Goal: Task Accomplishment & Management: Manage account settings

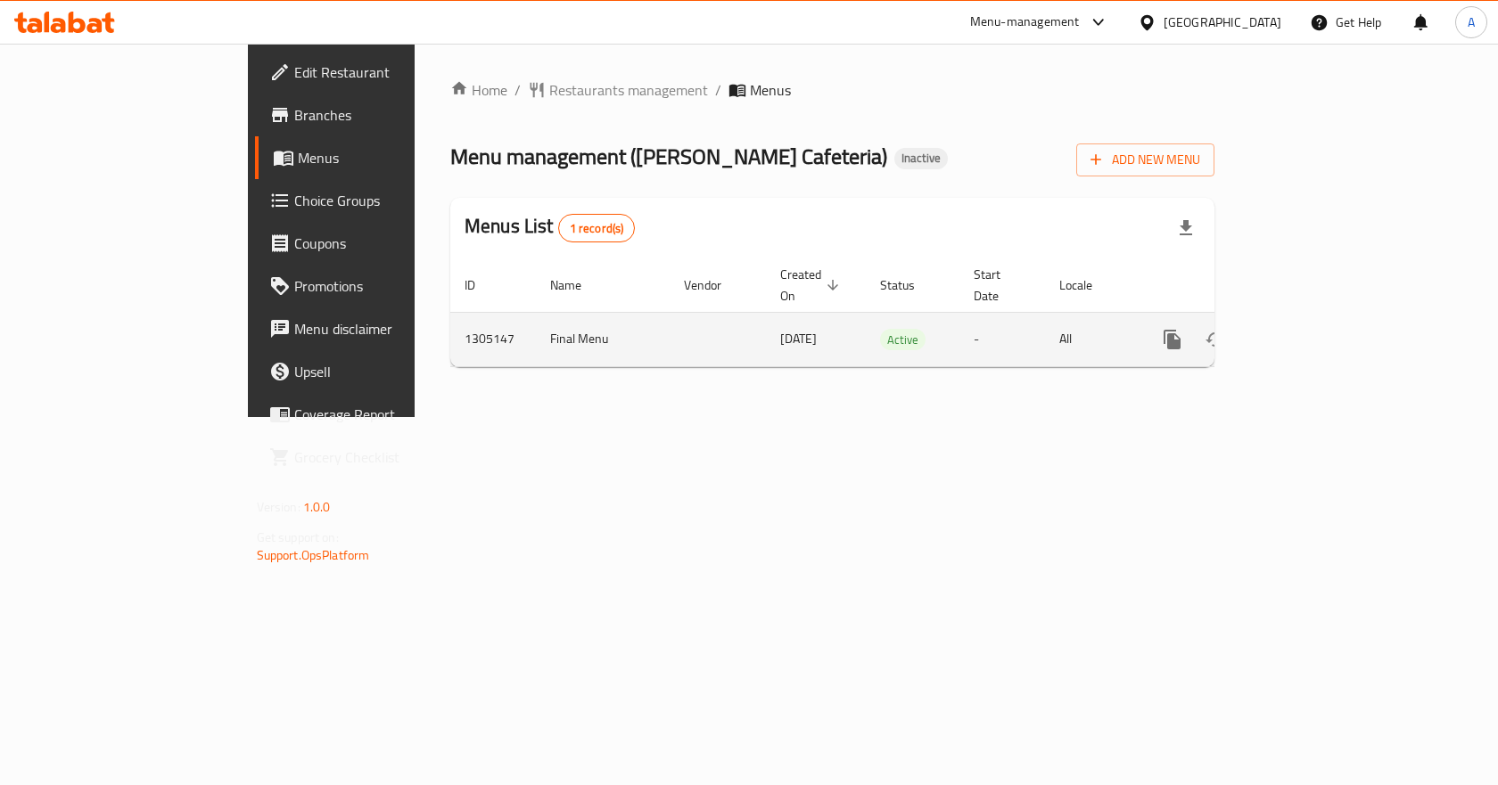
click at [1311, 329] on icon "enhanced table" at bounding box center [1300, 339] width 21 height 21
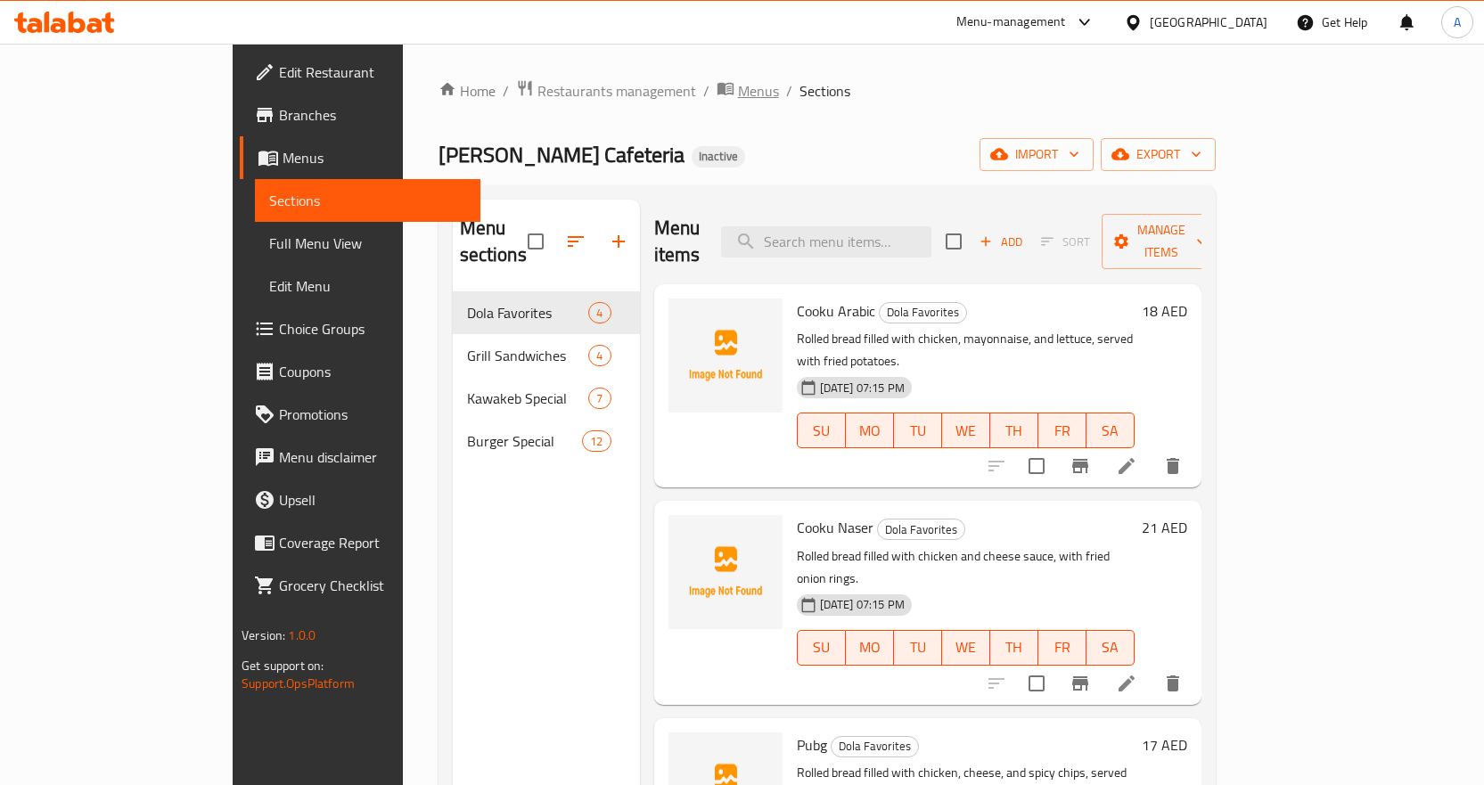
click at [738, 88] on span "Menus" at bounding box center [758, 90] width 41 height 21
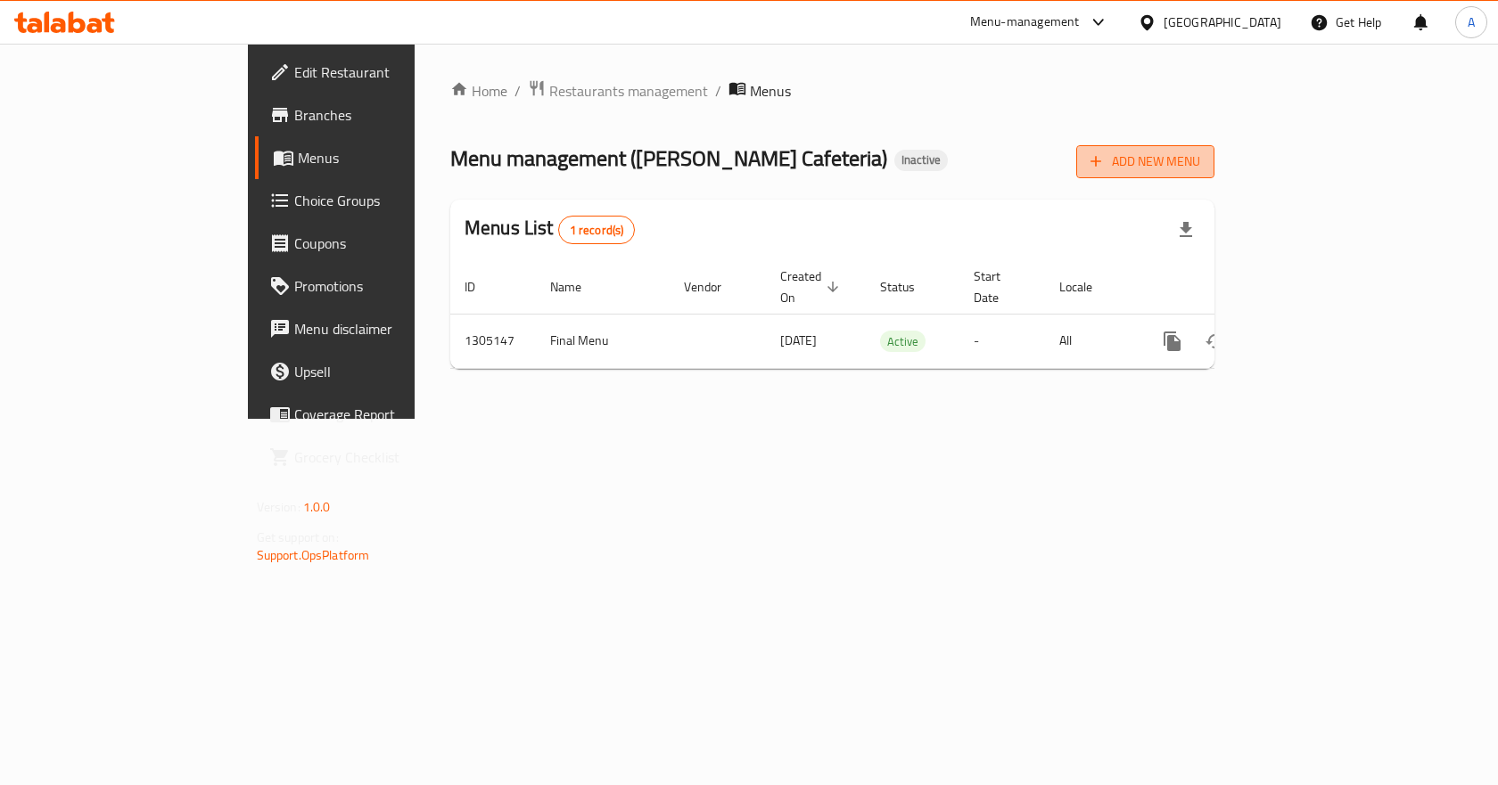
click at [1200, 168] on span "Add New Menu" at bounding box center [1145, 162] width 110 height 22
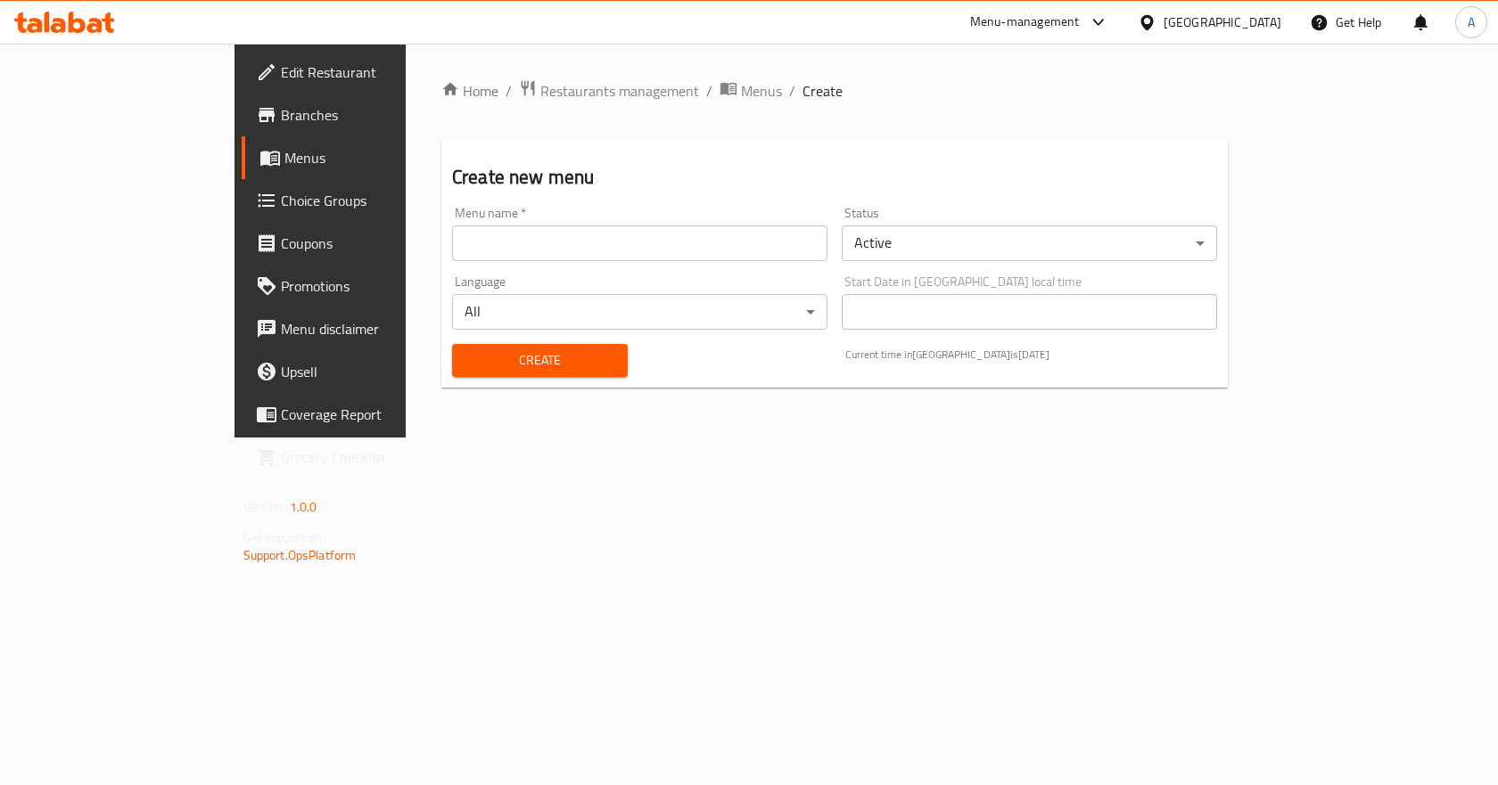
click at [750, 227] on input "text" at bounding box center [639, 244] width 375 height 36
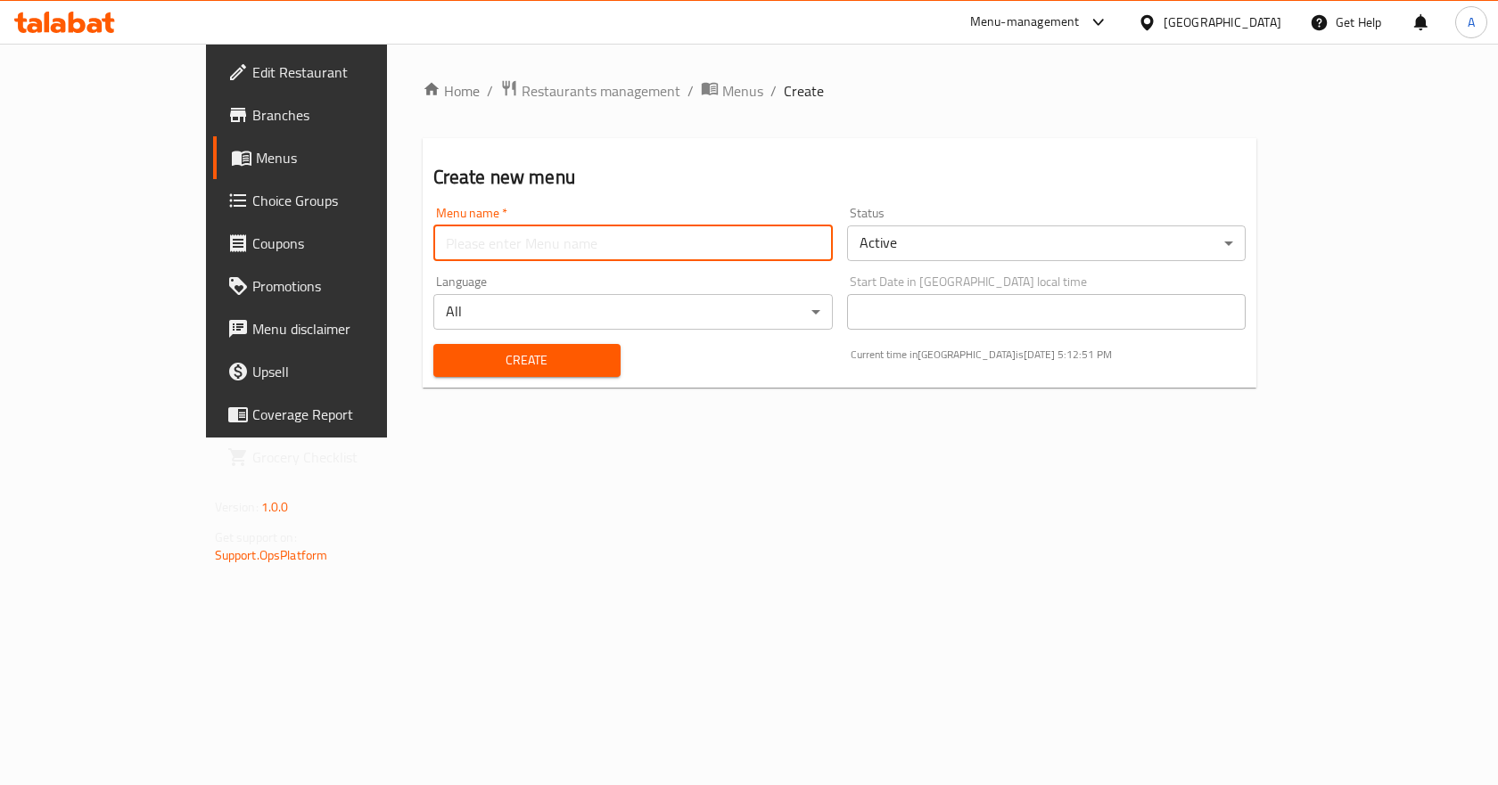
type input "Menu"
click at [598, 111] on div "Home / Restaurants management / Menus / Create Create new menu Menu name   * Me…" at bounding box center [840, 240] width 834 height 323
click at [722, 89] on span "Menus" at bounding box center [742, 90] width 41 height 21
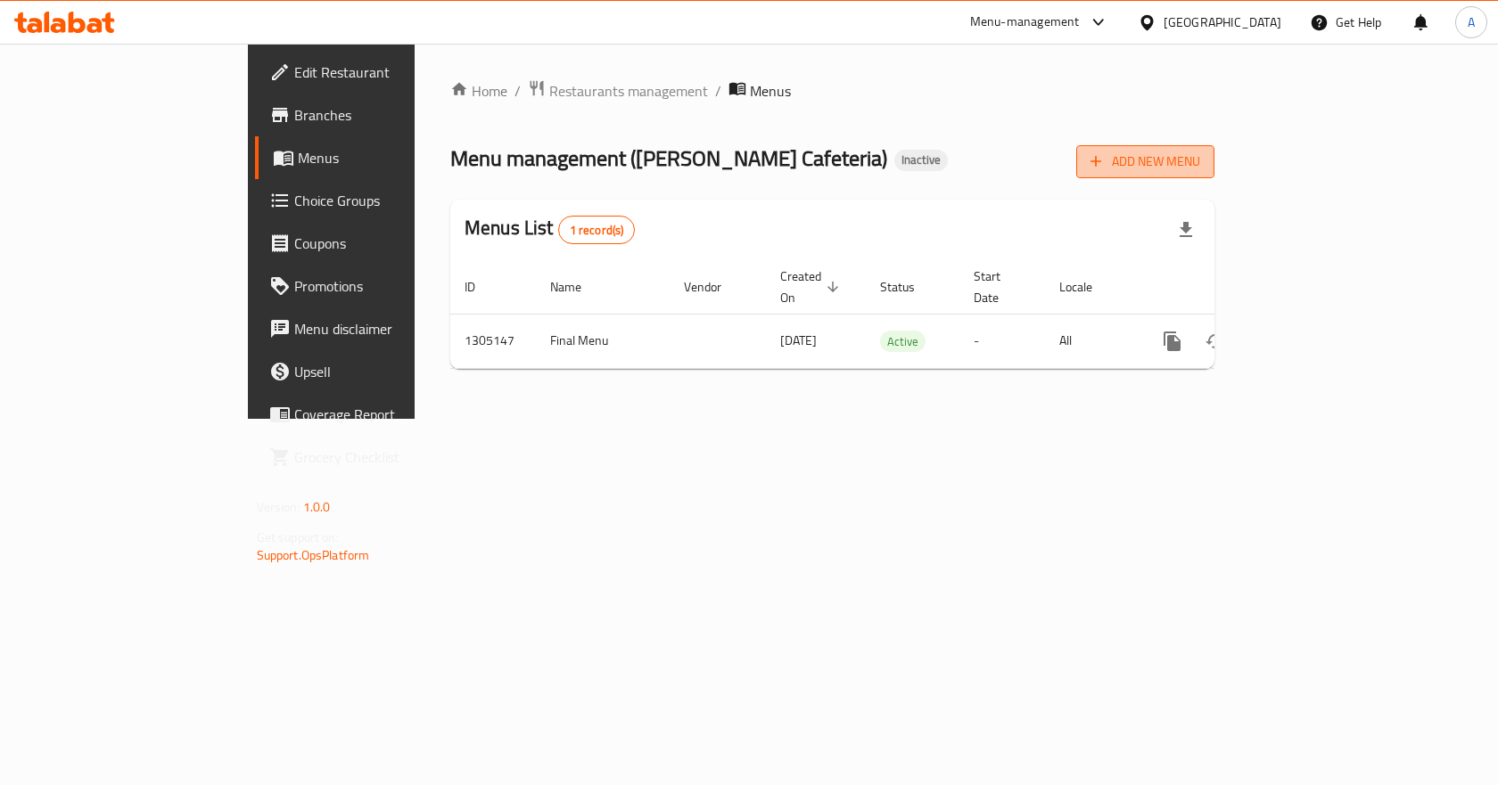
click at [1200, 155] on span "Add New Menu" at bounding box center [1145, 162] width 110 height 22
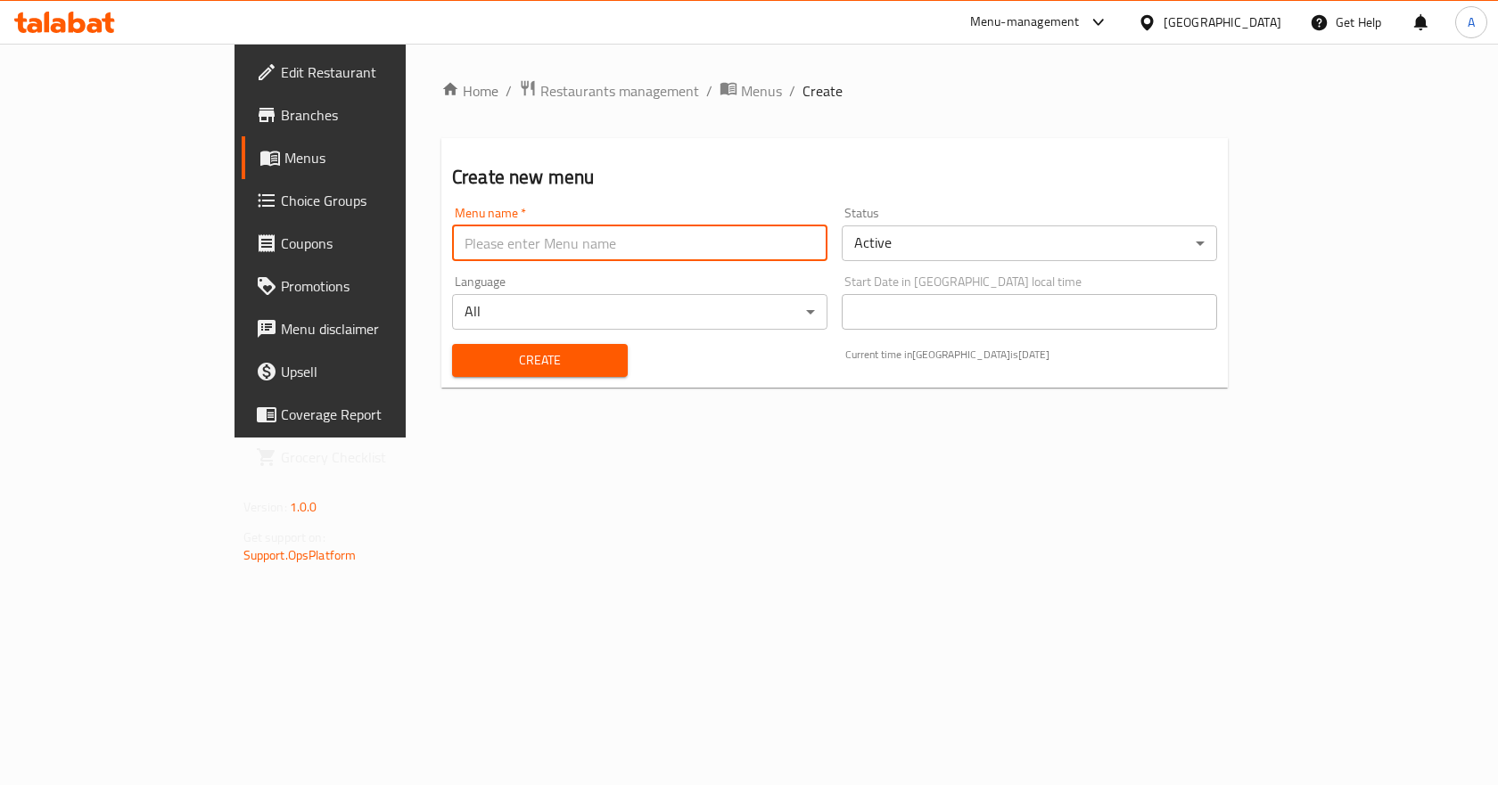
click at [594, 238] on input "text" at bounding box center [639, 244] width 375 height 36
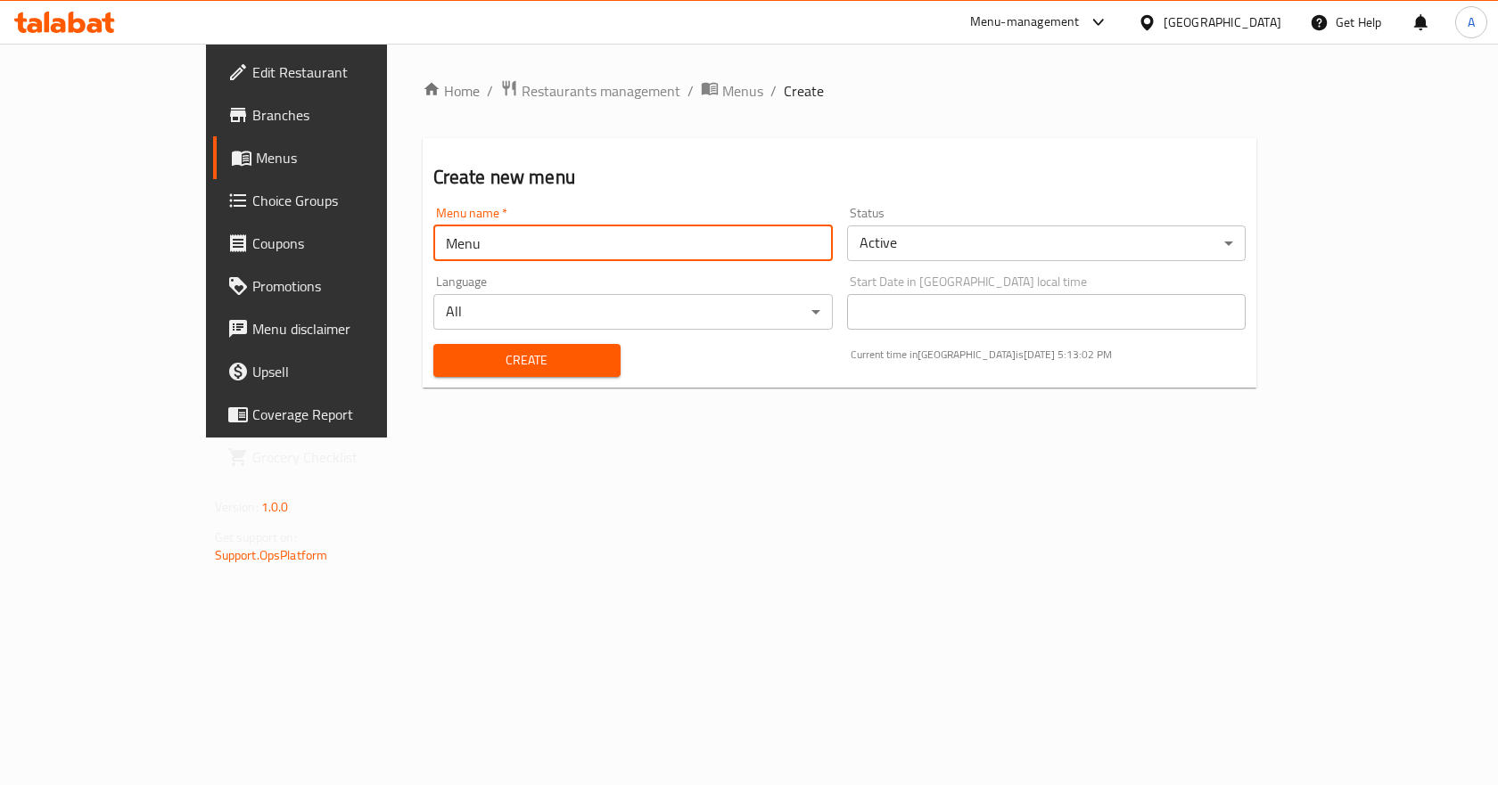
click at [445, 249] on input "Menu" at bounding box center [632, 244] width 399 height 36
type input "Menu test"
click at [512, 357] on span "Create" at bounding box center [526, 360] width 159 height 22
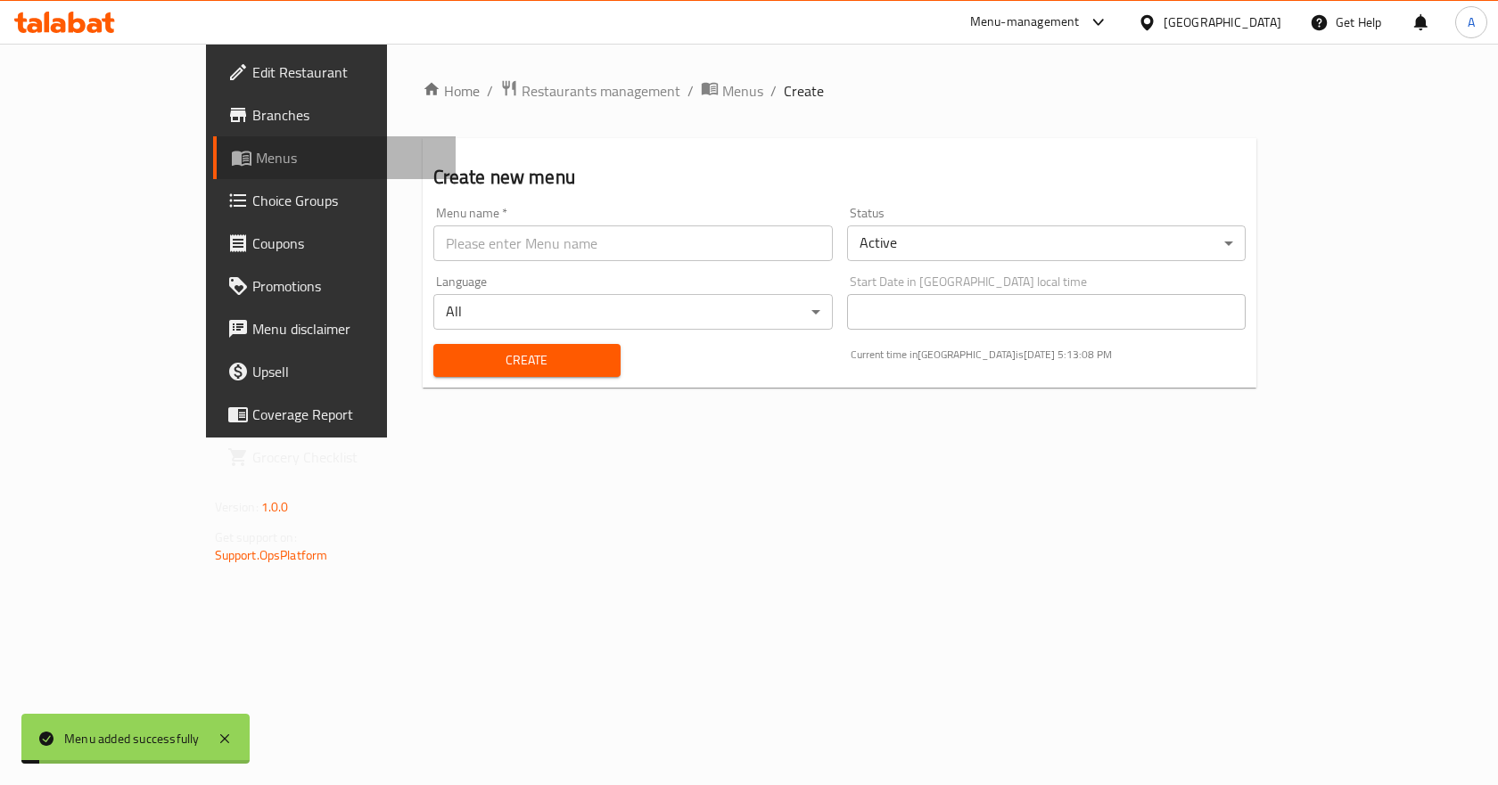
click at [256, 155] on span "Menus" at bounding box center [349, 157] width 186 height 21
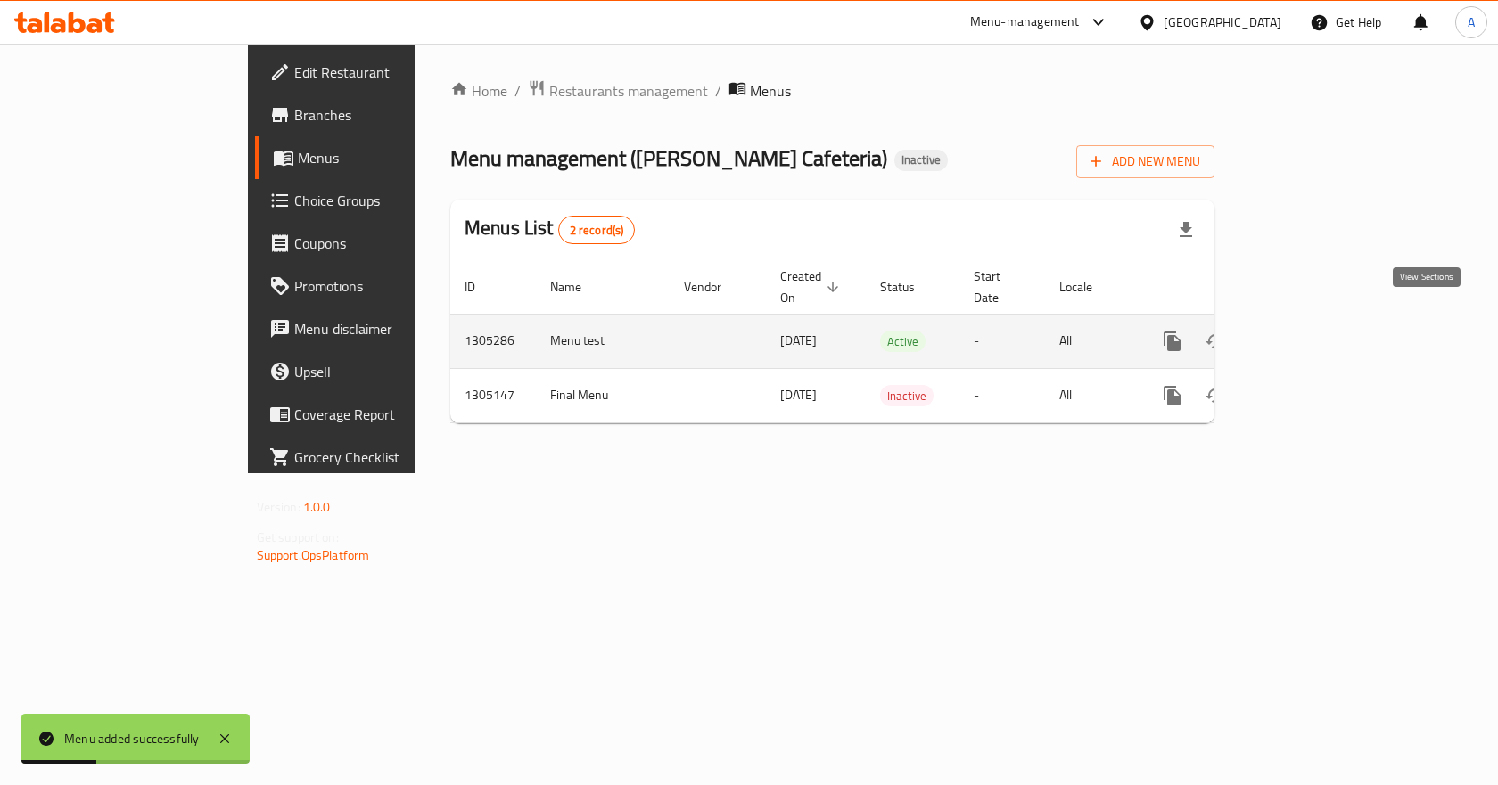
click at [1309, 333] on icon "enhanced table" at bounding box center [1301, 341] width 16 height 16
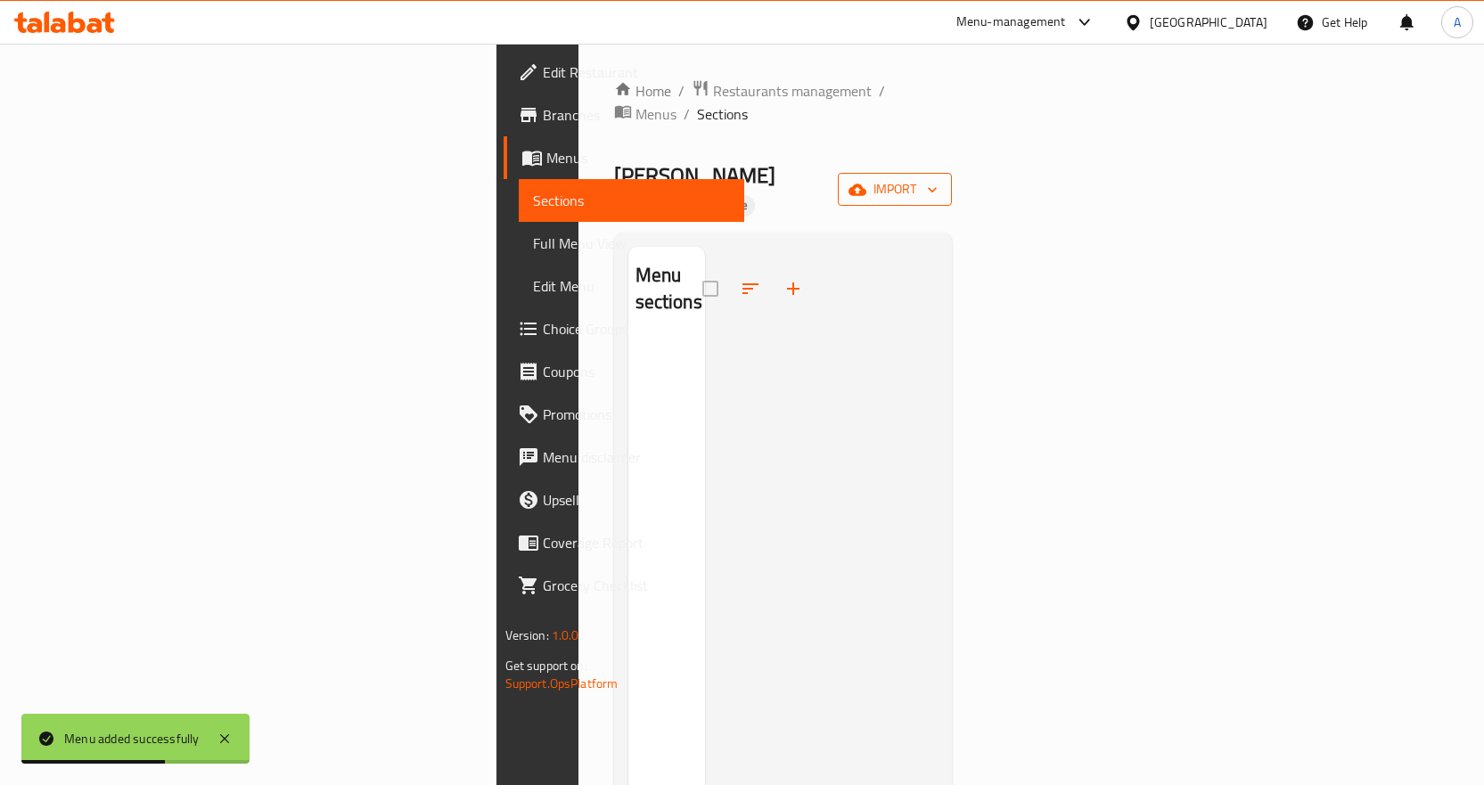
click at [938, 178] on span "import" at bounding box center [895, 189] width 86 height 22
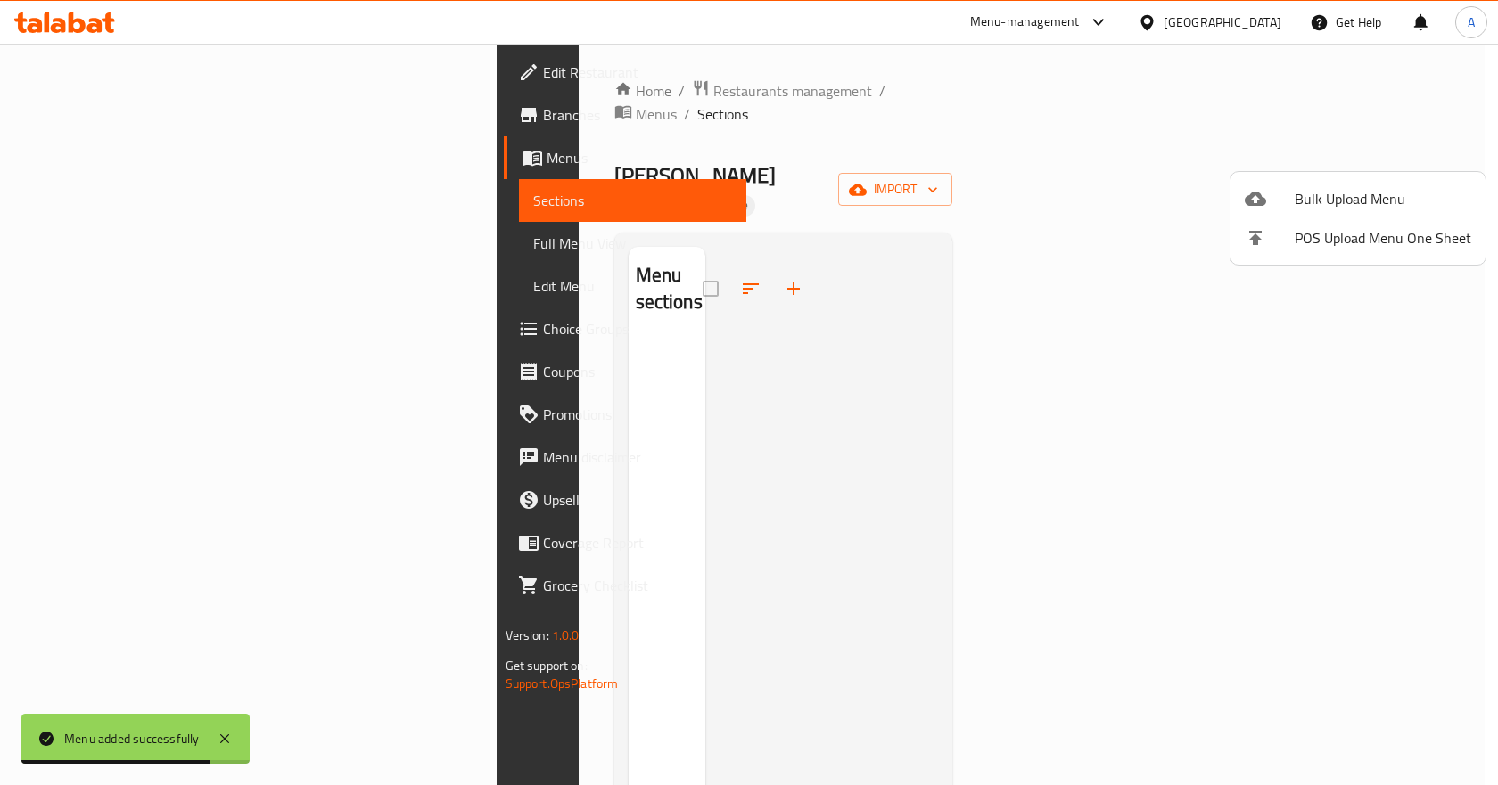
click at [1117, 136] on div at bounding box center [749, 392] width 1498 height 785
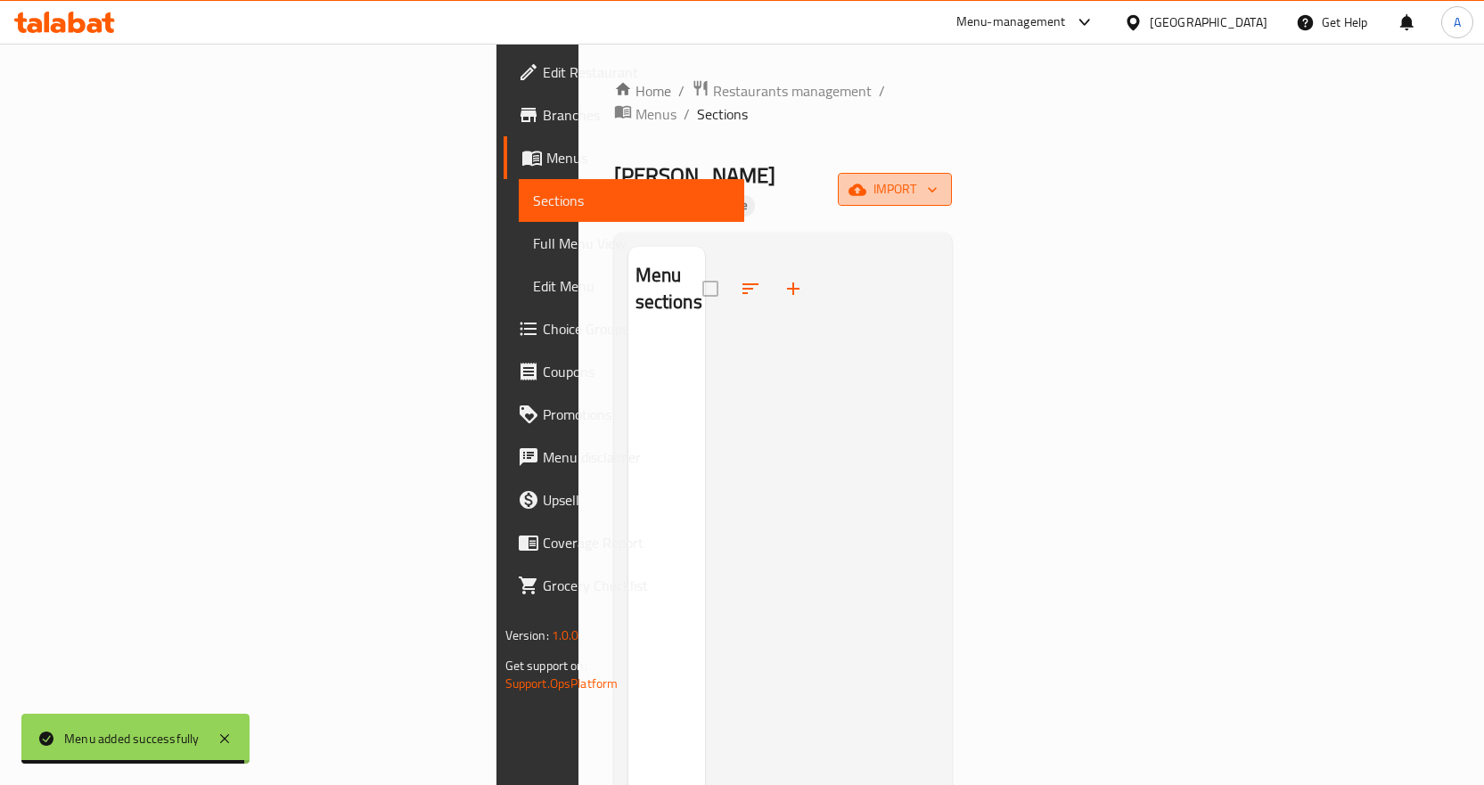
click at [938, 178] on span "import" at bounding box center [895, 189] width 86 height 22
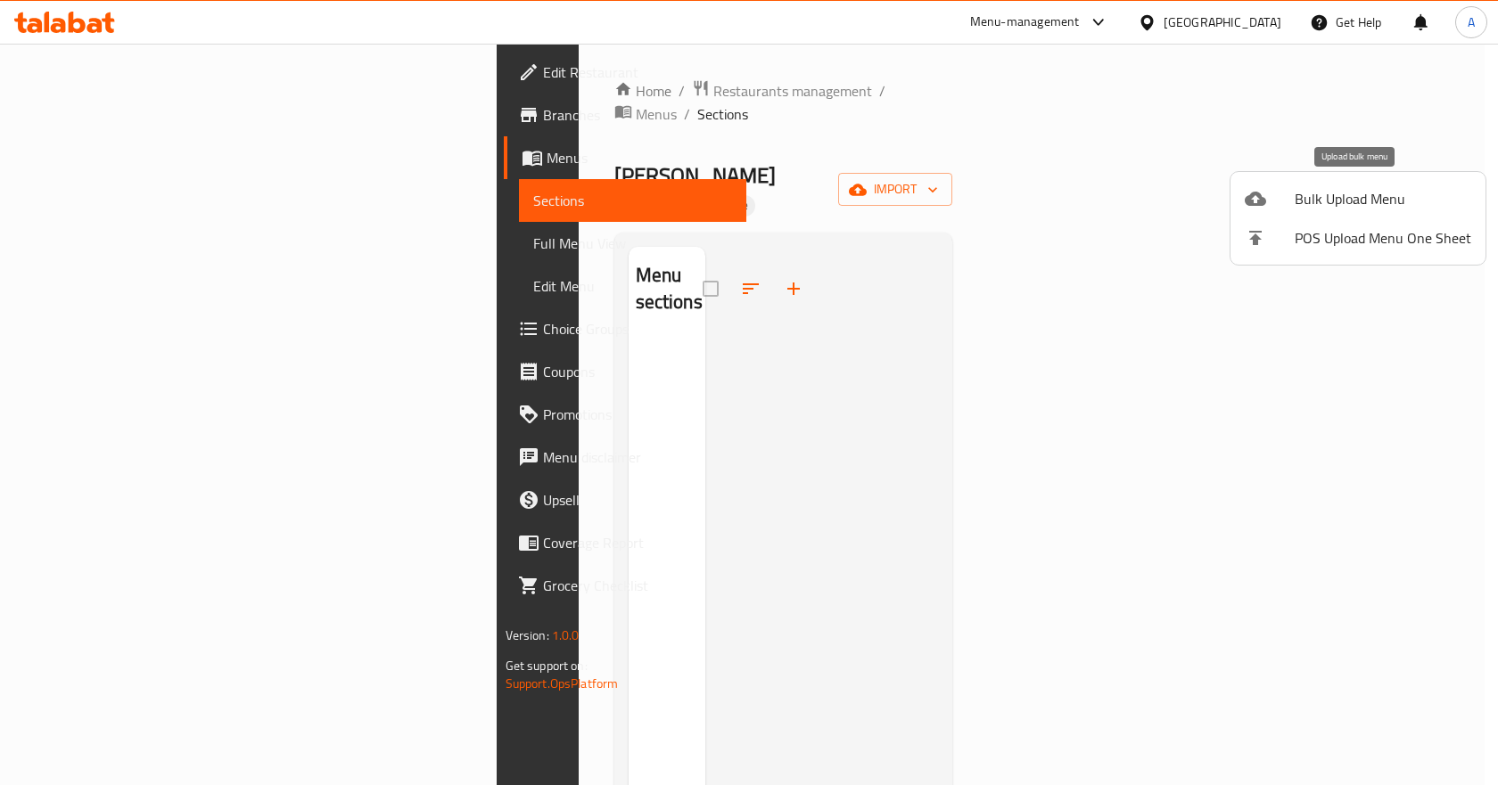
click at [1323, 201] on span "Bulk Upload Menu" at bounding box center [1382, 198] width 176 height 21
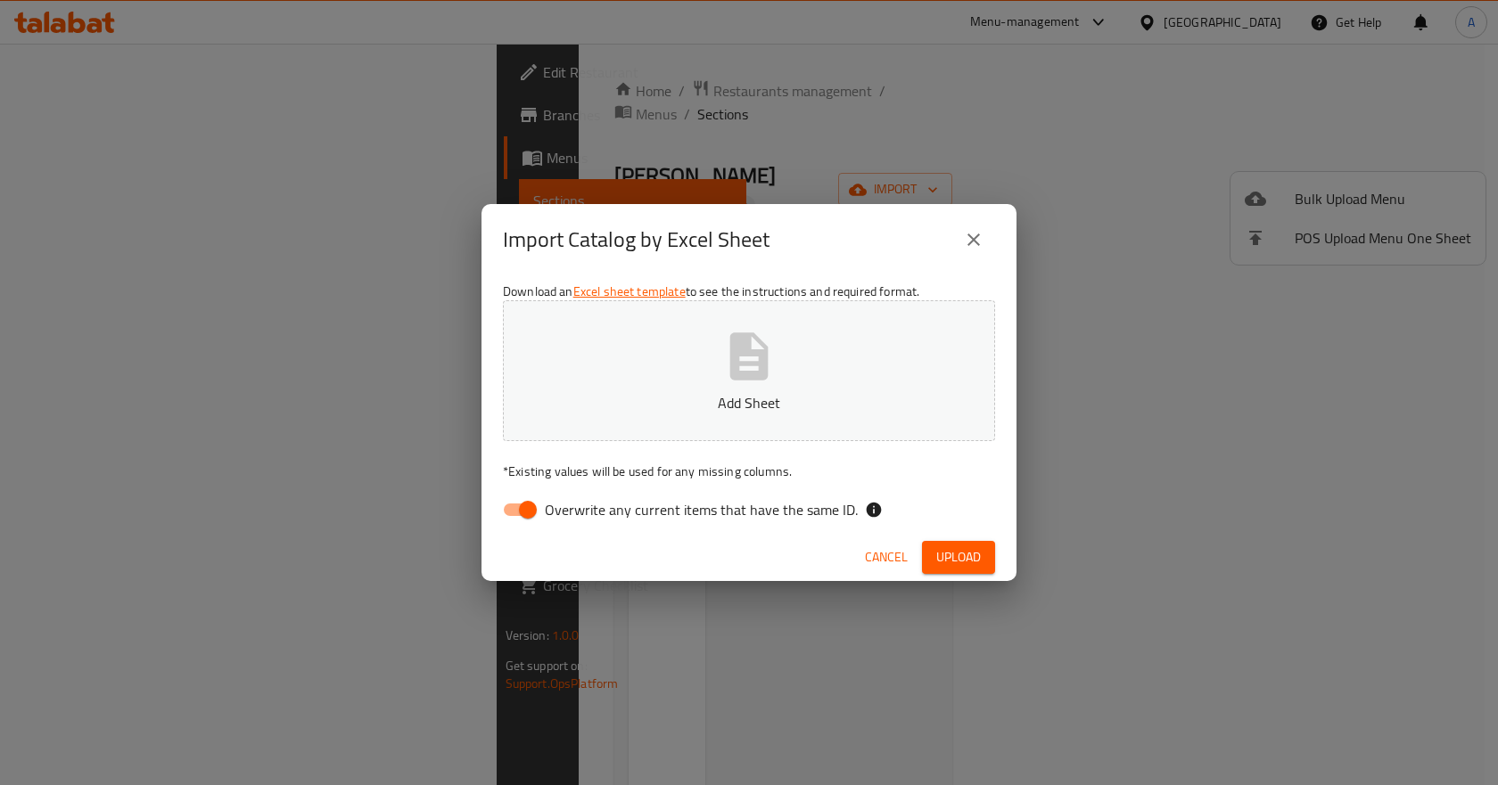
click at [515, 509] on input "Overwrite any current items that have the same ID." at bounding box center [528, 510] width 102 height 34
checkbox input "false"
click at [981, 577] on div "Cancel Upload" at bounding box center [748, 557] width 535 height 47
click at [978, 559] on span "Upload" at bounding box center [958, 557] width 45 height 22
click at [967, 551] on span "Upload" at bounding box center [958, 557] width 45 height 22
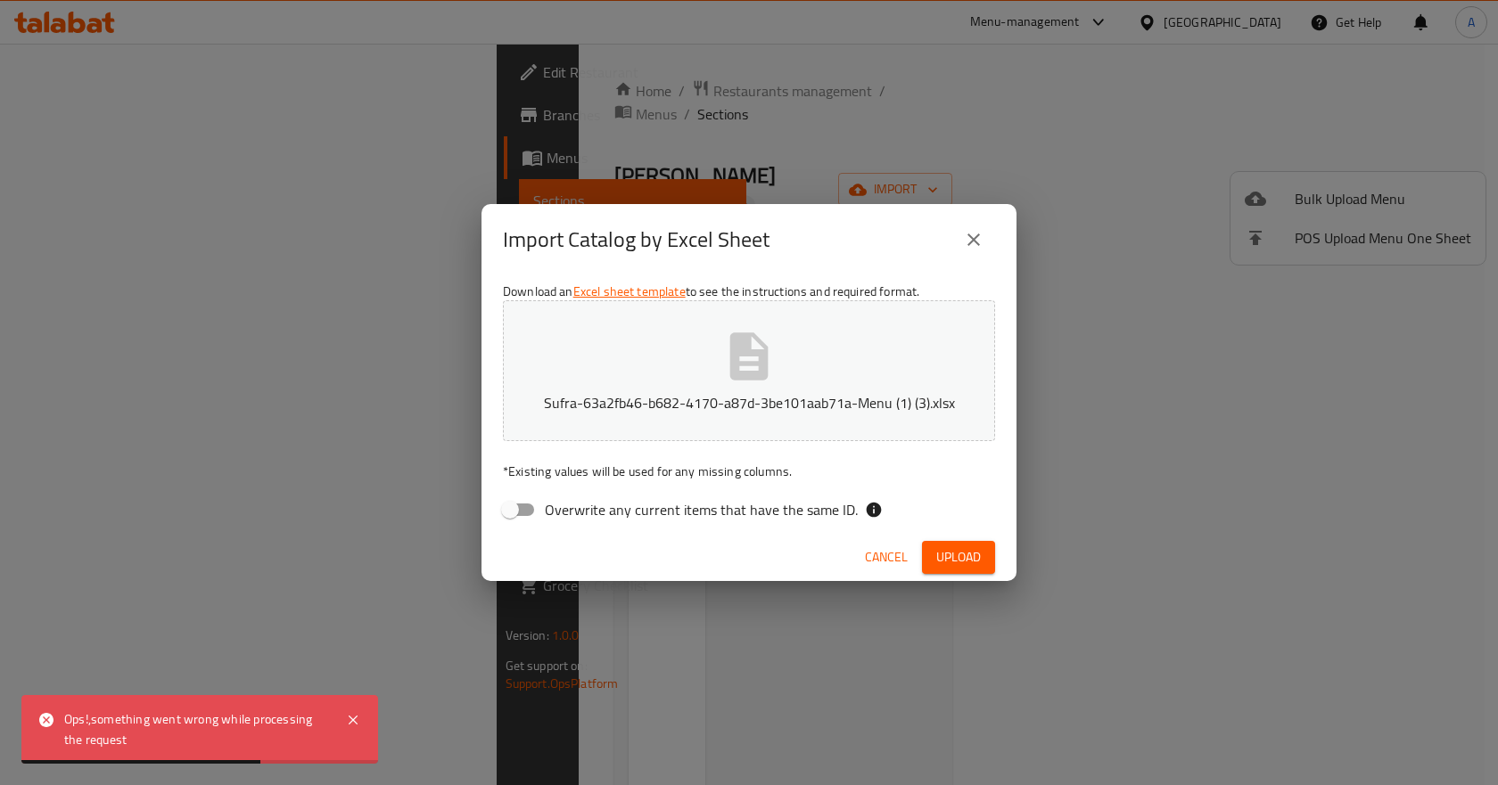
click at [758, 589] on div "Import Catalog by Excel Sheet Download an Excel sheet template to see the instr…" at bounding box center [749, 392] width 1498 height 785
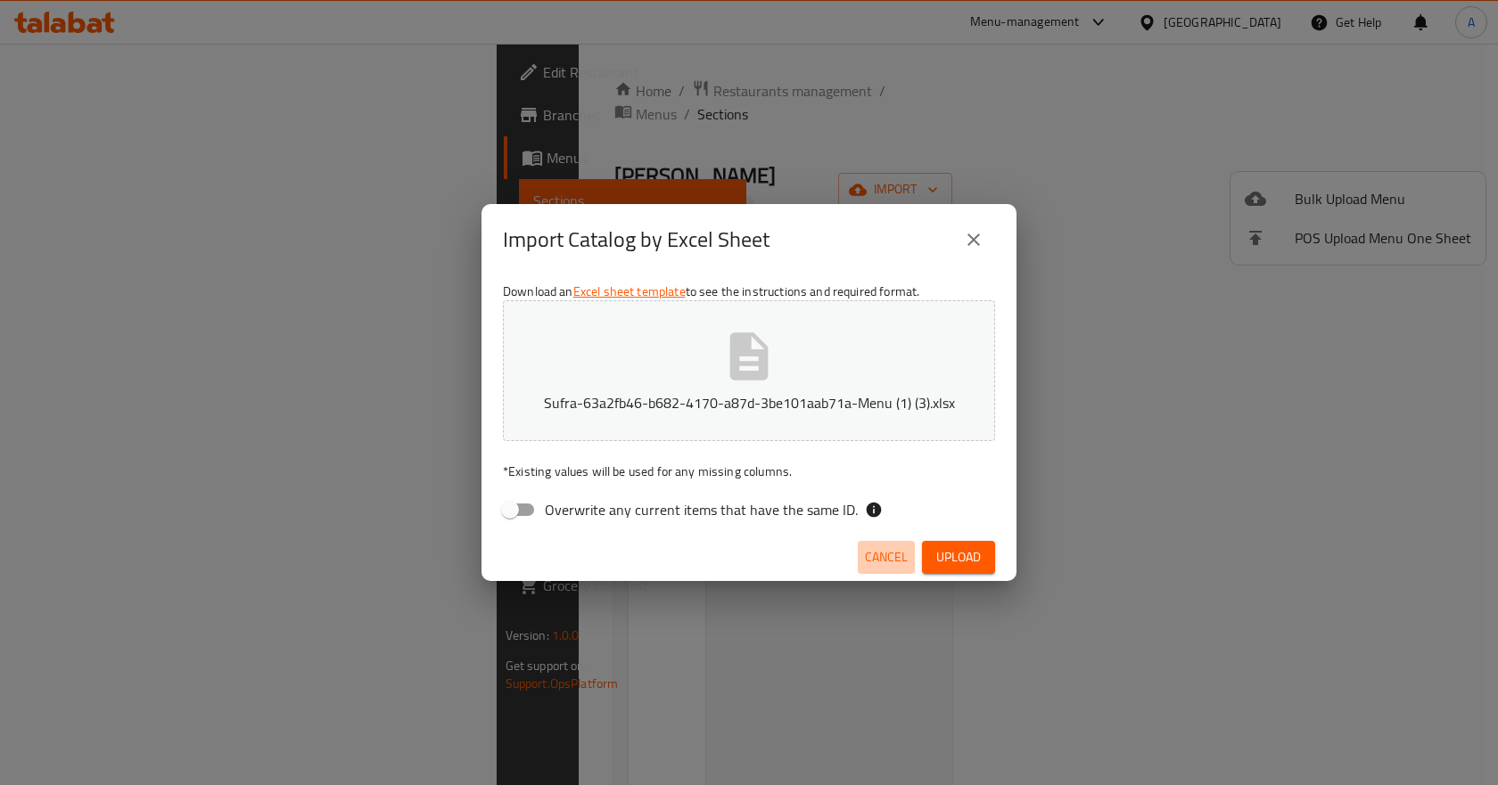
click at [874, 552] on span "Cancel" at bounding box center [886, 557] width 43 height 22
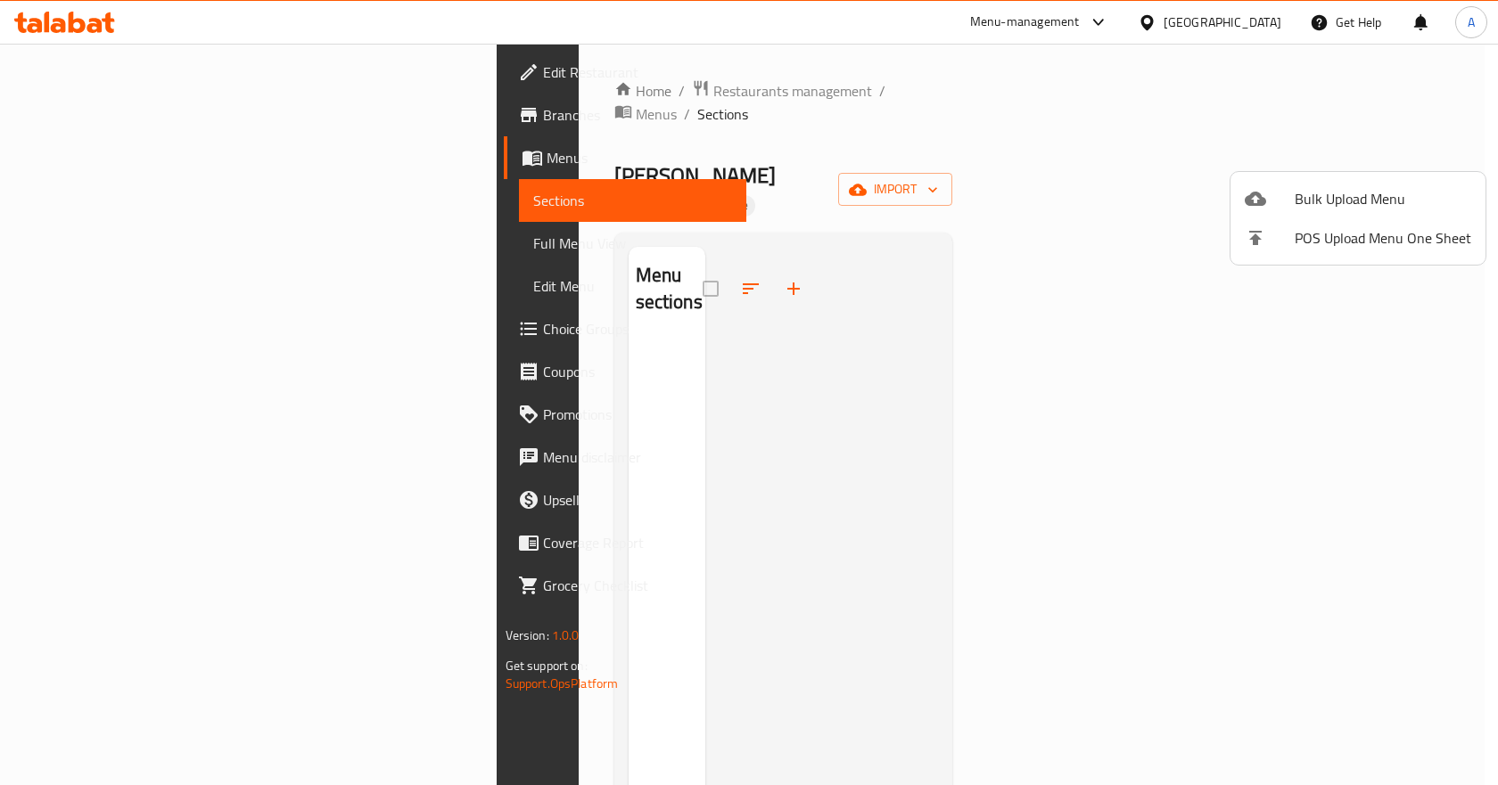
click at [893, 340] on div at bounding box center [749, 392] width 1498 height 785
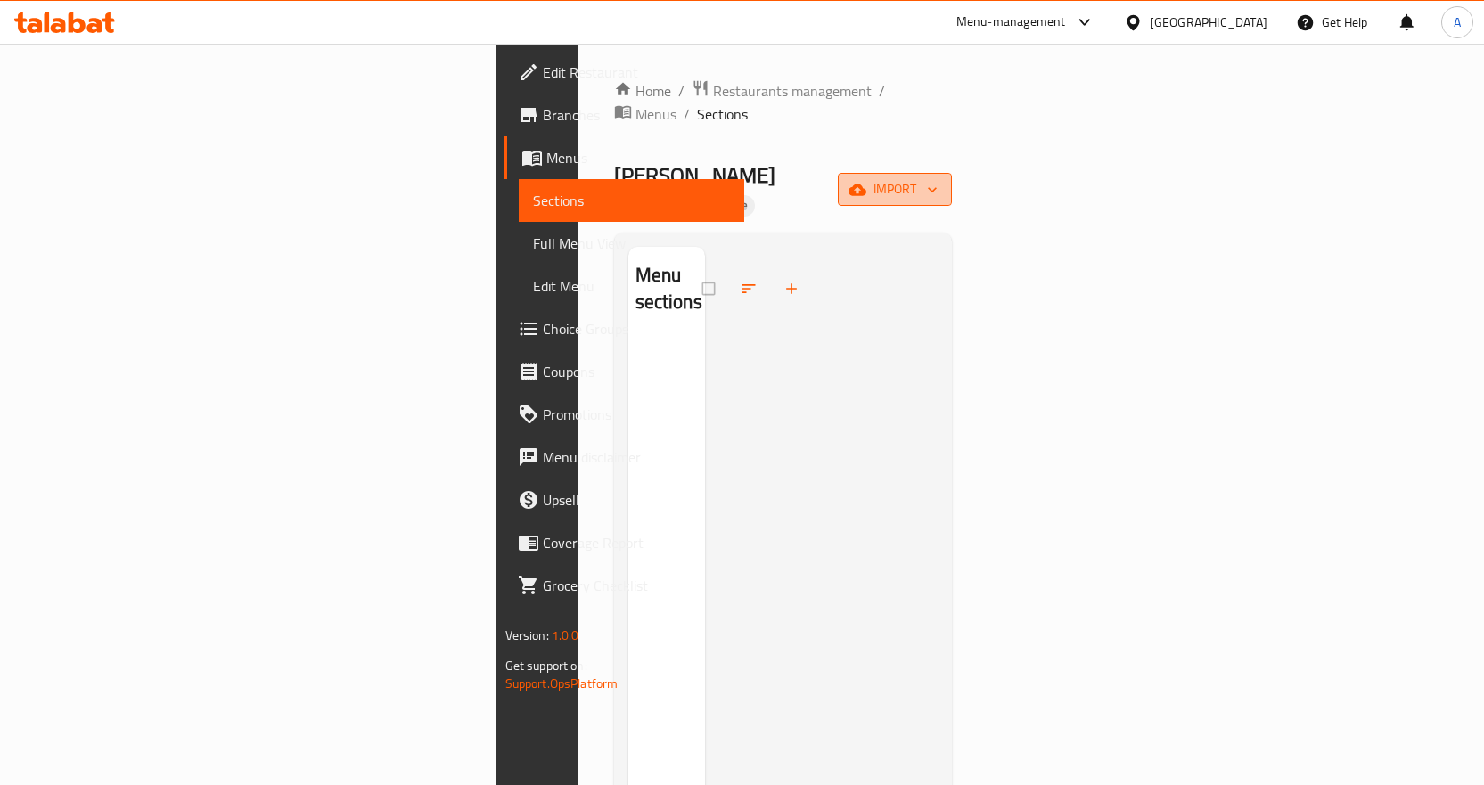
click at [952, 173] on button "import" at bounding box center [895, 189] width 114 height 33
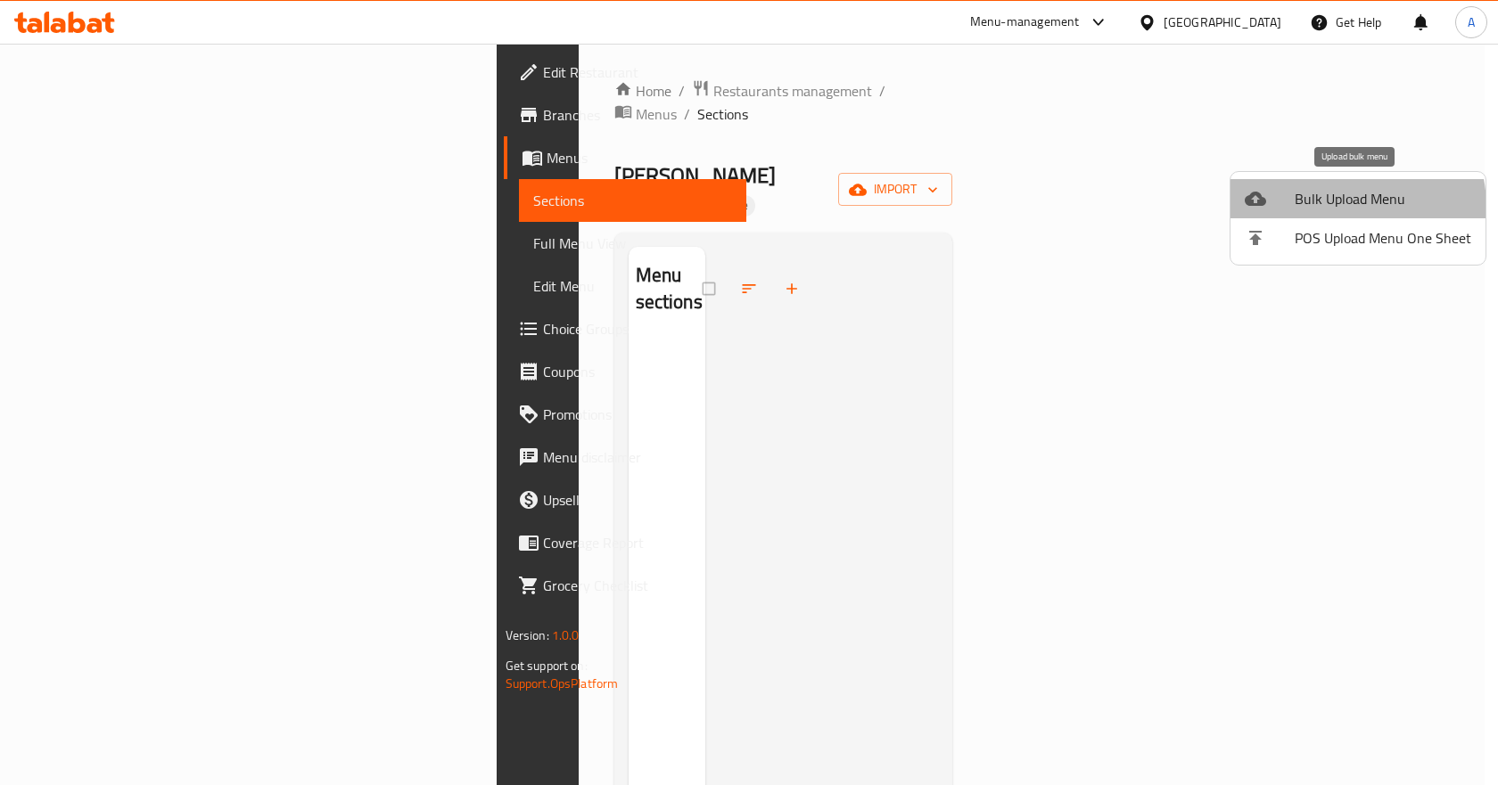
click at [1338, 207] on span "Bulk Upload Menu" at bounding box center [1382, 198] width 176 height 21
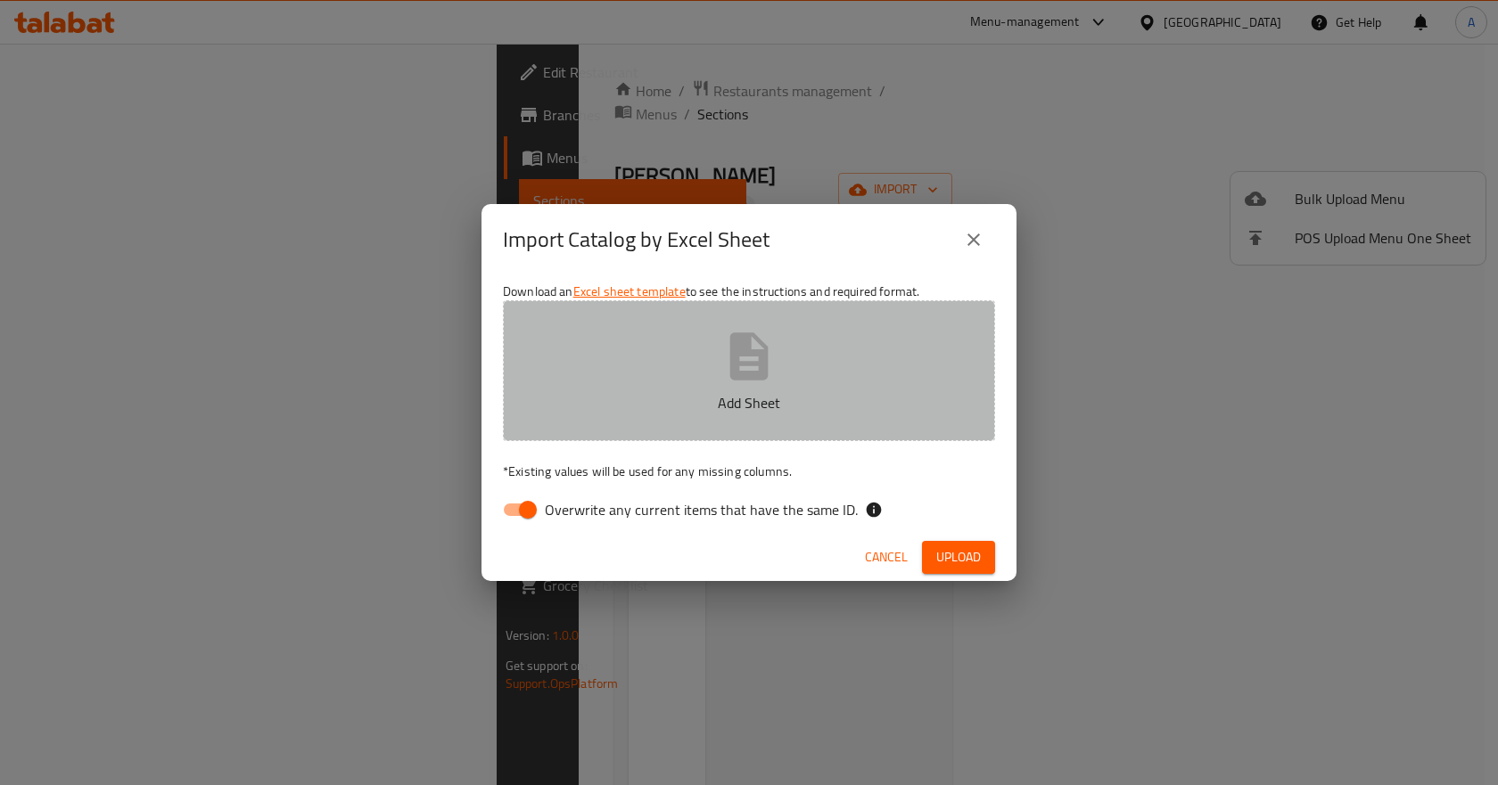
click at [743, 373] on icon "button" at bounding box center [749, 355] width 38 height 47
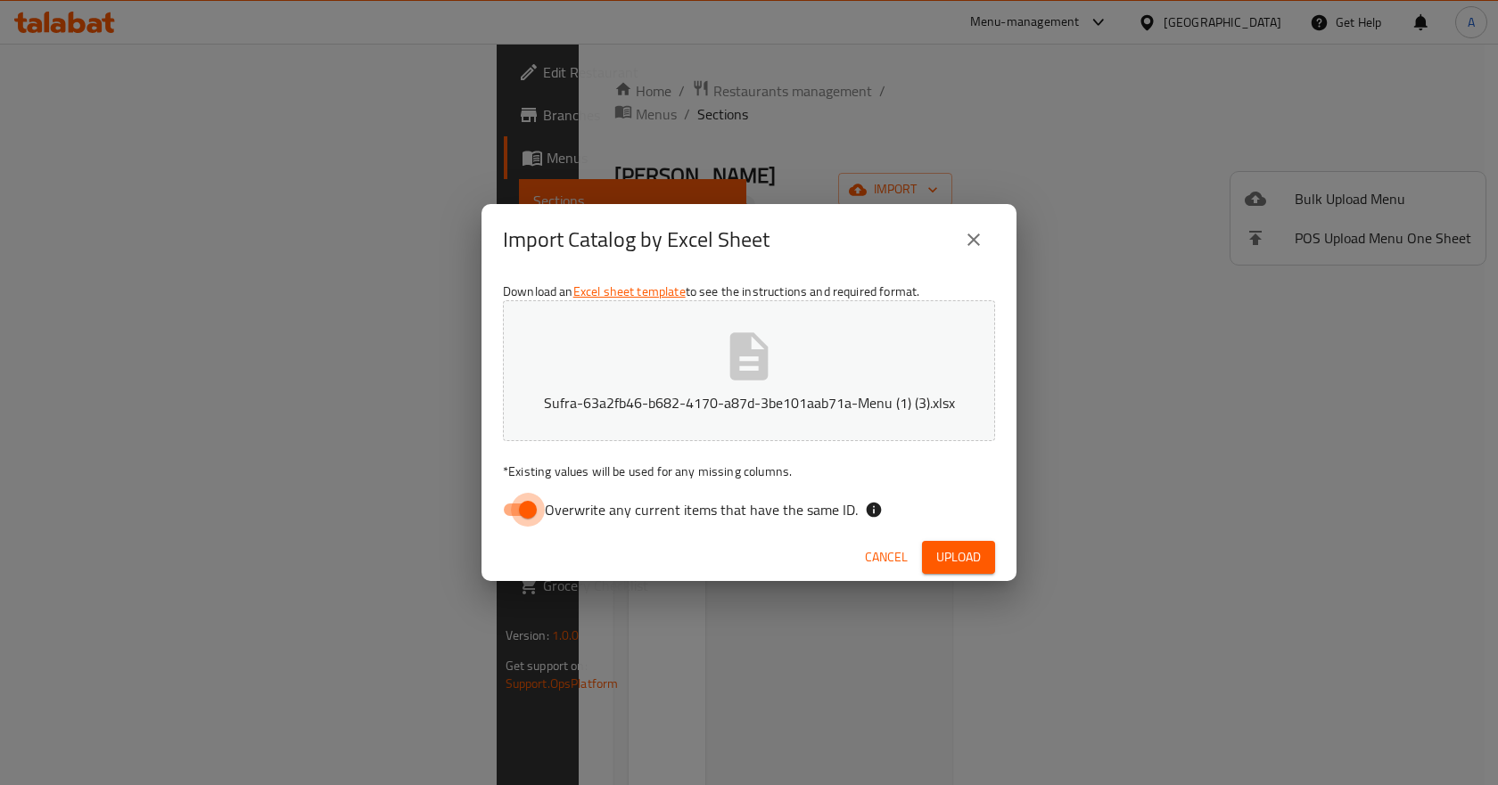
drag, startPoint x: 525, startPoint y: 519, endPoint x: 547, endPoint y: 502, distance: 28.0
click at [526, 518] on input "Overwrite any current items that have the same ID." at bounding box center [528, 510] width 102 height 34
checkbox input "false"
click at [958, 531] on div "Download an Excel sheet template to see the instructions and required format. S…" at bounding box center [748, 404] width 535 height 259
click at [959, 559] on span "Upload" at bounding box center [958, 557] width 45 height 22
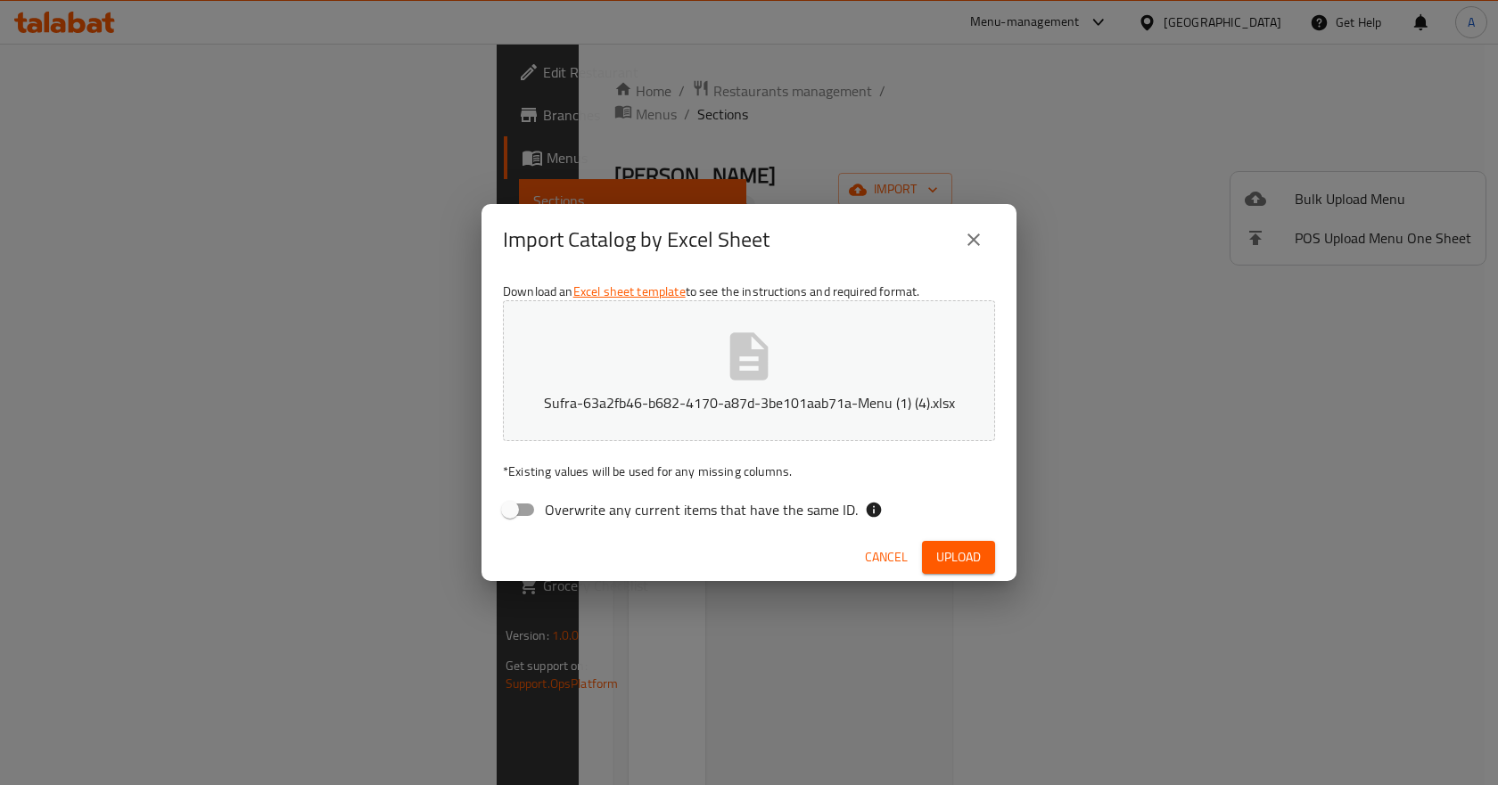
click at [961, 554] on span "Upload" at bounding box center [958, 557] width 45 height 22
click at [959, 568] on span "Upload" at bounding box center [958, 557] width 45 height 22
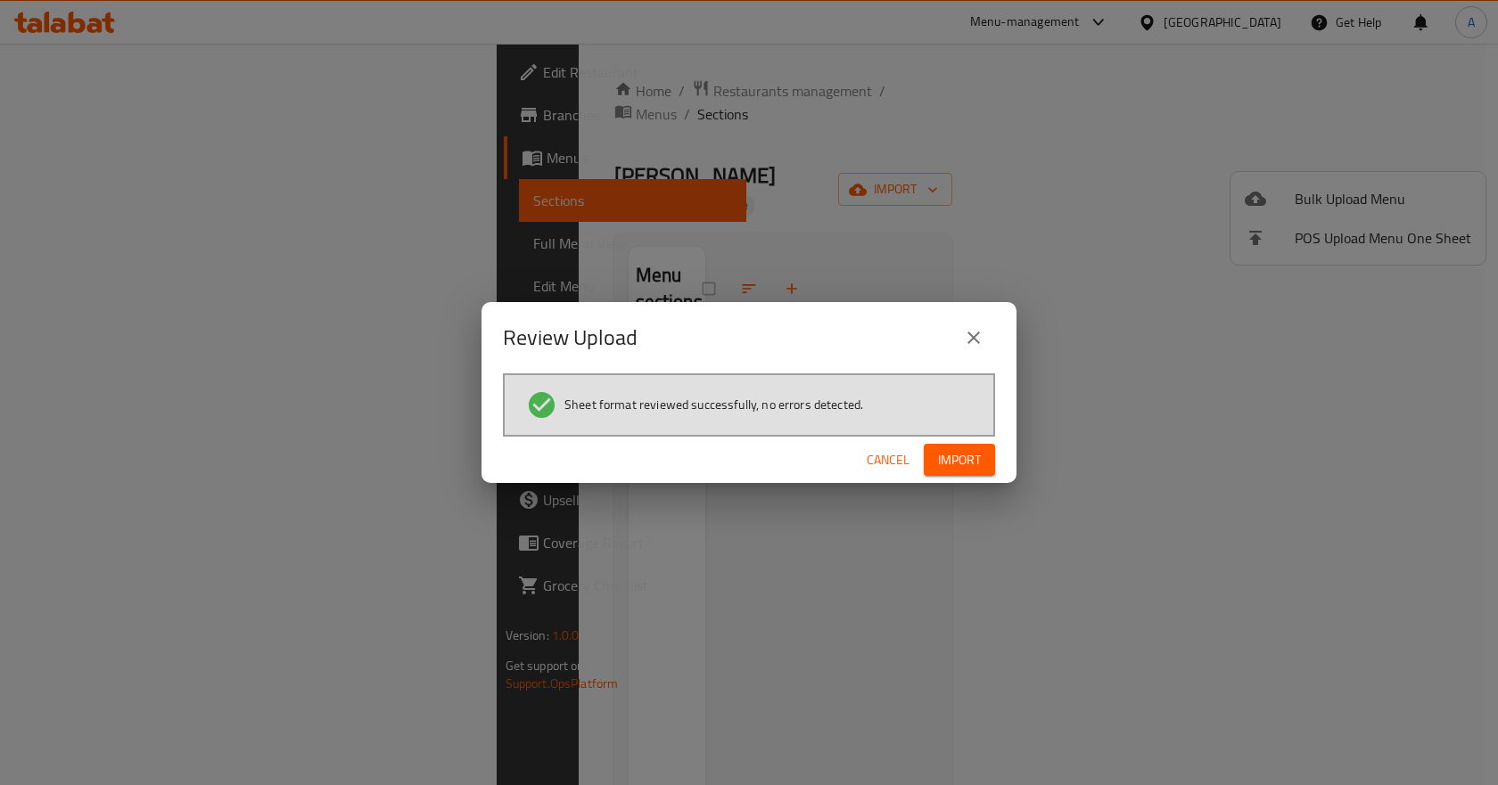
click at [984, 463] on button "Import" at bounding box center [958, 460] width 71 height 33
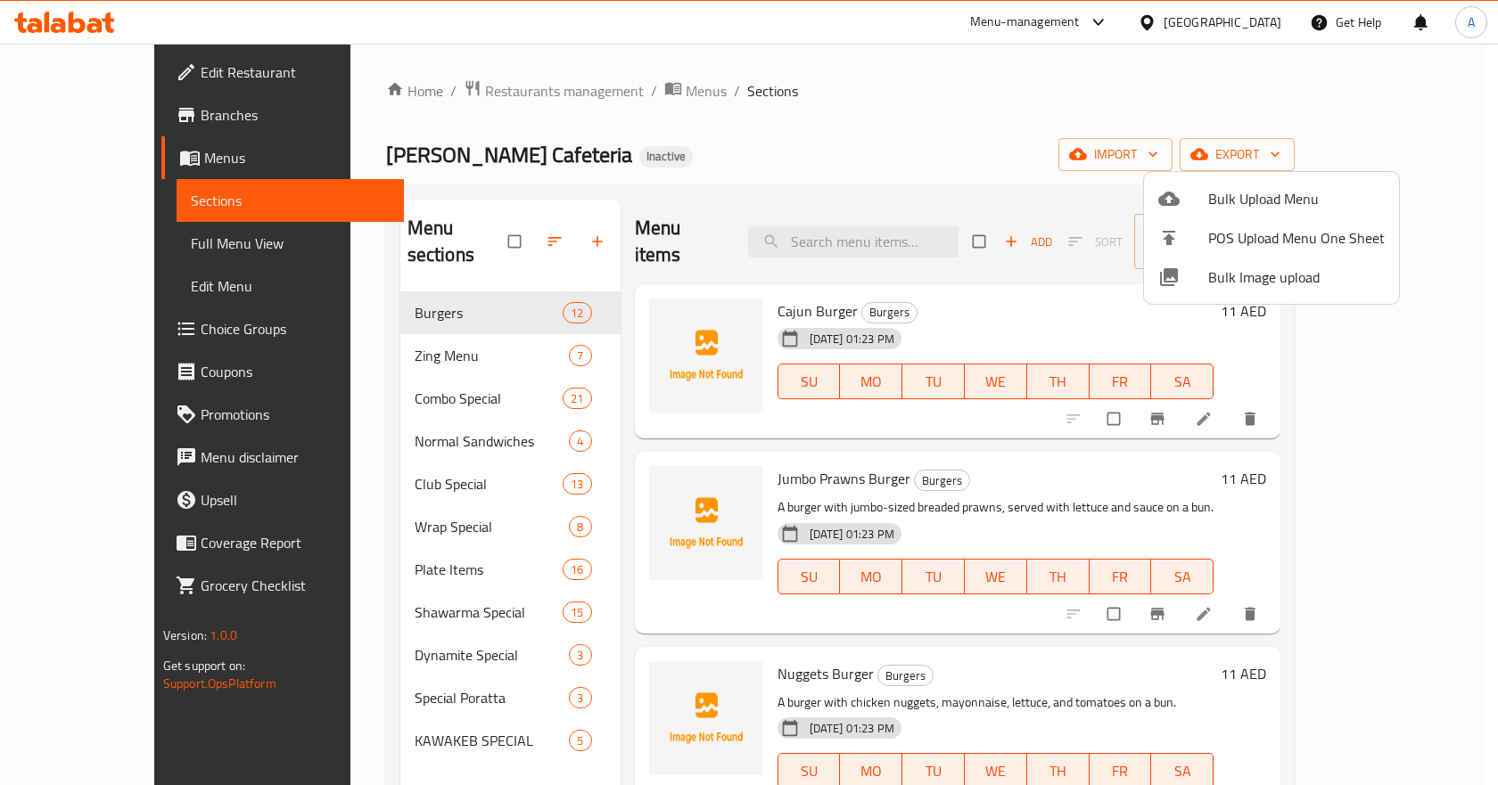
click at [129, 240] on div at bounding box center [749, 392] width 1498 height 785
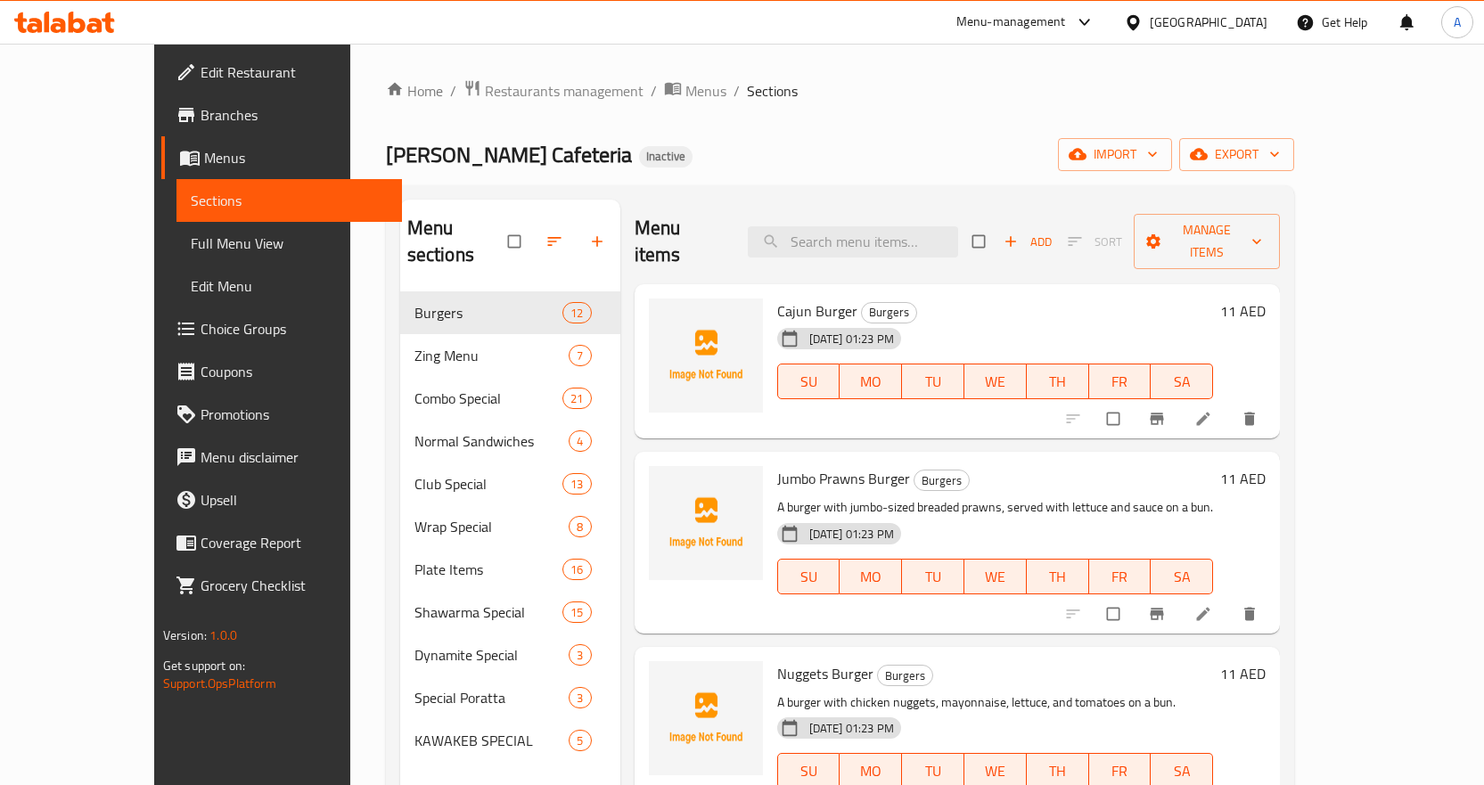
click at [191, 240] on span "Full Menu View" at bounding box center [289, 243] width 197 height 21
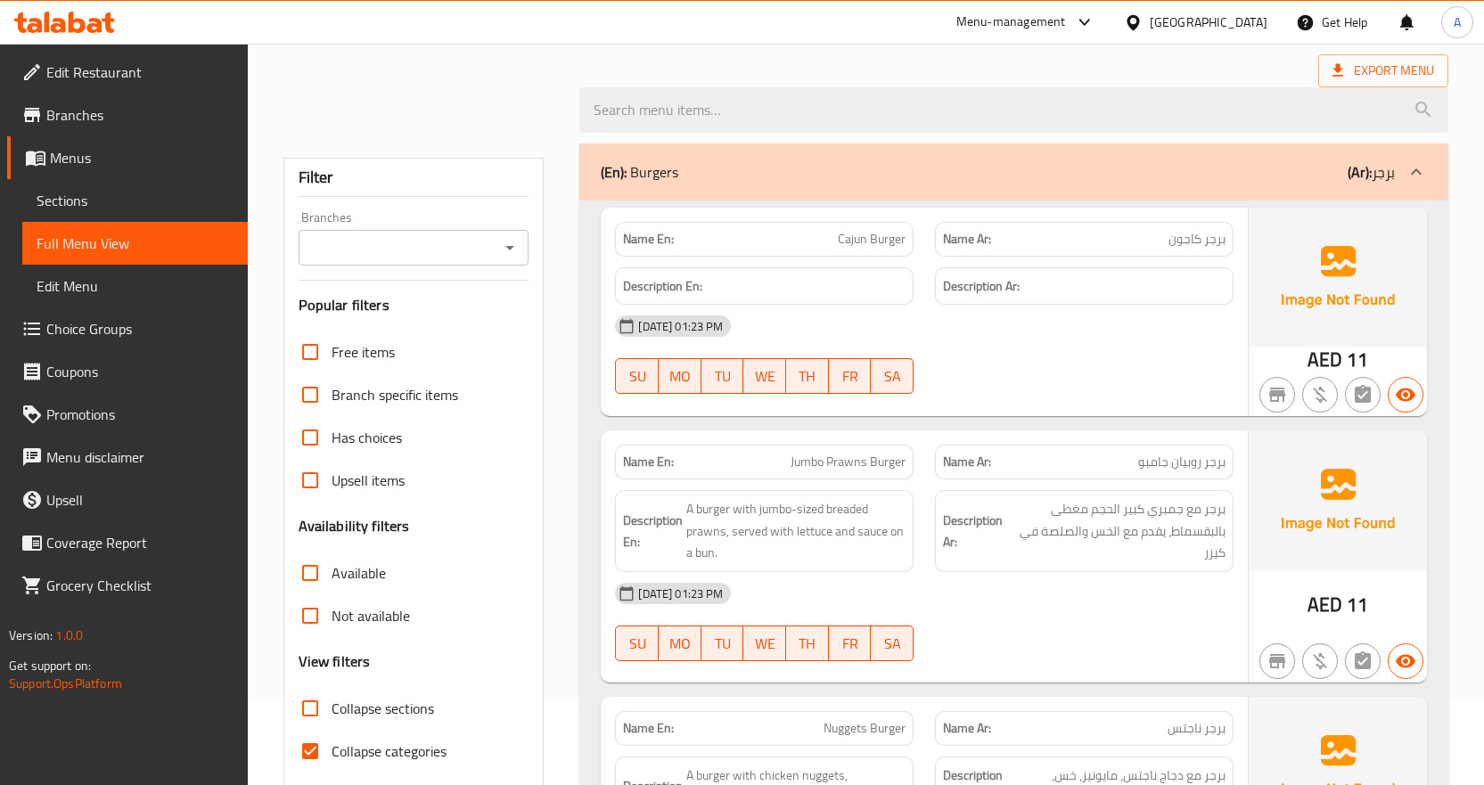
scroll to position [267, 0]
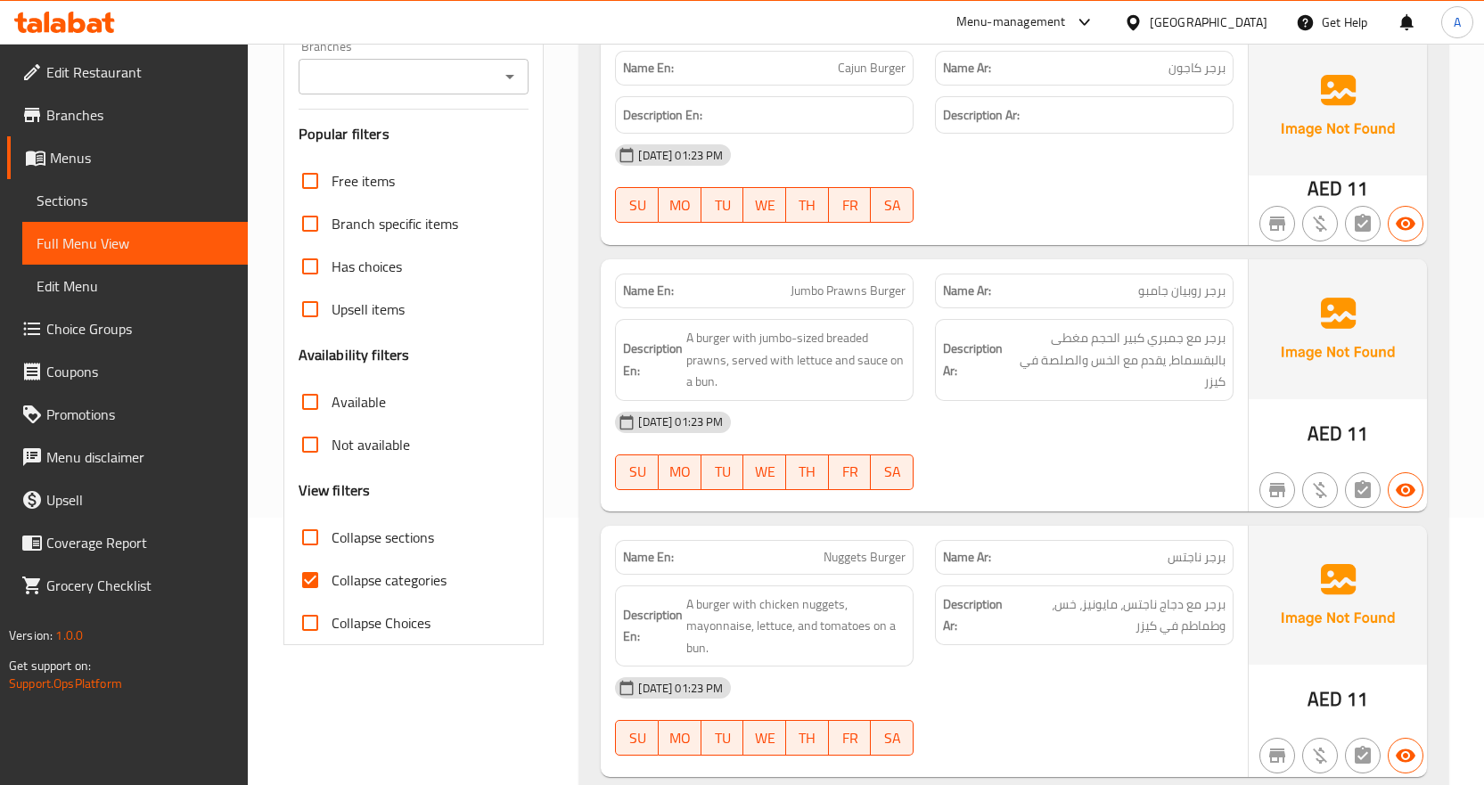
click at [306, 576] on input "Collapse categories" at bounding box center [310, 580] width 43 height 43
checkbox input "false"
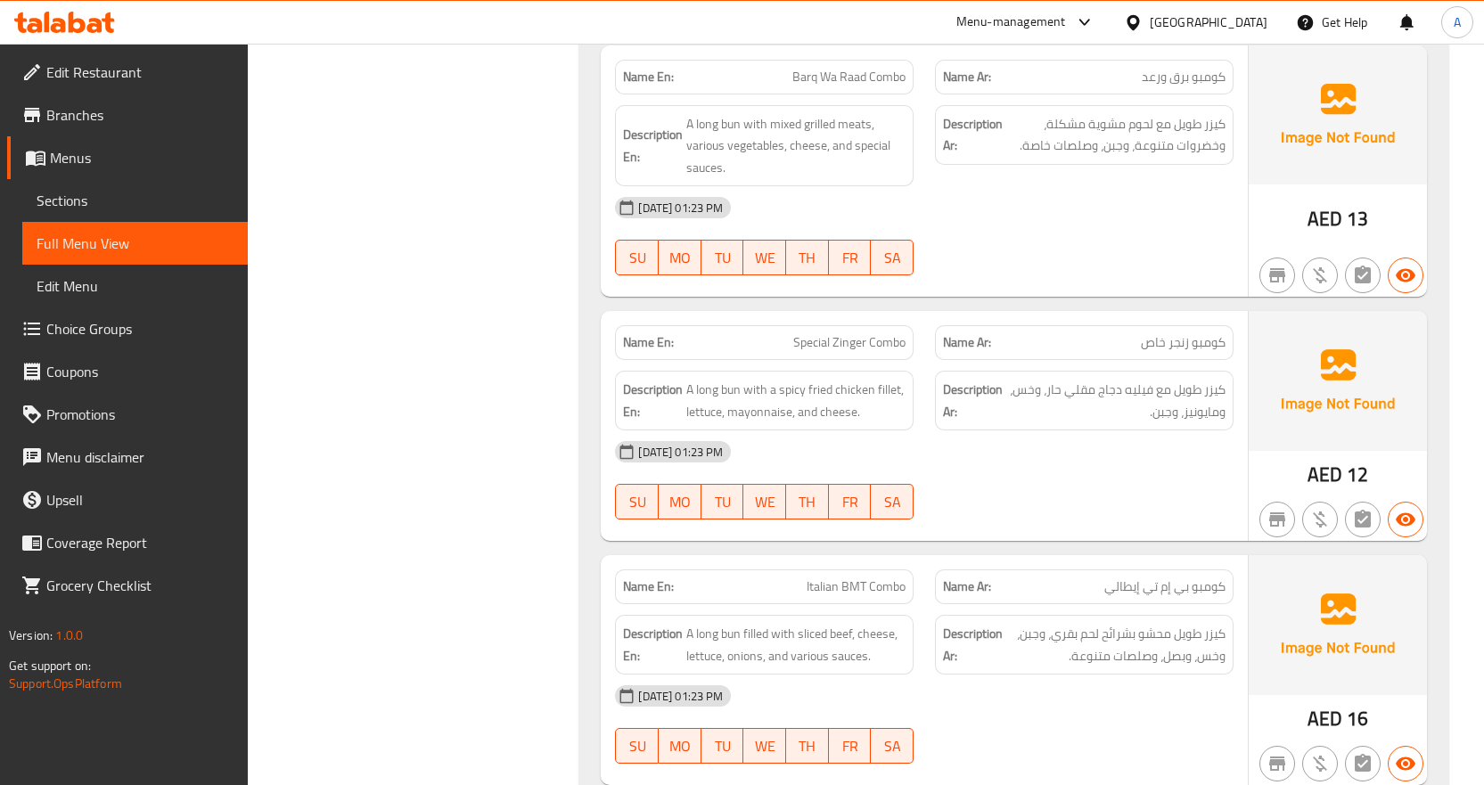
scroll to position [6686, 0]
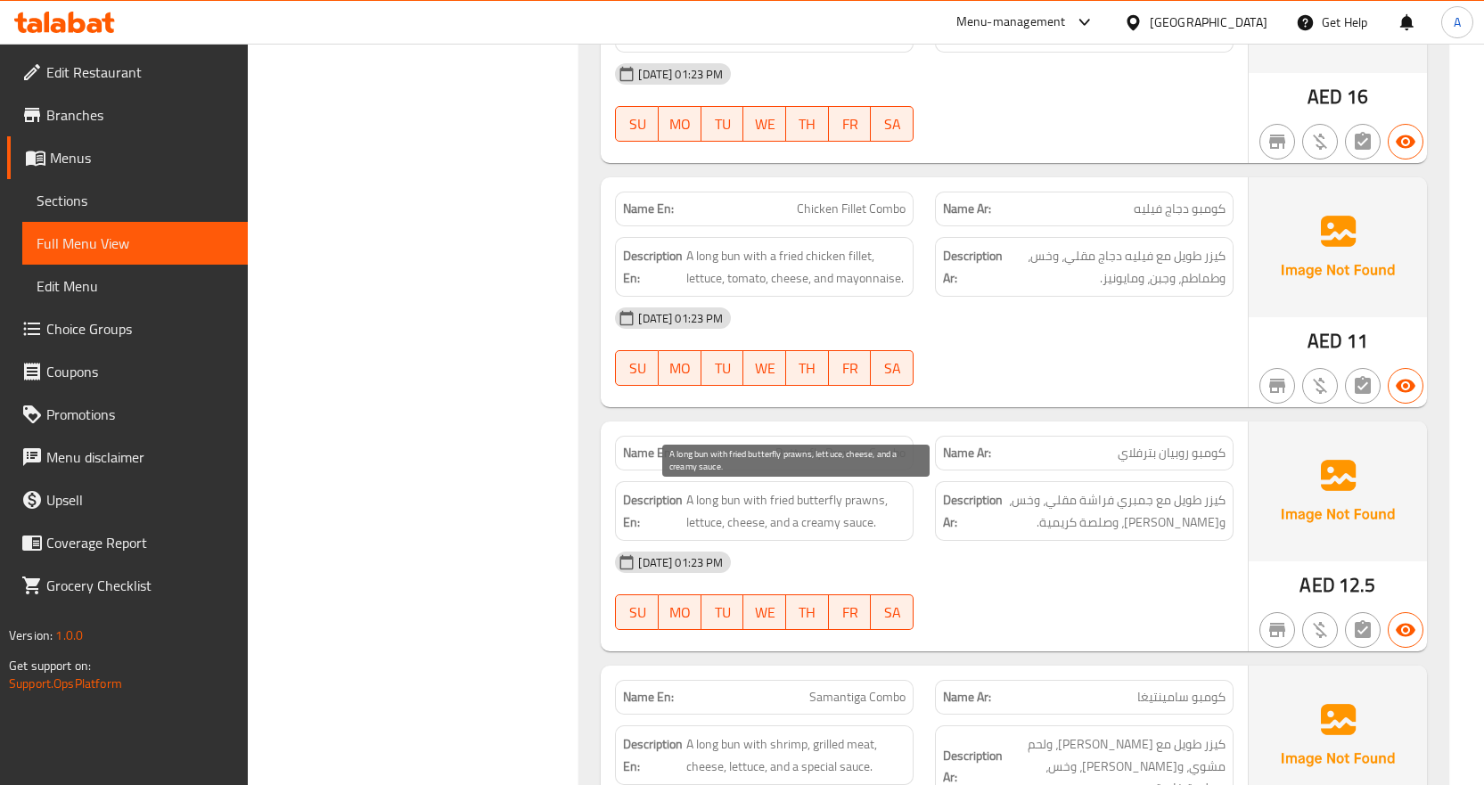
click at [825, 498] on span "A long bun with fried butterfly prawns, lettuce, cheese, and a creamy sauce." at bounding box center [795, 511] width 219 height 44
copy span "butterfly"
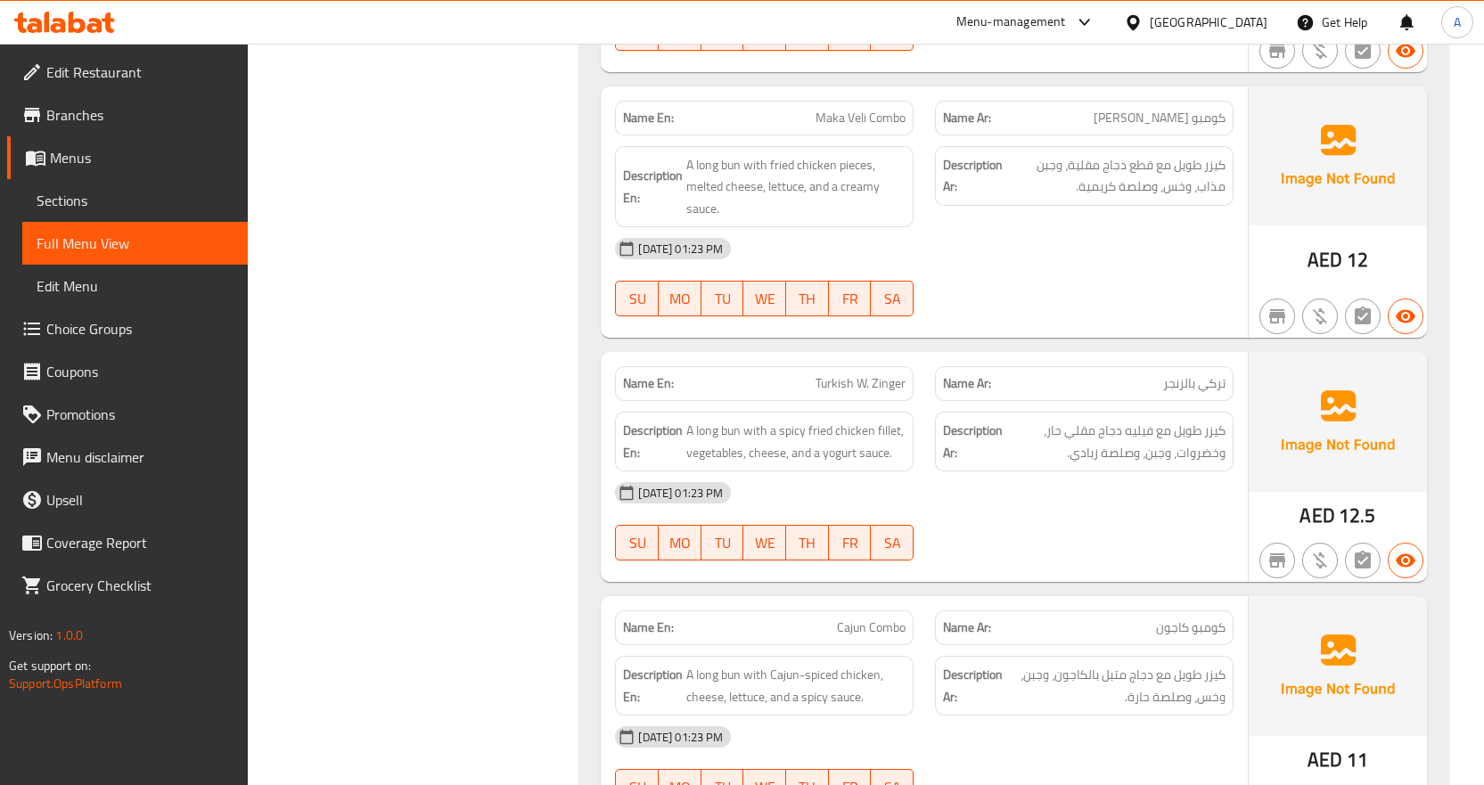
scroll to position [7488, 0]
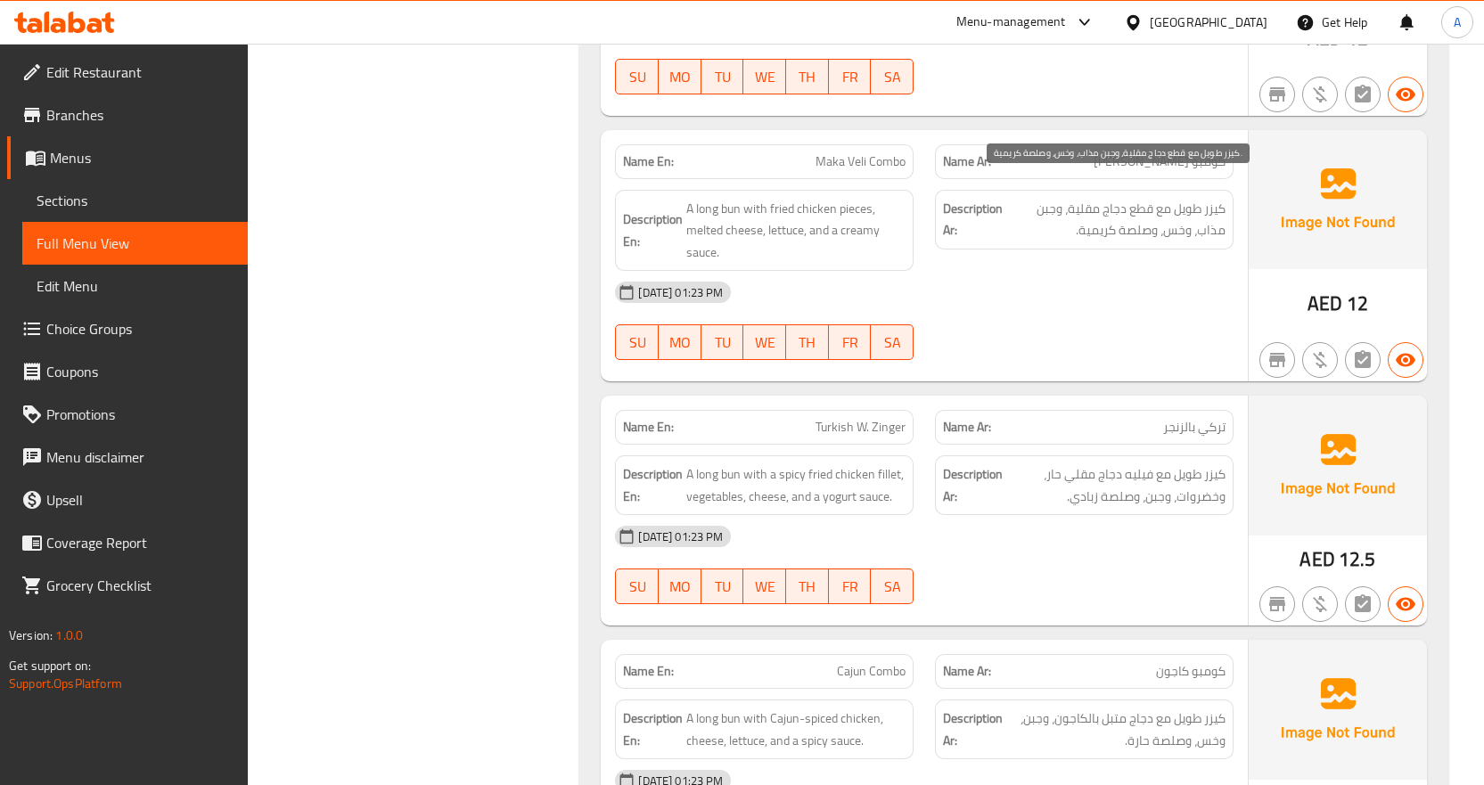
click at [1097, 206] on span "كيزر طويل مع قطع دجاج مقلية، وجبن مذاب، وخس، وصلصة كريمية." at bounding box center [1115, 220] width 219 height 44
copy span "كريمية"
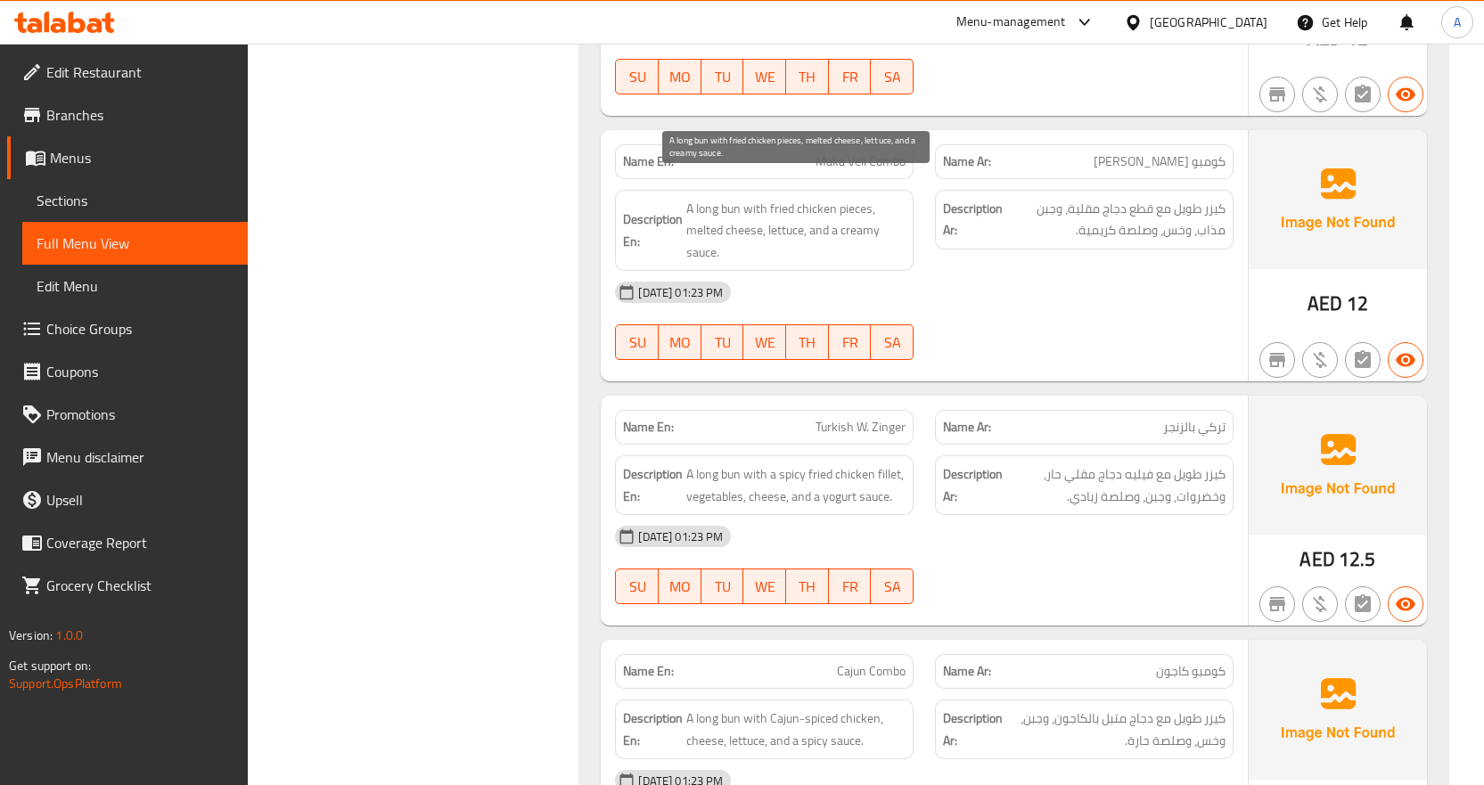
click at [850, 211] on span "A long bun with fried chicken pieces, melted cheese, lettuce, and a creamy sauc…" at bounding box center [795, 231] width 219 height 66
copy span "creamy"
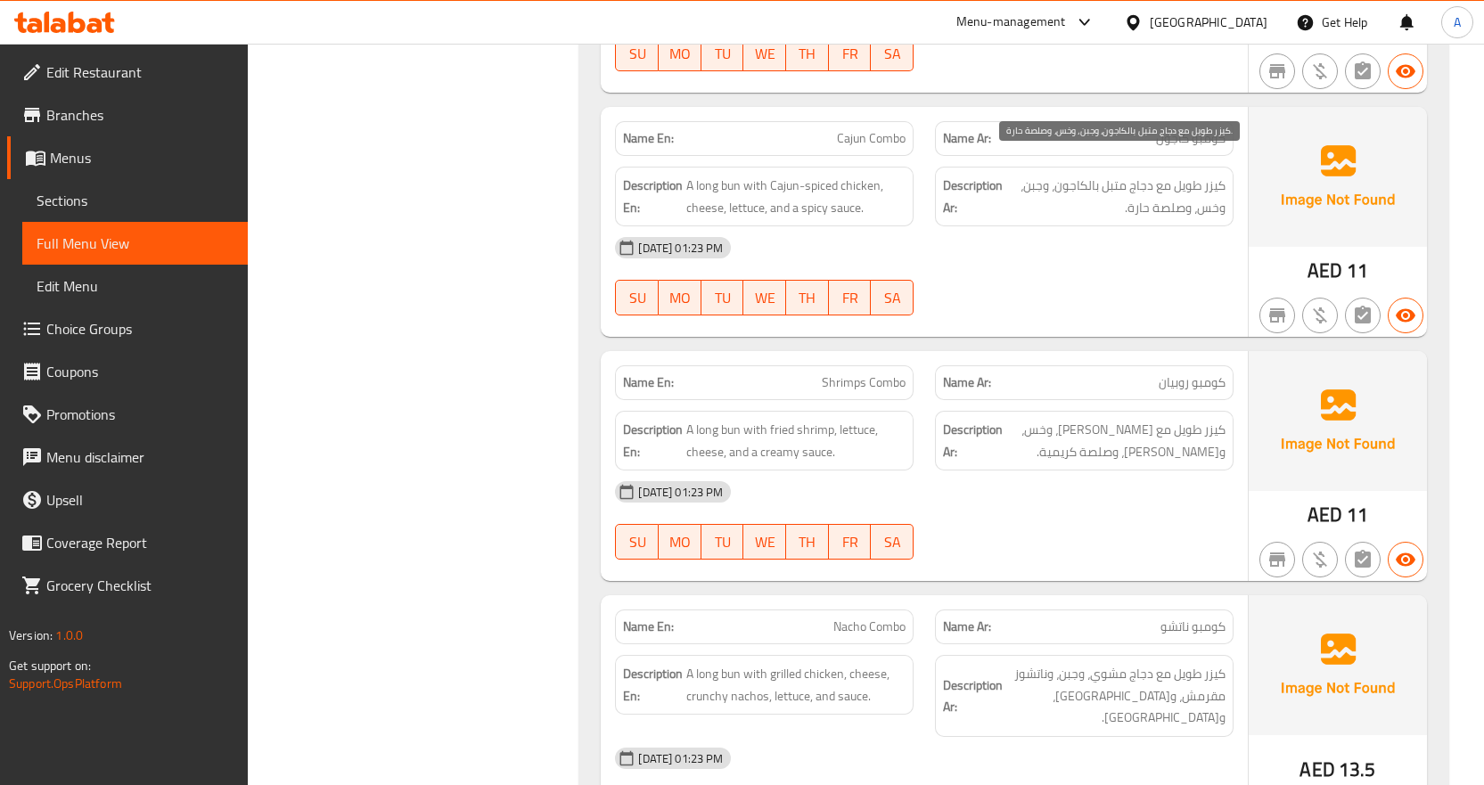
scroll to position [8023, 0]
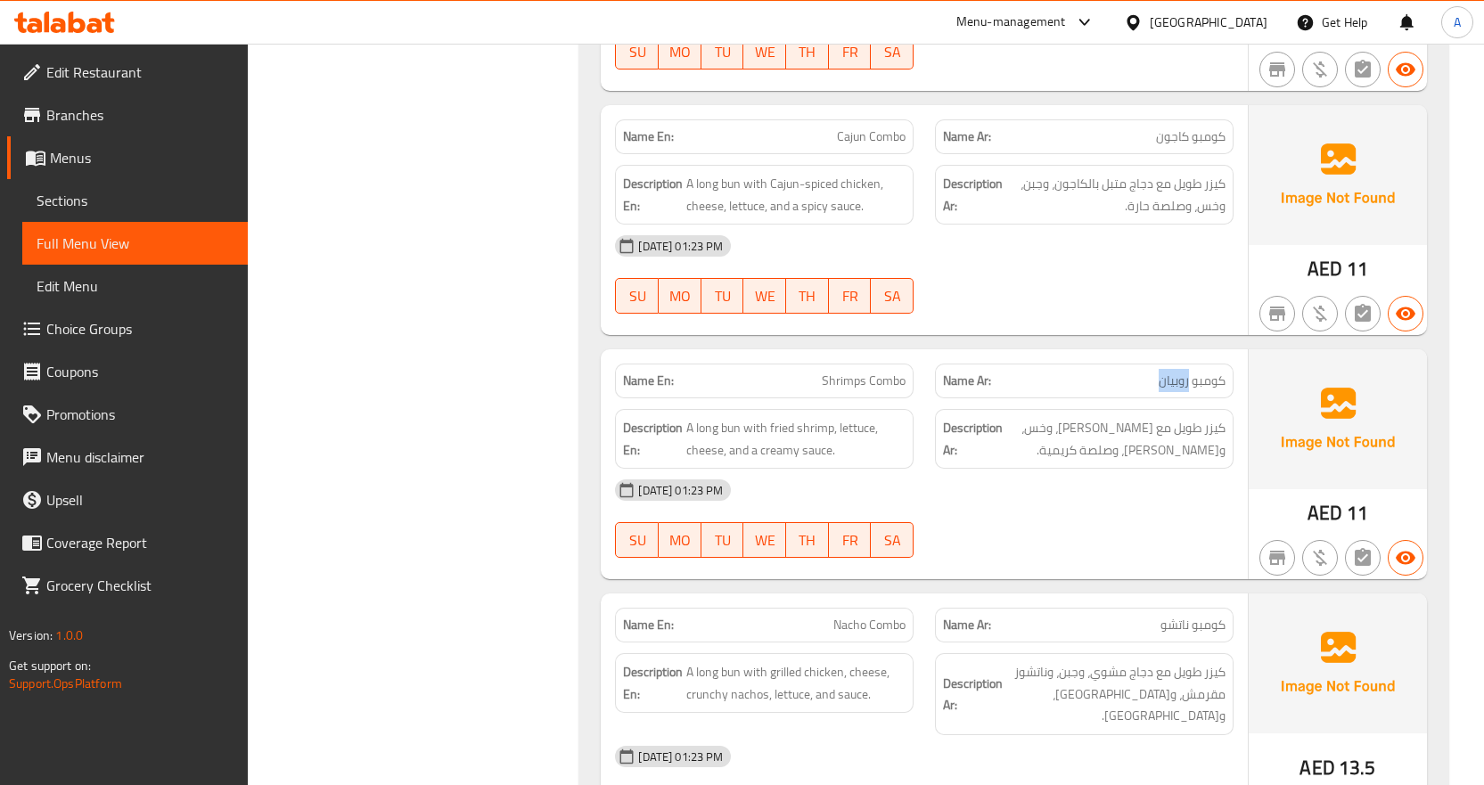
click at [1168, 417] on span "كيزر طويل مع جمبري مقلي، وخس، وجبن، وصلصة كريمية." at bounding box center [1115, 439] width 219 height 44
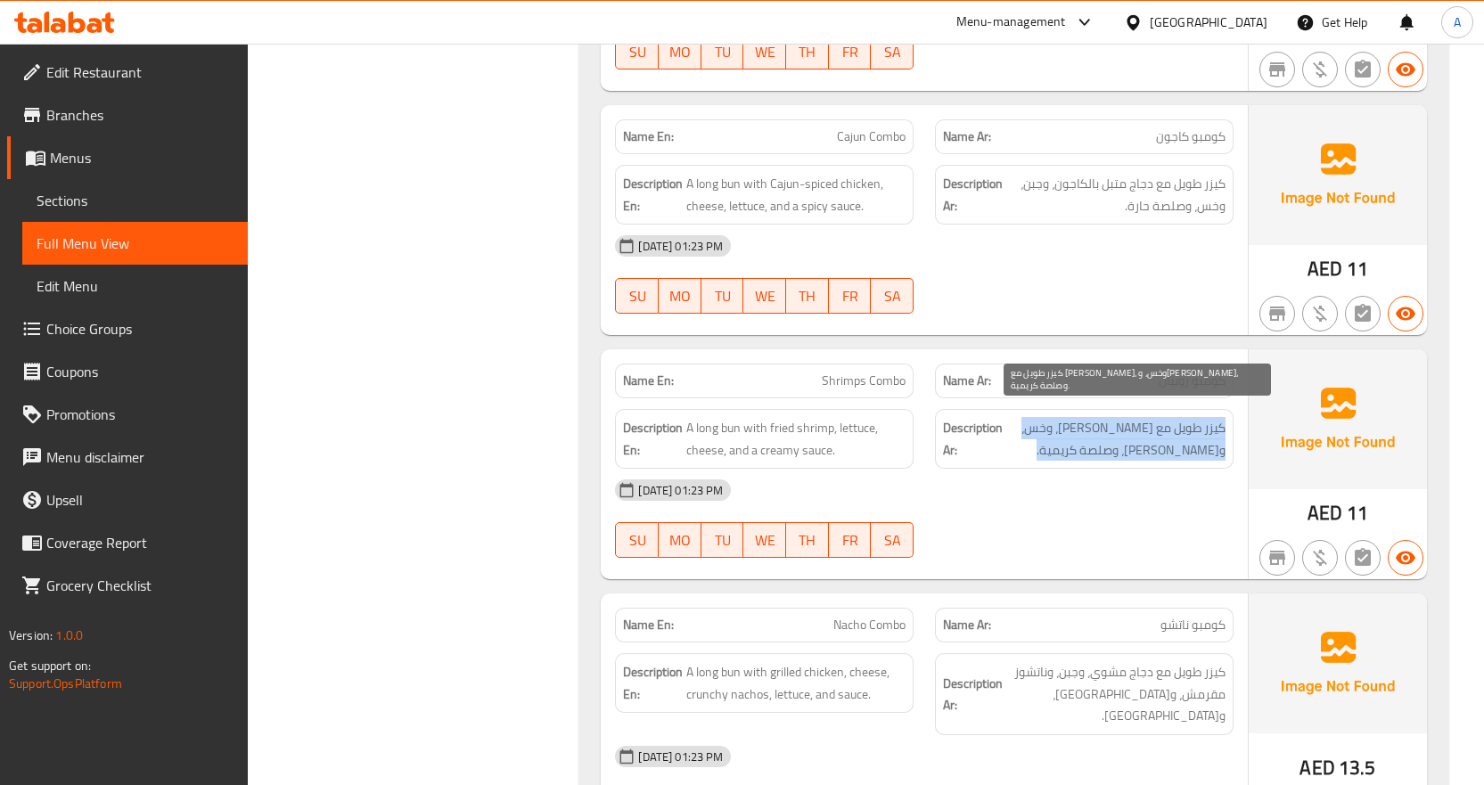
click at [1168, 417] on span "كيزر طويل مع جمبري مقلي، وخس، وجبن، وصلصة كريمية." at bounding box center [1115, 439] width 219 height 44
click at [1161, 433] on span "كيزر طويل مع جمبري مقلي، وخس، وجبن، وصلصة كريمية." at bounding box center [1115, 439] width 219 height 44
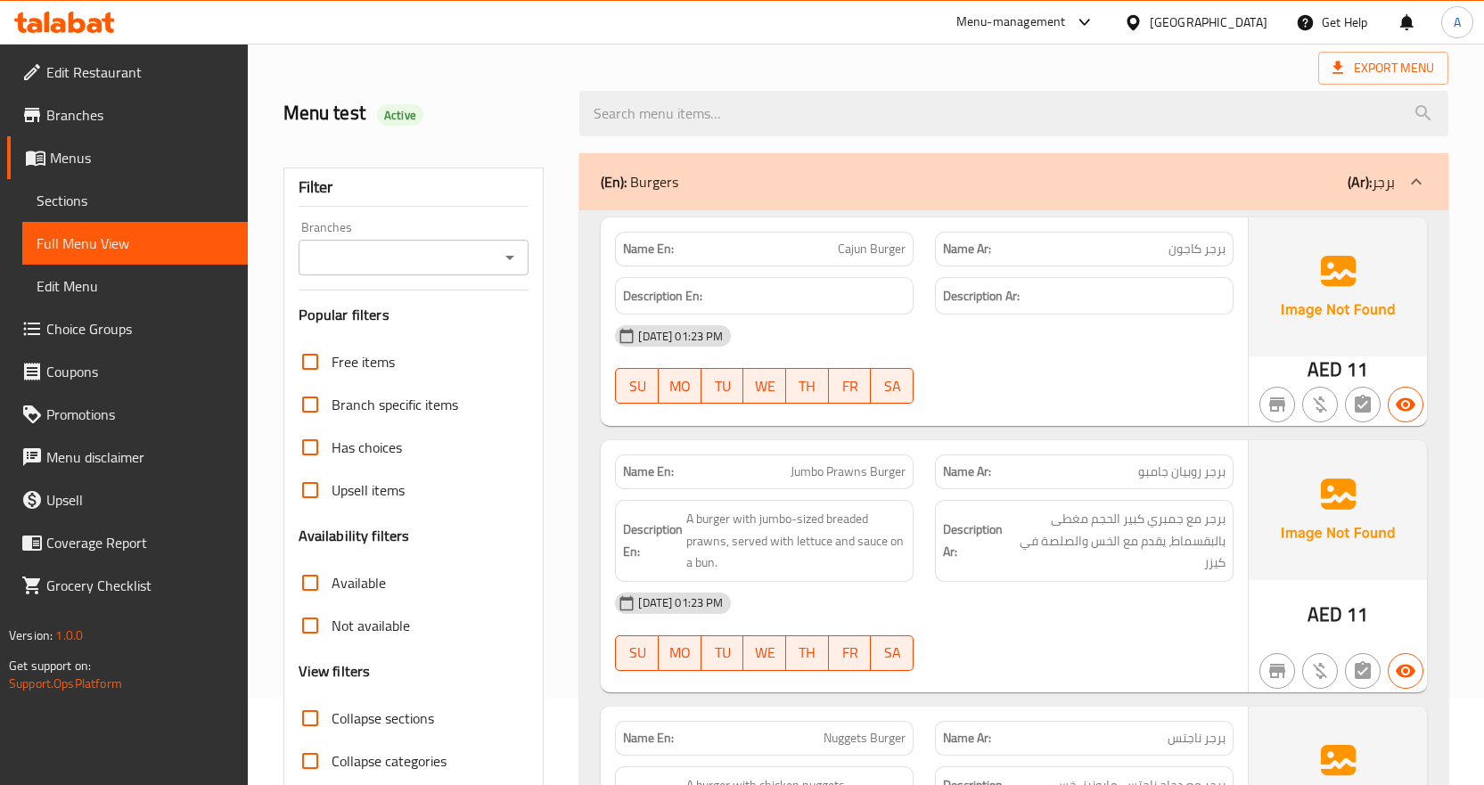
scroll to position [0, 0]
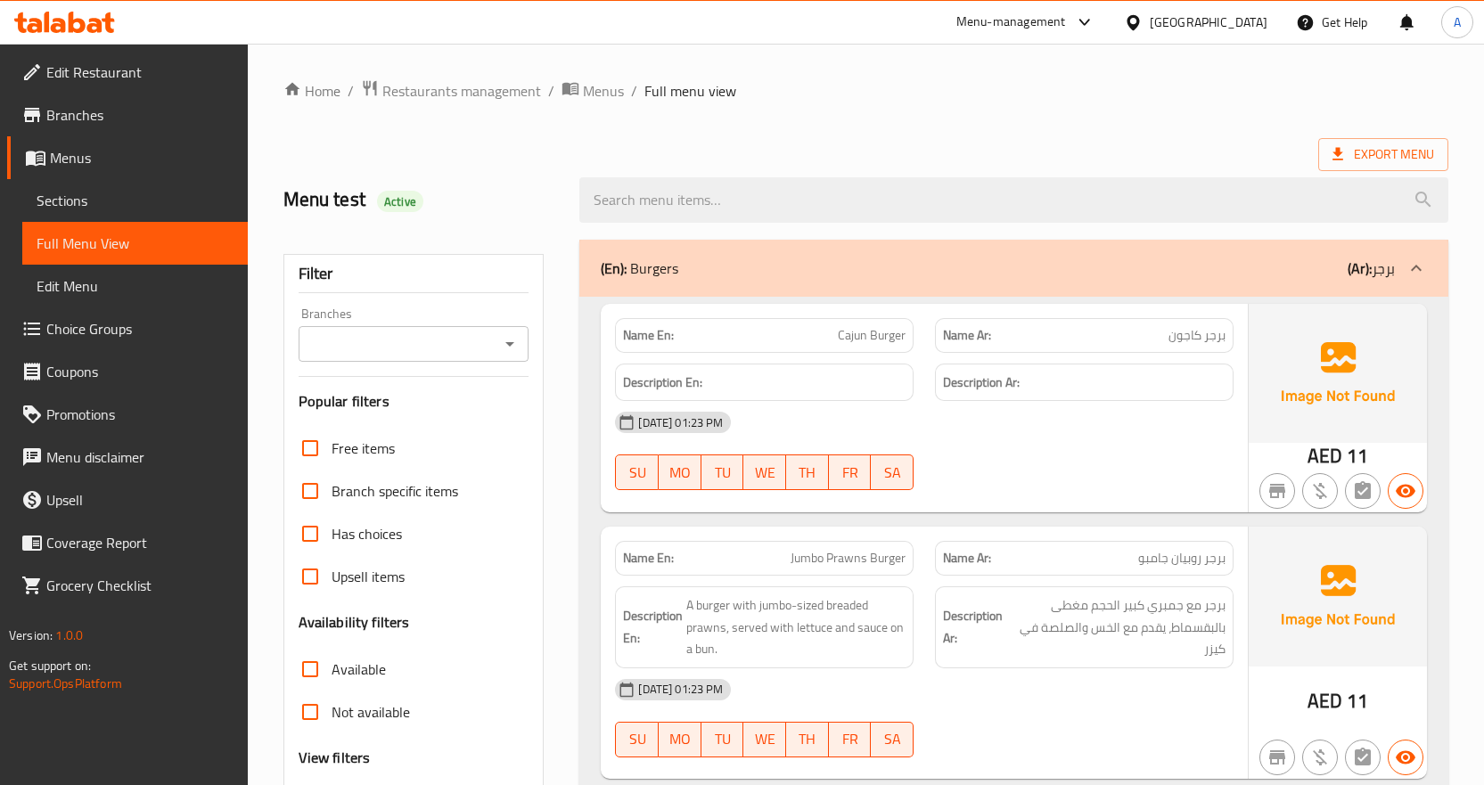
click at [123, 158] on span "Menus" at bounding box center [142, 157] width 184 height 21
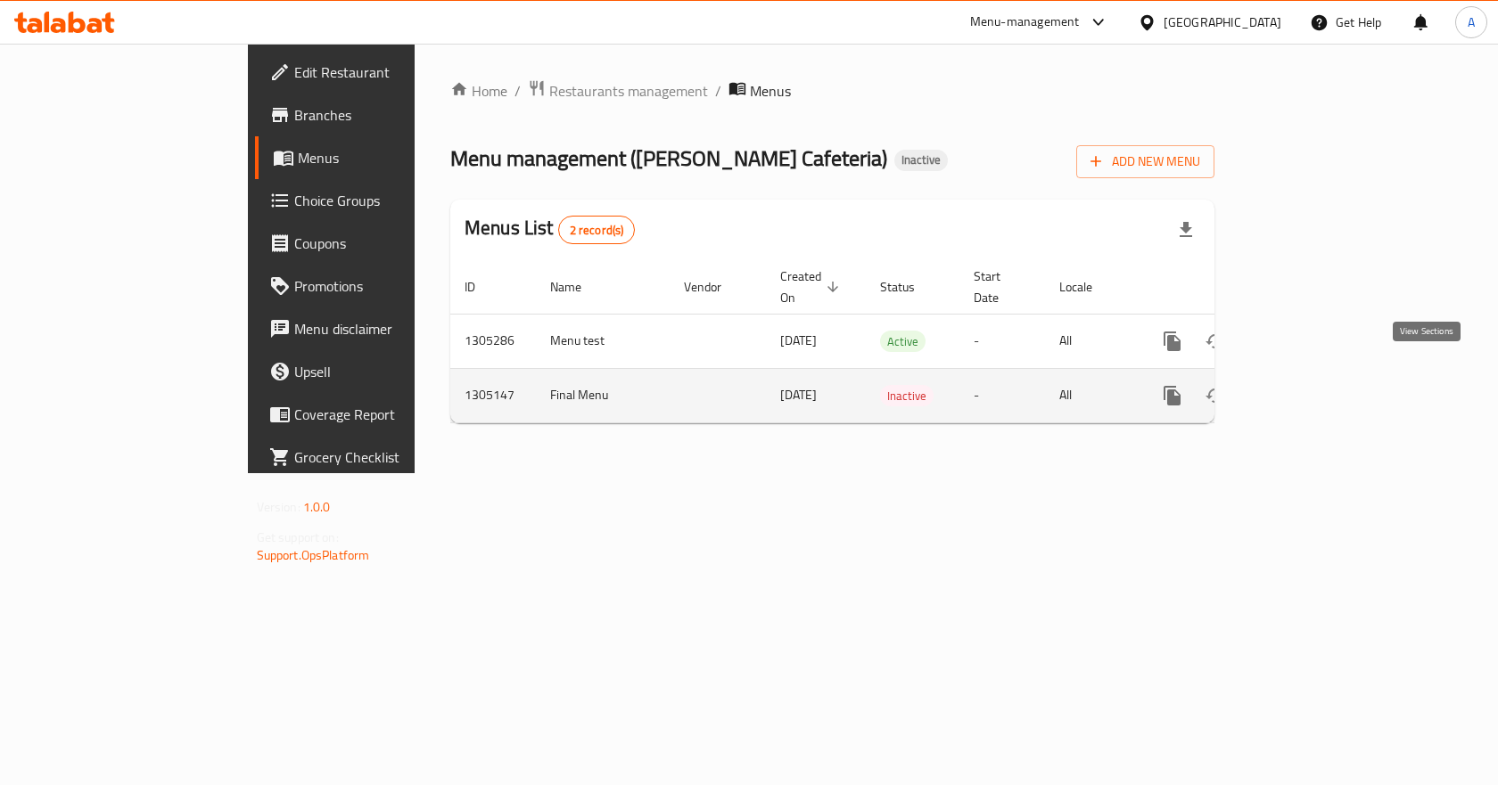
click at [1311, 385] on icon "enhanced table" at bounding box center [1300, 395] width 21 height 21
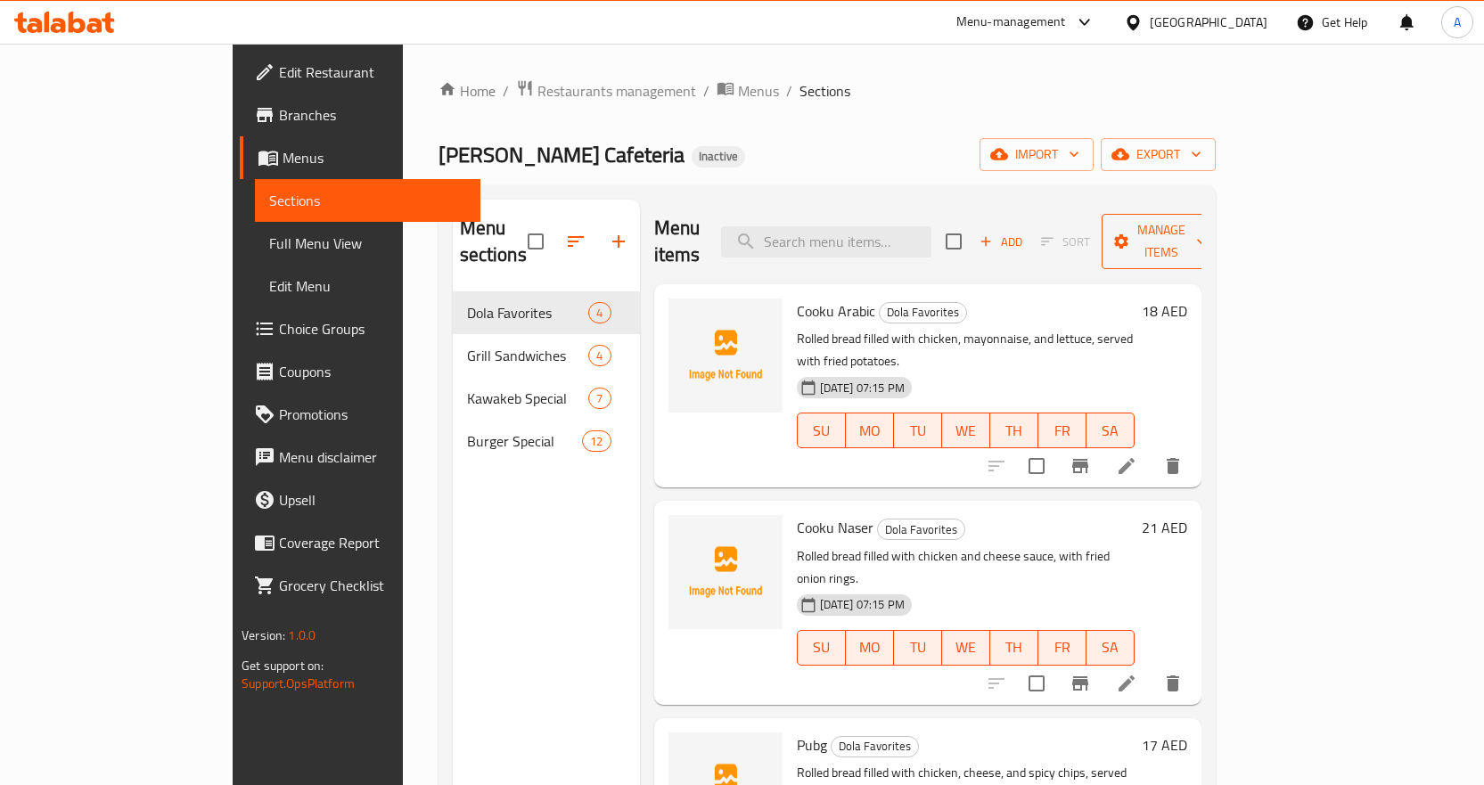
click at [1207, 236] on span "Manage items" at bounding box center [1161, 241] width 91 height 45
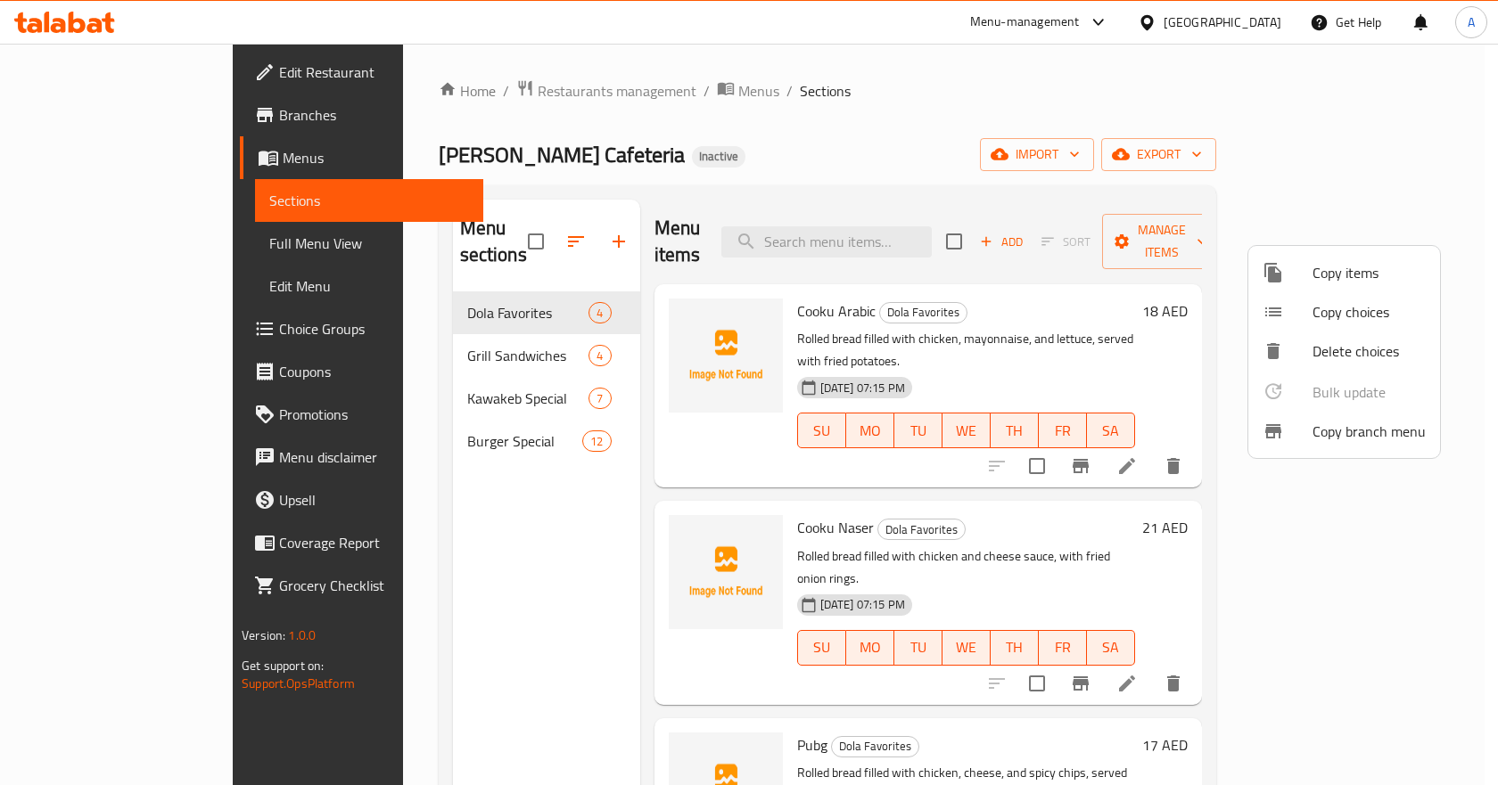
click at [1146, 168] on div at bounding box center [749, 392] width 1498 height 785
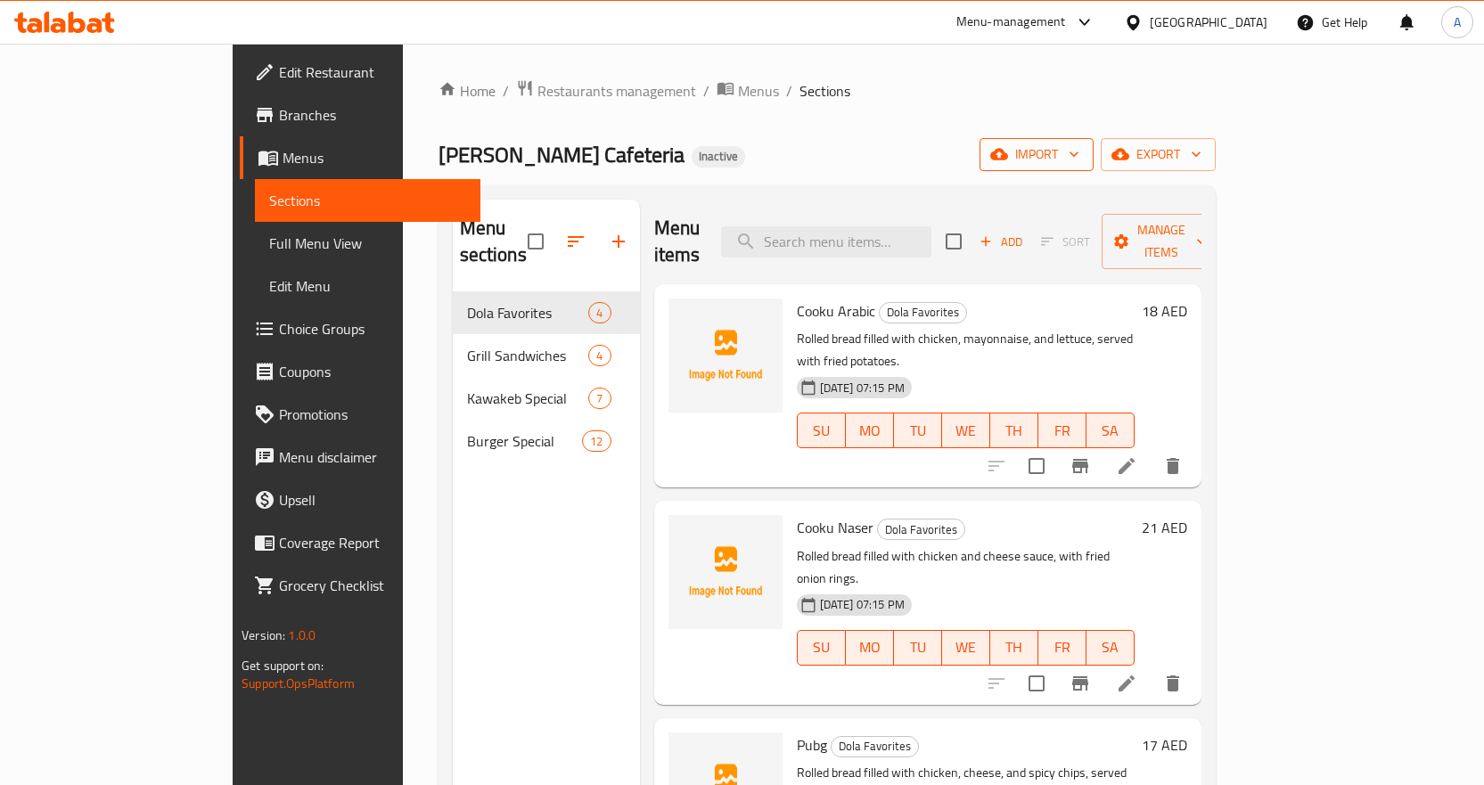
click at [1079, 152] on span "import" at bounding box center [1037, 155] width 86 height 22
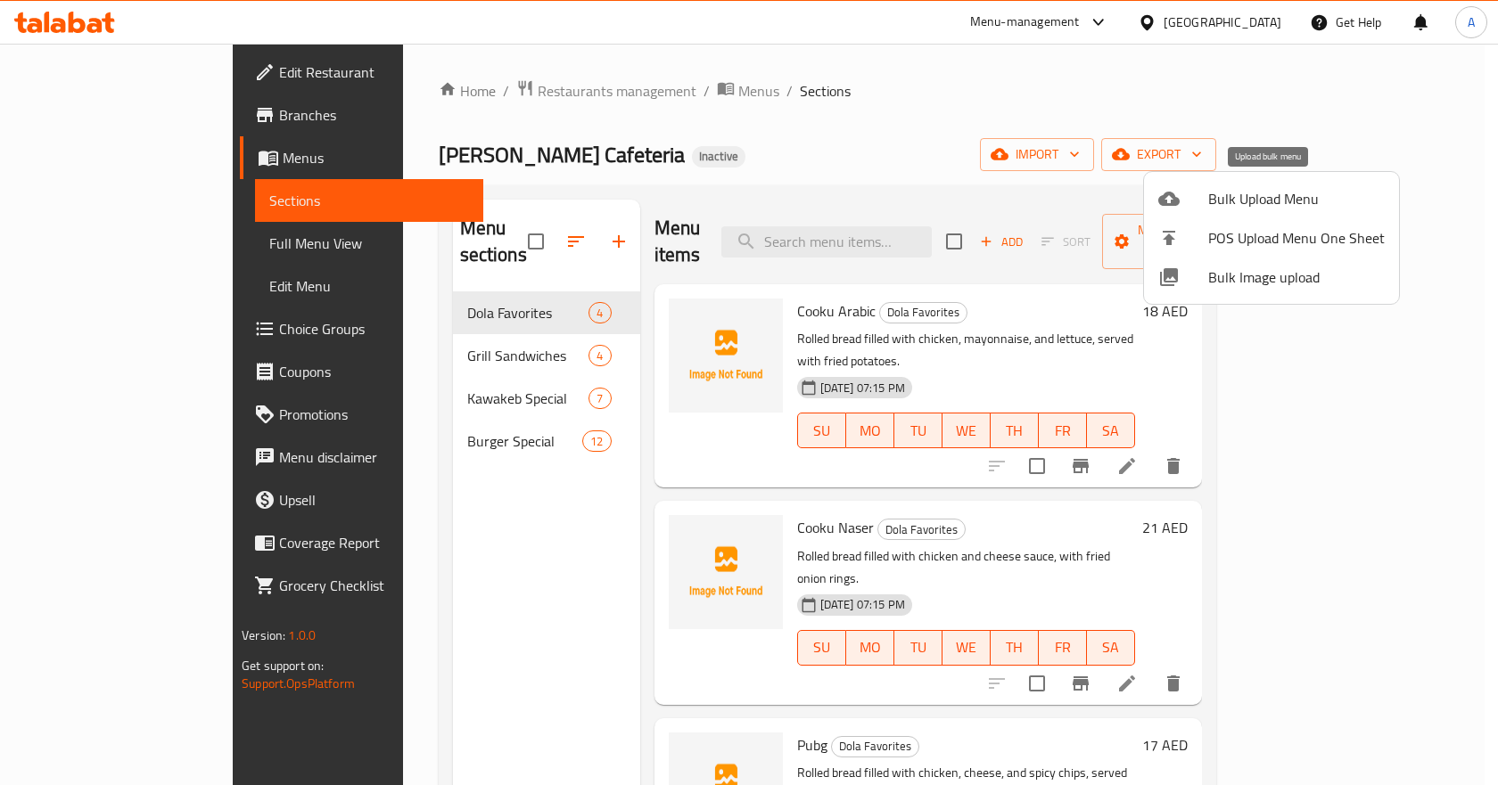
click at [1254, 200] on span "Bulk Upload Menu" at bounding box center [1296, 198] width 176 height 21
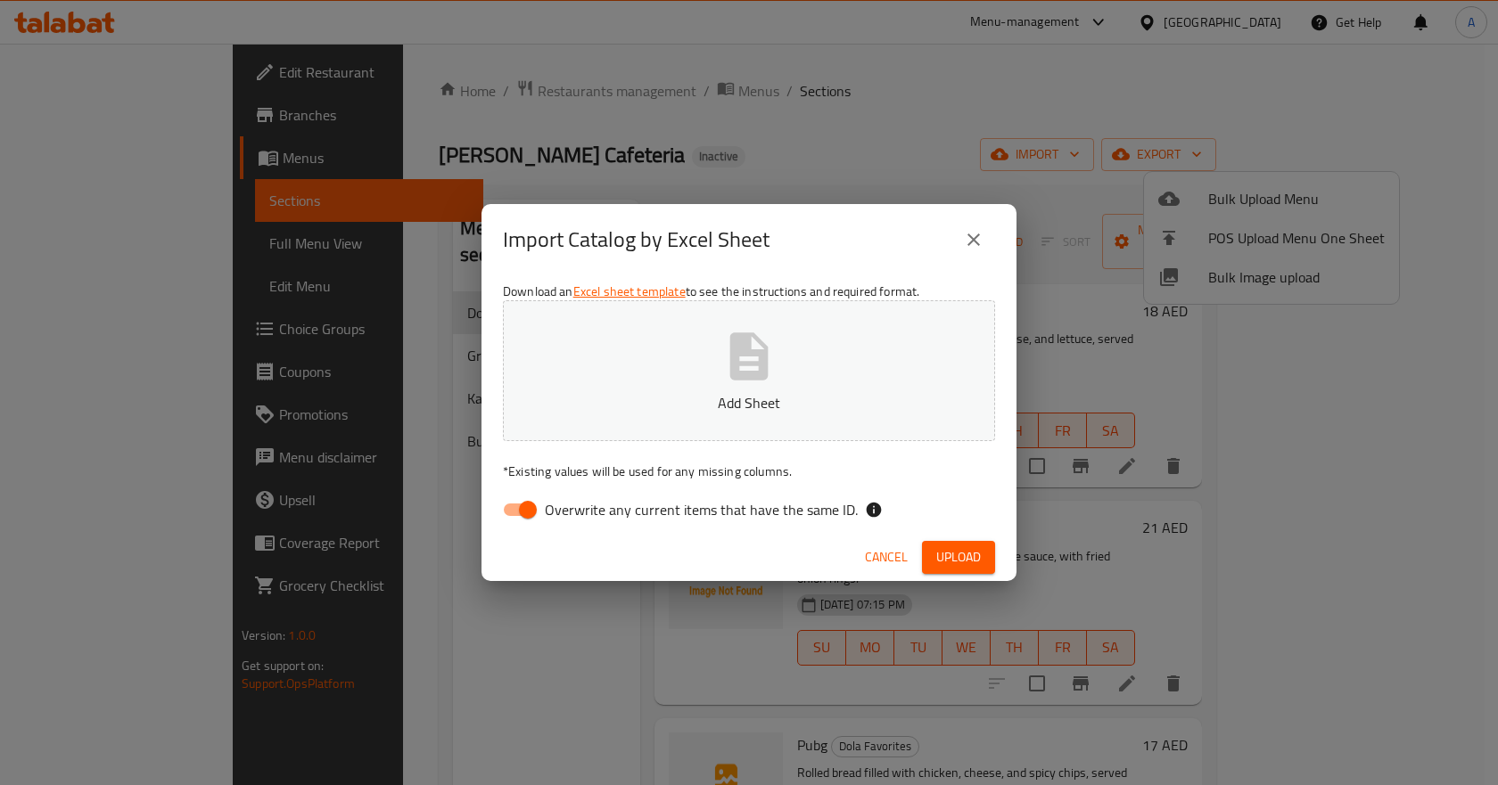
click at [537, 508] on input "Overwrite any current items that have the same ID." at bounding box center [528, 510] width 102 height 34
checkbox input "false"
click at [955, 554] on span "Upload" at bounding box center [958, 557] width 45 height 22
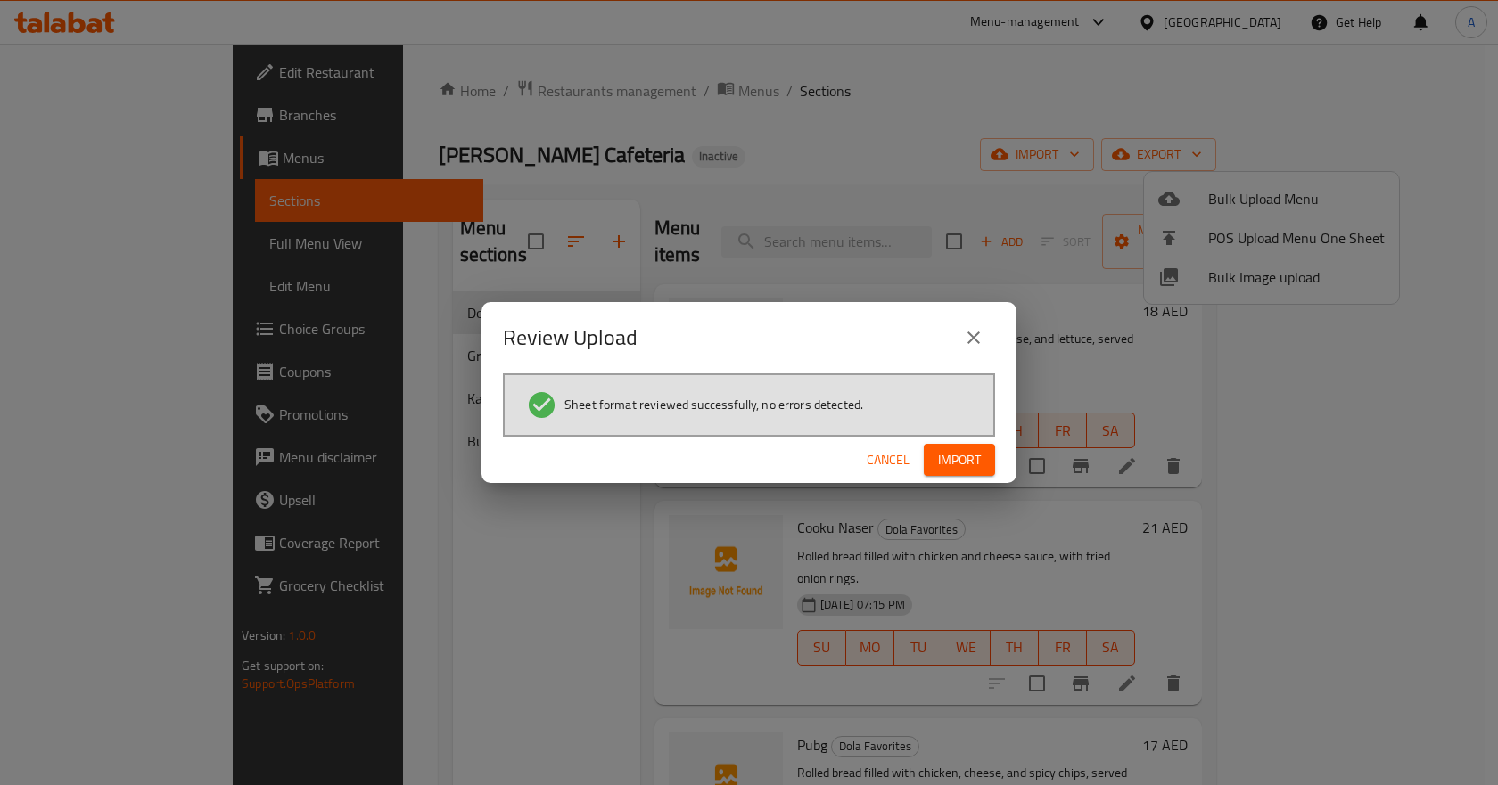
click at [973, 464] on span "Import" at bounding box center [959, 460] width 43 height 22
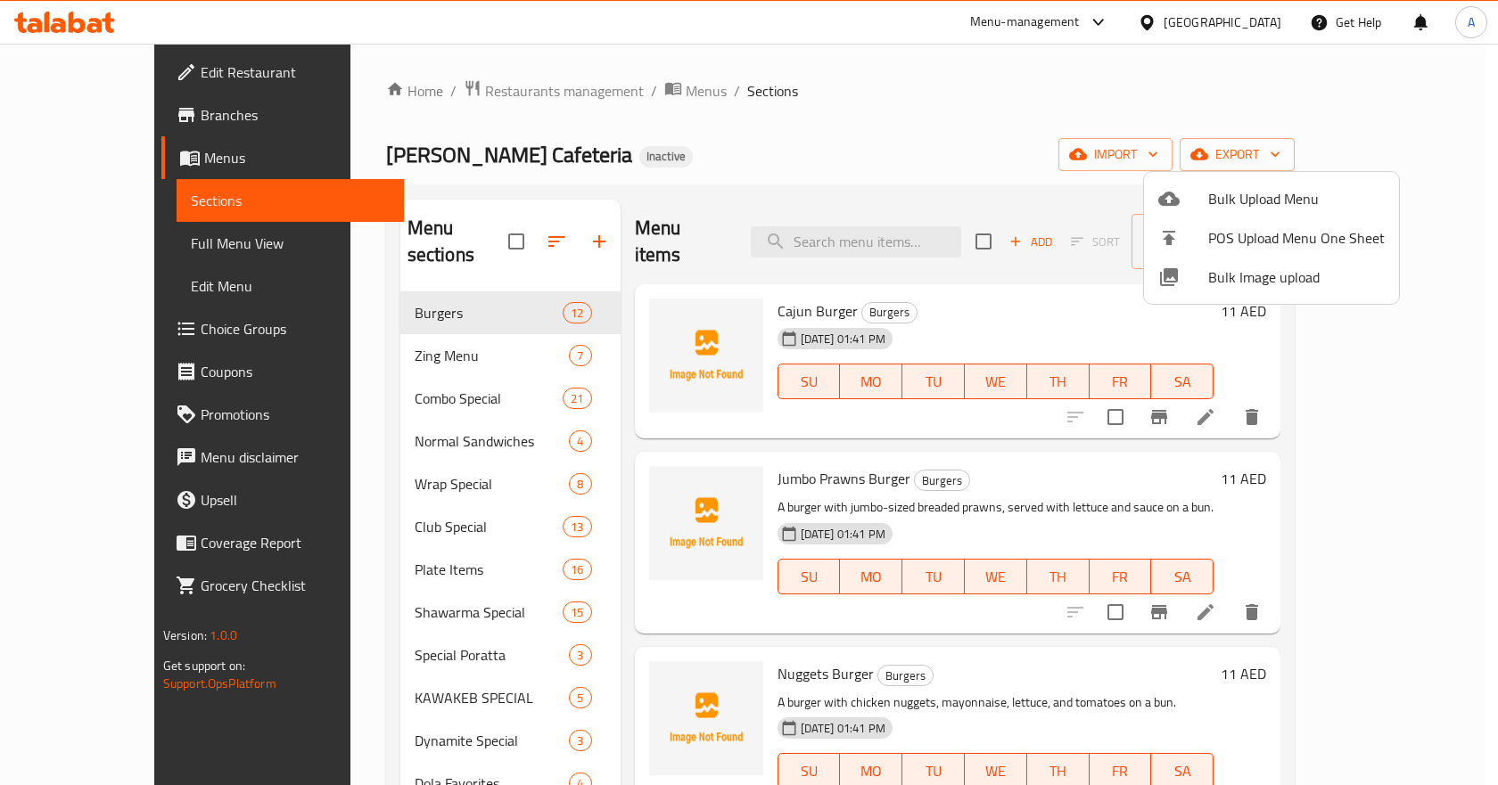
click at [131, 249] on div at bounding box center [749, 392] width 1498 height 785
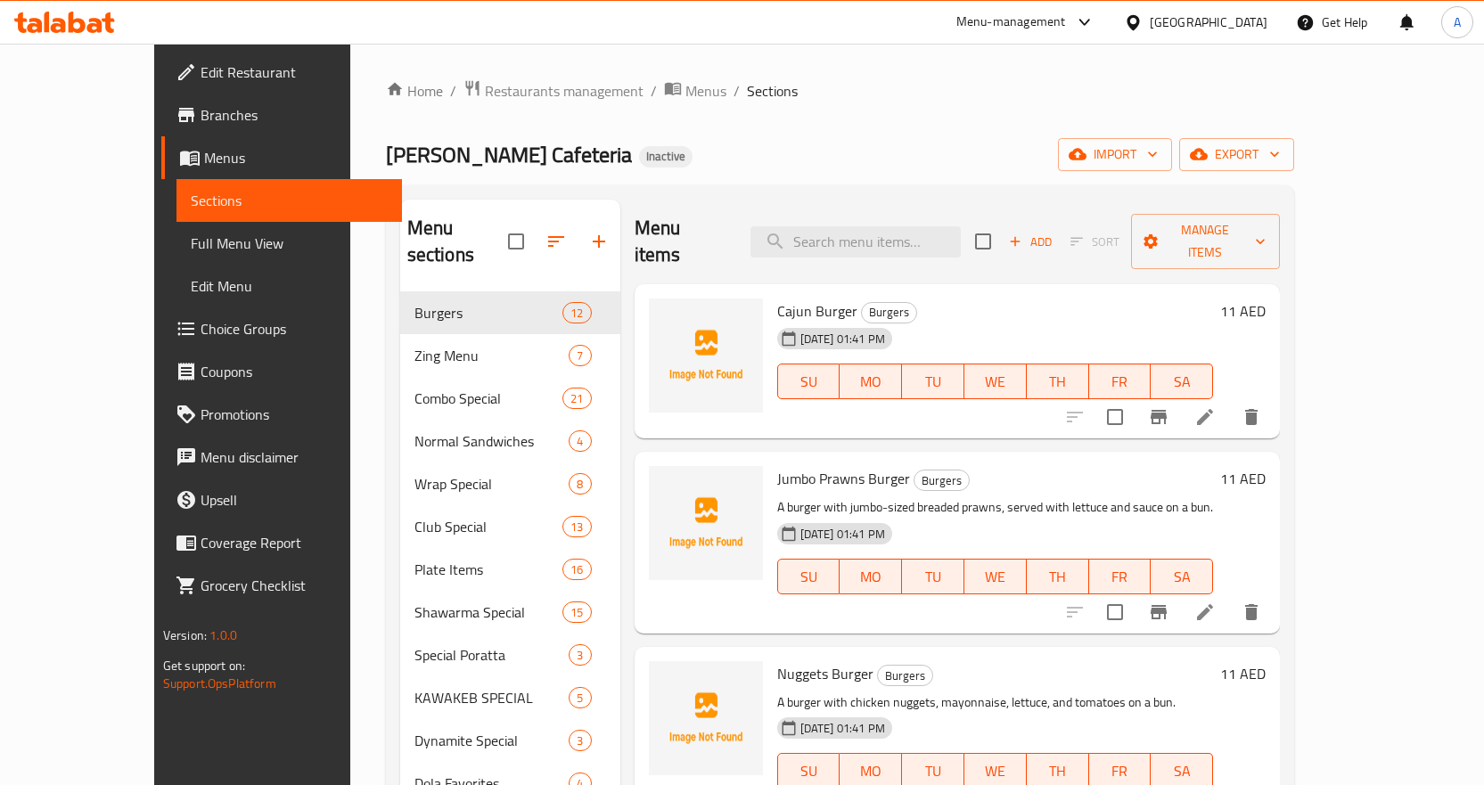
click at [191, 249] on span "Full Menu View" at bounding box center [289, 243] width 197 height 21
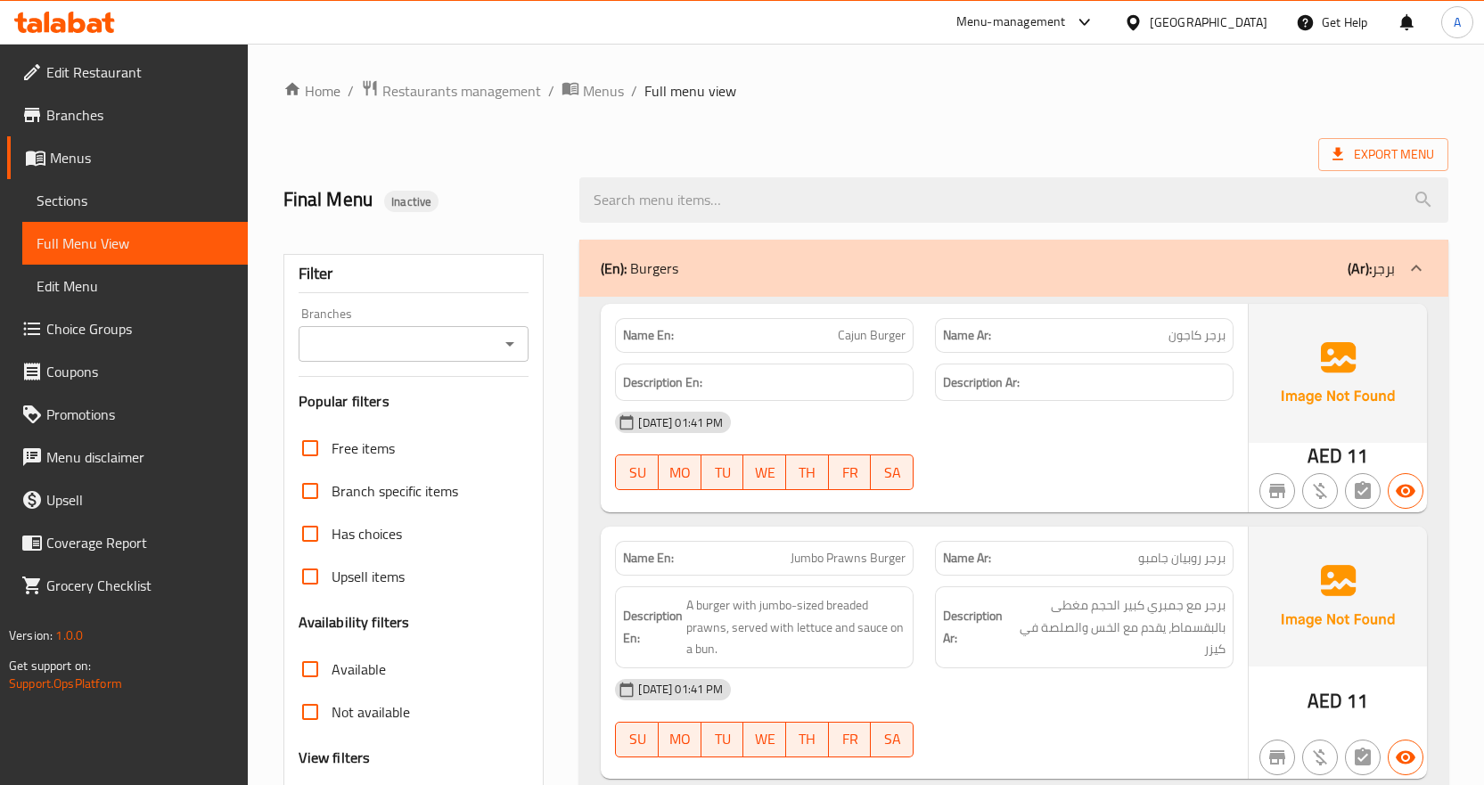
click at [928, 375] on div "Description Ar:" at bounding box center [1084, 383] width 320 height 60
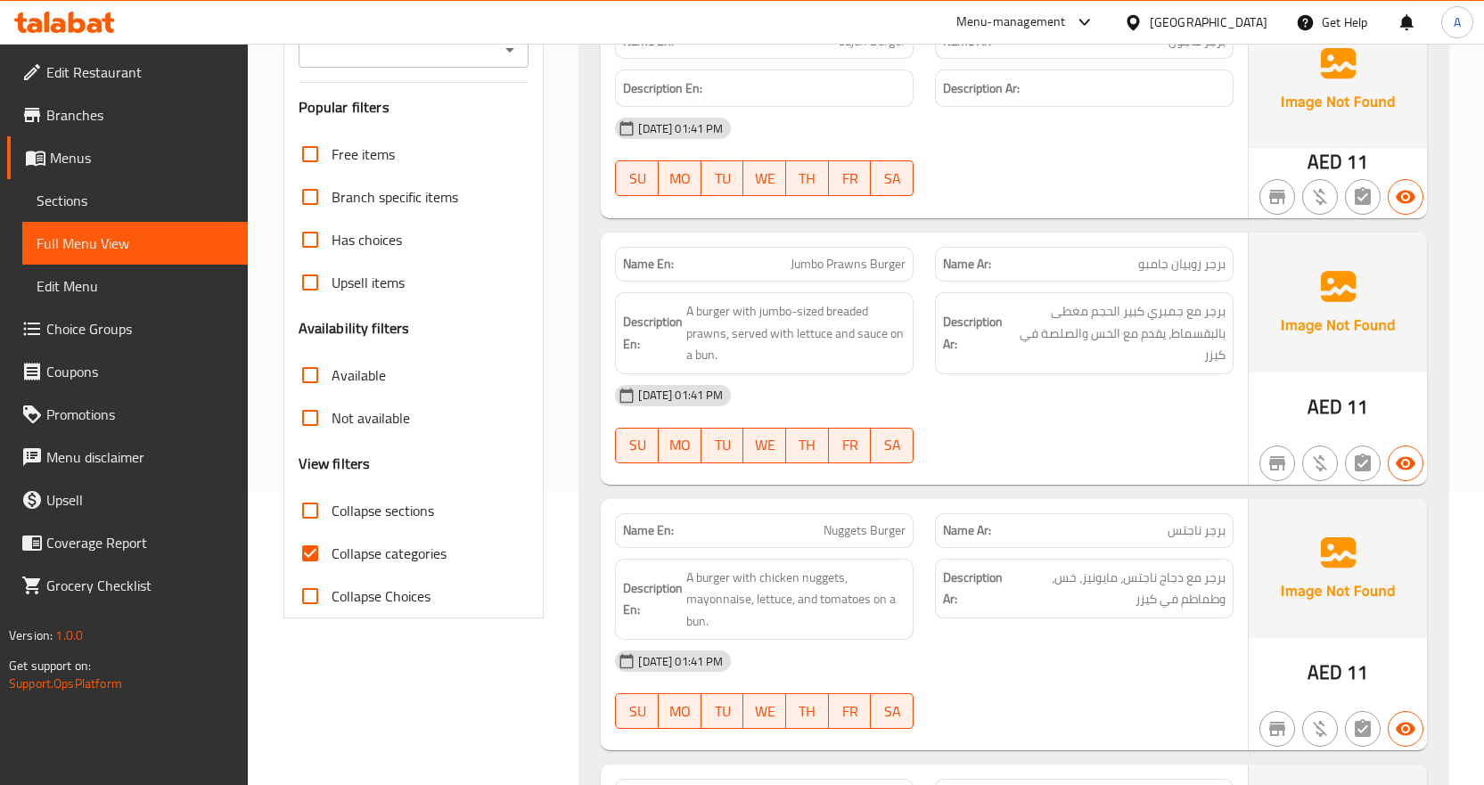
scroll to position [535, 0]
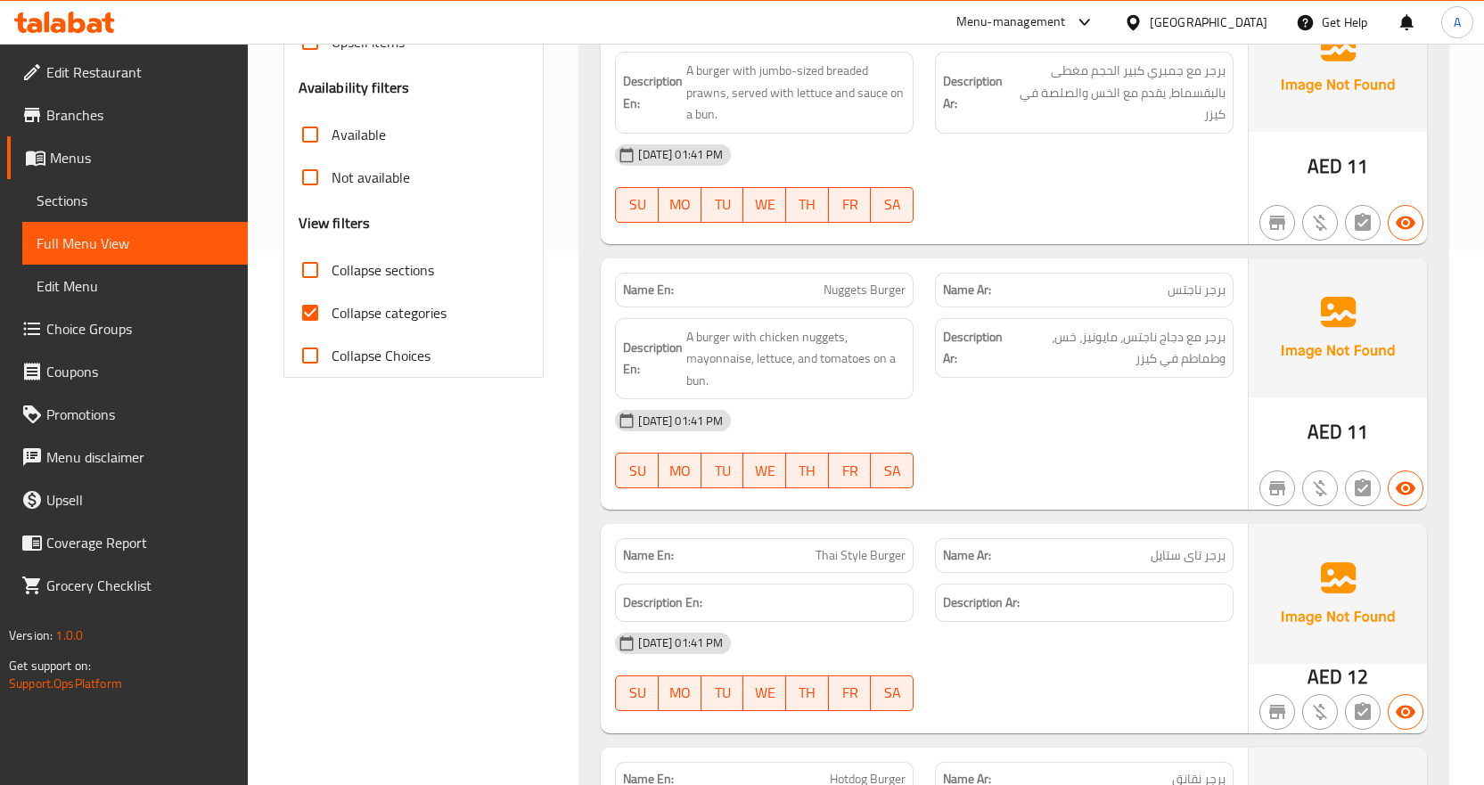
click at [313, 308] on input "Collapse categories" at bounding box center [310, 312] width 43 height 43
checkbox input "false"
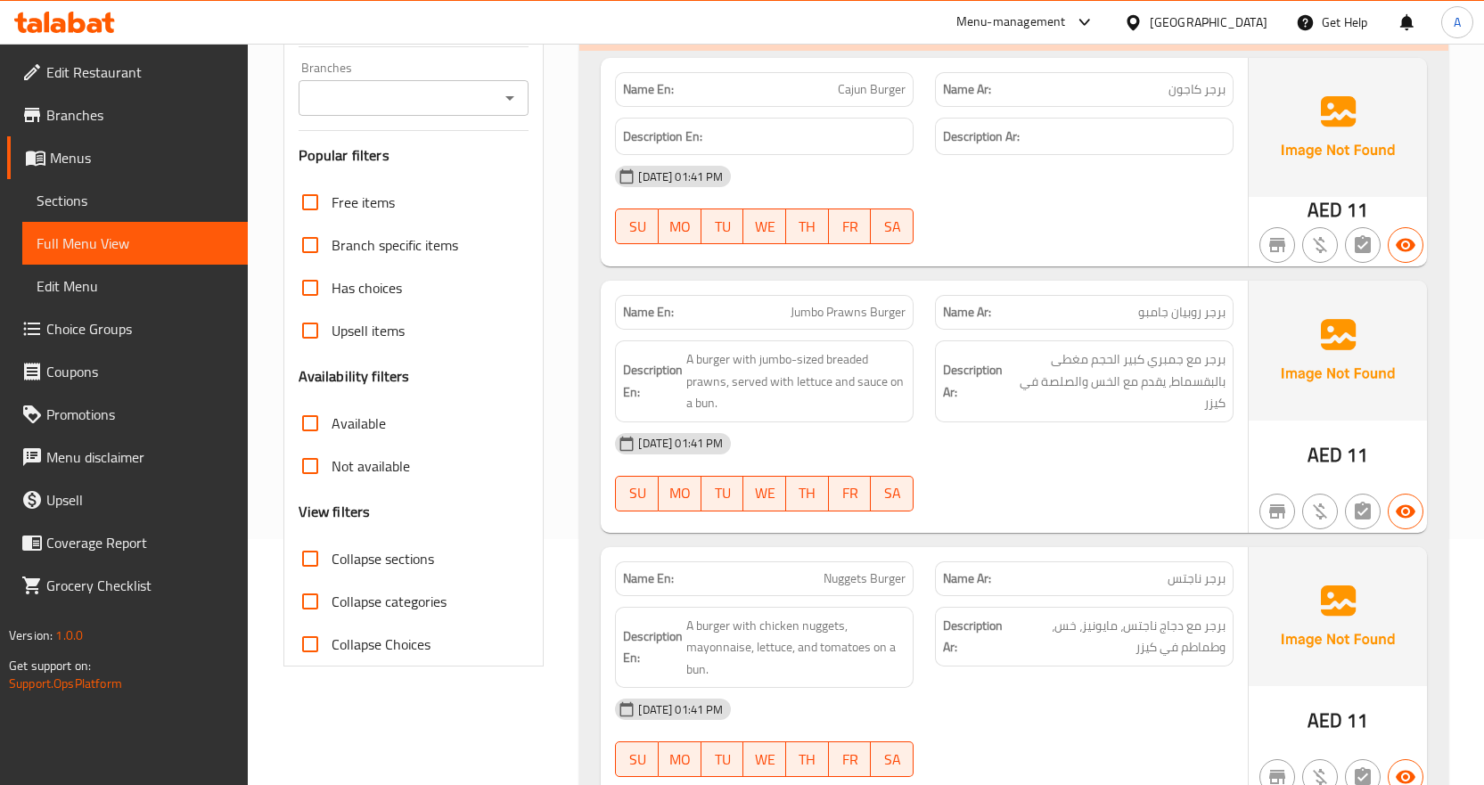
scroll to position [0, 0]
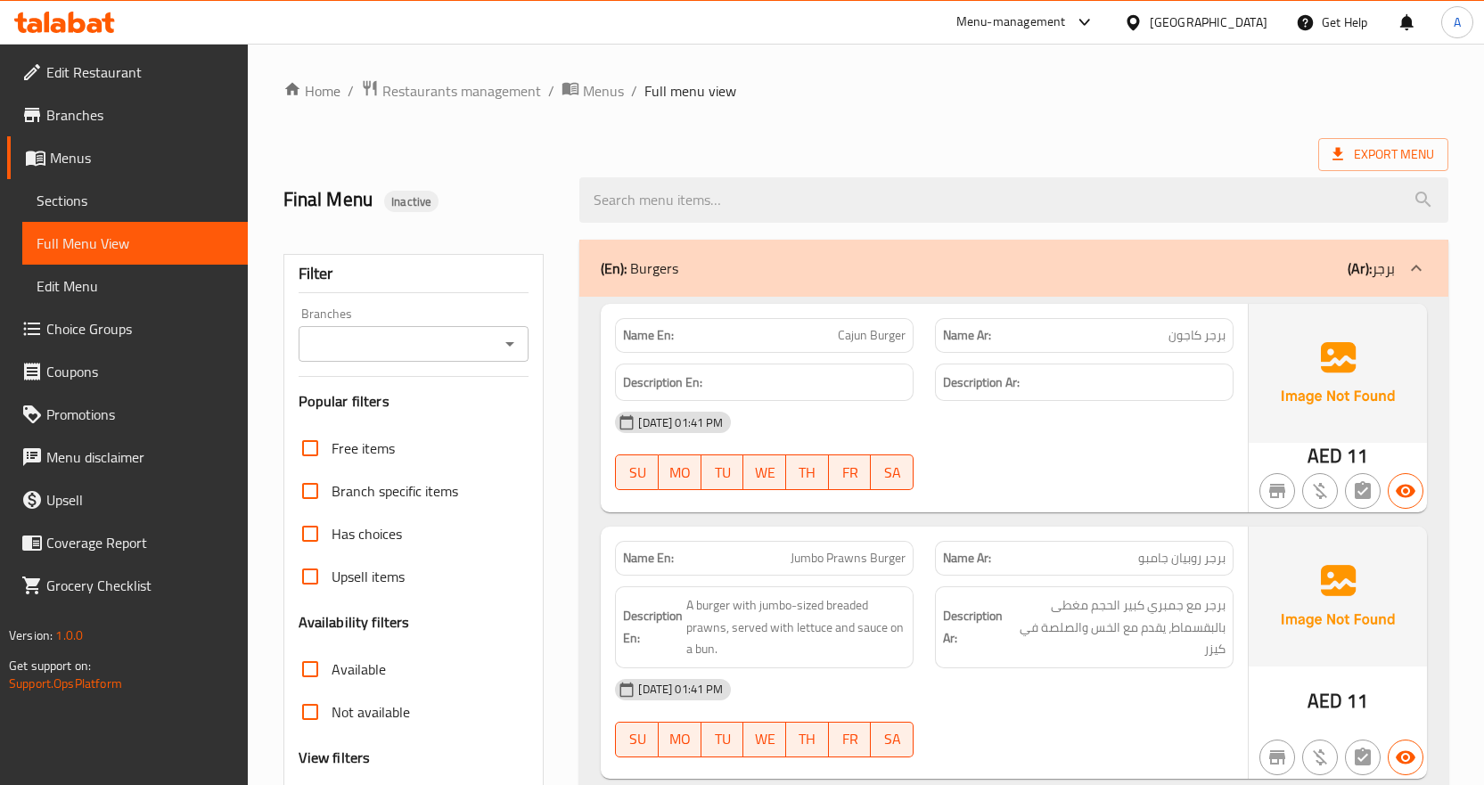
click at [1002, 150] on div "Export Menu" at bounding box center [865, 154] width 1165 height 33
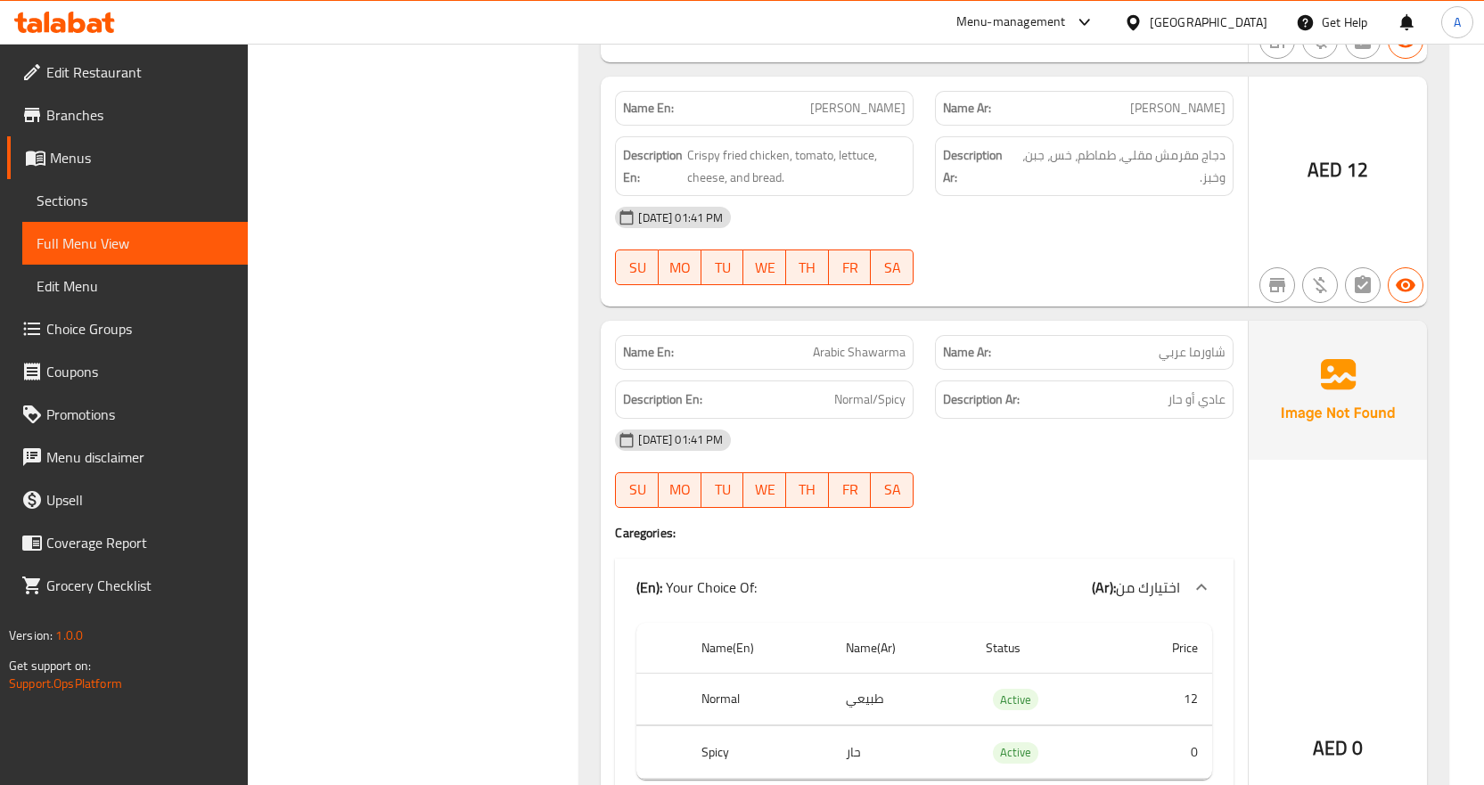
scroll to position [25064, 0]
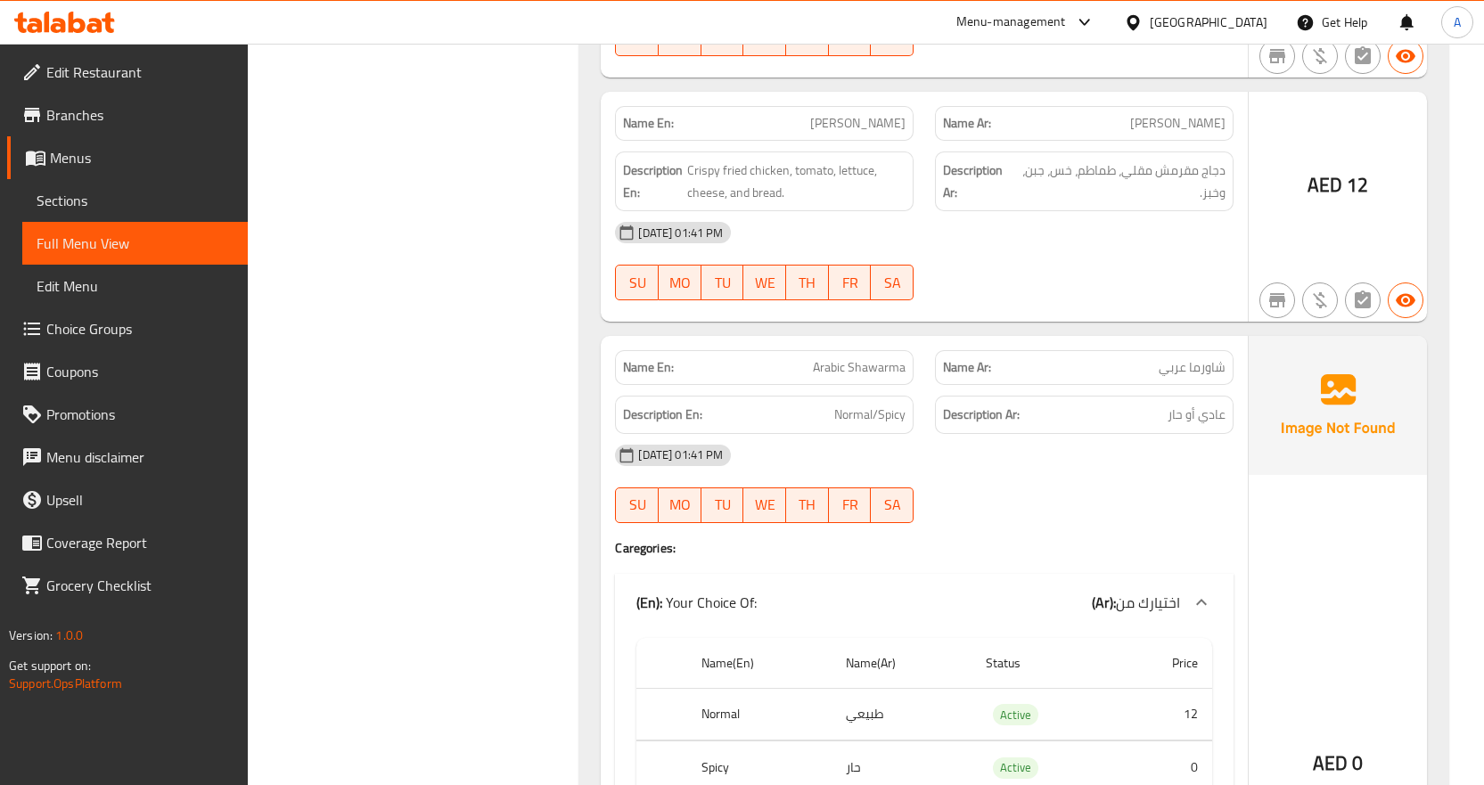
copy span "Arabic Shawarma"
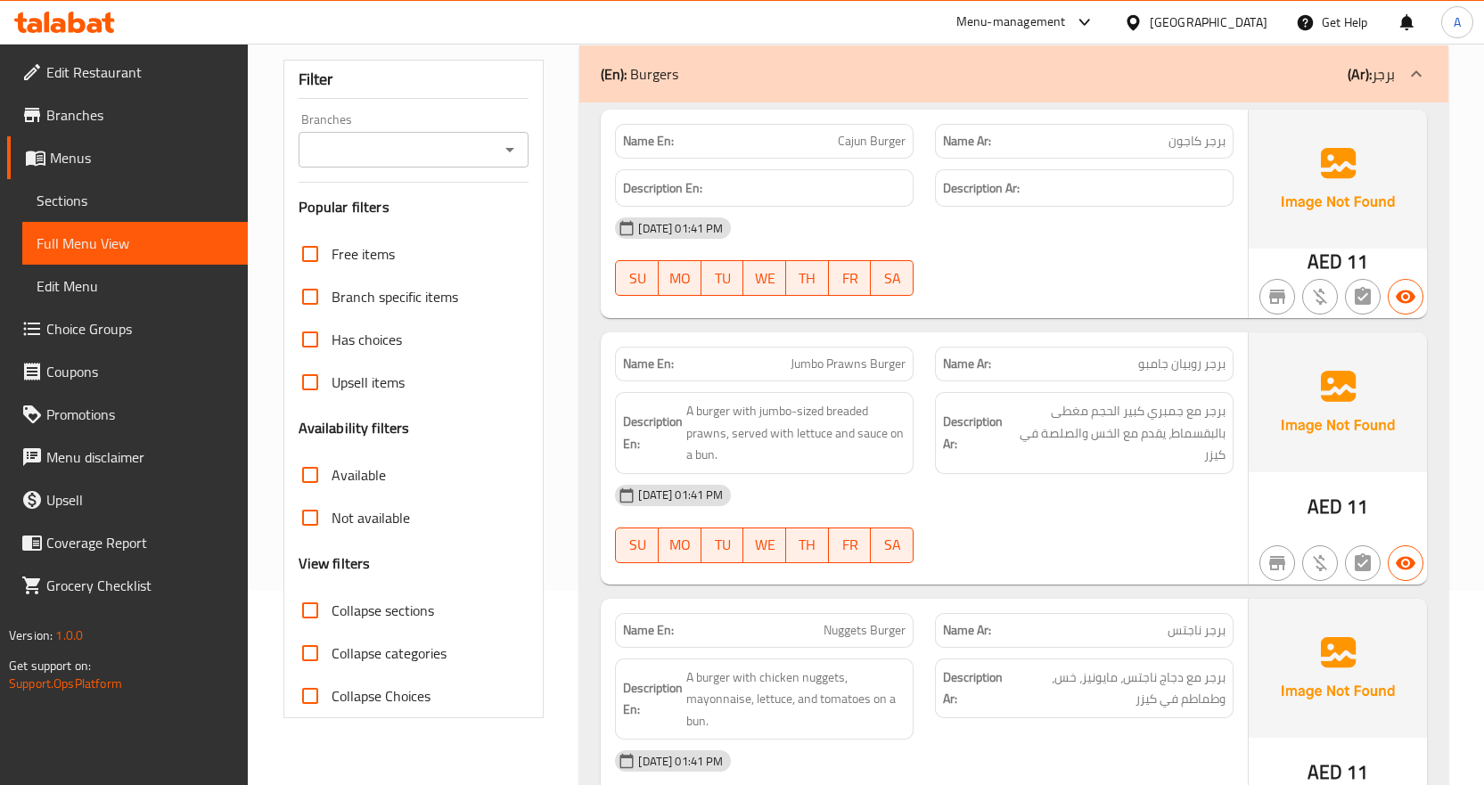
scroll to position [168, 0]
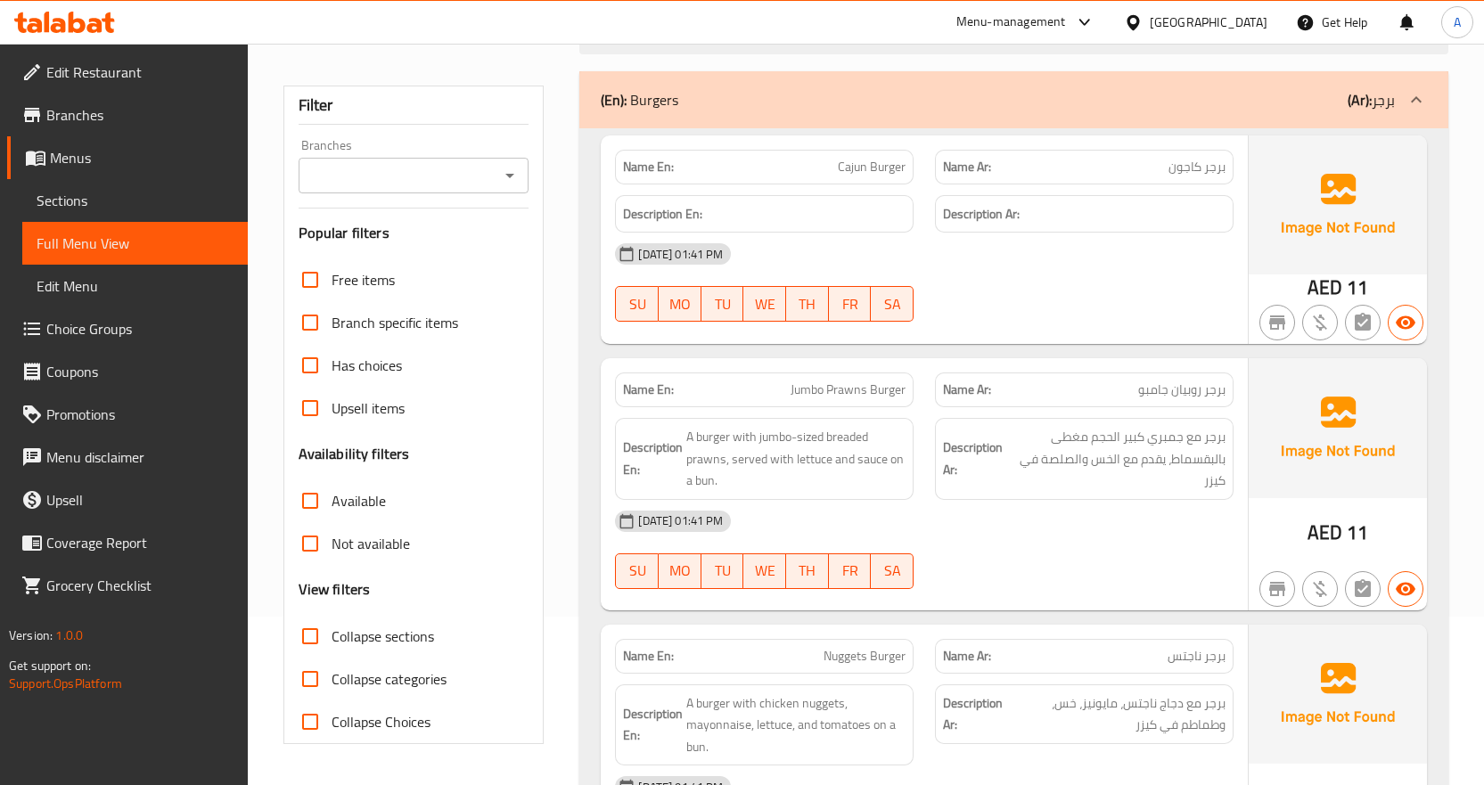
click at [105, 202] on span "Sections" at bounding box center [135, 200] width 197 height 21
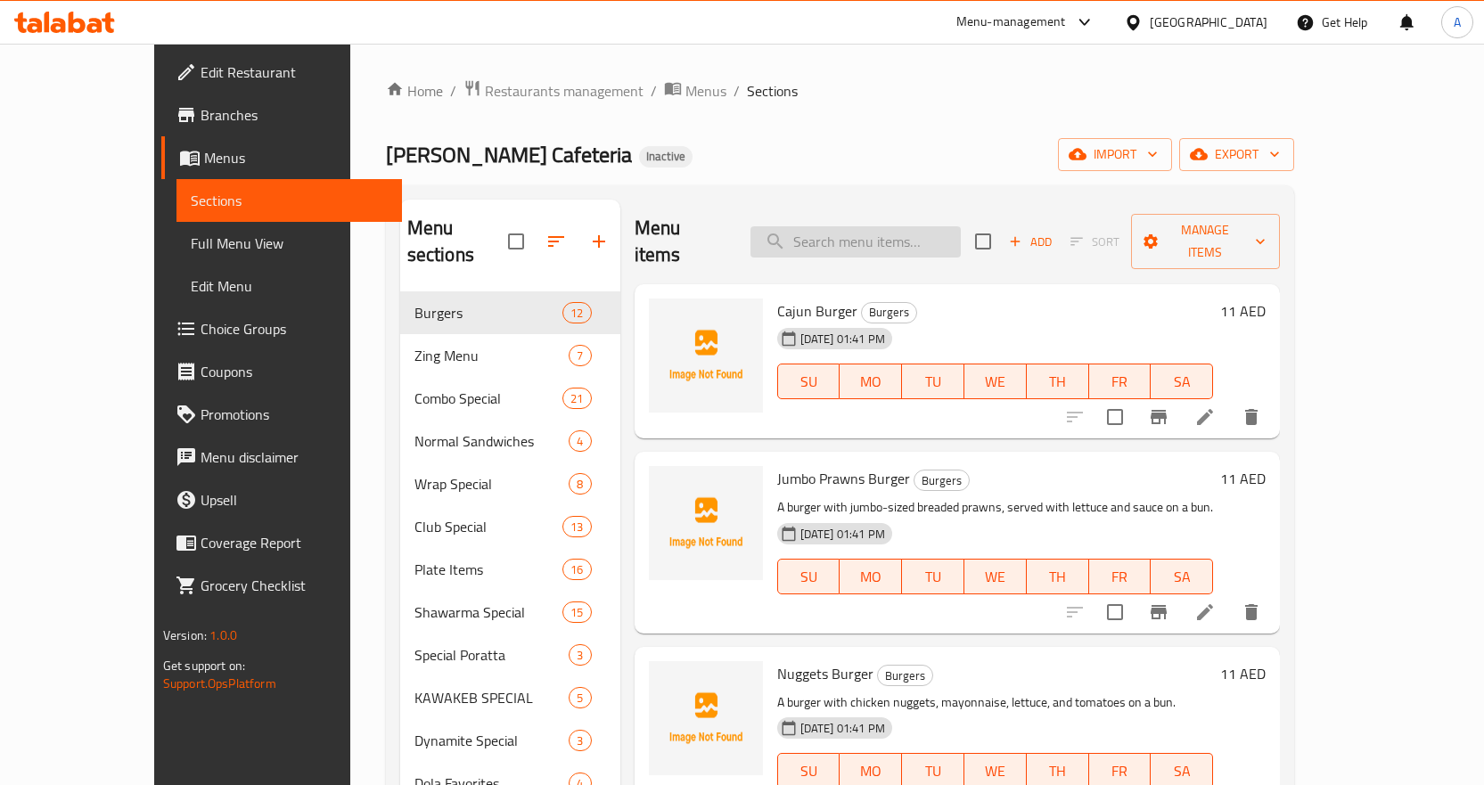
click at [902, 226] on input "search" at bounding box center [856, 241] width 210 height 31
paste input "Arabic Shawarma"
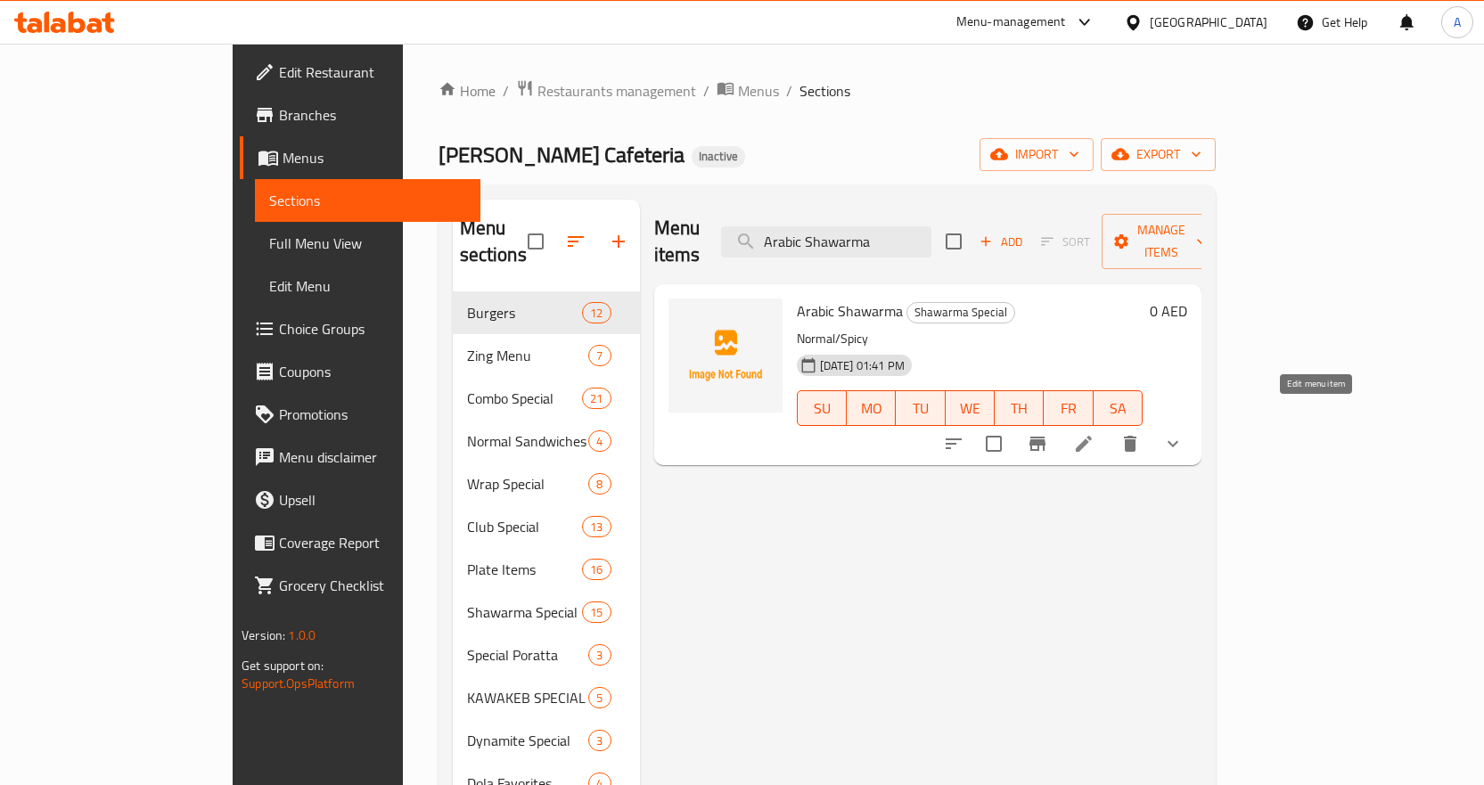
type input "Arabic Shawarma"
click at [1092, 436] on icon at bounding box center [1084, 444] width 16 height 16
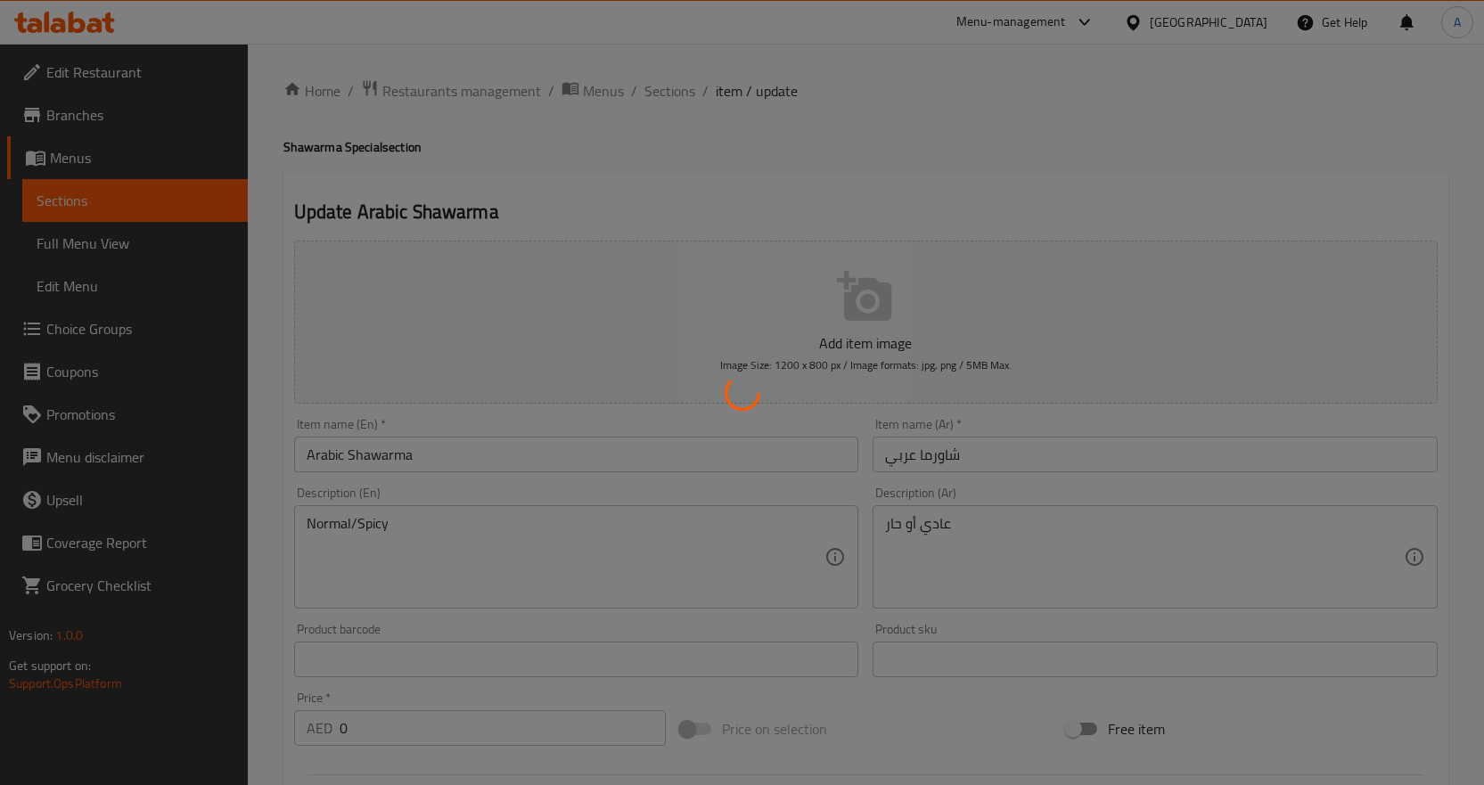
type input "اختيارك من"
type input "1"
type input "اختر الحجم"
type input "1"
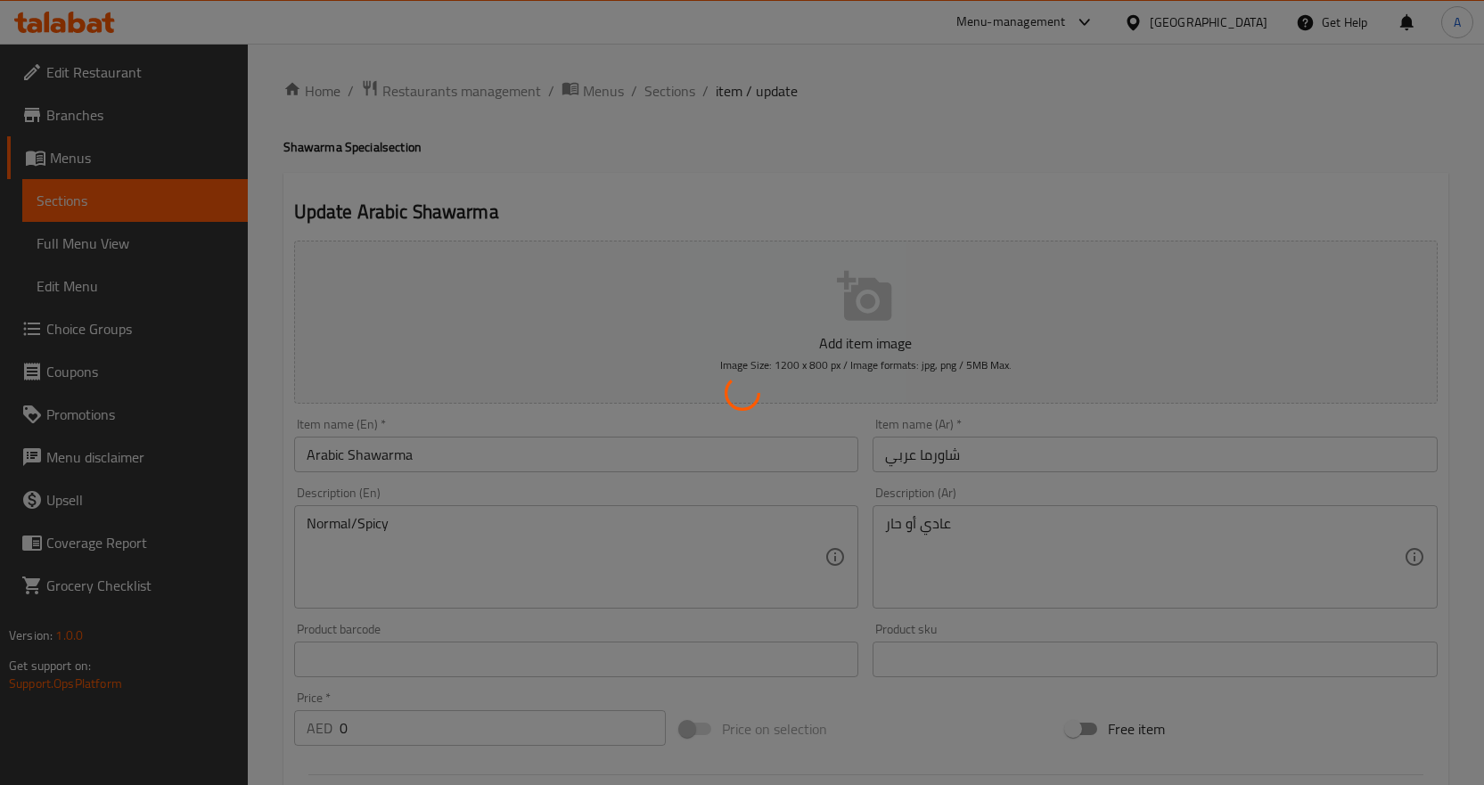
type input "1"
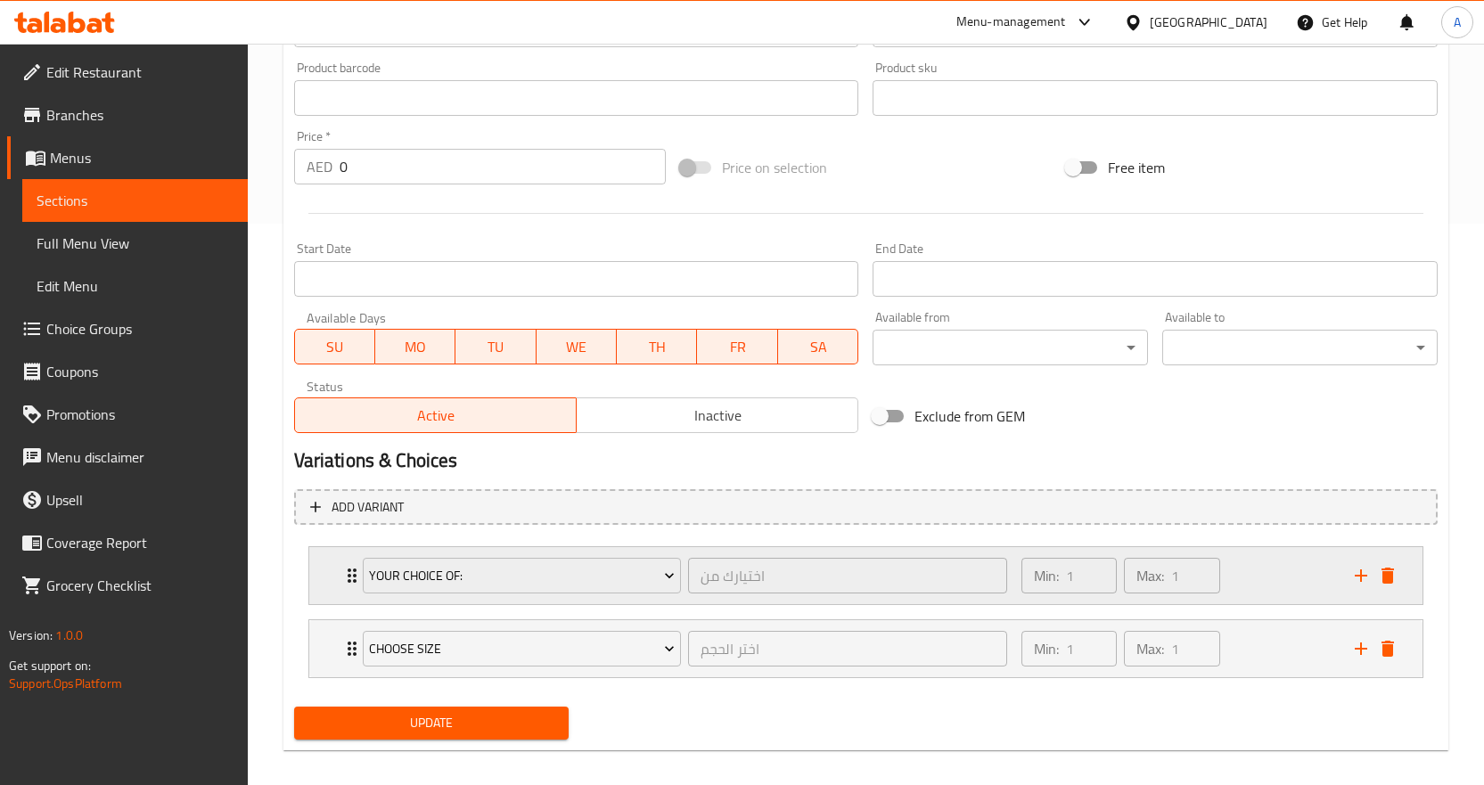
scroll to position [577, 0]
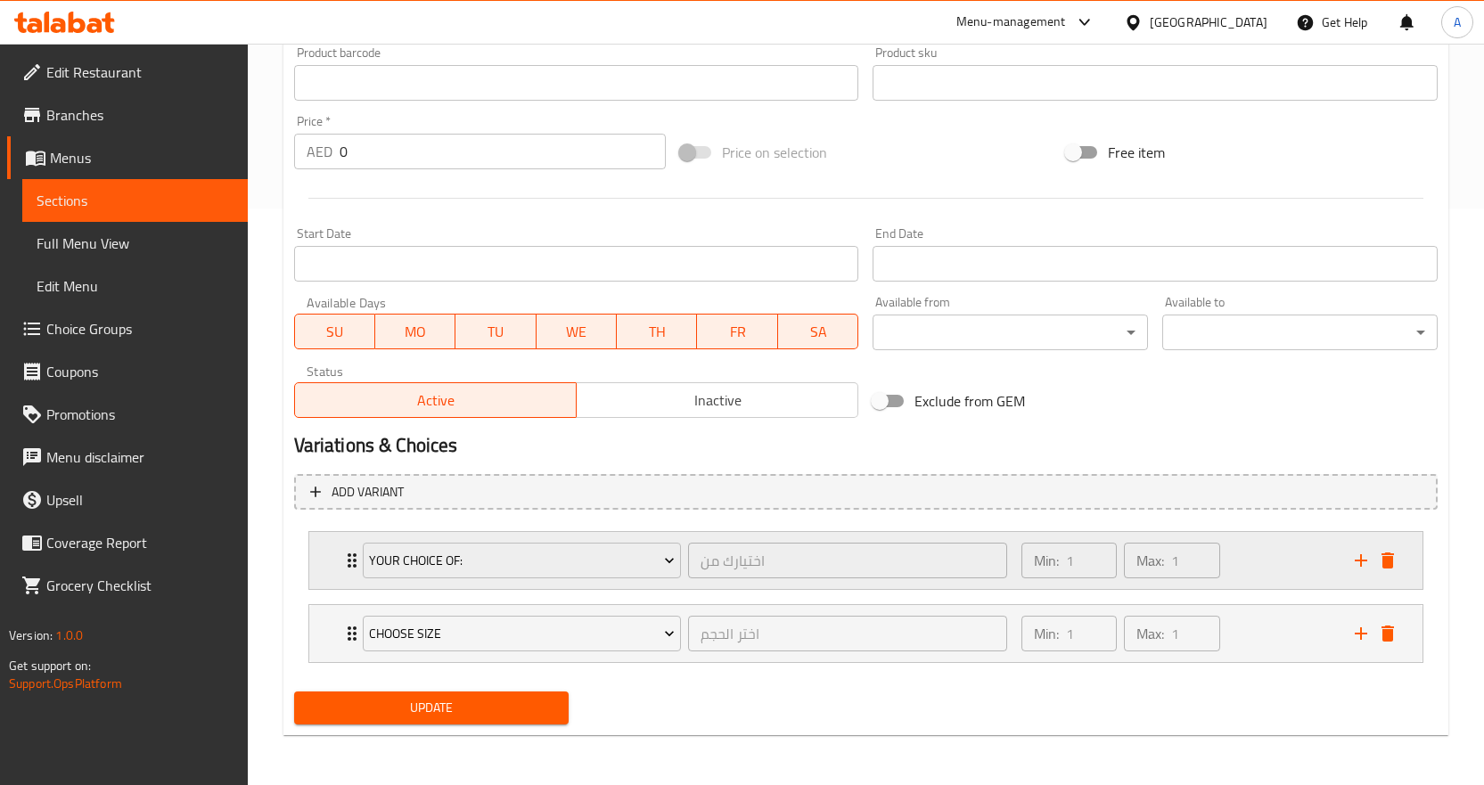
click at [1269, 568] on div "Min: 1 ​ Max: 1 ​" at bounding box center [1177, 560] width 333 height 57
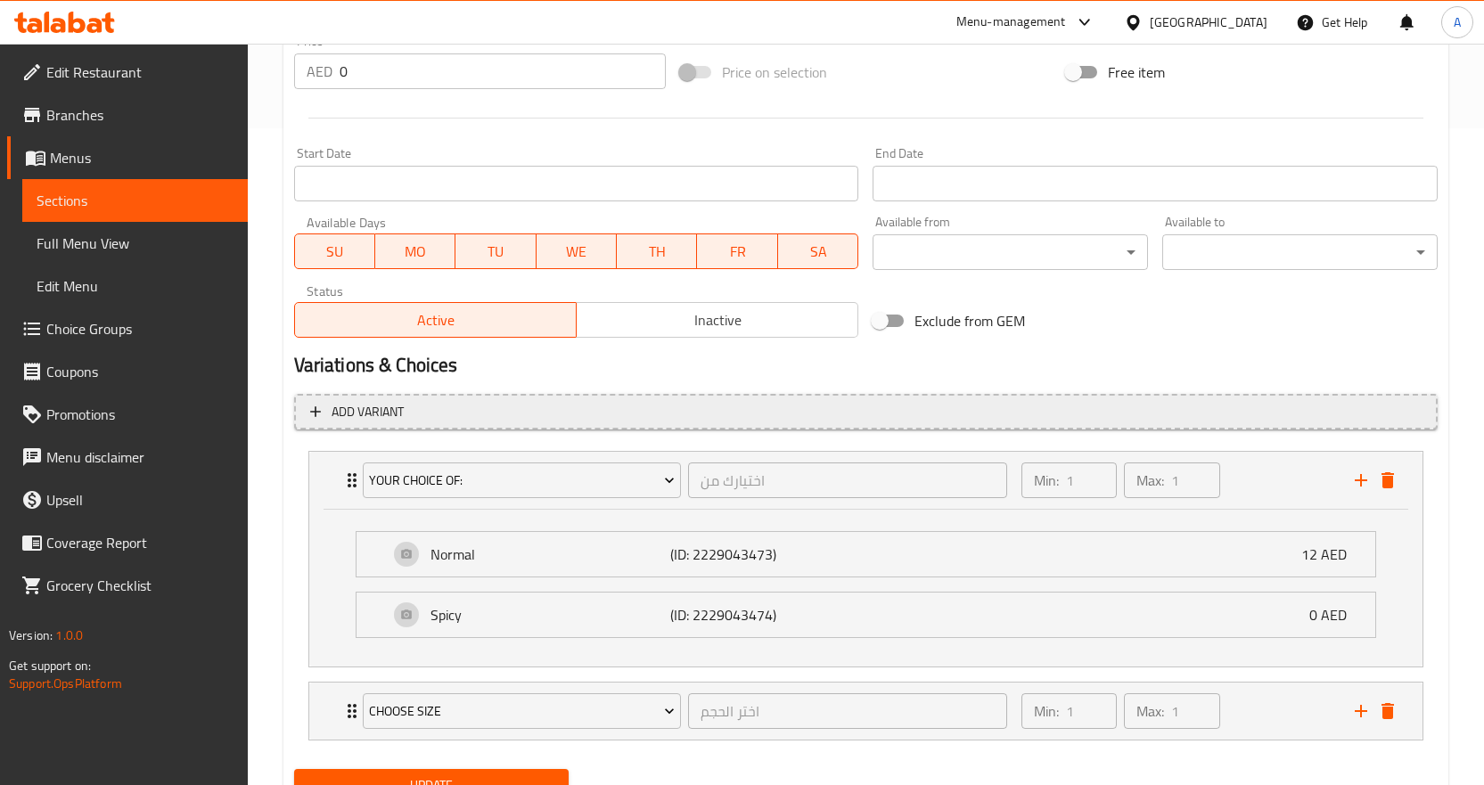
scroll to position [735, 0]
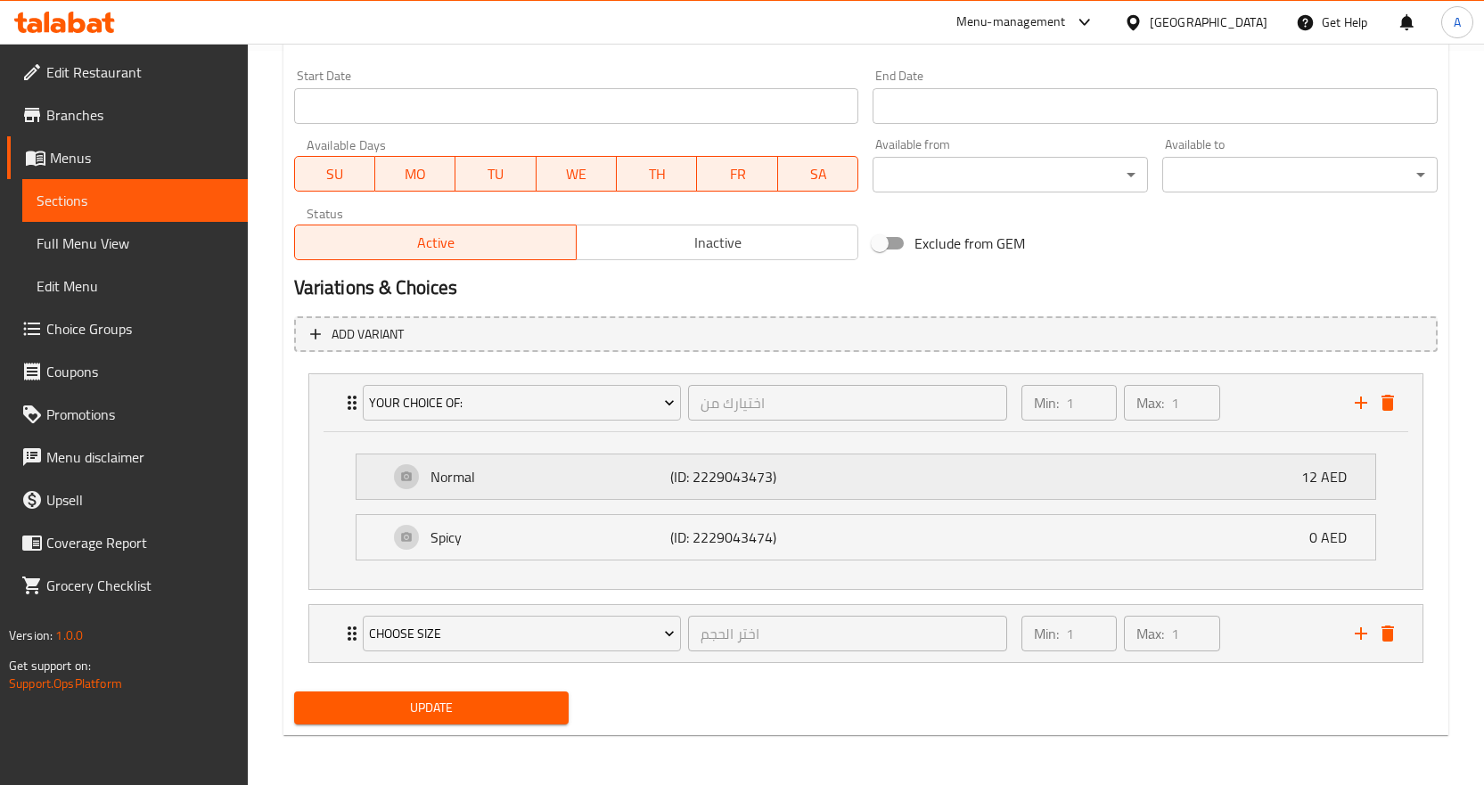
drag, startPoint x: 1285, startPoint y: 484, endPoint x: 1286, endPoint y: 509, distance: 25.0
click at [1286, 484] on div "Normal (ID: 2229043473) 12 AED" at bounding box center [871, 477] width 965 height 45
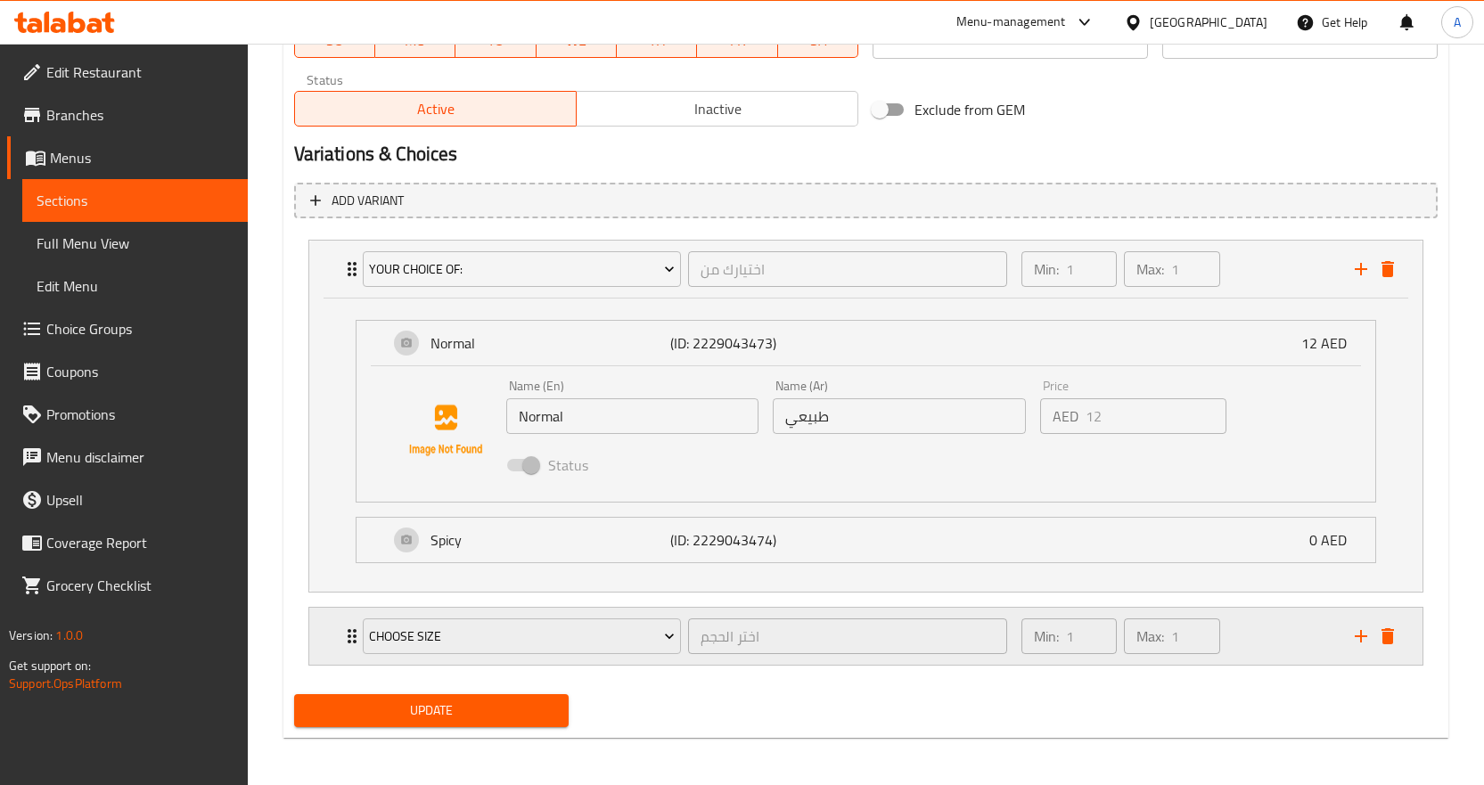
scroll to position [871, 0]
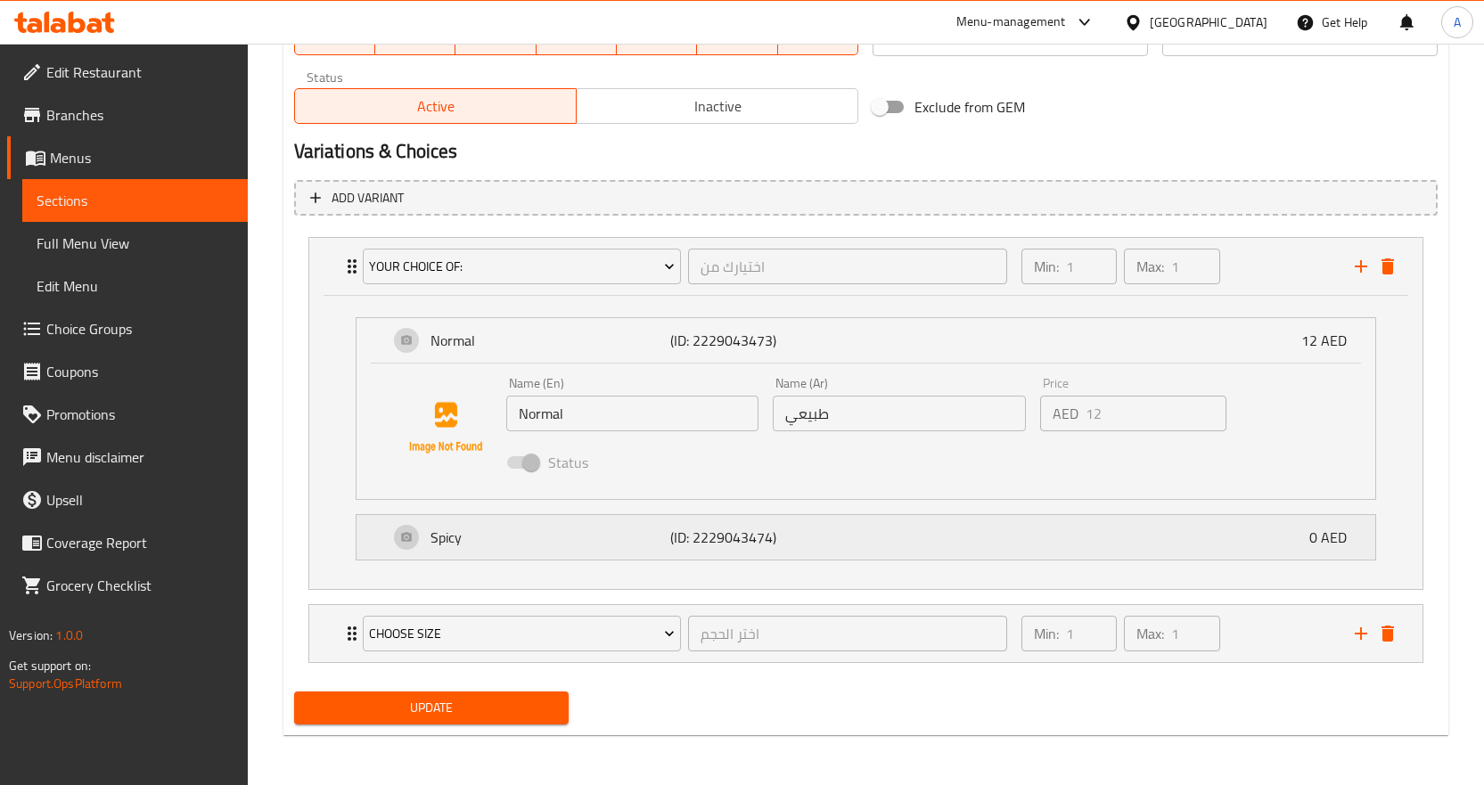
click at [1130, 559] on div "Spicy (ID: 2229043474) 0 AED" at bounding box center [871, 537] width 965 height 45
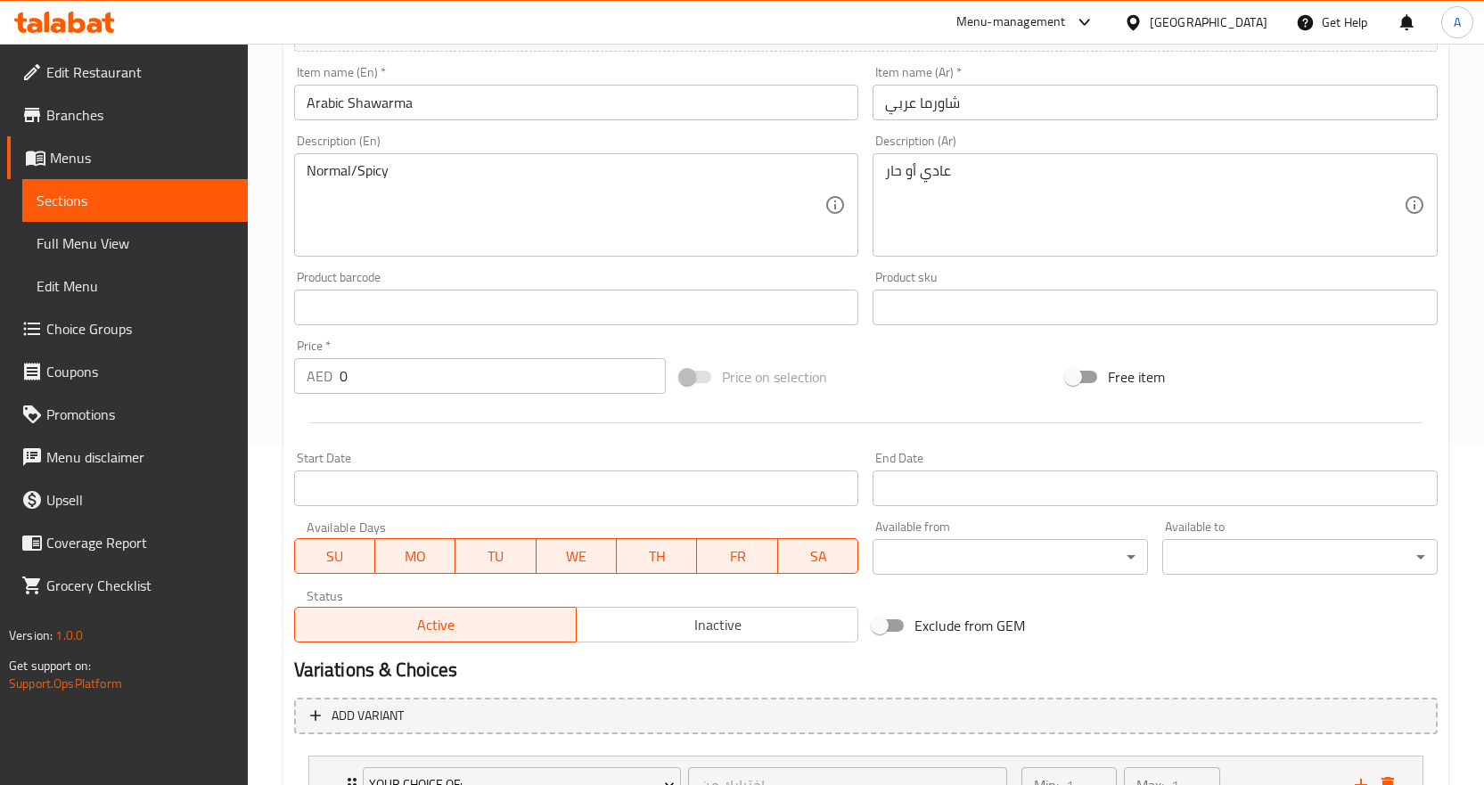
scroll to position [565, 0]
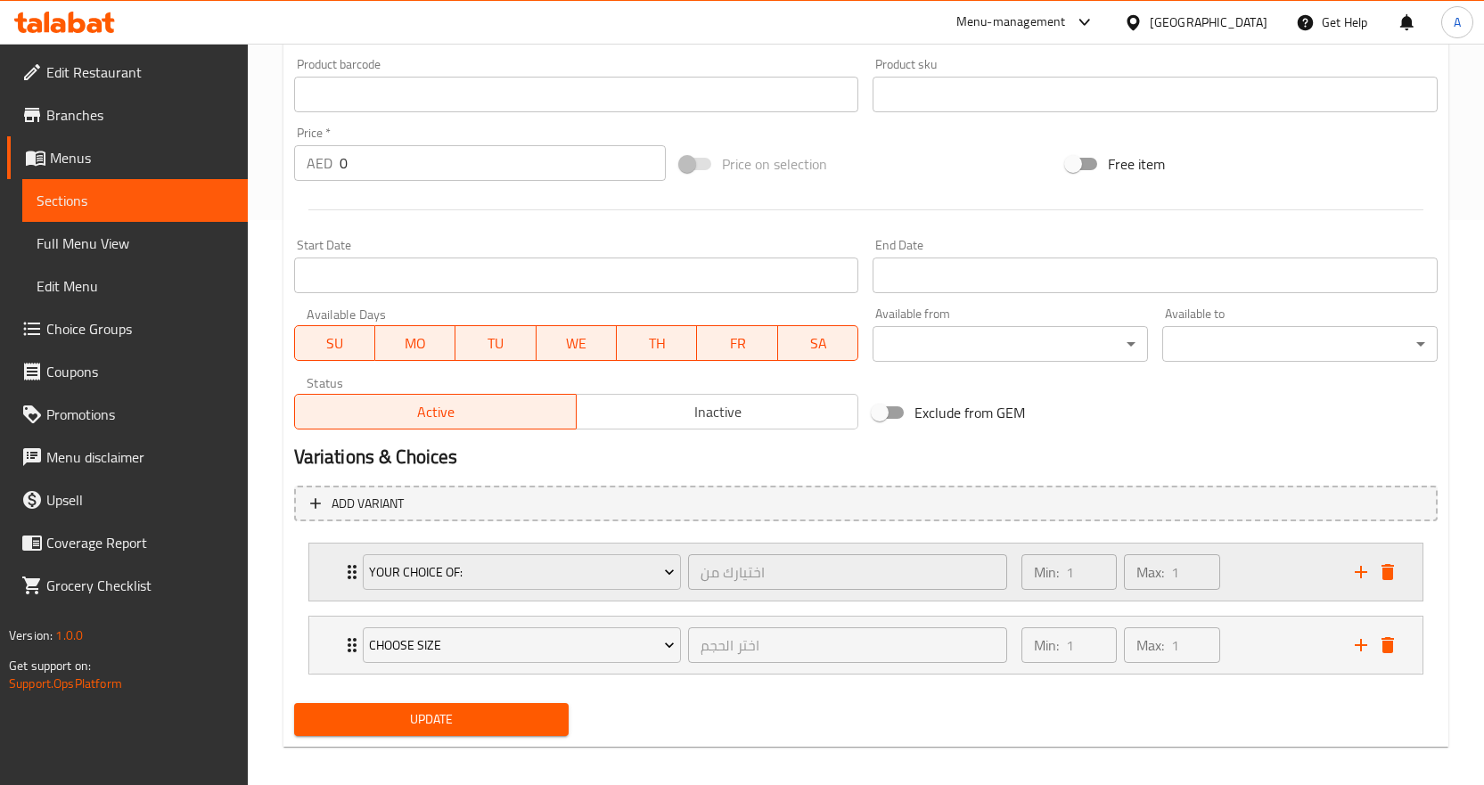
click at [1282, 579] on div "Min: 1 ​ Max: 1 ​" at bounding box center [1177, 572] width 333 height 57
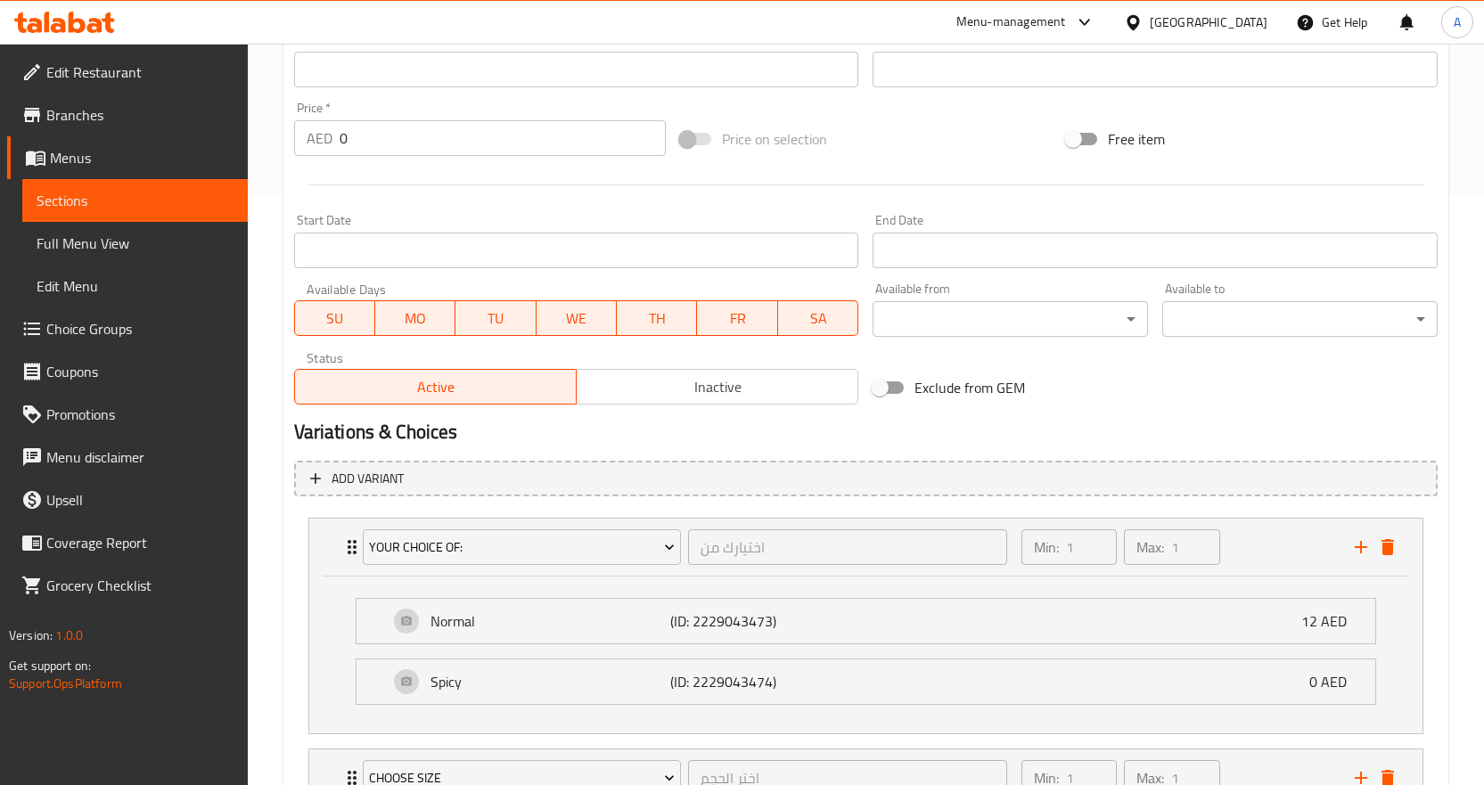
scroll to position [735, 0]
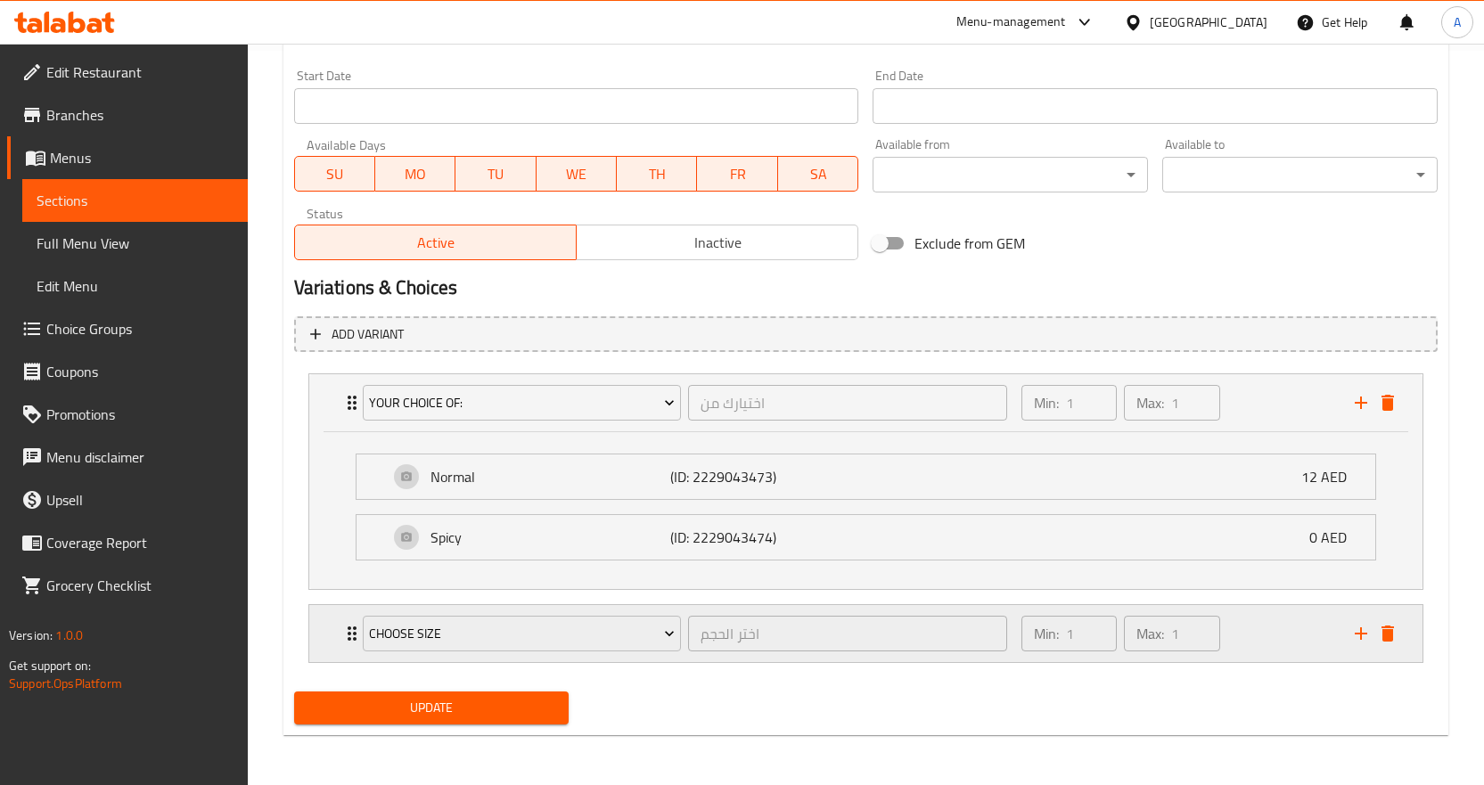
click at [1265, 641] on div "Min: 1 ​ Max: 1 ​" at bounding box center [1177, 633] width 333 height 57
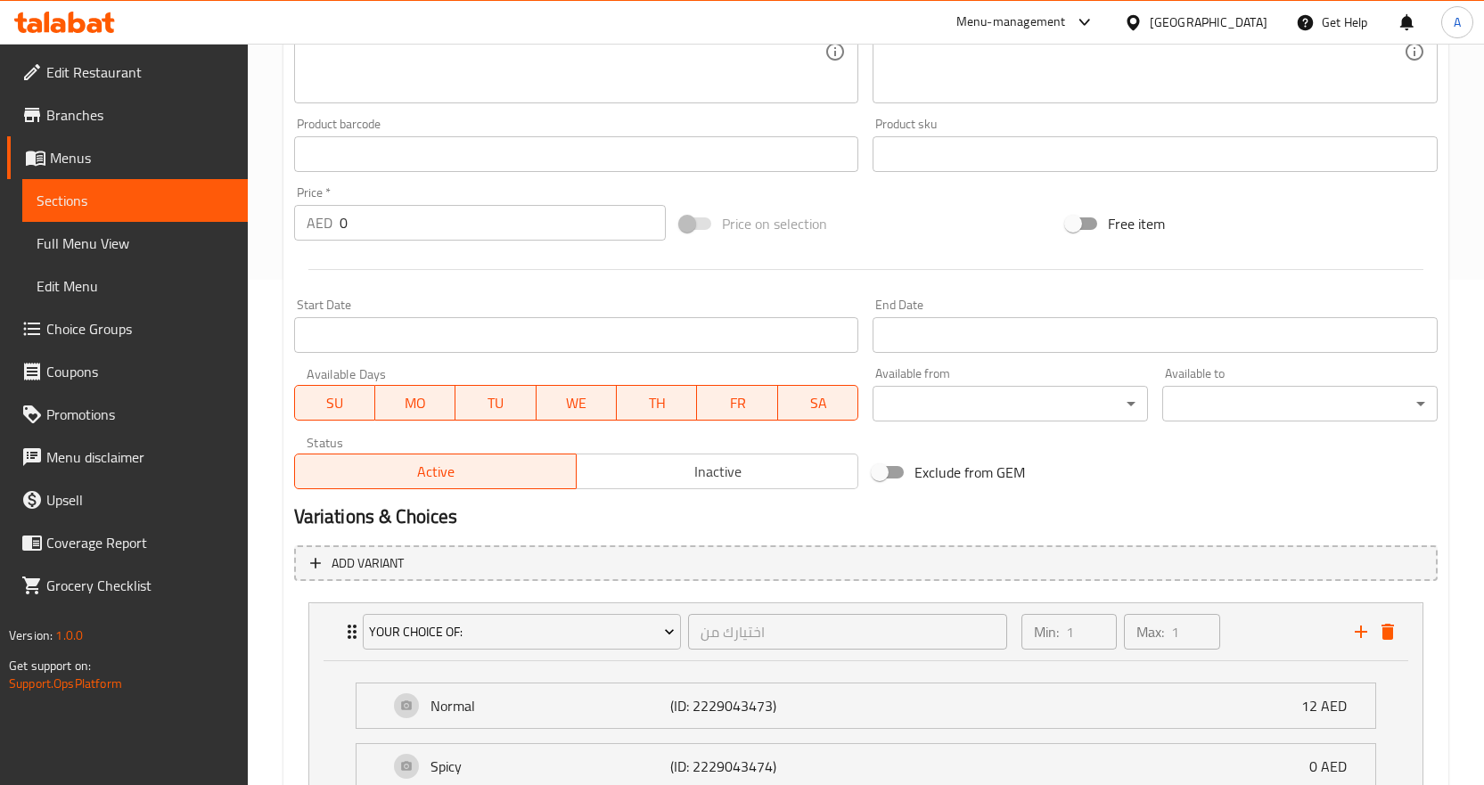
scroll to position [268, 0]
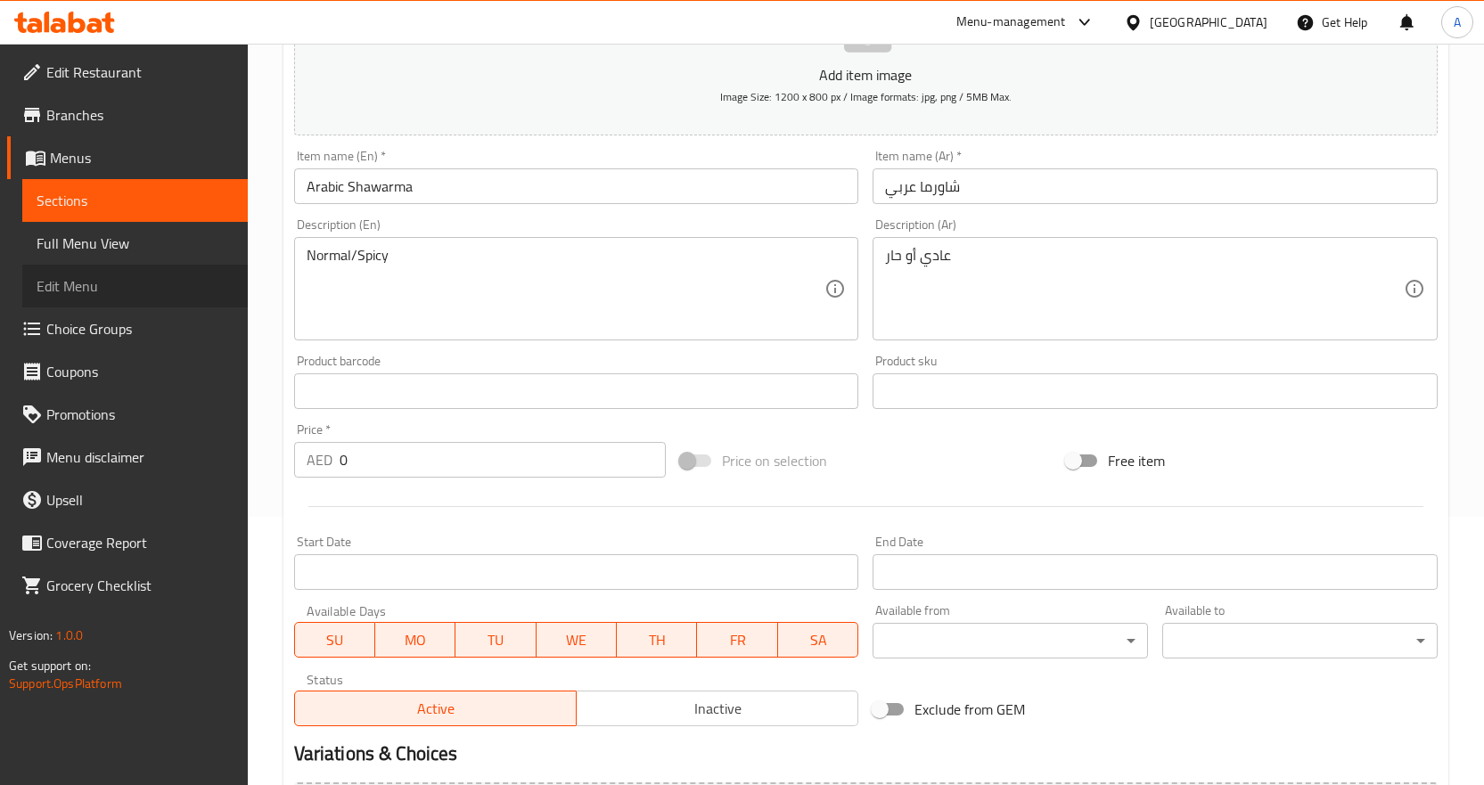
click at [94, 283] on span "Edit Menu" at bounding box center [135, 285] width 197 height 21
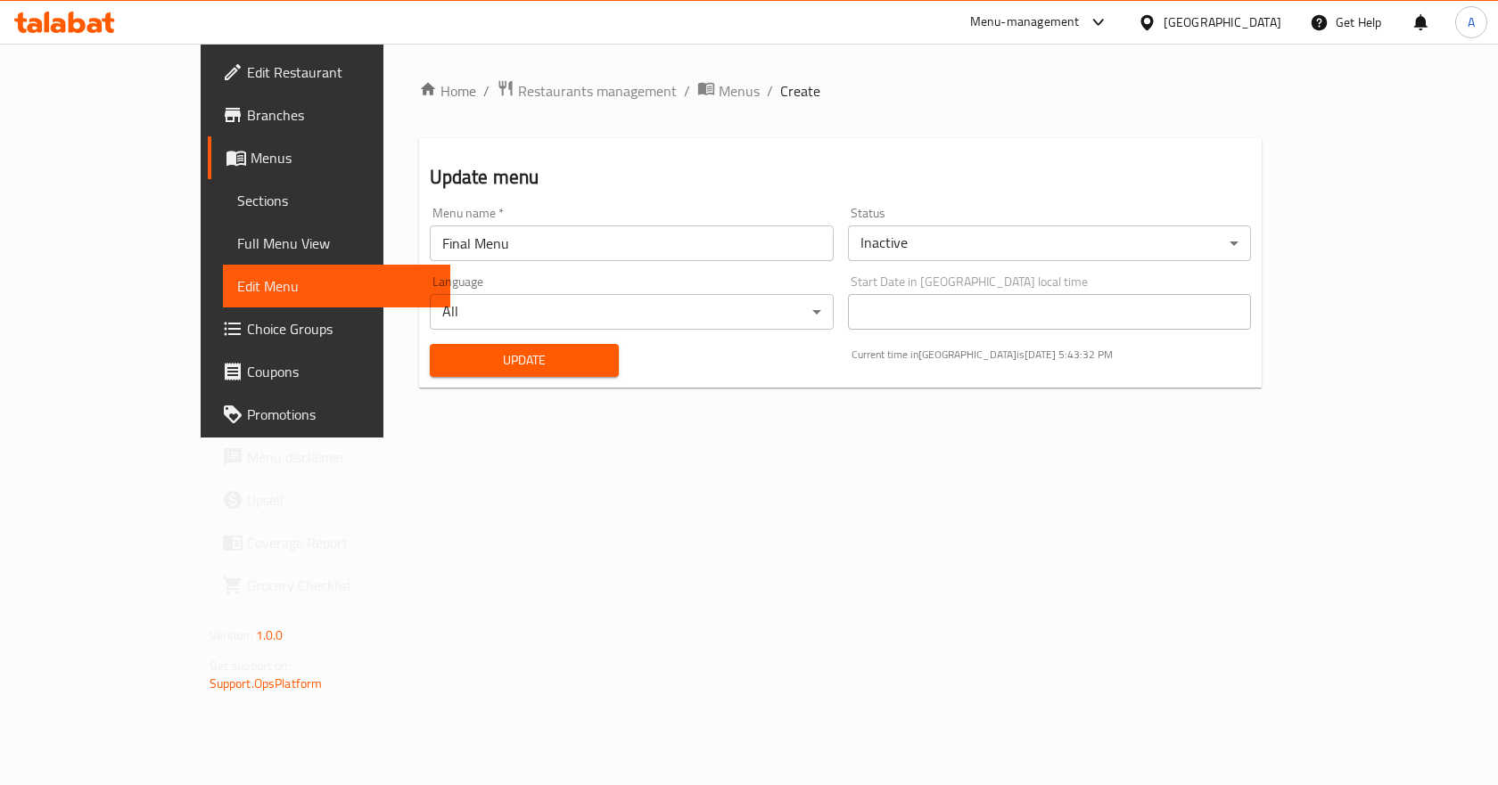
click at [237, 197] on span "Sections" at bounding box center [337, 200] width 200 height 21
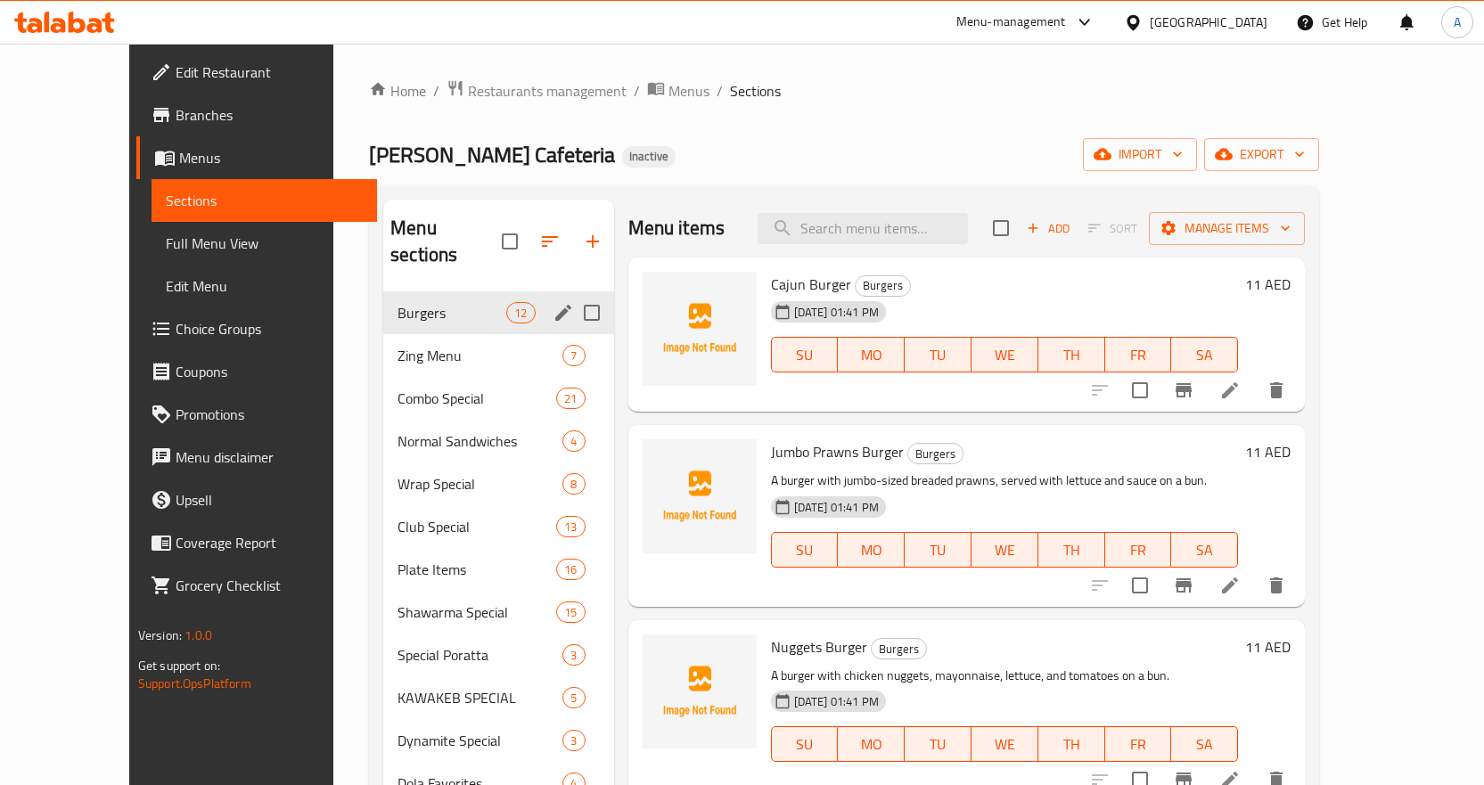
click at [573, 294] on input "Menu sections" at bounding box center [591, 312] width 37 height 37
checkbox input "false"
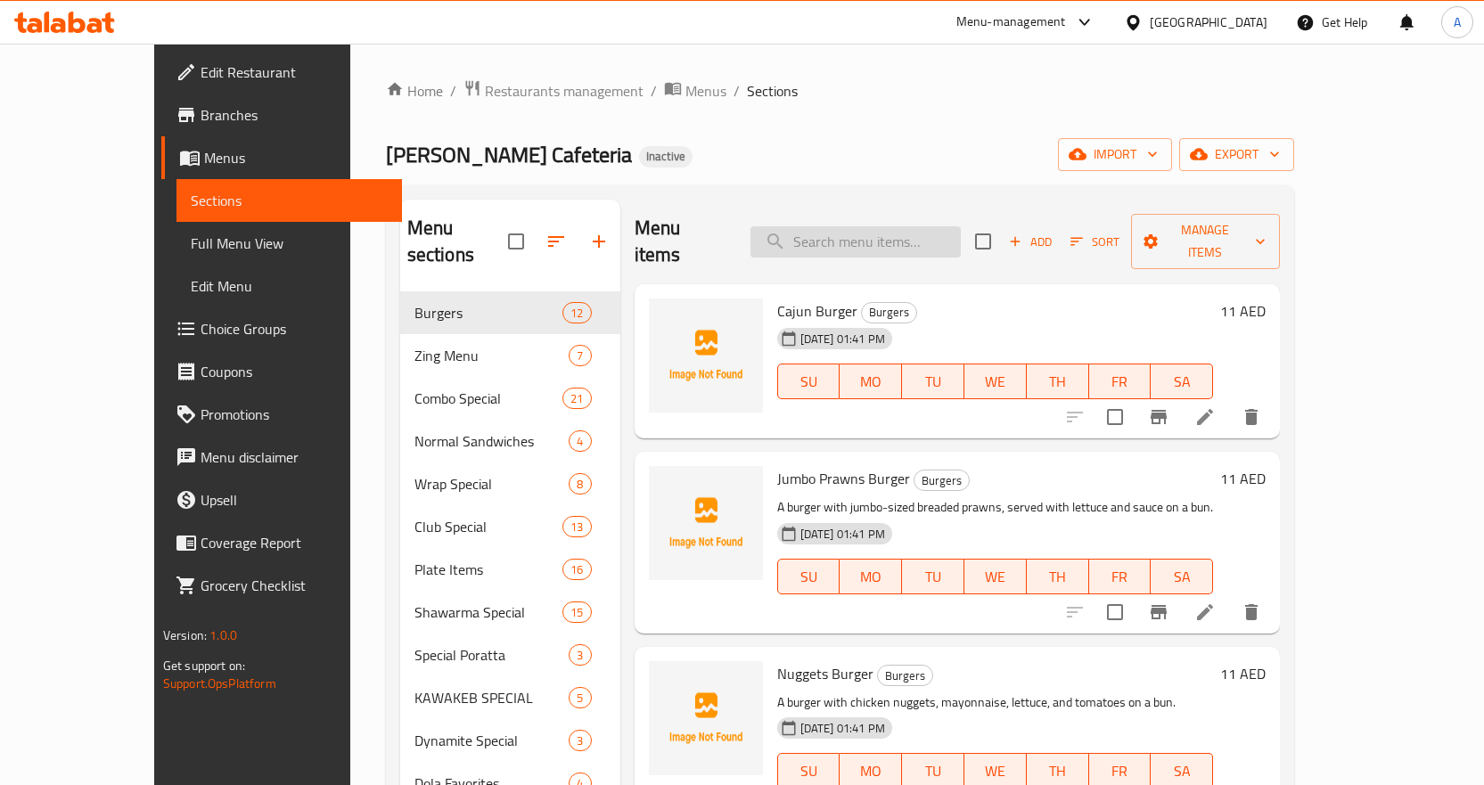
click at [960, 226] on input "search" at bounding box center [856, 241] width 210 height 31
paste input "Double Burger Chi./Beef"
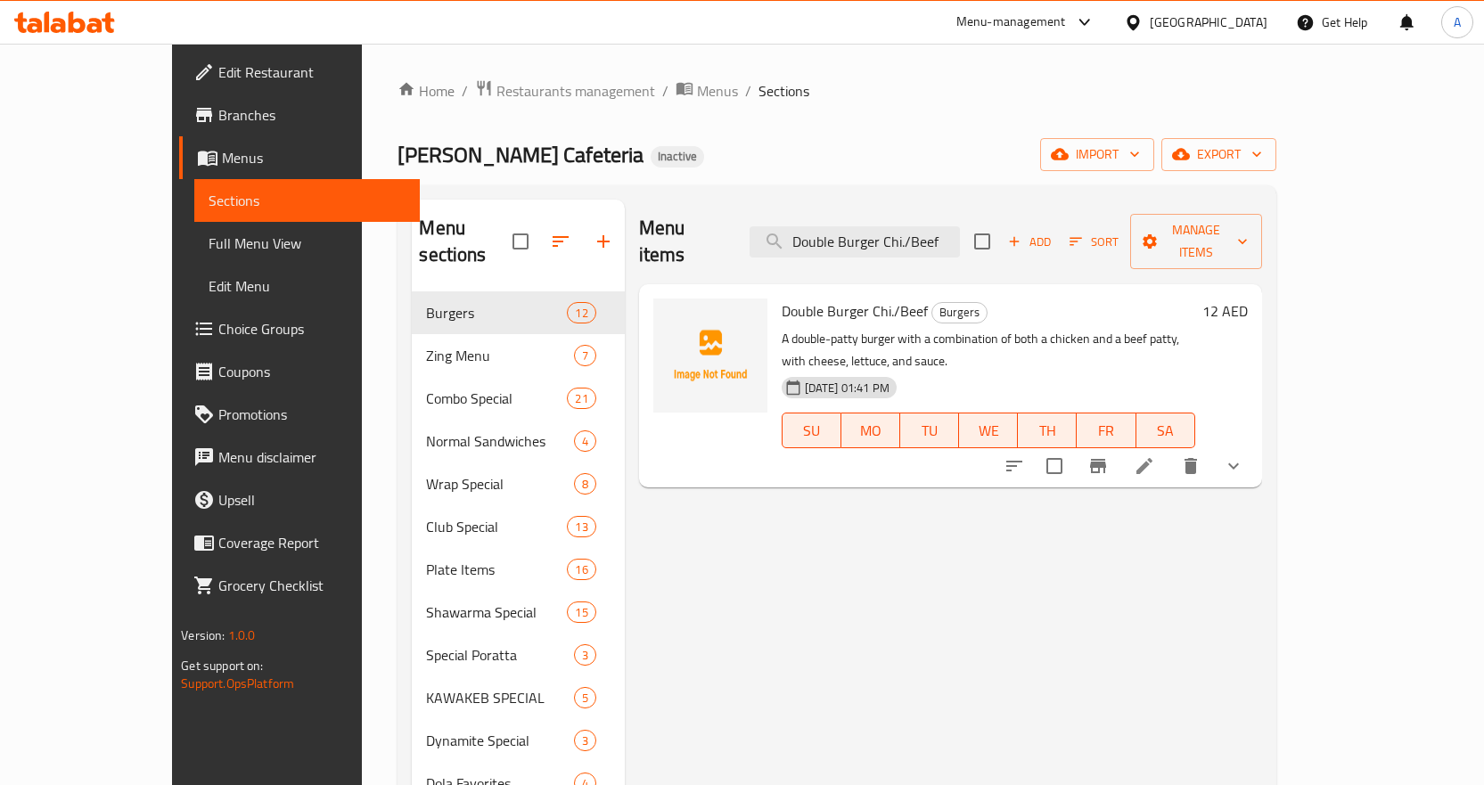
type input "Double Burger Chi./Beef"
click at [1255, 445] on button "show more" at bounding box center [1233, 466] width 43 height 43
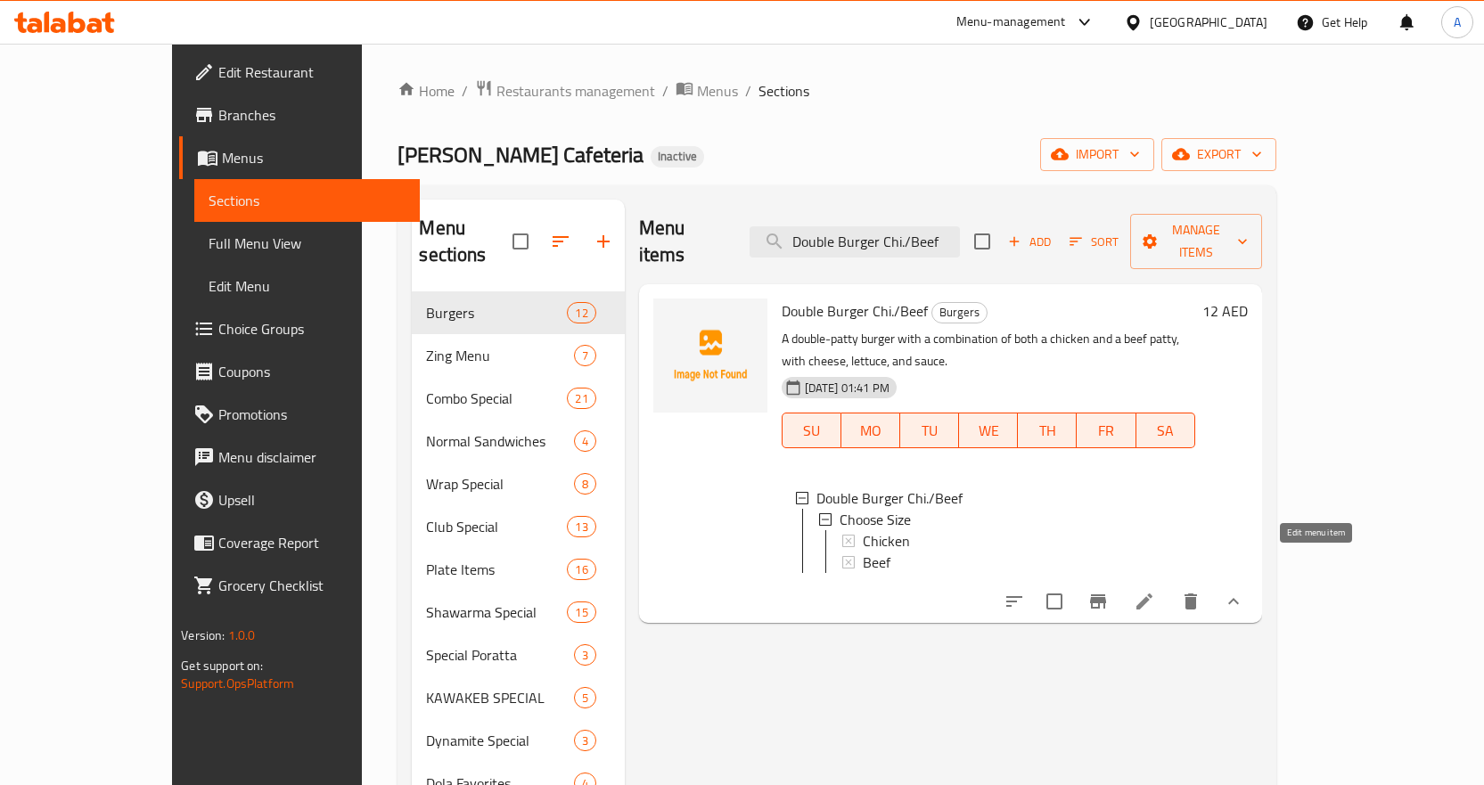
click at [1155, 591] on icon at bounding box center [1144, 601] width 21 height 21
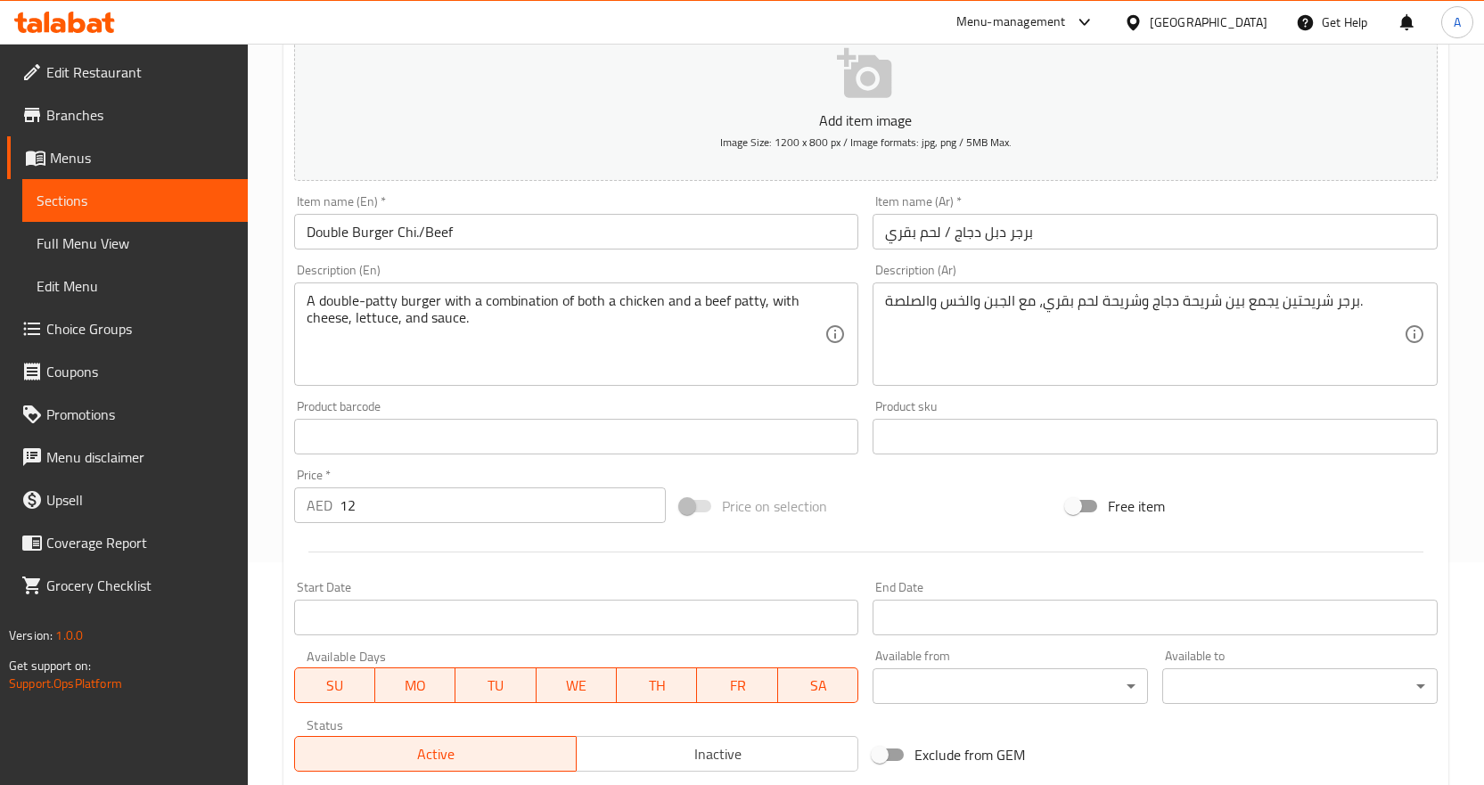
scroll to position [504, 0]
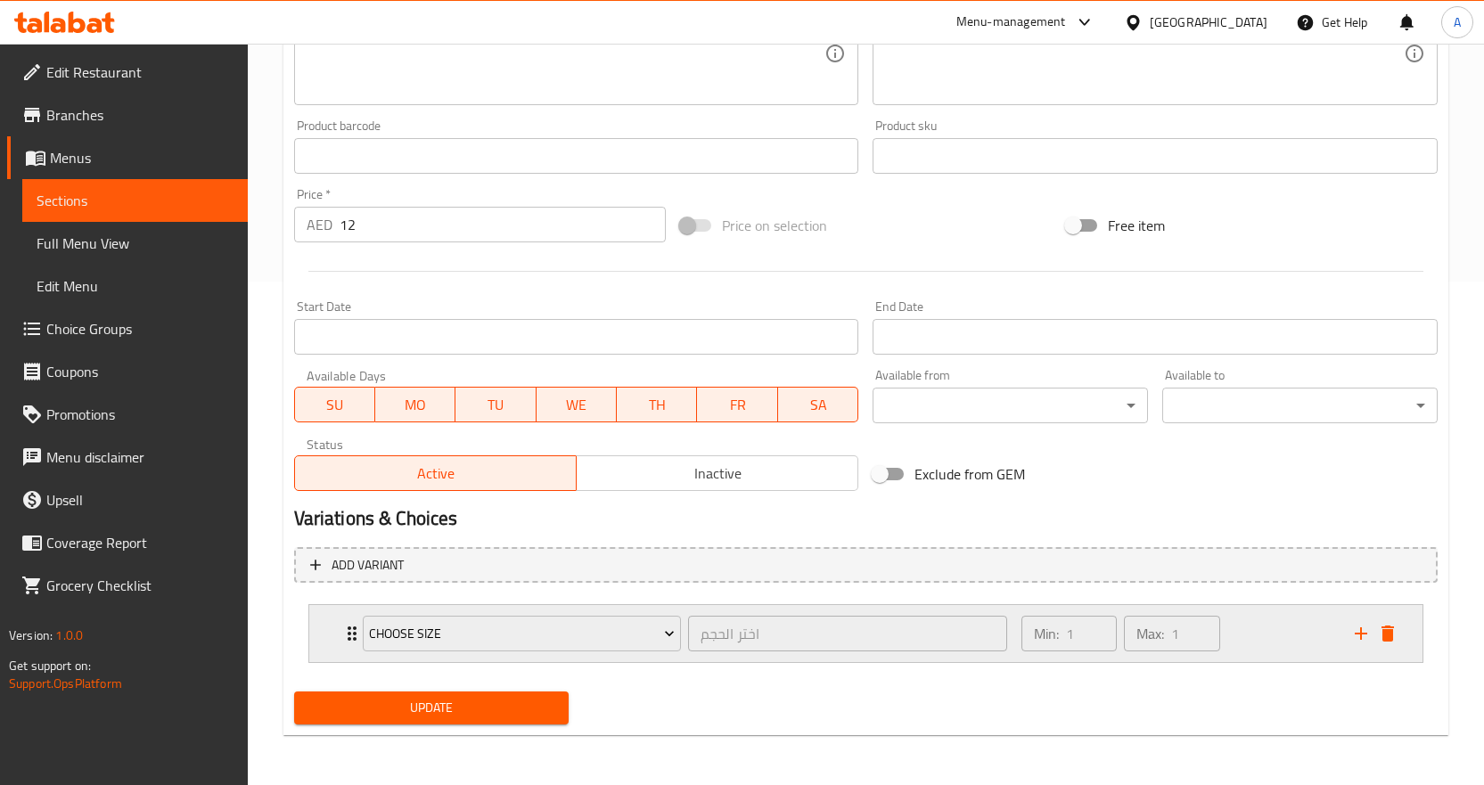
click at [1260, 640] on div "Min: 1 ​ Max: 1 ​" at bounding box center [1177, 633] width 333 height 57
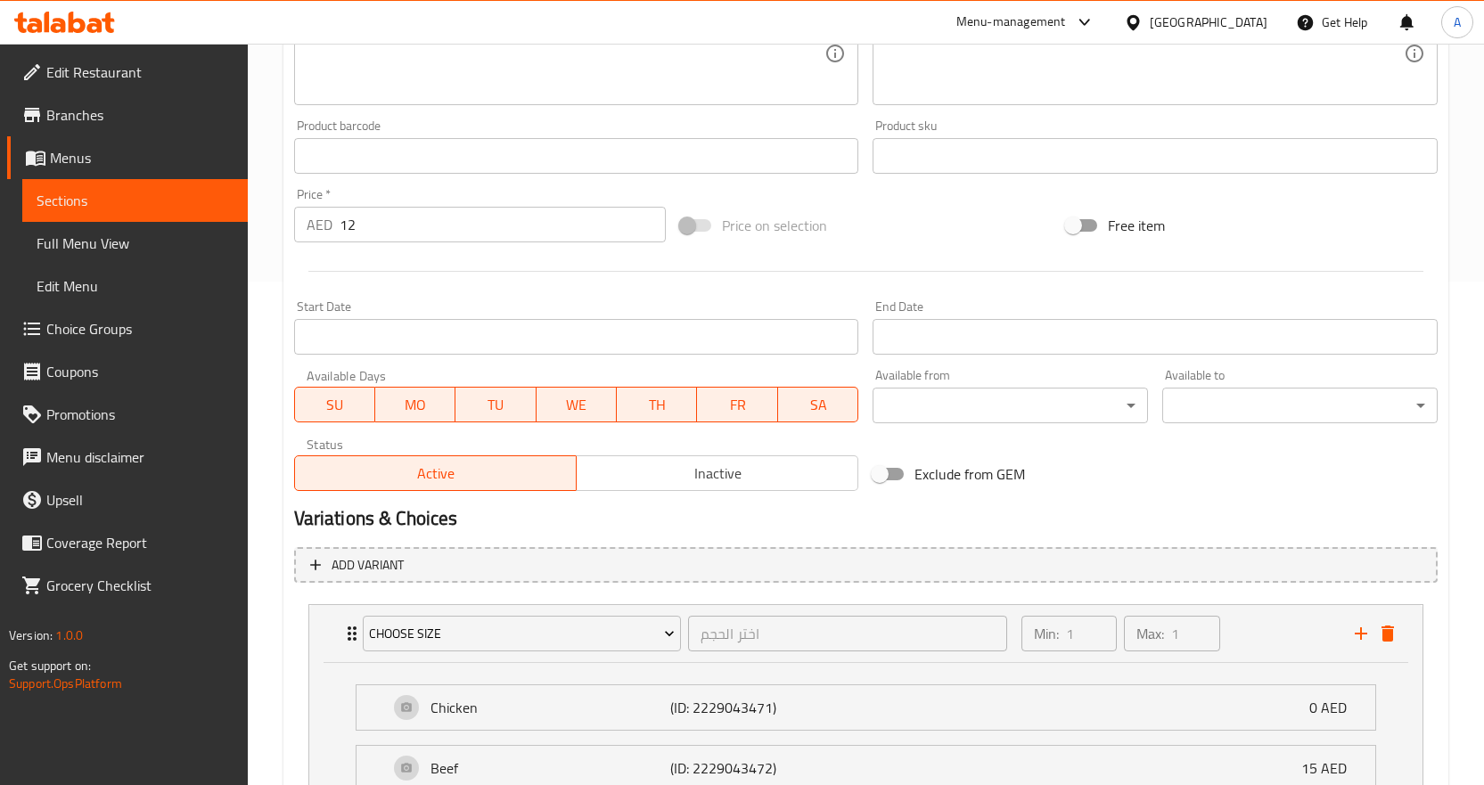
scroll to position [661, 0]
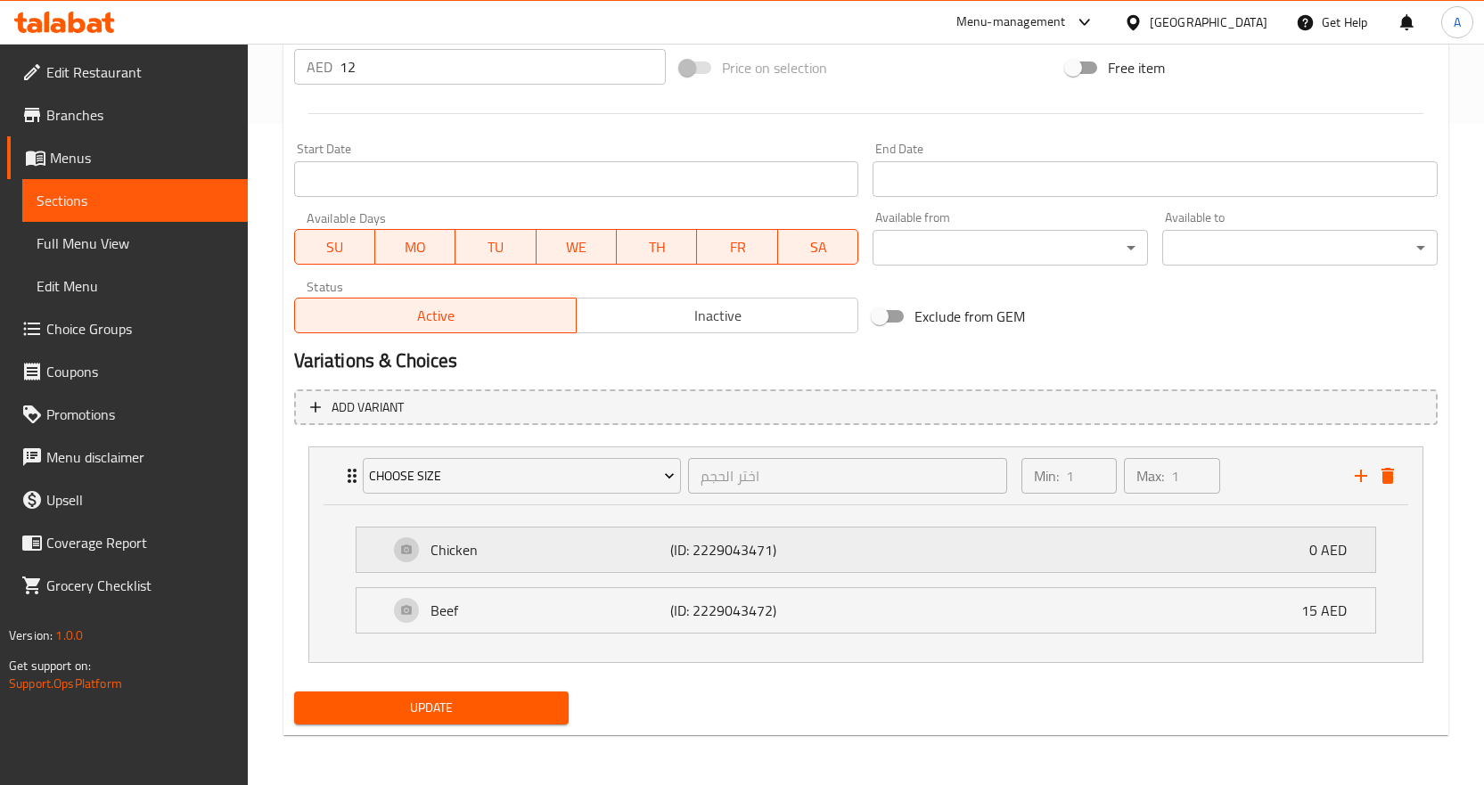
click at [1227, 548] on div "Chicken (ID: 2229043471) 0 AED" at bounding box center [871, 550] width 965 height 45
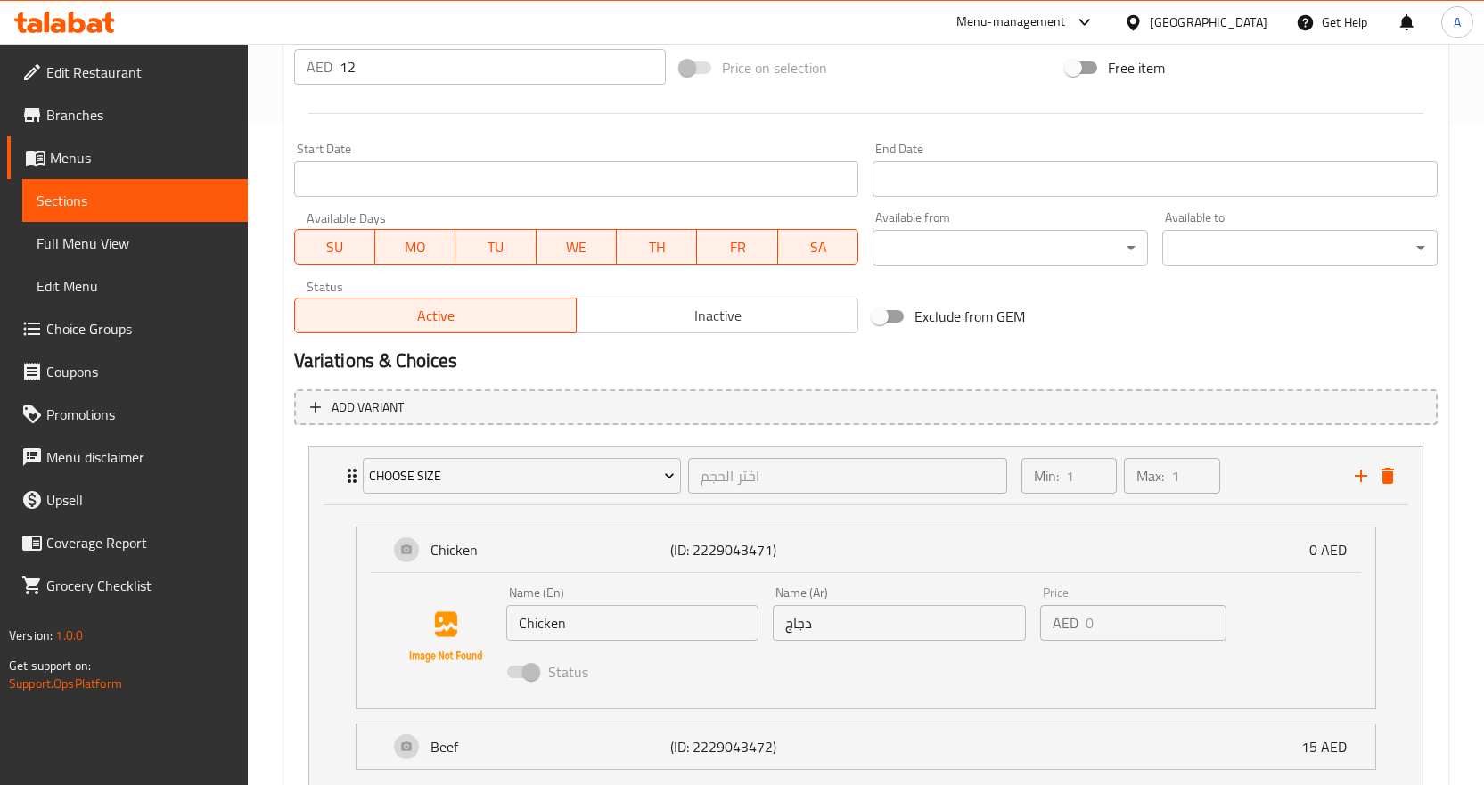
click at [119, 331] on span "Choice Groups" at bounding box center [139, 328] width 187 height 21
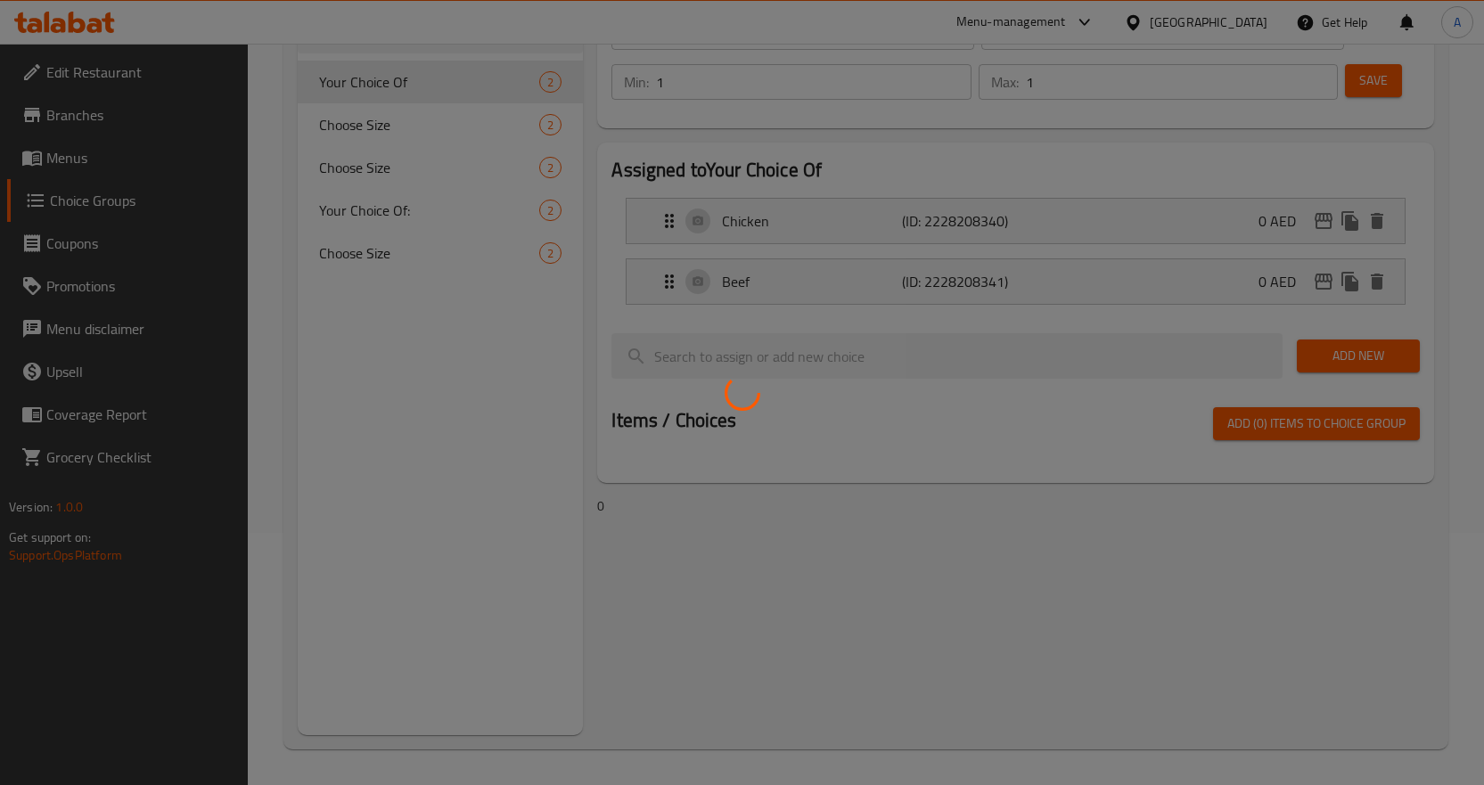
scroll to position [252, 0]
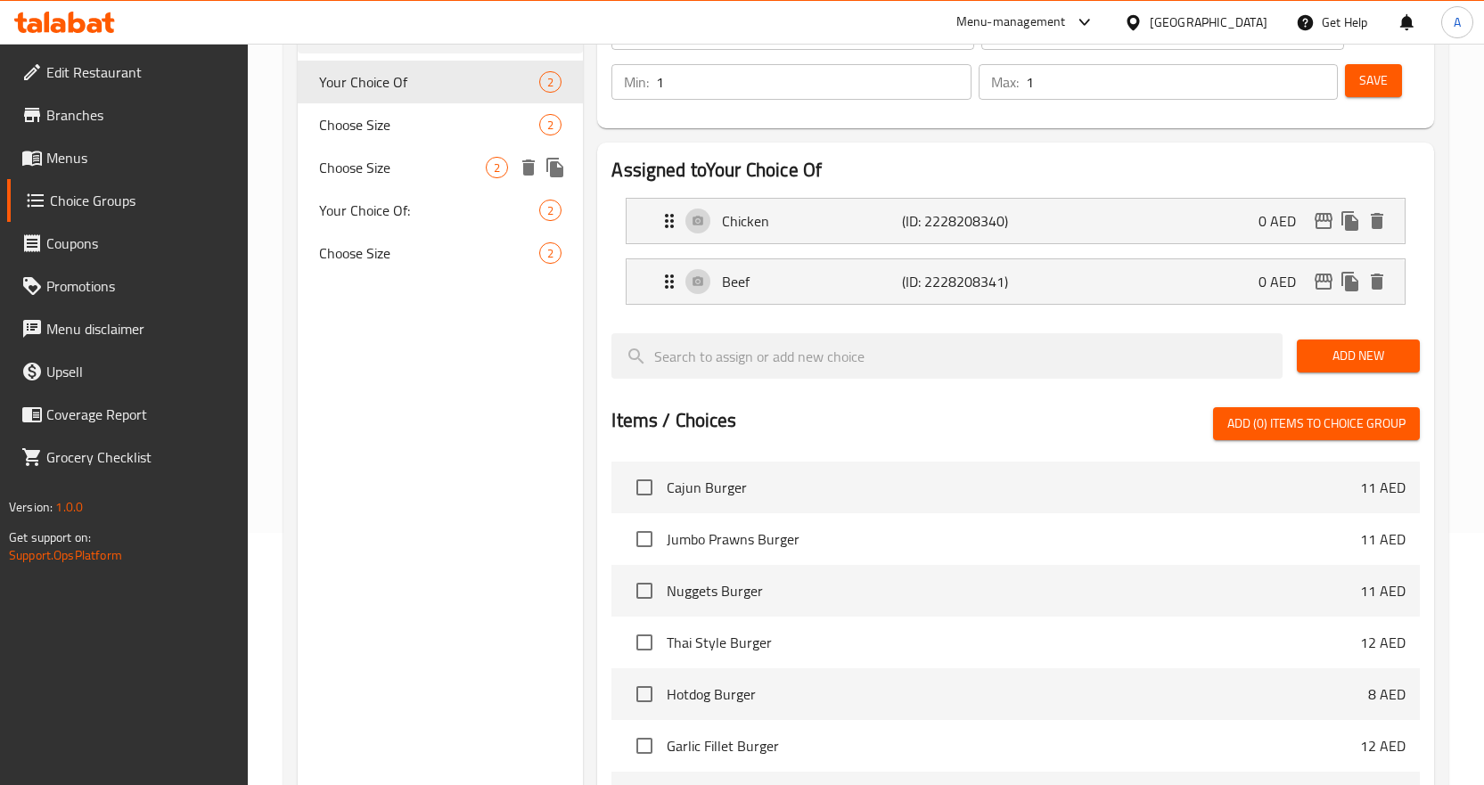
click at [383, 128] on span "Choose Size" at bounding box center [429, 124] width 221 height 21
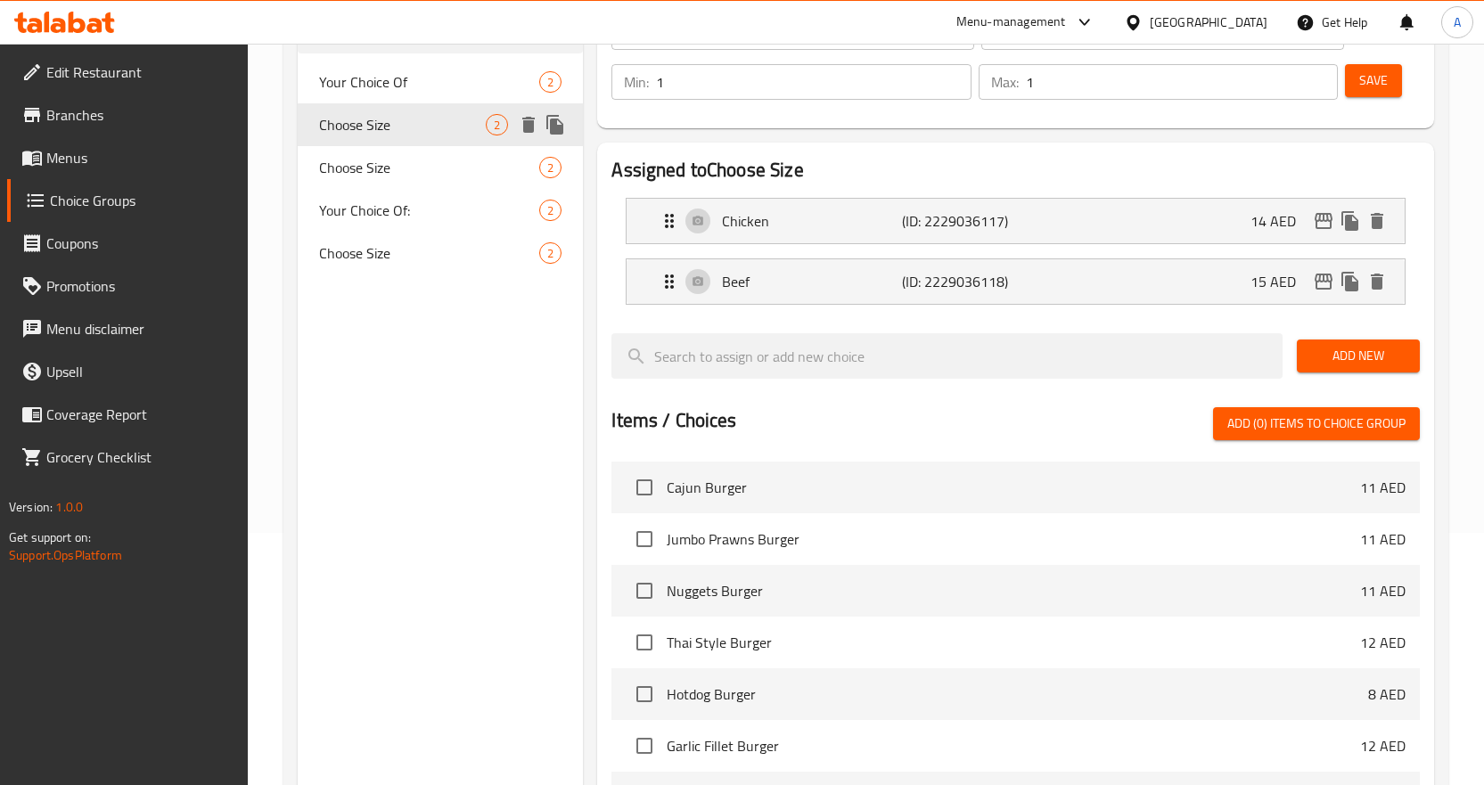
type input "Choose Size"
type input "اختر الحجم"
click at [390, 171] on span "Choose Size" at bounding box center [403, 167] width 168 height 21
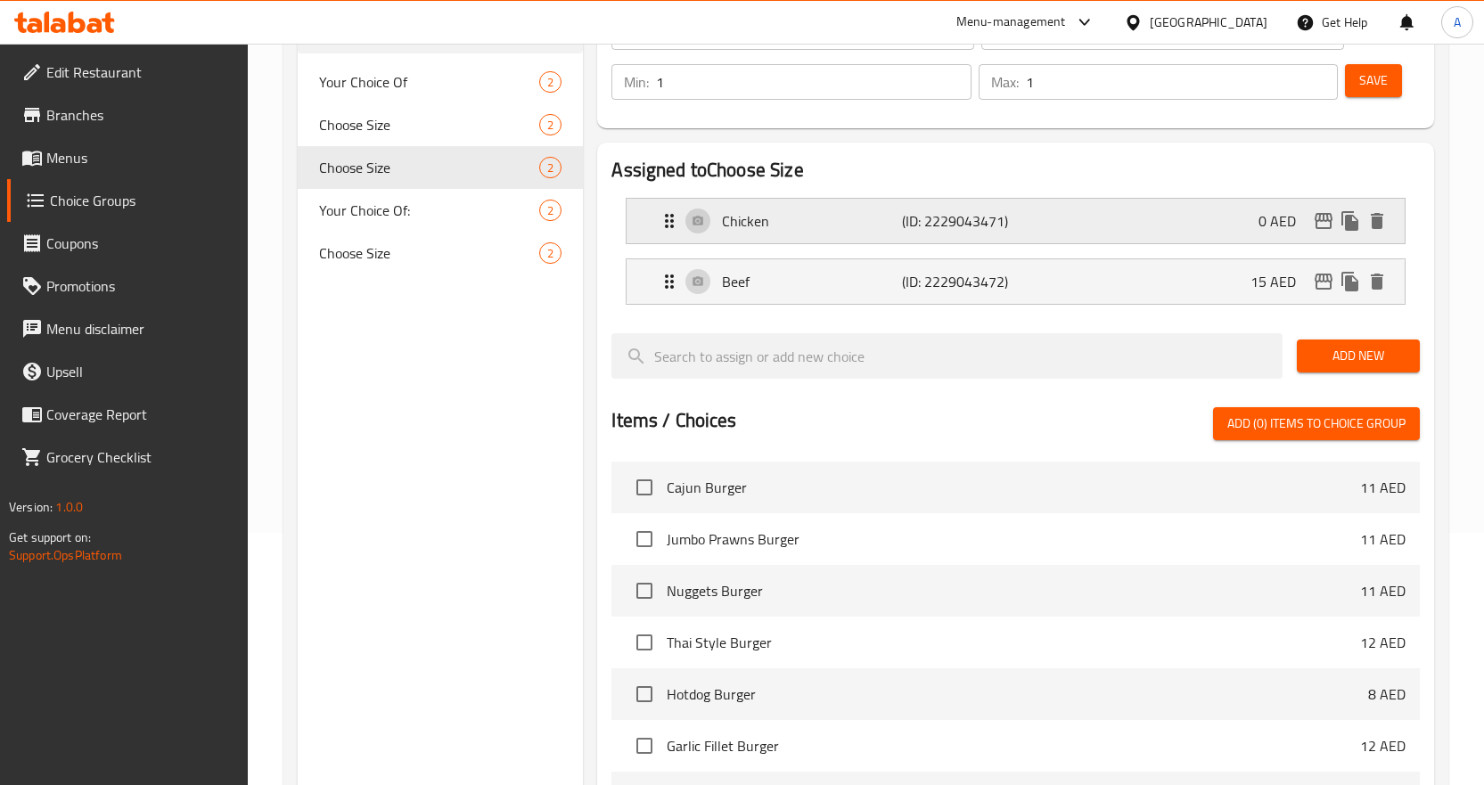
click at [1141, 219] on div "Chicken (ID: 2229043471) 0 AED" at bounding box center [1021, 221] width 725 height 45
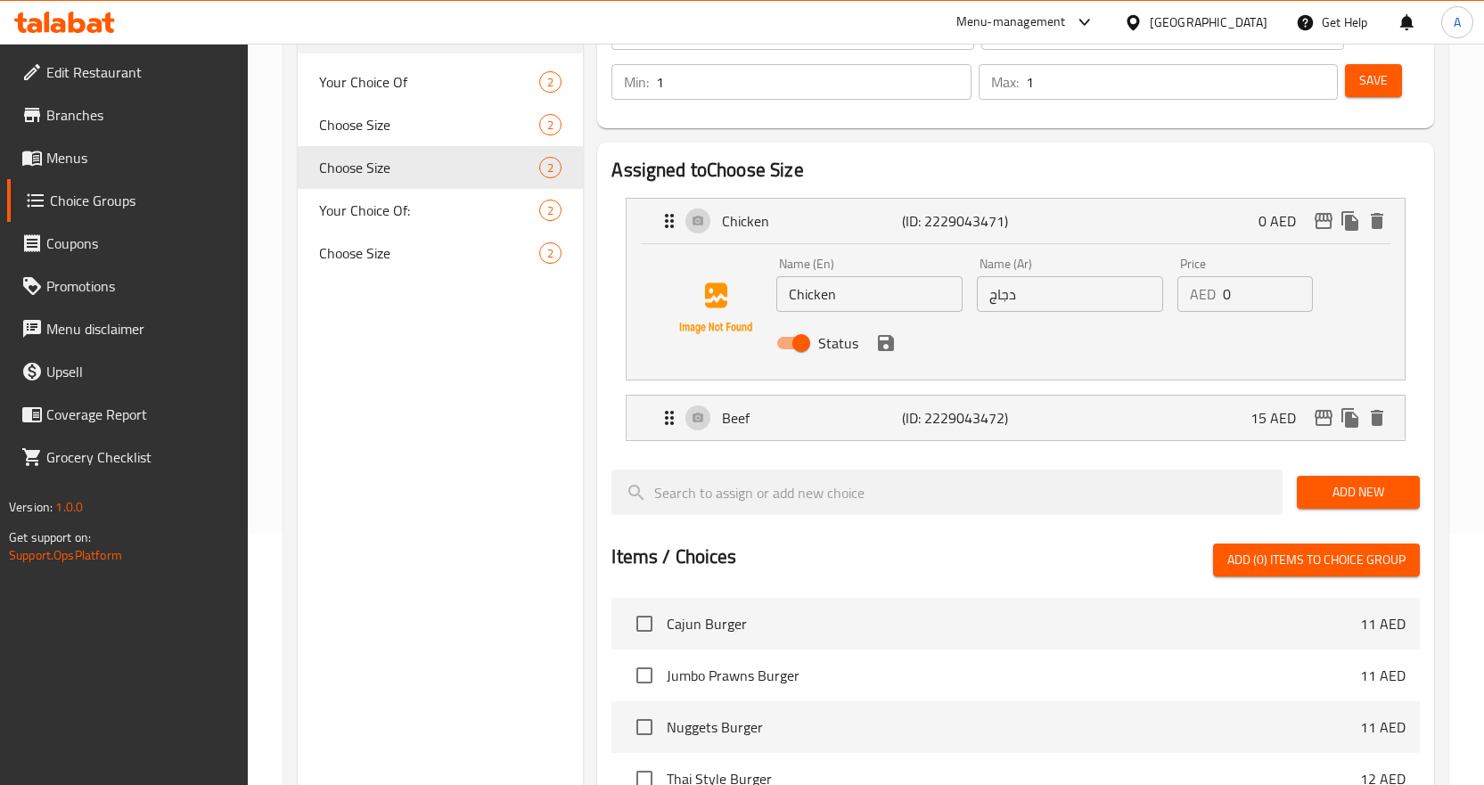
click at [1251, 301] on input "0" at bounding box center [1268, 294] width 90 height 36
type input "13"
click at [1387, 78] on span "Save" at bounding box center [1373, 81] width 29 height 22
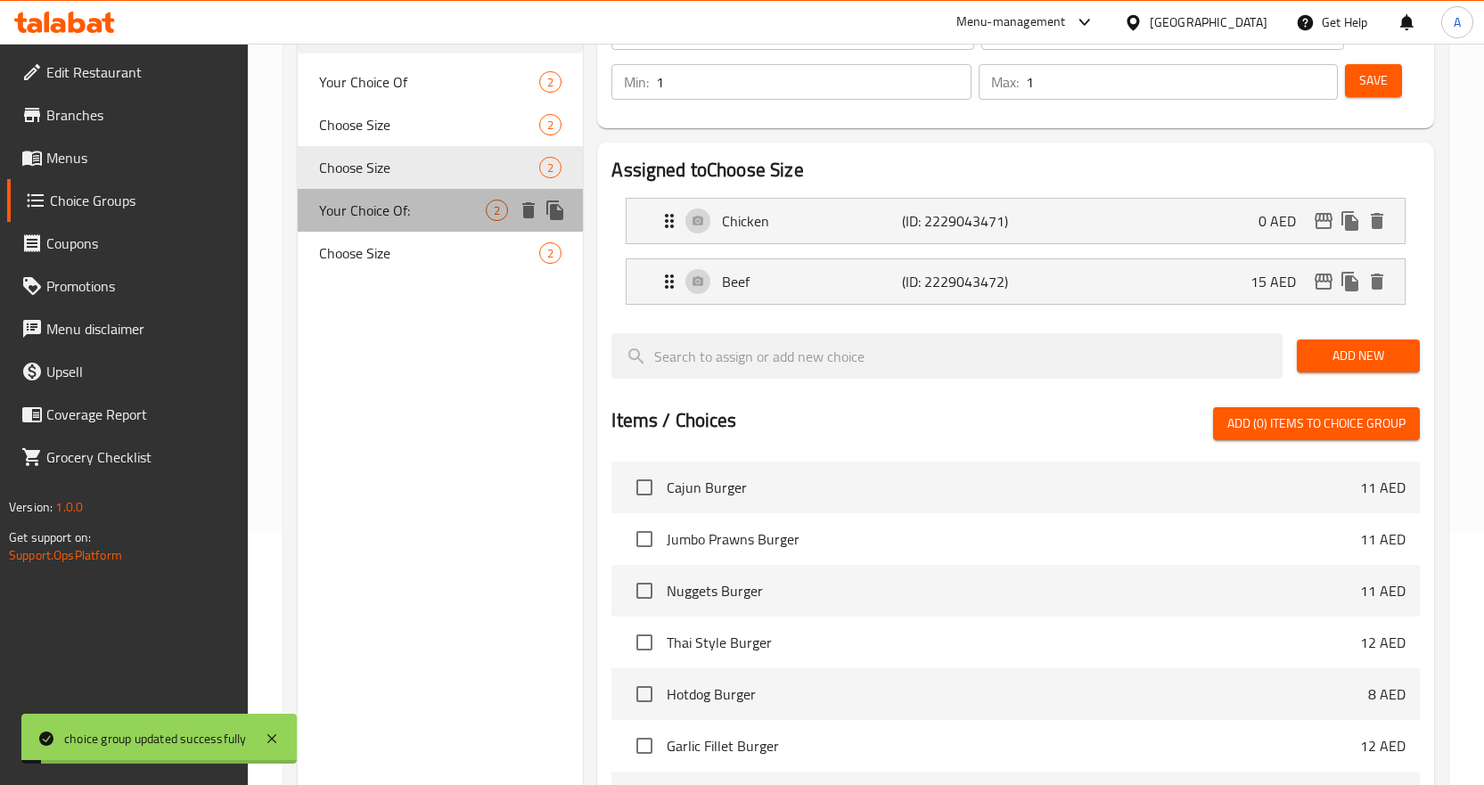
click at [408, 210] on span "Your Choice Of:" at bounding box center [403, 210] width 168 height 21
type input "Your Choice Of:"
type input "اختيارك من"
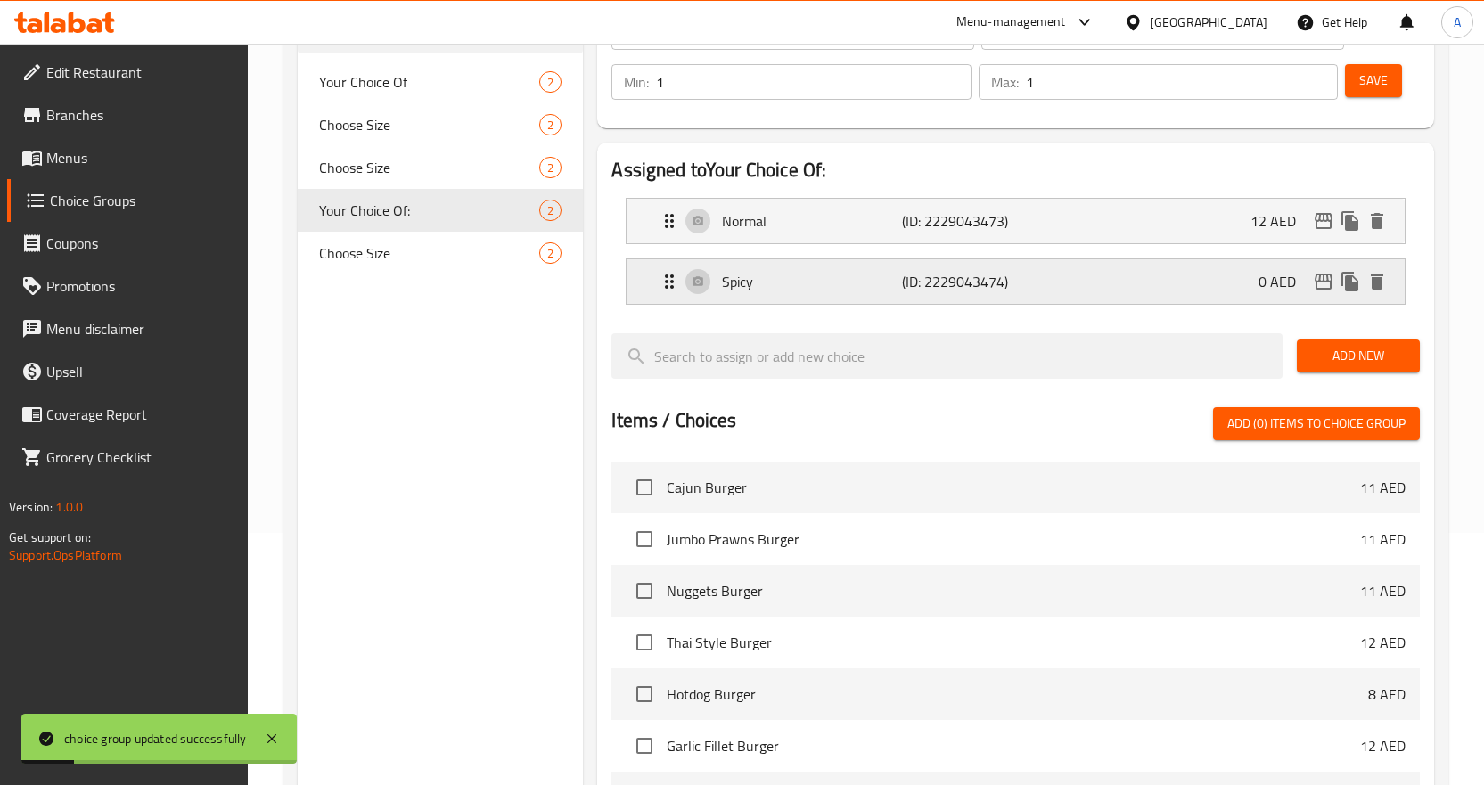
click at [1138, 282] on div "Spicy (ID: 2229043474) 0 AED" at bounding box center [1021, 281] width 725 height 45
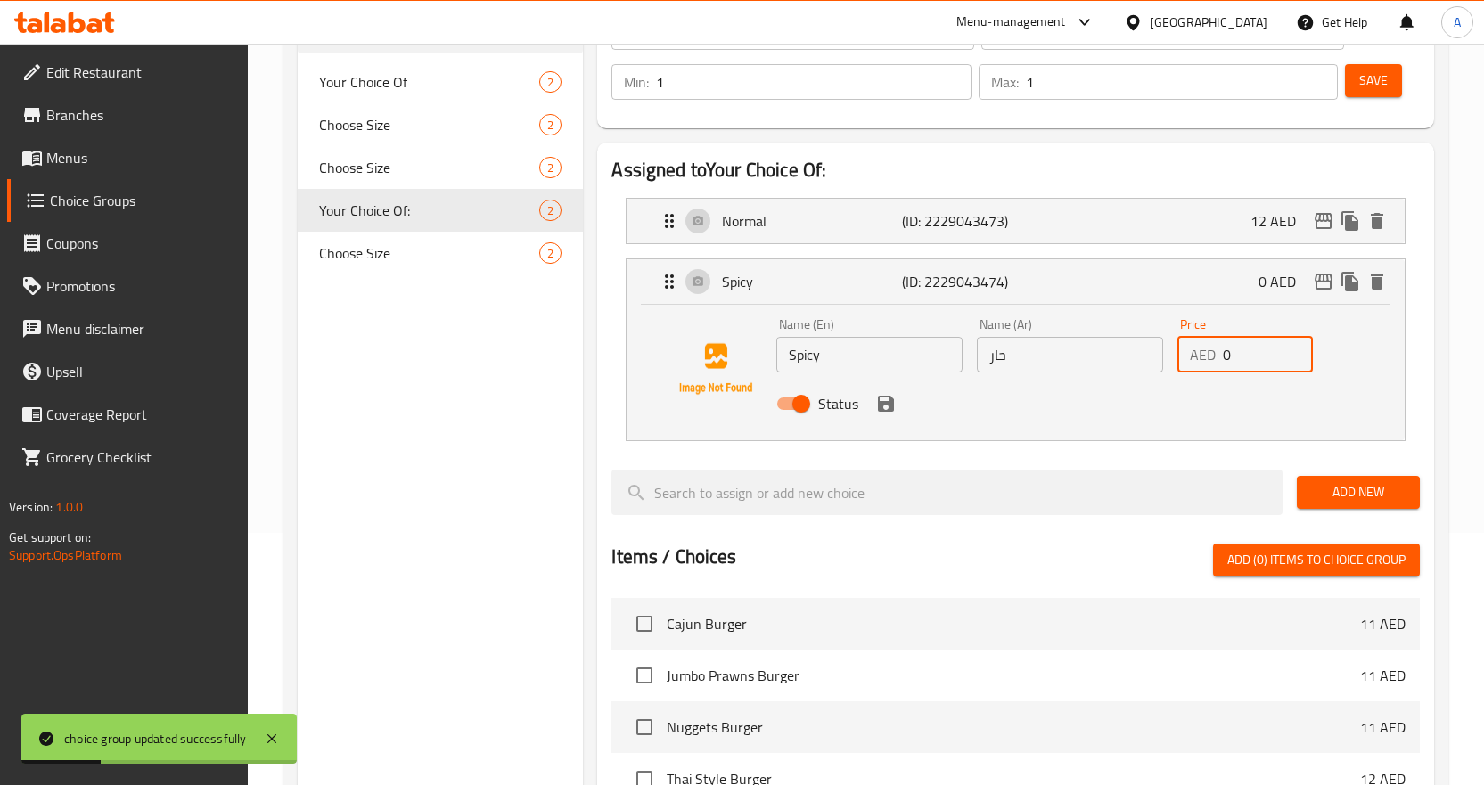
click at [1241, 354] on input "0" at bounding box center [1268, 355] width 90 height 36
type input "1"
type input "0"
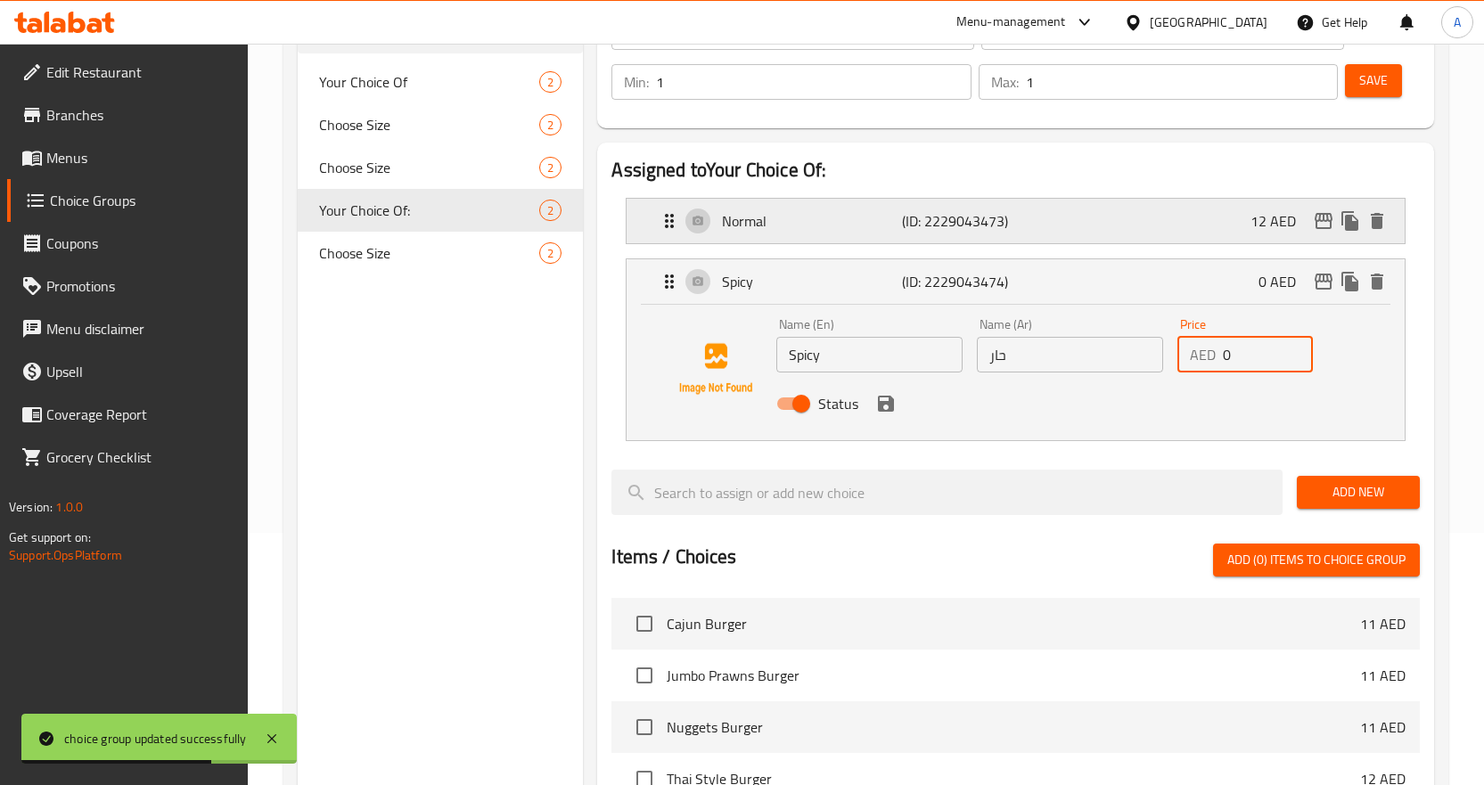
click at [1236, 222] on div "Normal (ID: 2229043473) 12 AED" at bounding box center [1021, 221] width 725 height 45
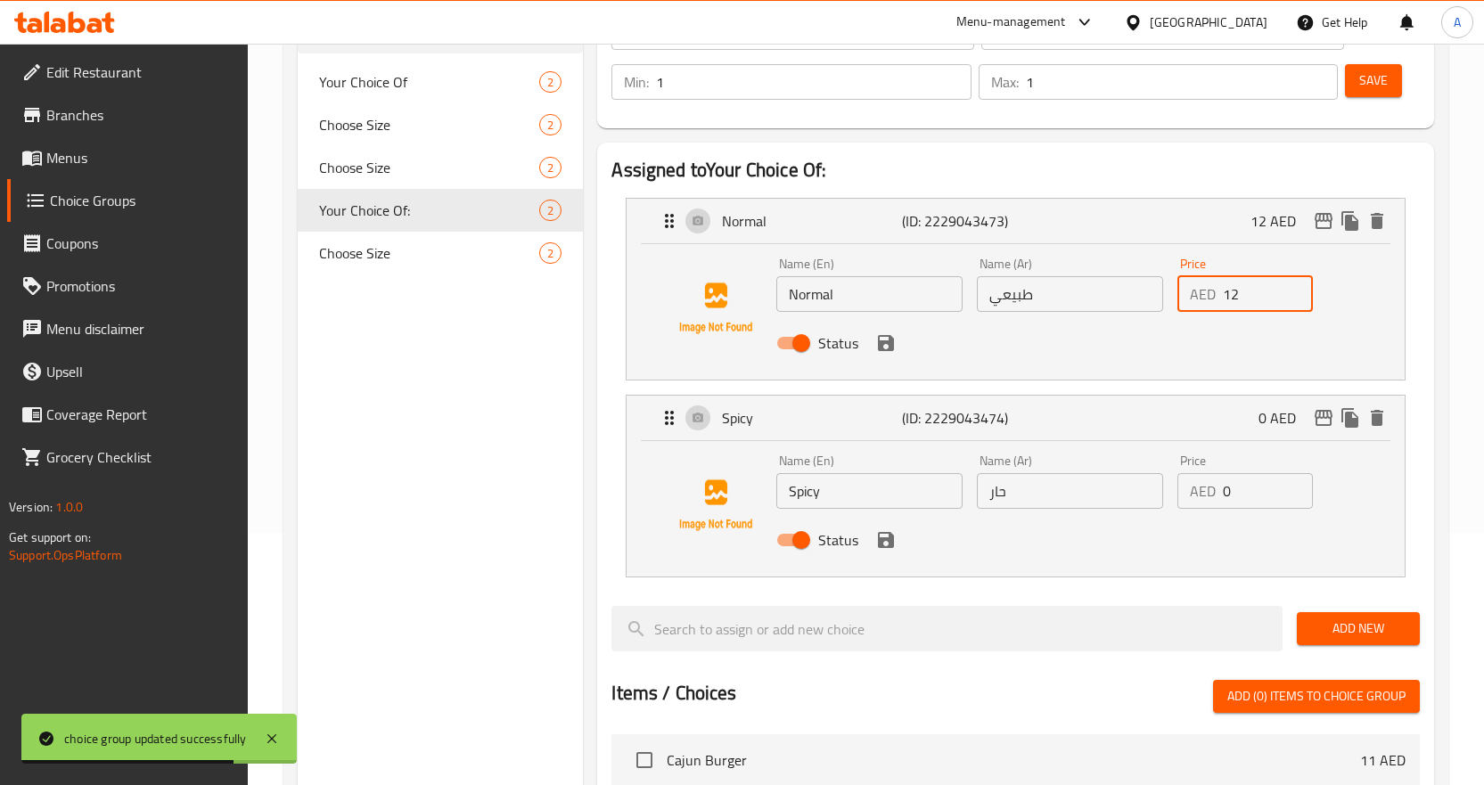
click at [1249, 300] on input "12" at bounding box center [1268, 294] width 90 height 36
type input "0"
click at [1377, 79] on span "Save" at bounding box center [1373, 81] width 29 height 22
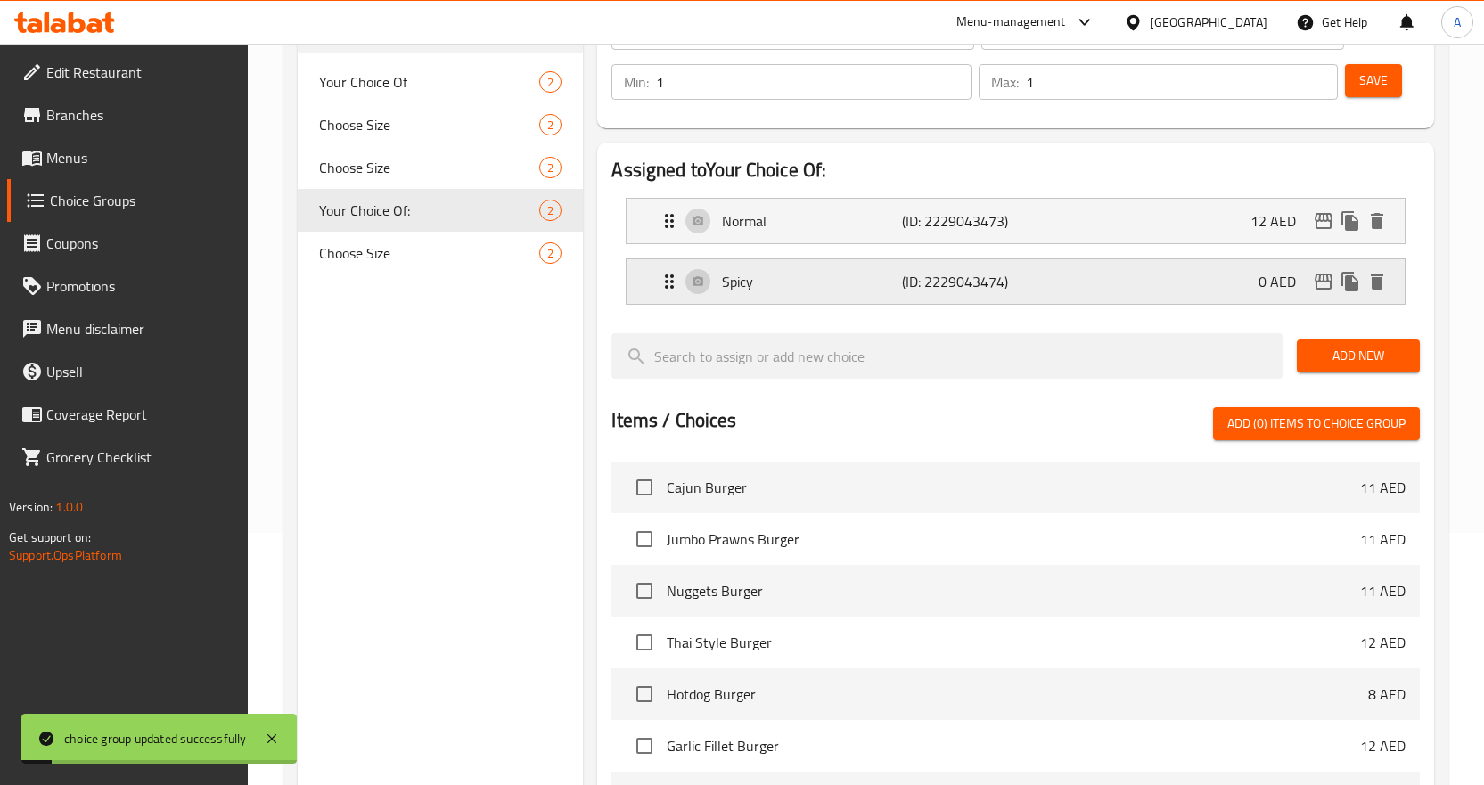
click at [1165, 290] on div "Spicy (ID: 2229043474) 0 AED" at bounding box center [1021, 281] width 725 height 45
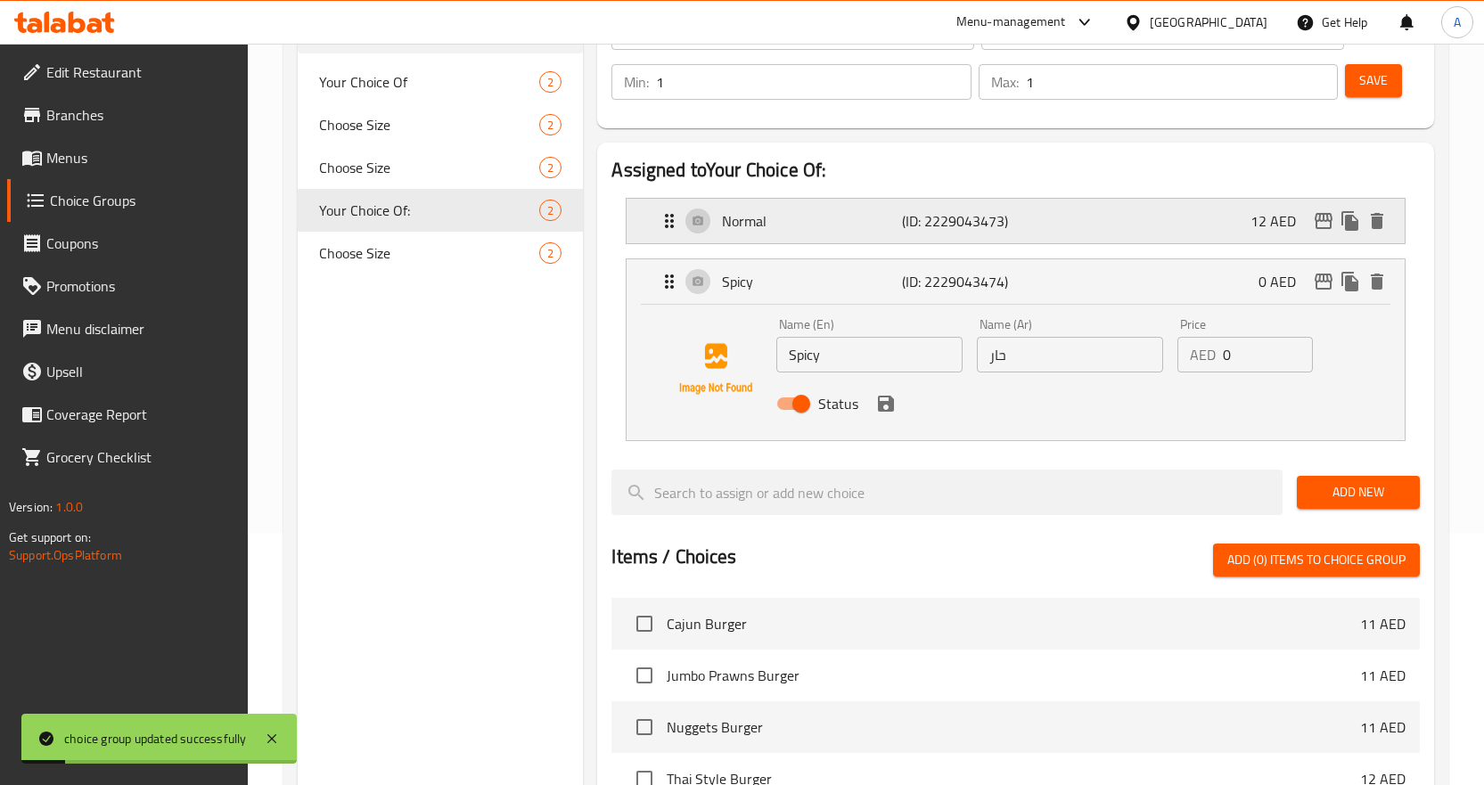
click at [1172, 231] on div "Normal (ID: 2229043473) 12 AED" at bounding box center [1021, 221] width 725 height 45
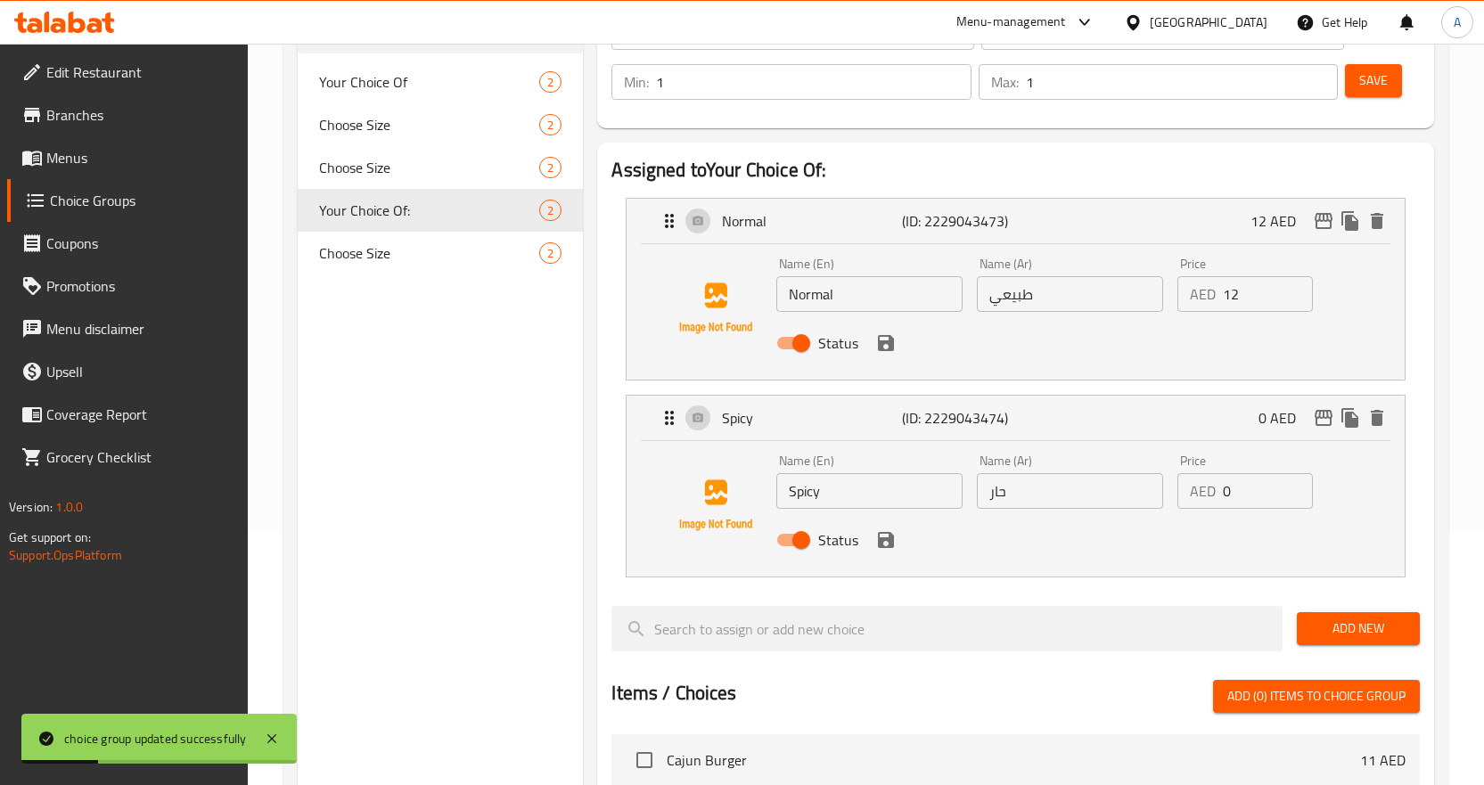
click at [1248, 291] on input "12" at bounding box center [1268, 294] width 90 height 36
click at [888, 358] on div "Status" at bounding box center [1069, 343] width 601 height 48
click at [887, 344] on icon "save" at bounding box center [885, 342] width 21 height 21
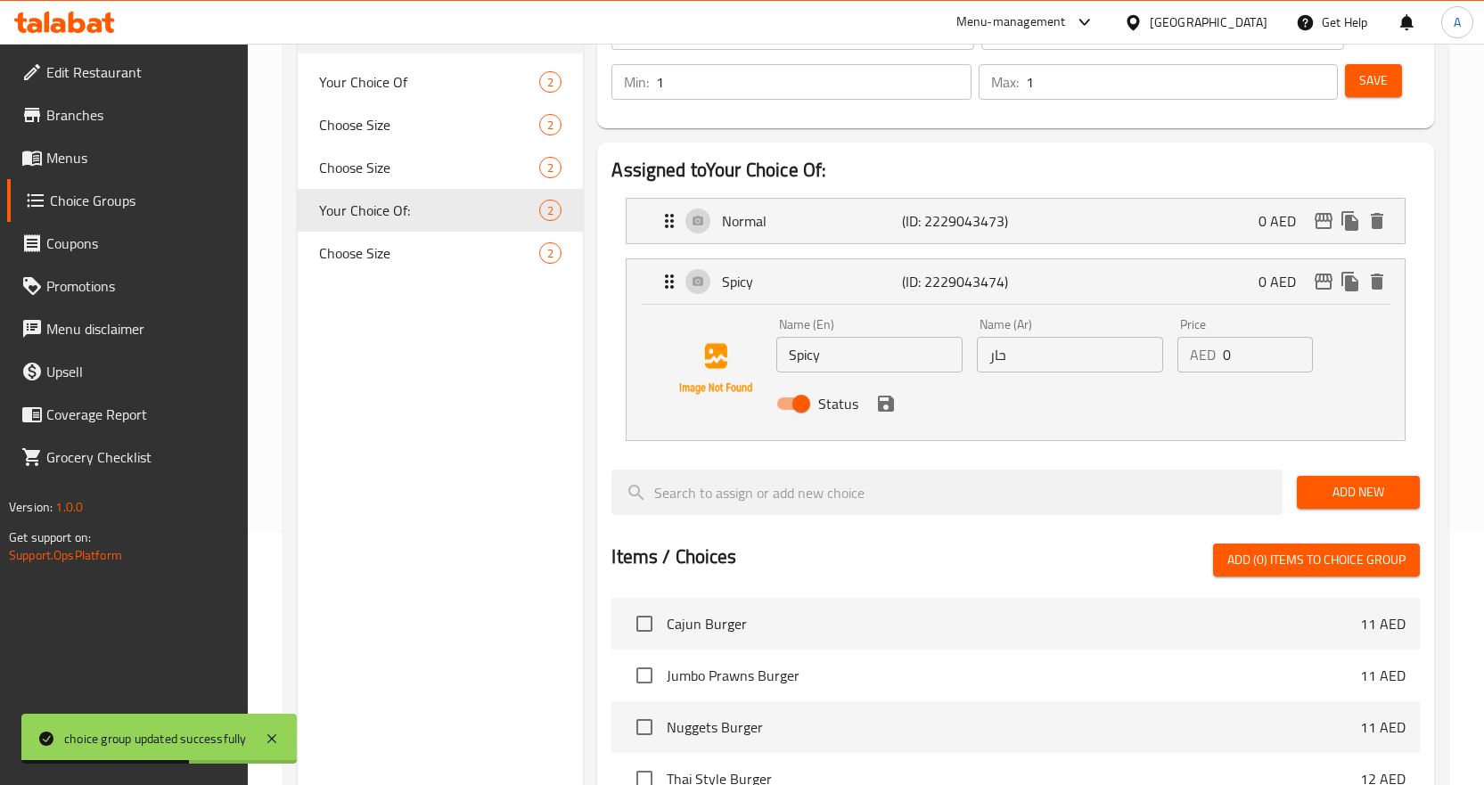
type input "0"
click at [1381, 75] on span "Save" at bounding box center [1373, 81] width 29 height 22
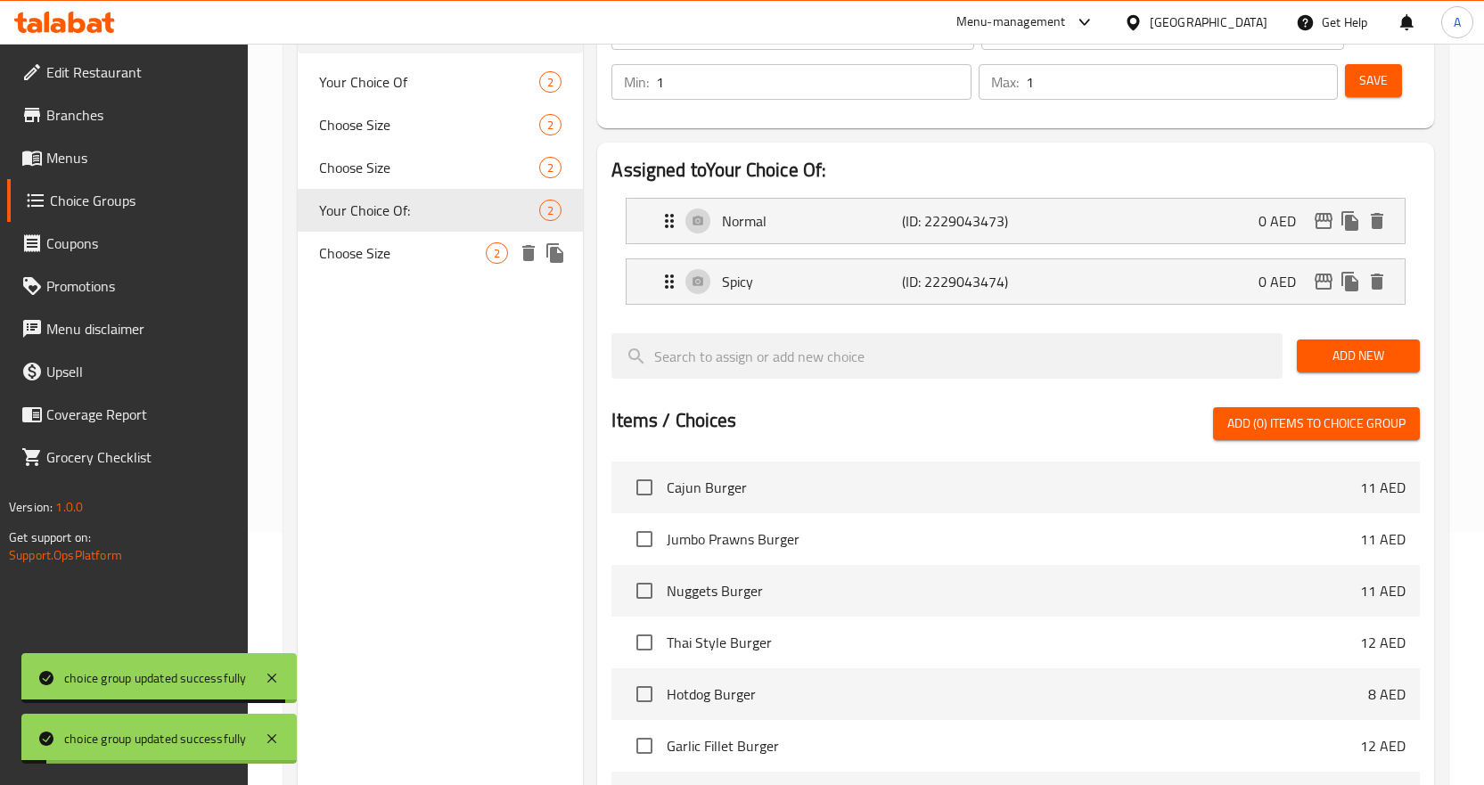
click at [436, 250] on span "Choose Size" at bounding box center [403, 252] width 168 height 21
type input "Choose Size"
type input "اختر الحجم"
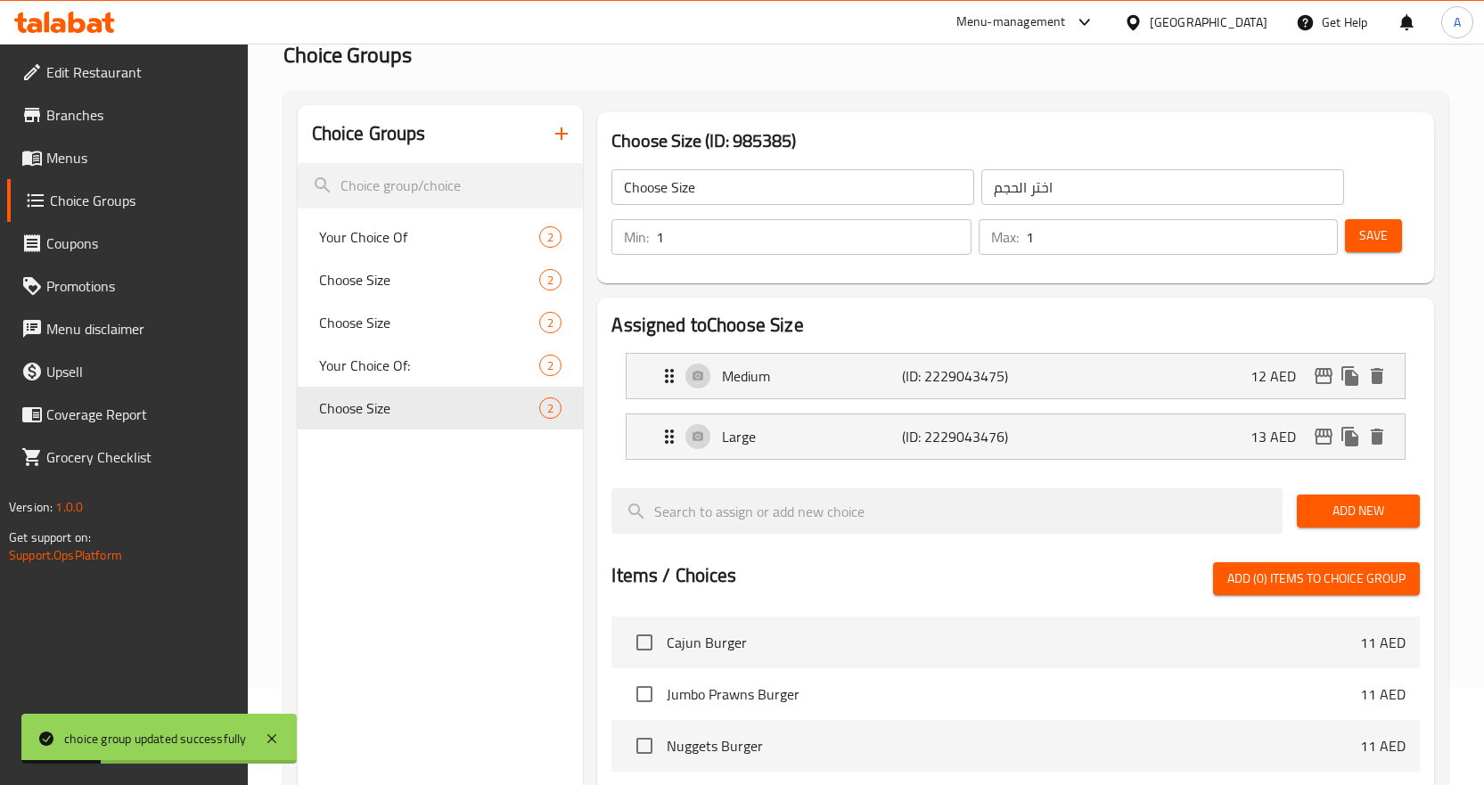
scroll to position [0, 0]
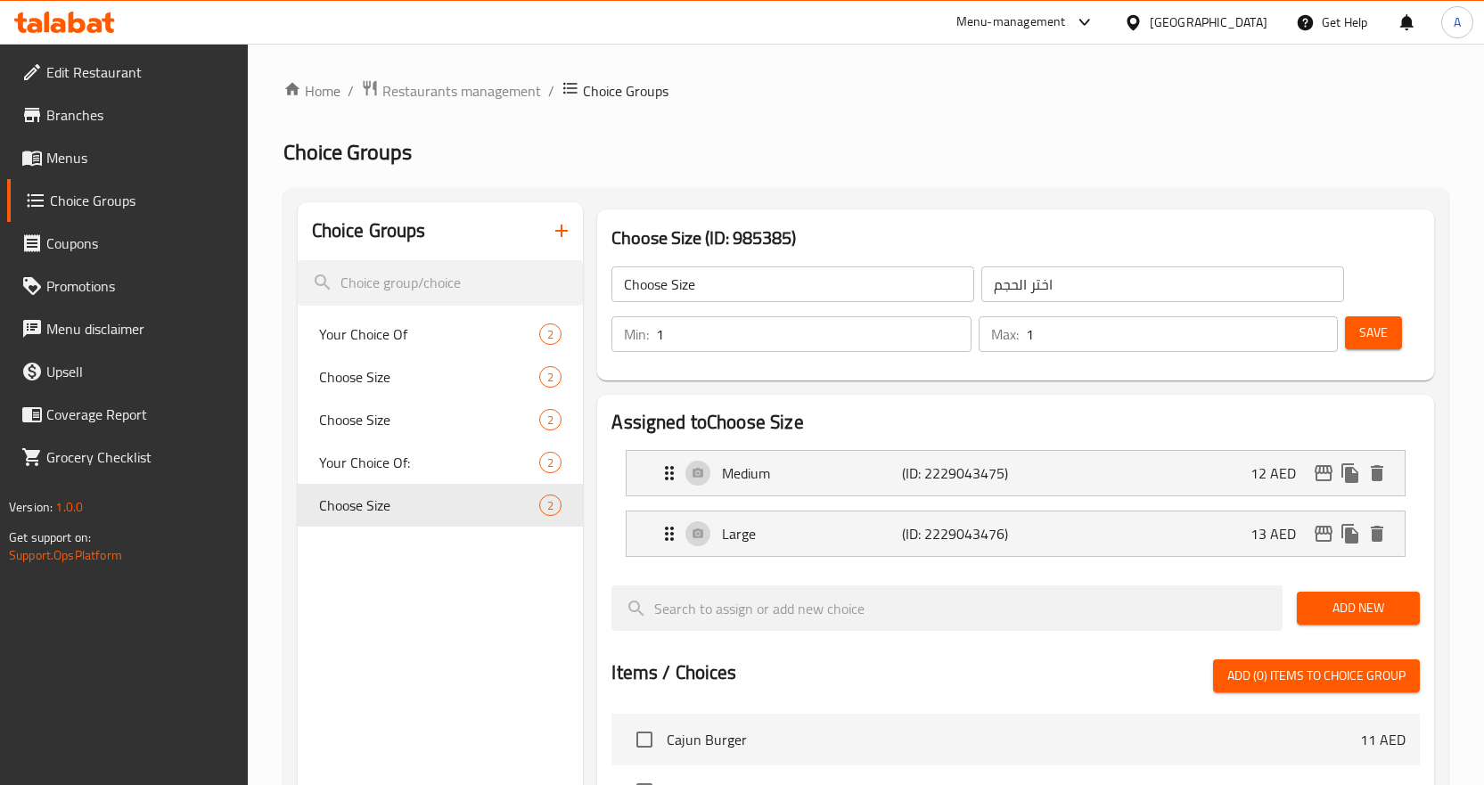
click at [685, 162] on h2 "Choice Groups" at bounding box center [865, 152] width 1165 height 29
click at [1191, 531] on div "Large (ID: 2229043476) 13 AED" at bounding box center [1021, 534] width 725 height 45
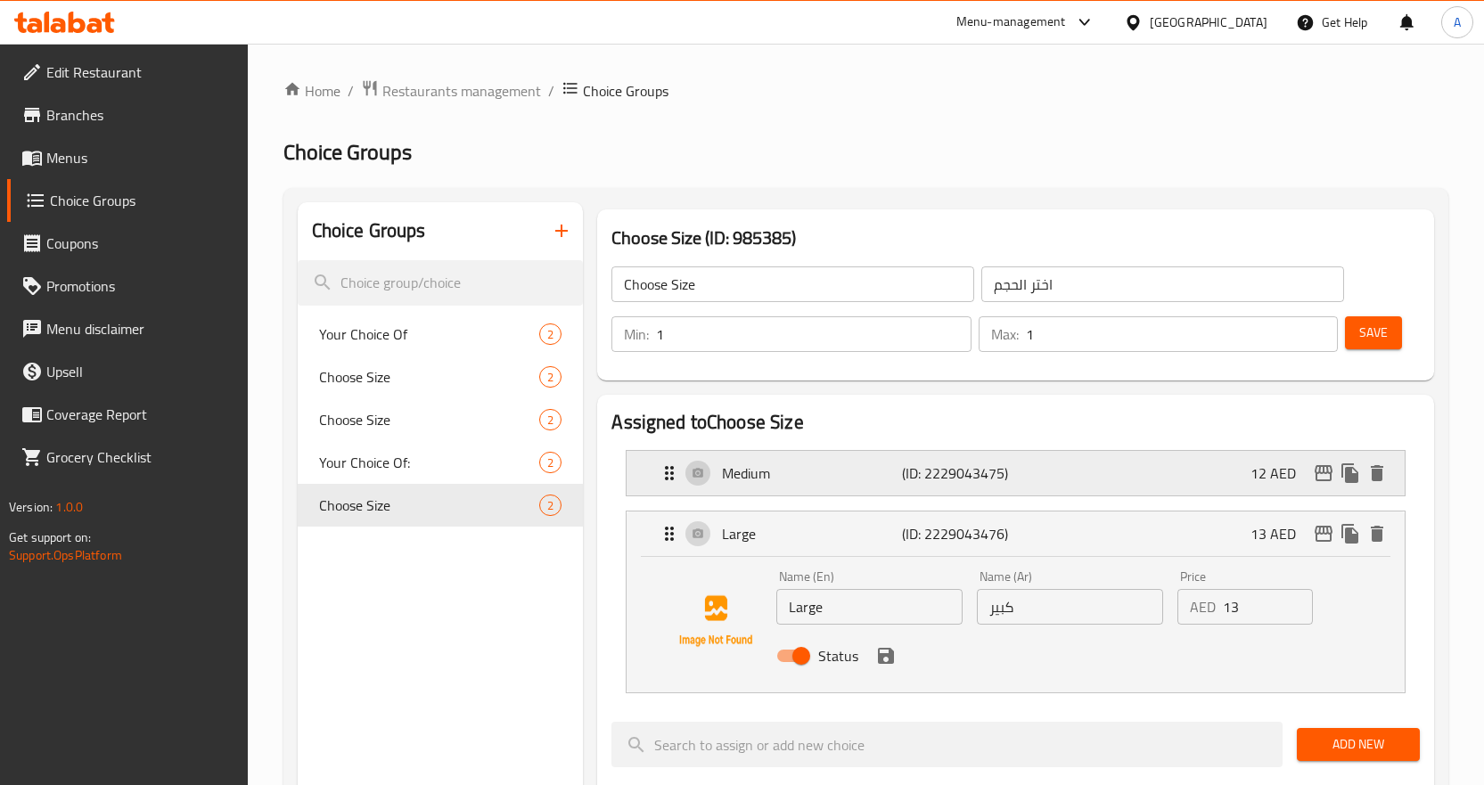
click at [1173, 479] on div "Medium (ID: 2229043475) 12 AED" at bounding box center [1021, 473] width 725 height 45
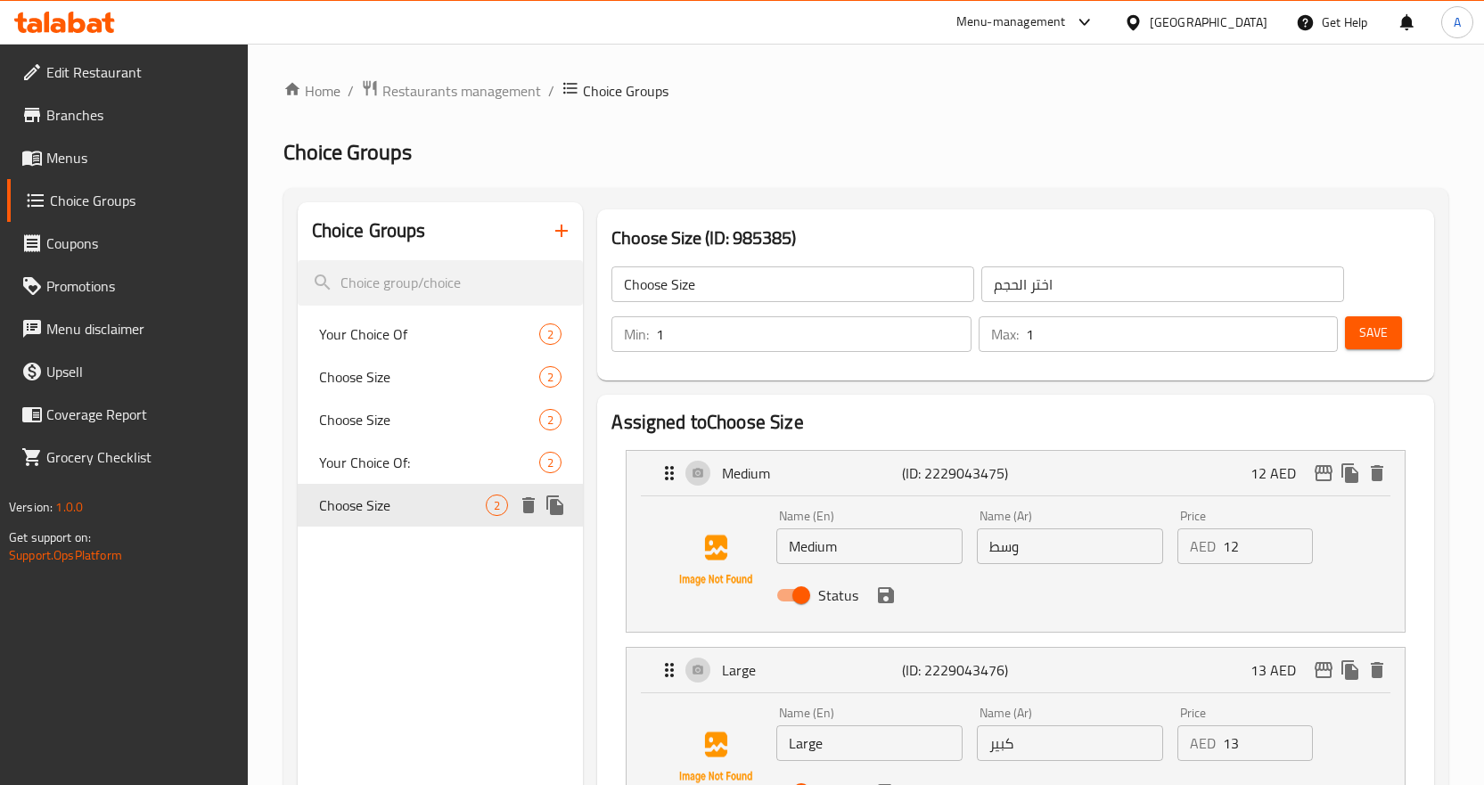
click at [464, 502] on span "Choose Size" at bounding box center [403, 505] width 168 height 21
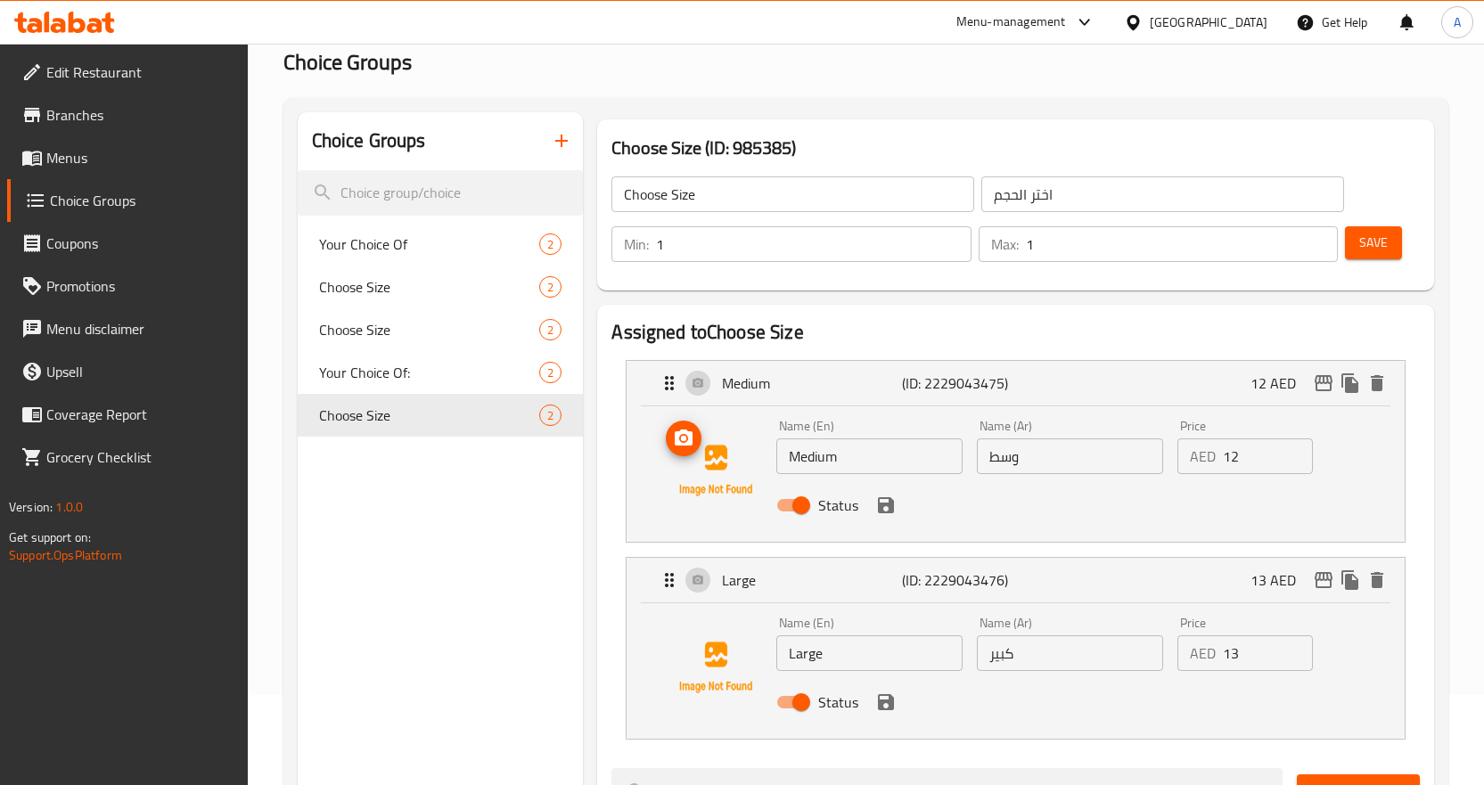
scroll to position [89, 0]
click at [451, 377] on span "Your Choice Of:" at bounding box center [403, 373] width 168 height 21
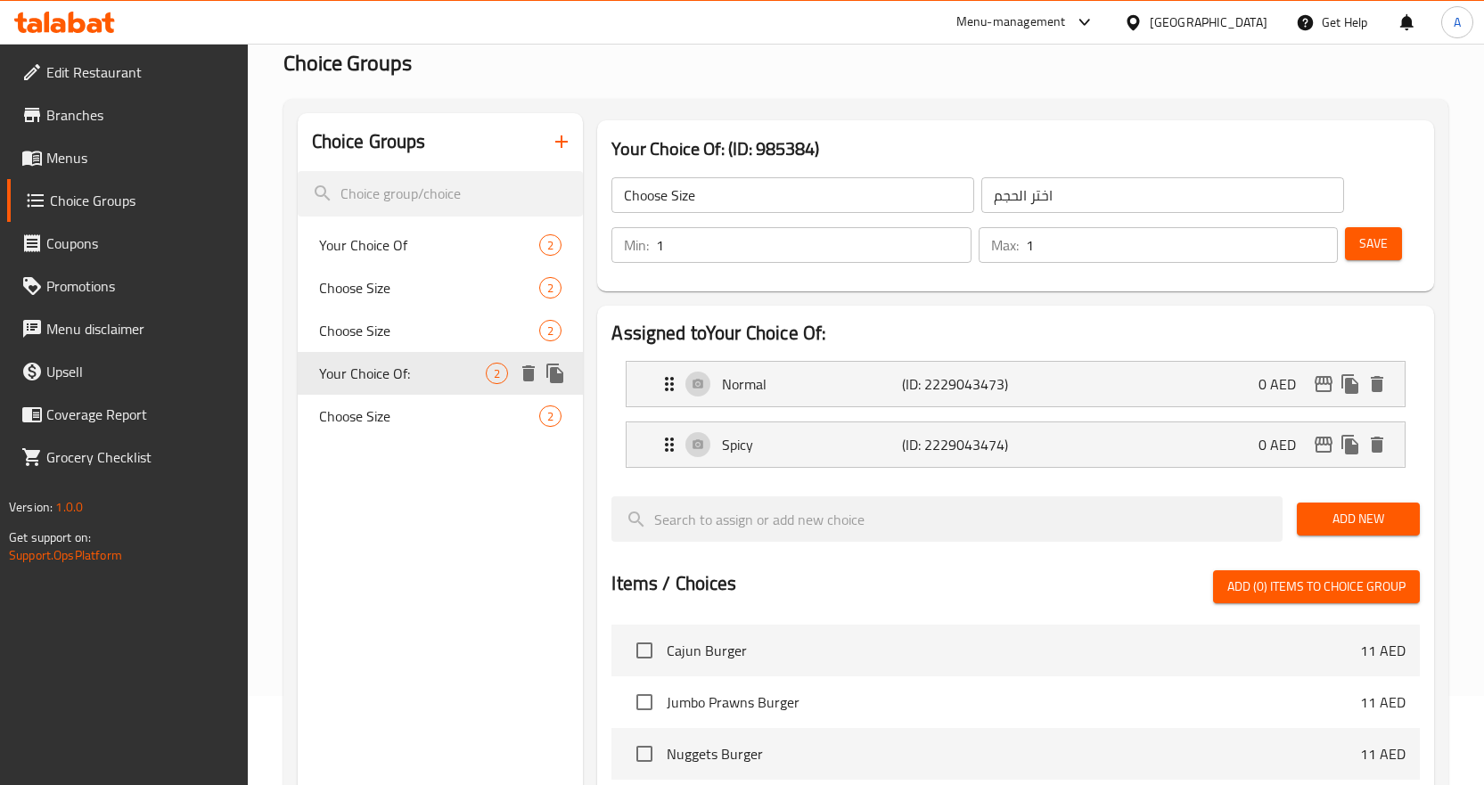
type input "Your Choice Of:"
type input "اختيارك من"
click at [1086, 374] on div "Normal (ID: 2229043473) 0 AED" at bounding box center [1021, 384] width 725 height 45
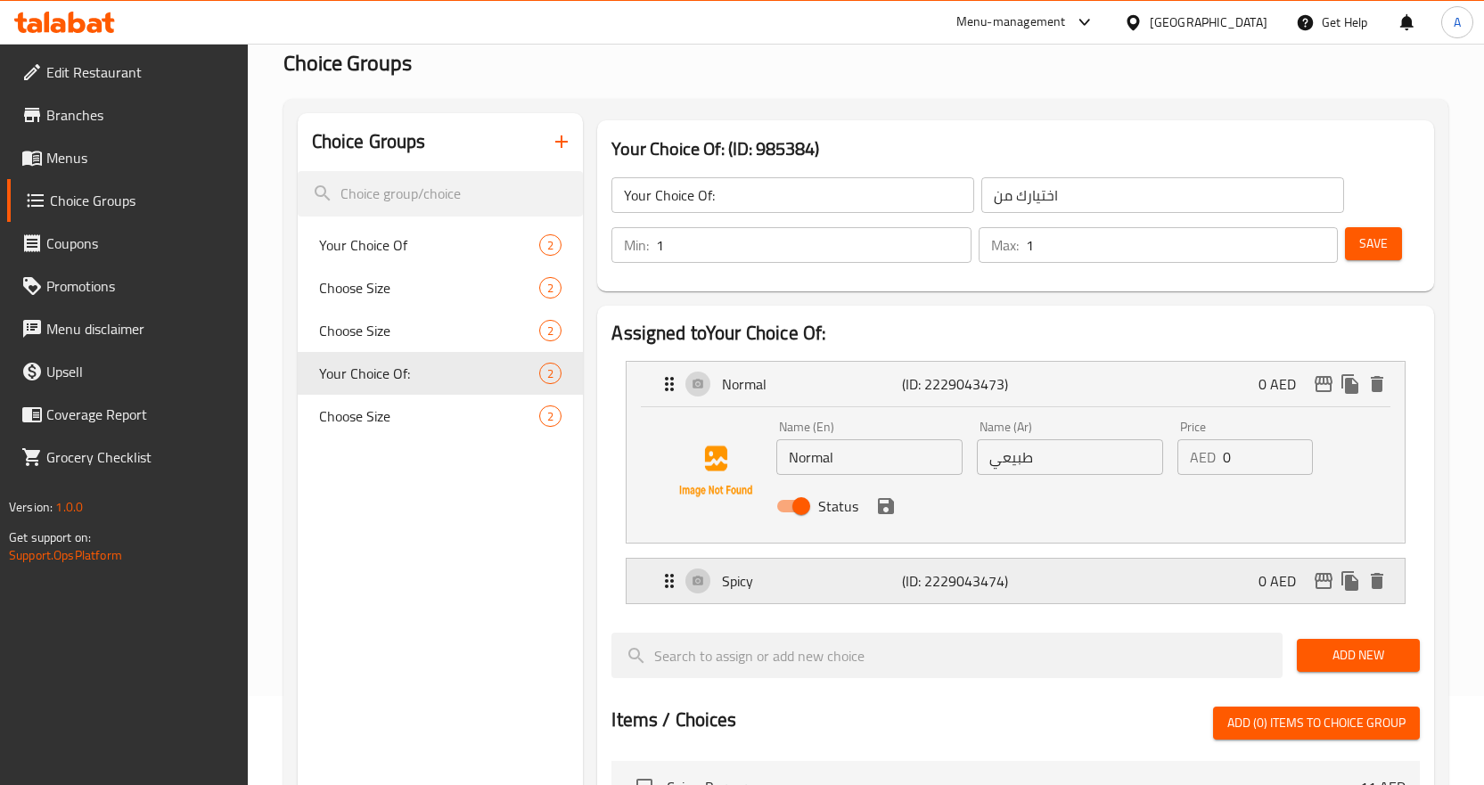
click at [1129, 587] on div "Spicy (ID: 2229043474) 0 AED" at bounding box center [1021, 581] width 725 height 45
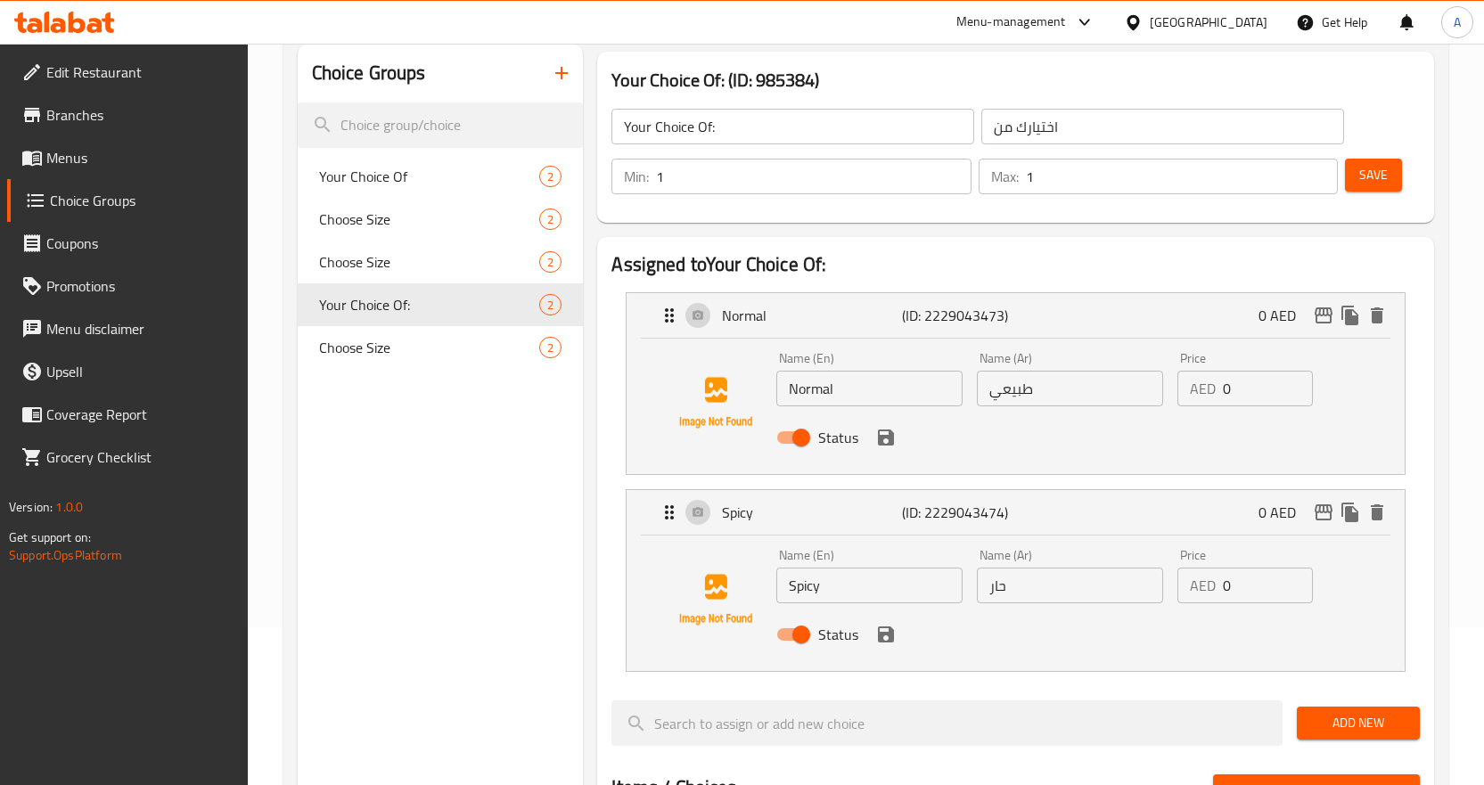
scroll to position [267, 0]
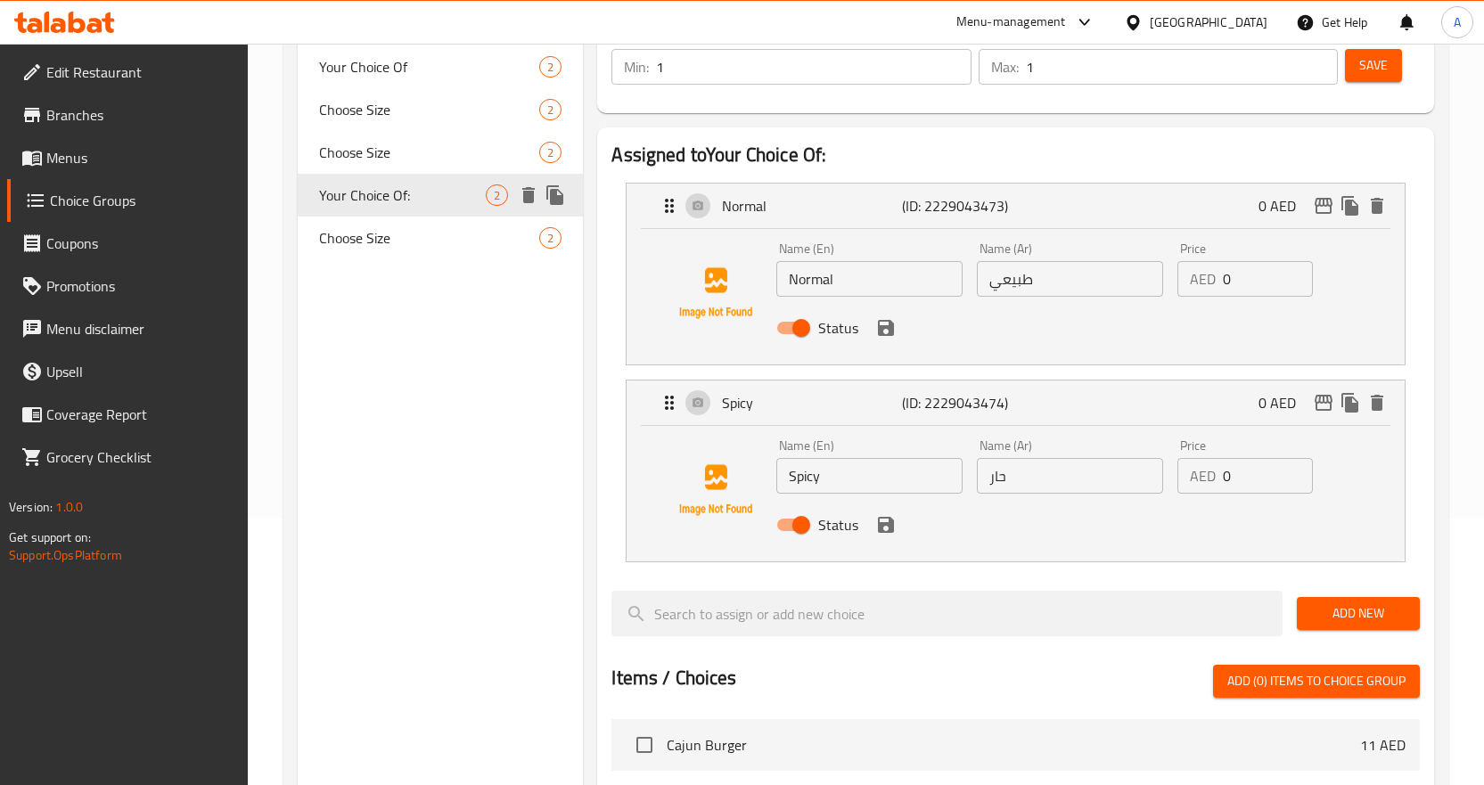
click at [405, 151] on span "Choose Size" at bounding box center [429, 152] width 221 height 21
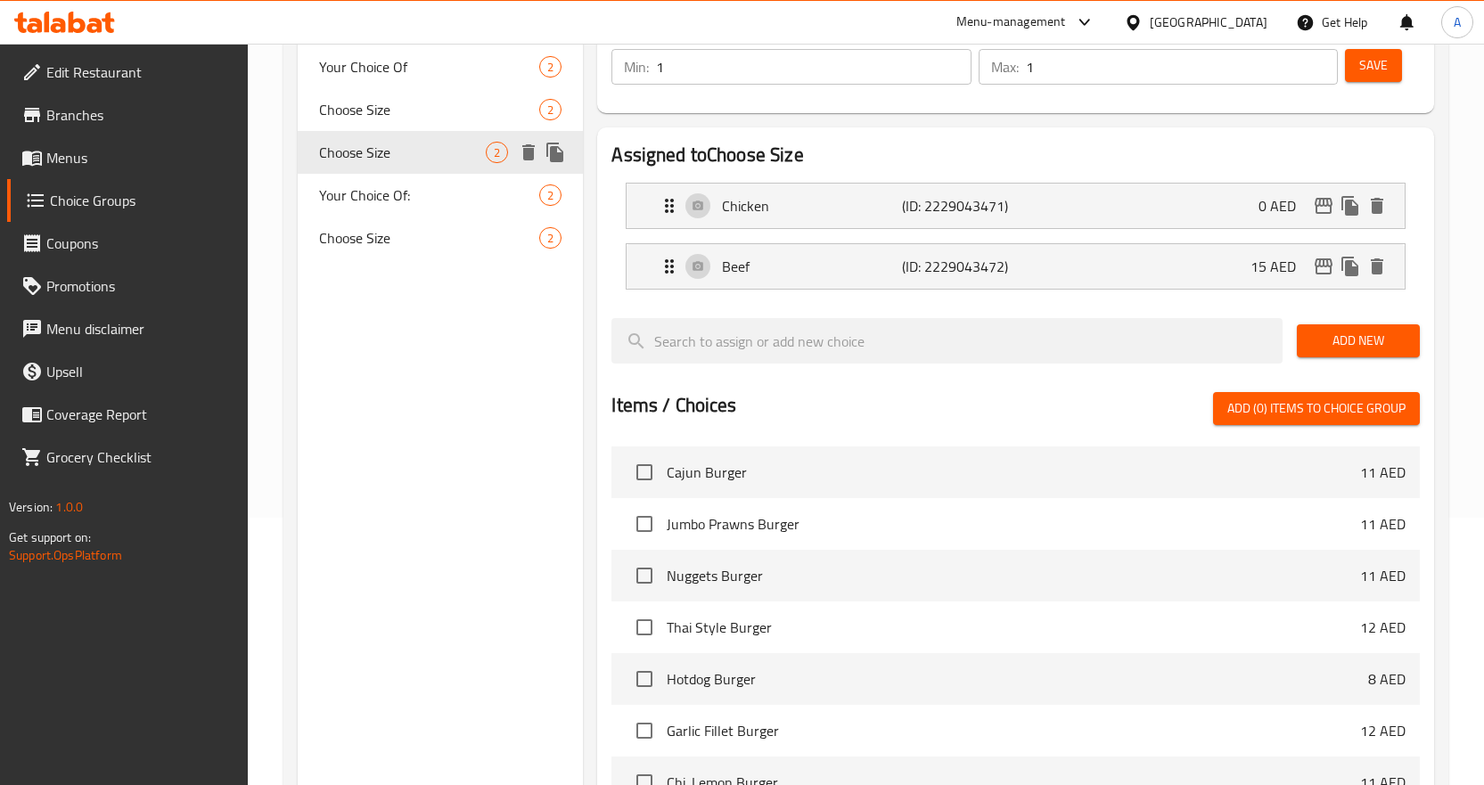
type input "Choose Size"
type input "اختر الحجم"
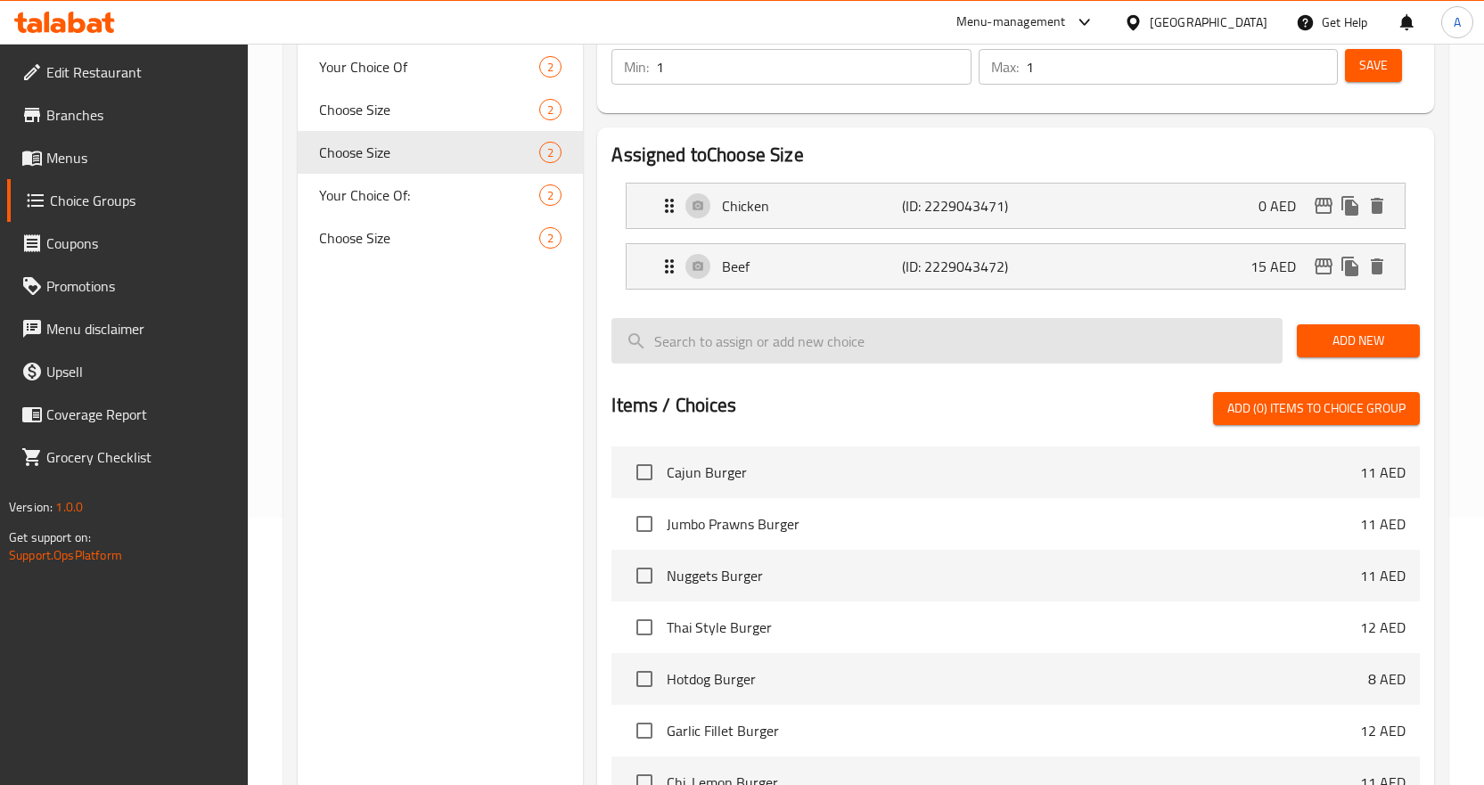
scroll to position [89, 0]
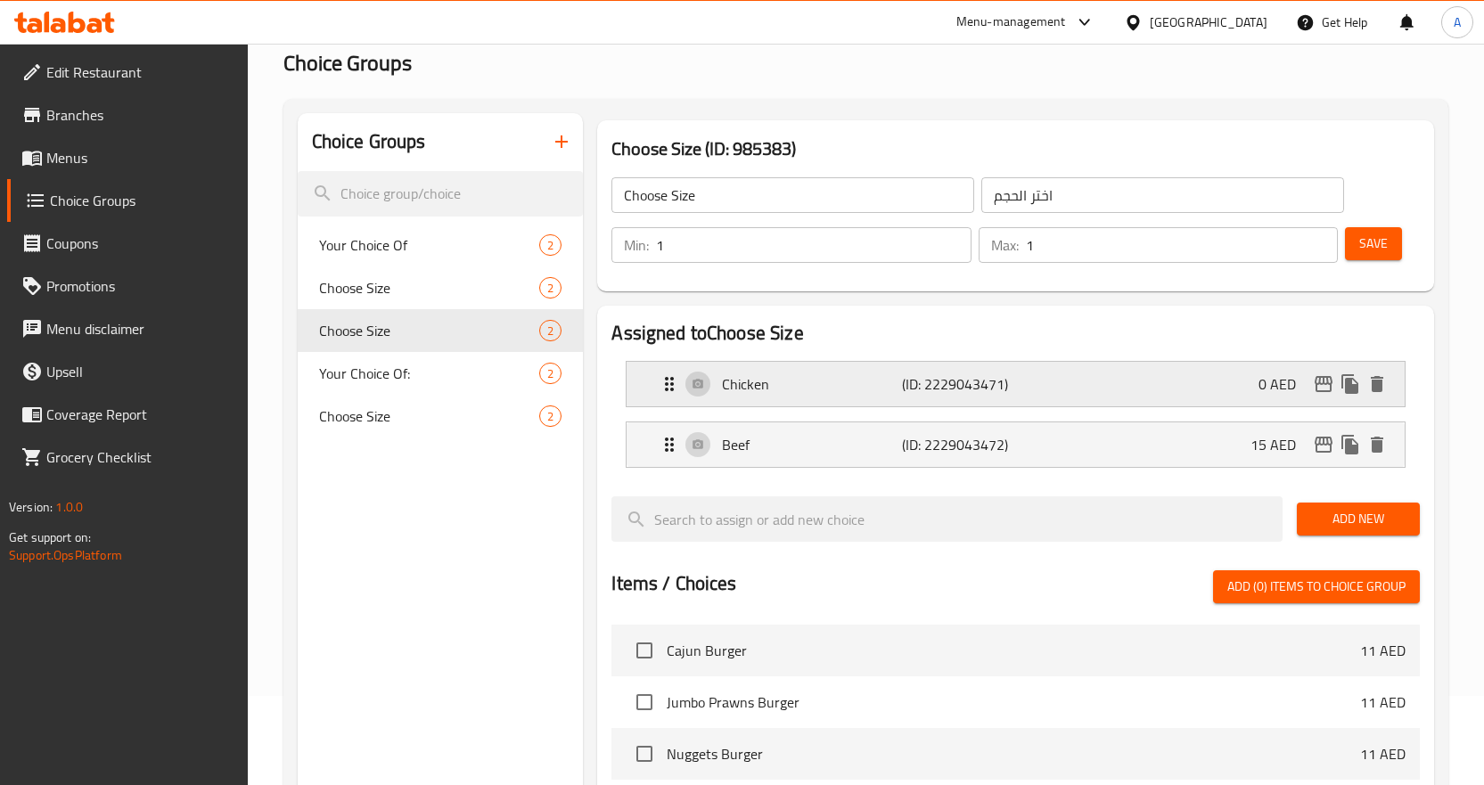
click at [1046, 376] on div "Chicken (ID: 2229043471) 0 AED" at bounding box center [1021, 384] width 725 height 45
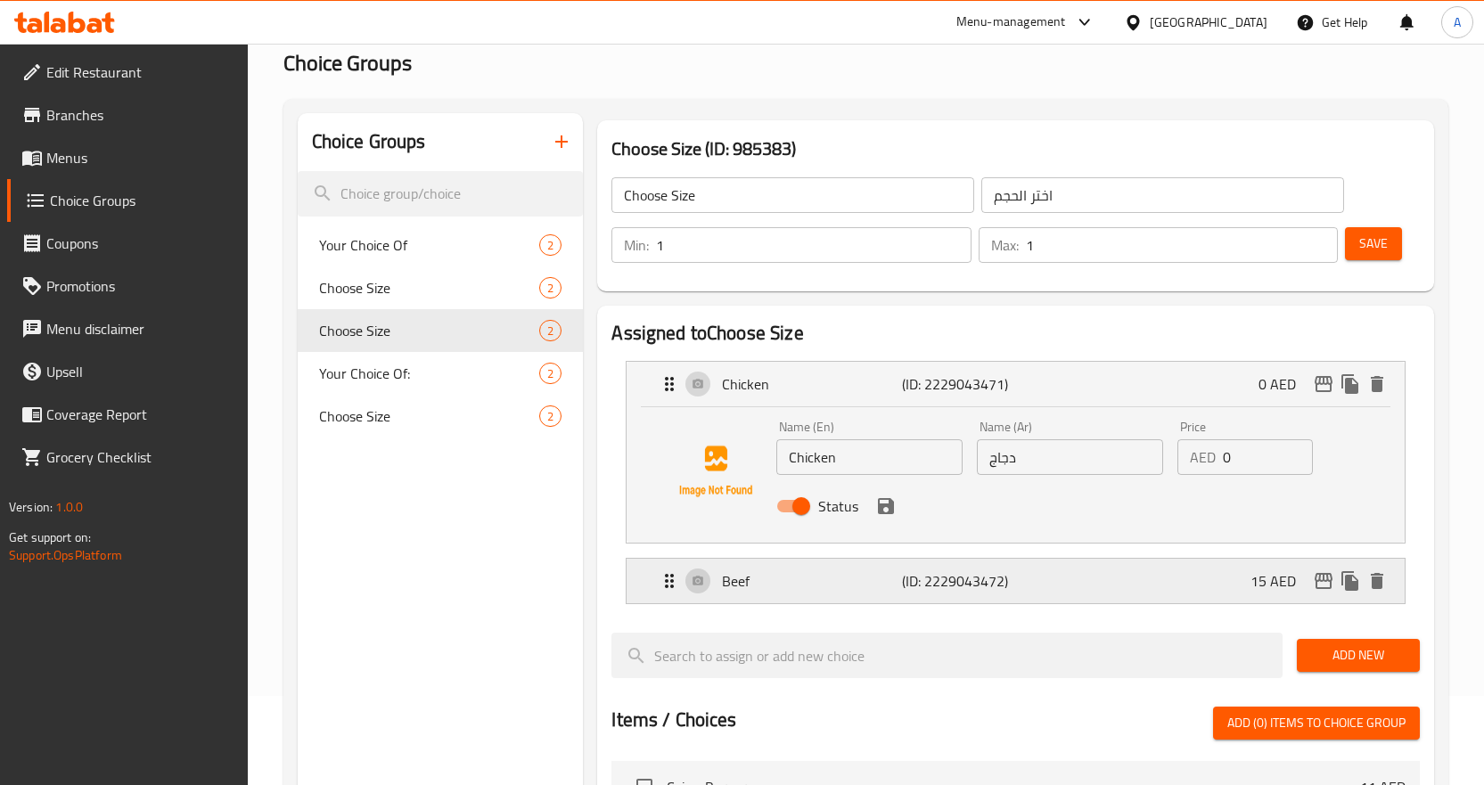
click at [1101, 593] on div "Beef (ID: 2229043472) 15 AED" at bounding box center [1021, 581] width 725 height 45
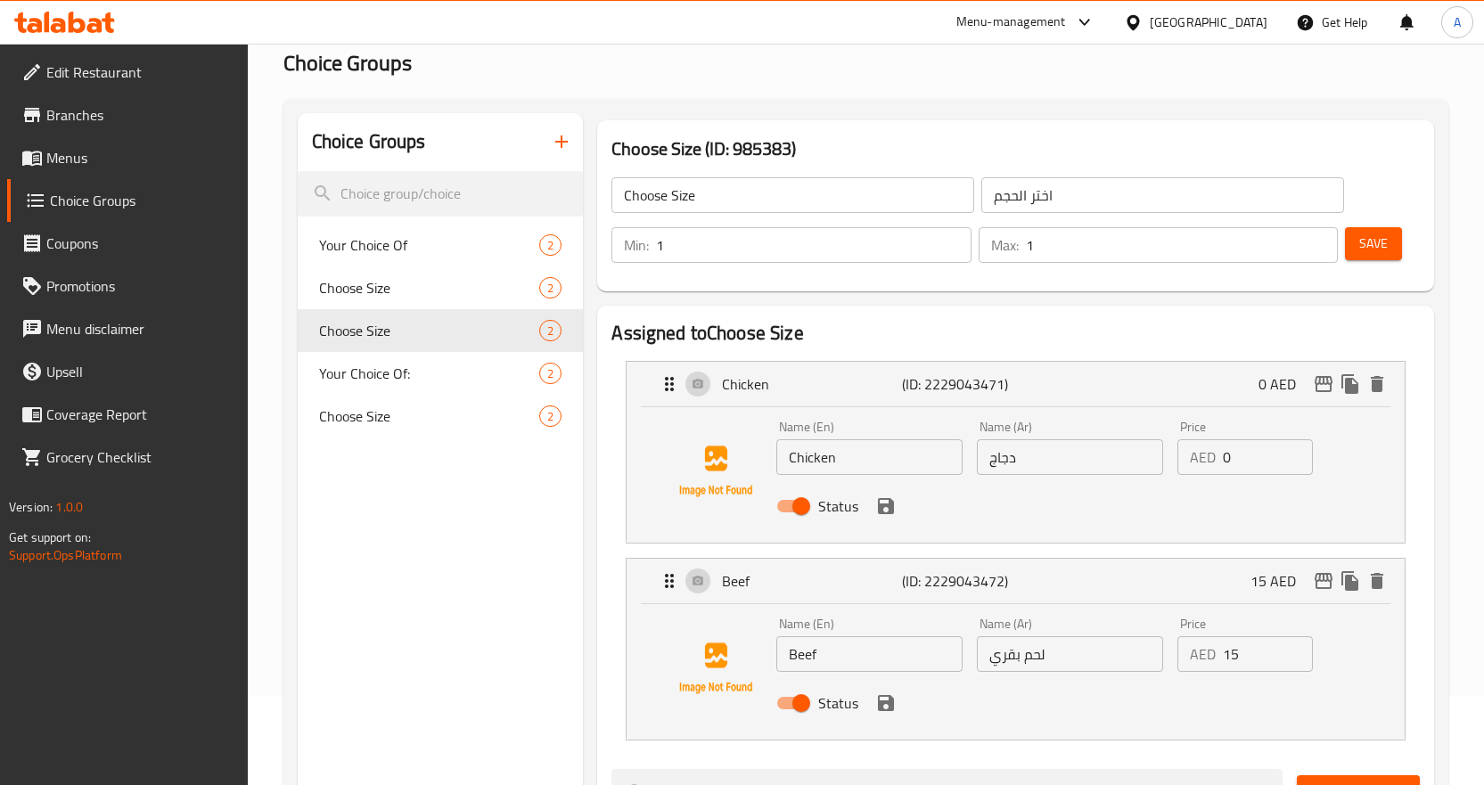
click at [118, 160] on span "Menus" at bounding box center [139, 157] width 187 height 21
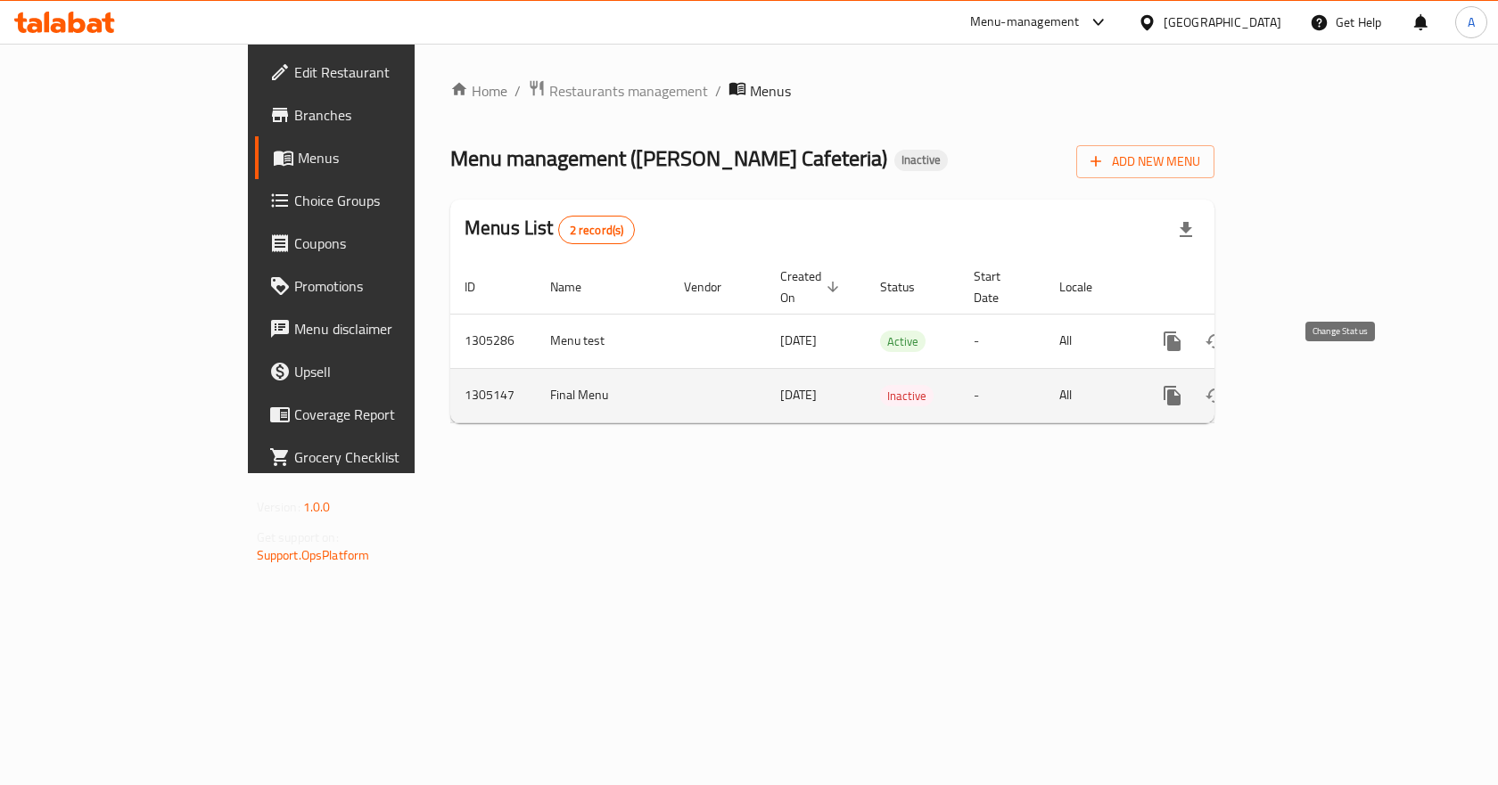
click at [1226, 385] on icon "enhanced table" at bounding box center [1214, 395] width 21 height 21
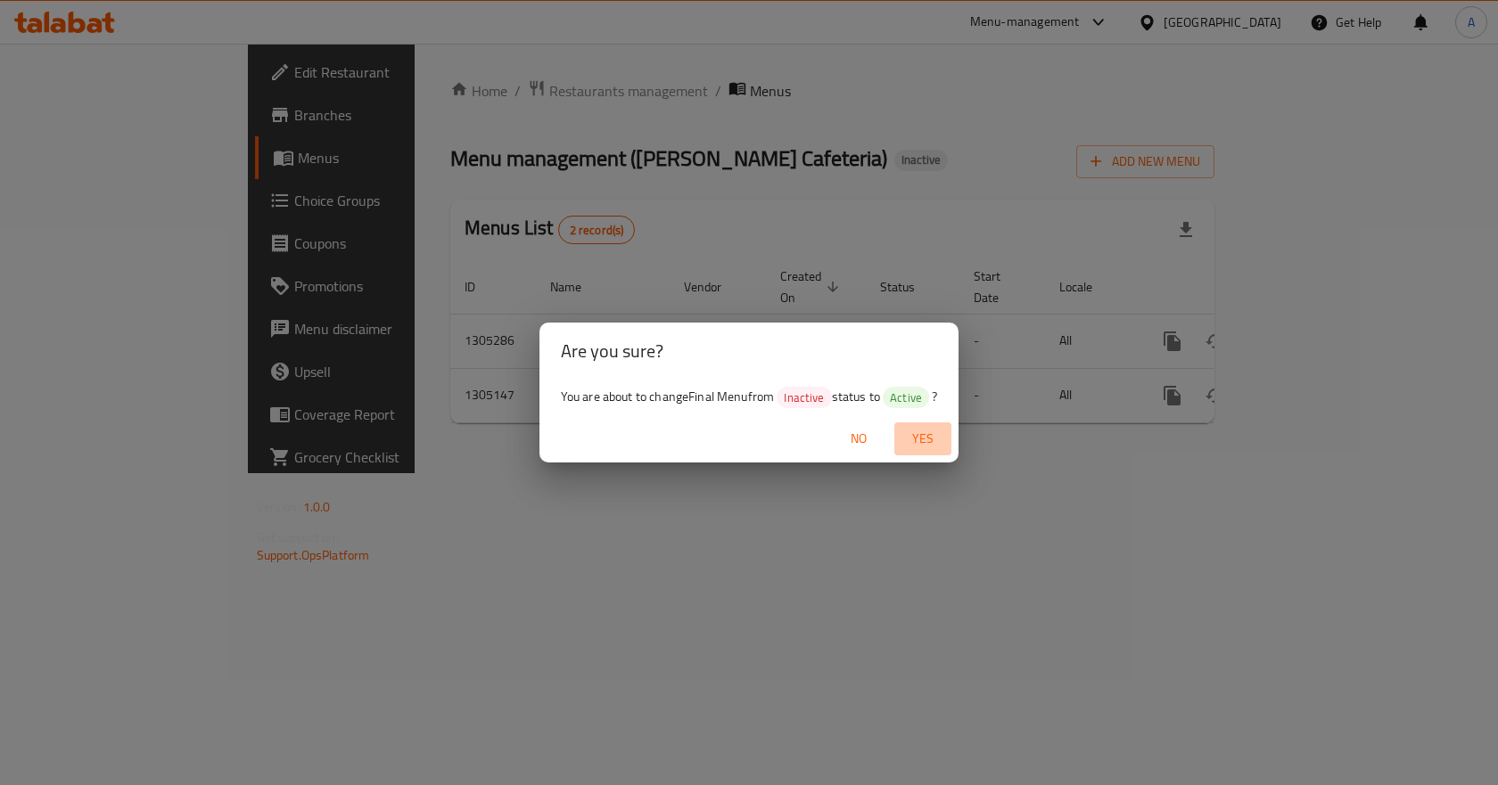
click at [924, 432] on span "Yes" at bounding box center [922, 439] width 43 height 22
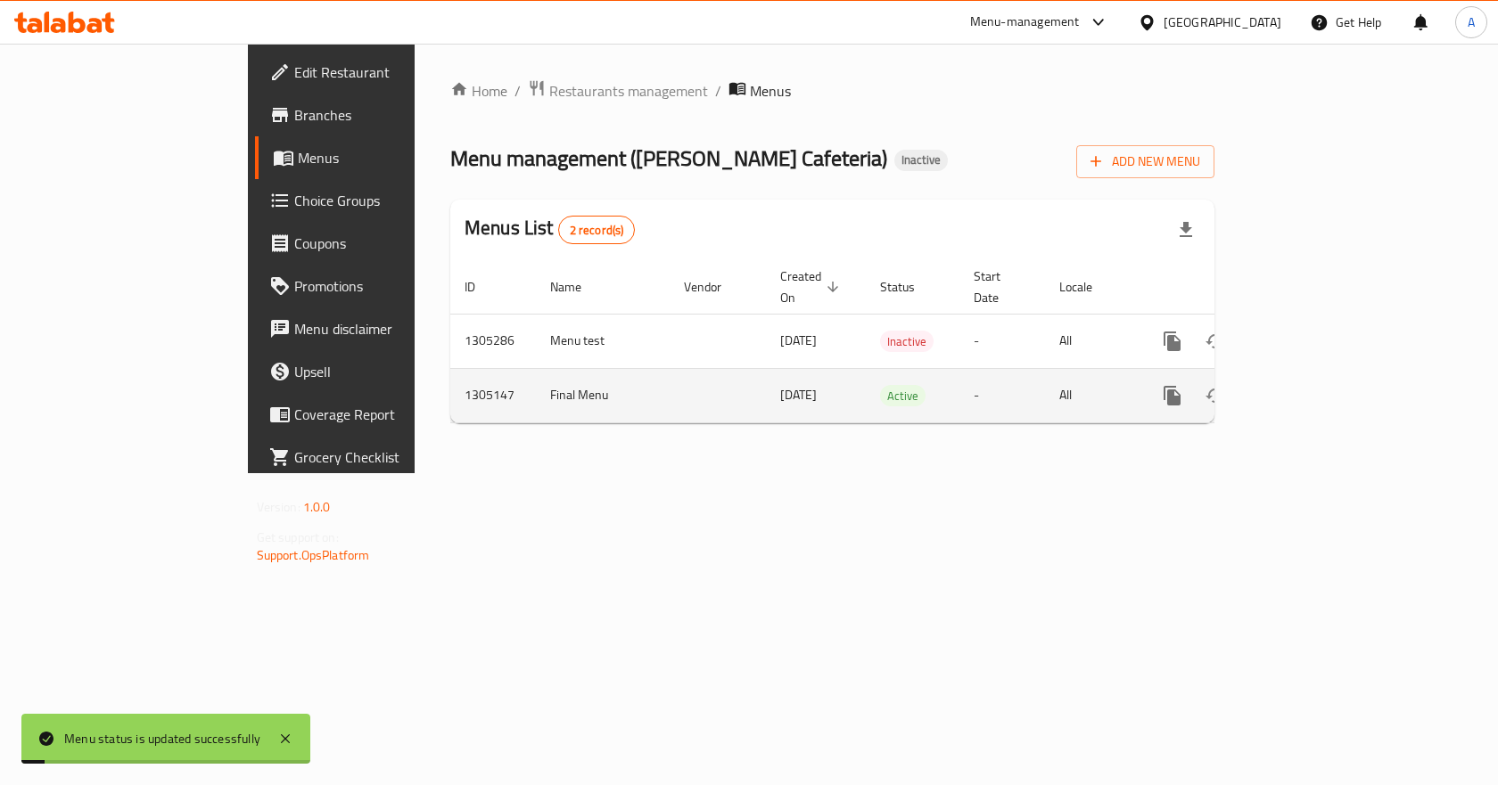
click at [1311, 385] on icon "enhanced table" at bounding box center [1300, 395] width 21 height 21
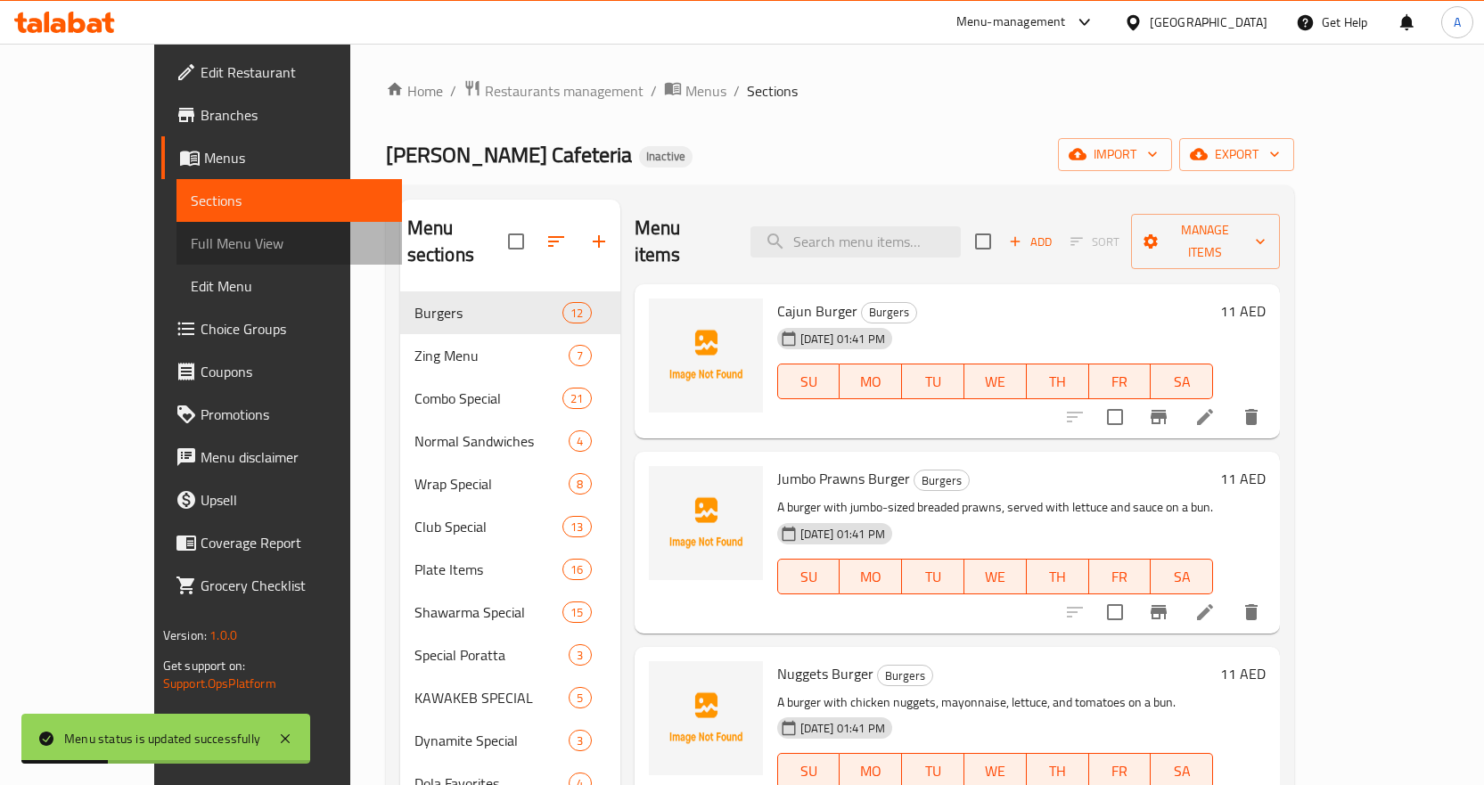
click at [191, 254] on span "Full Menu View" at bounding box center [289, 243] width 197 height 21
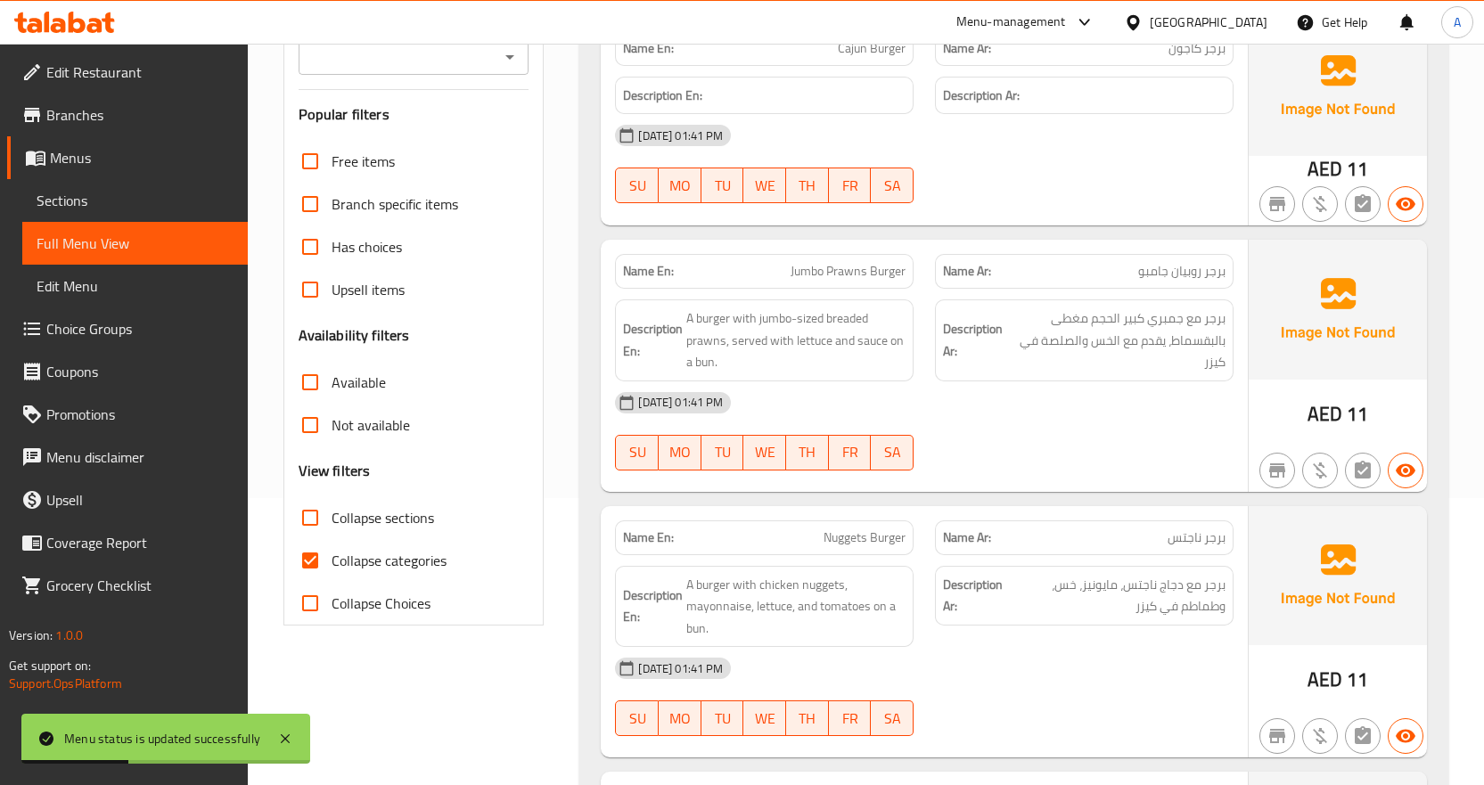
scroll to position [535, 0]
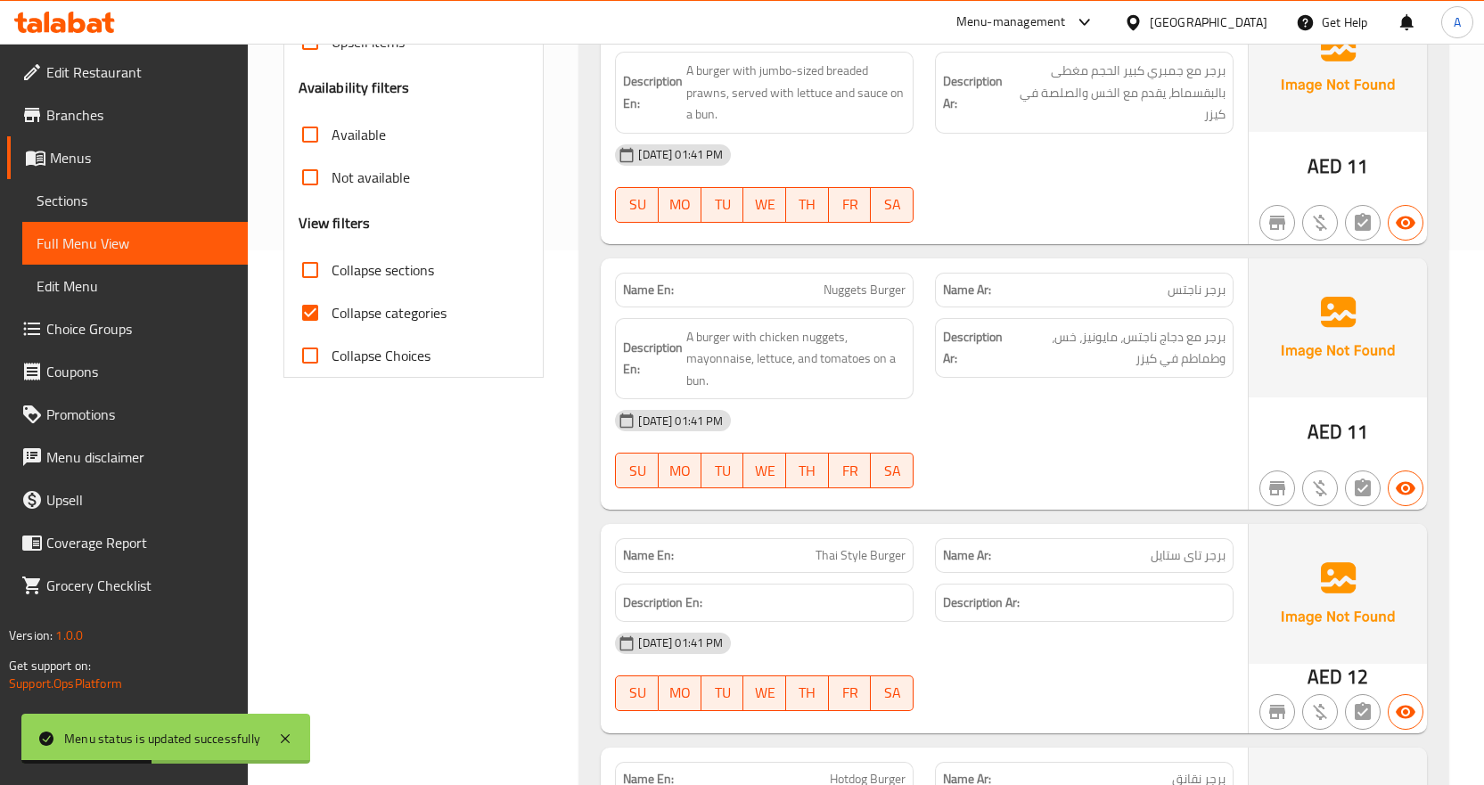
click at [308, 313] on input "Collapse categories" at bounding box center [310, 312] width 43 height 43
checkbox input "false"
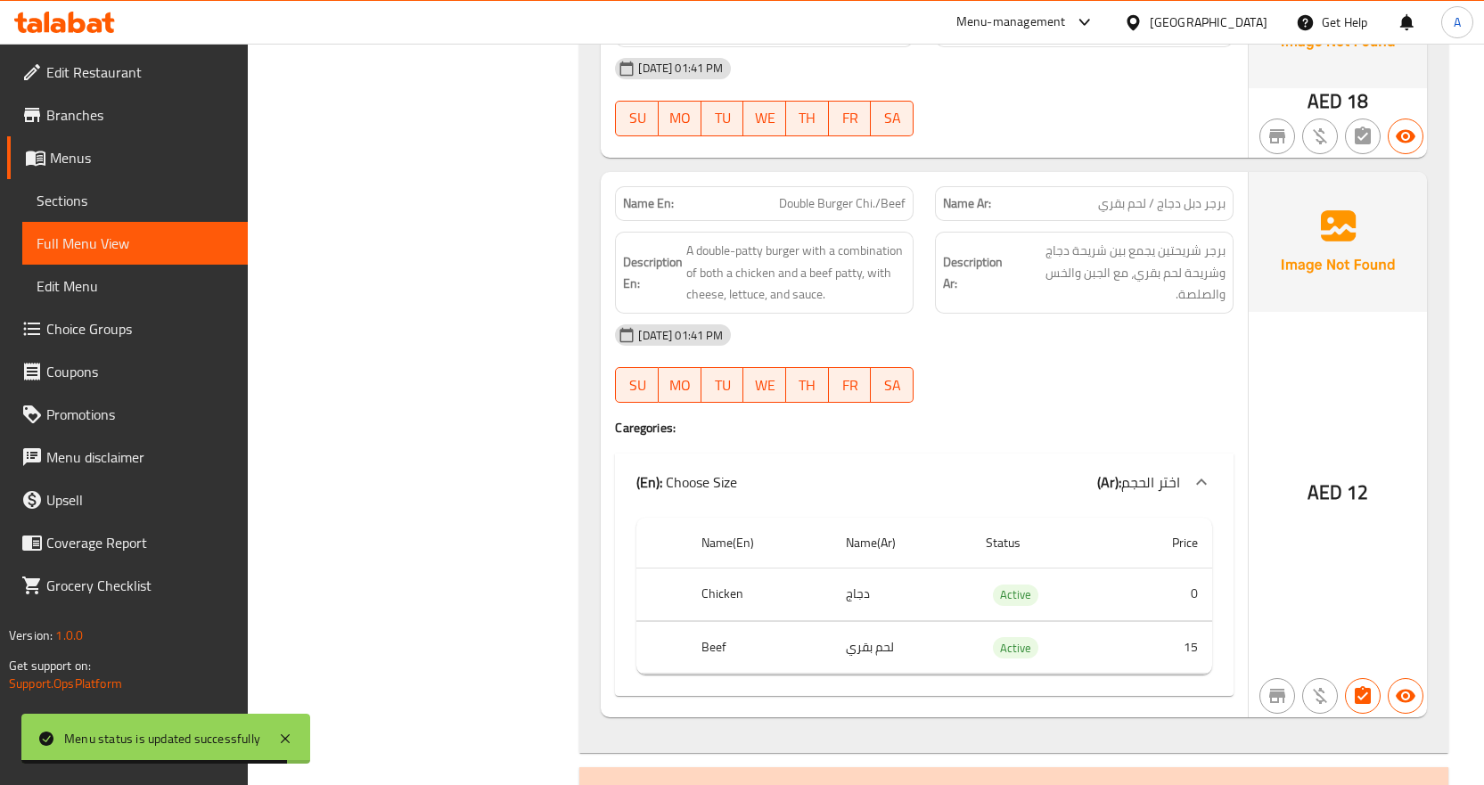
scroll to position [2985, 0]
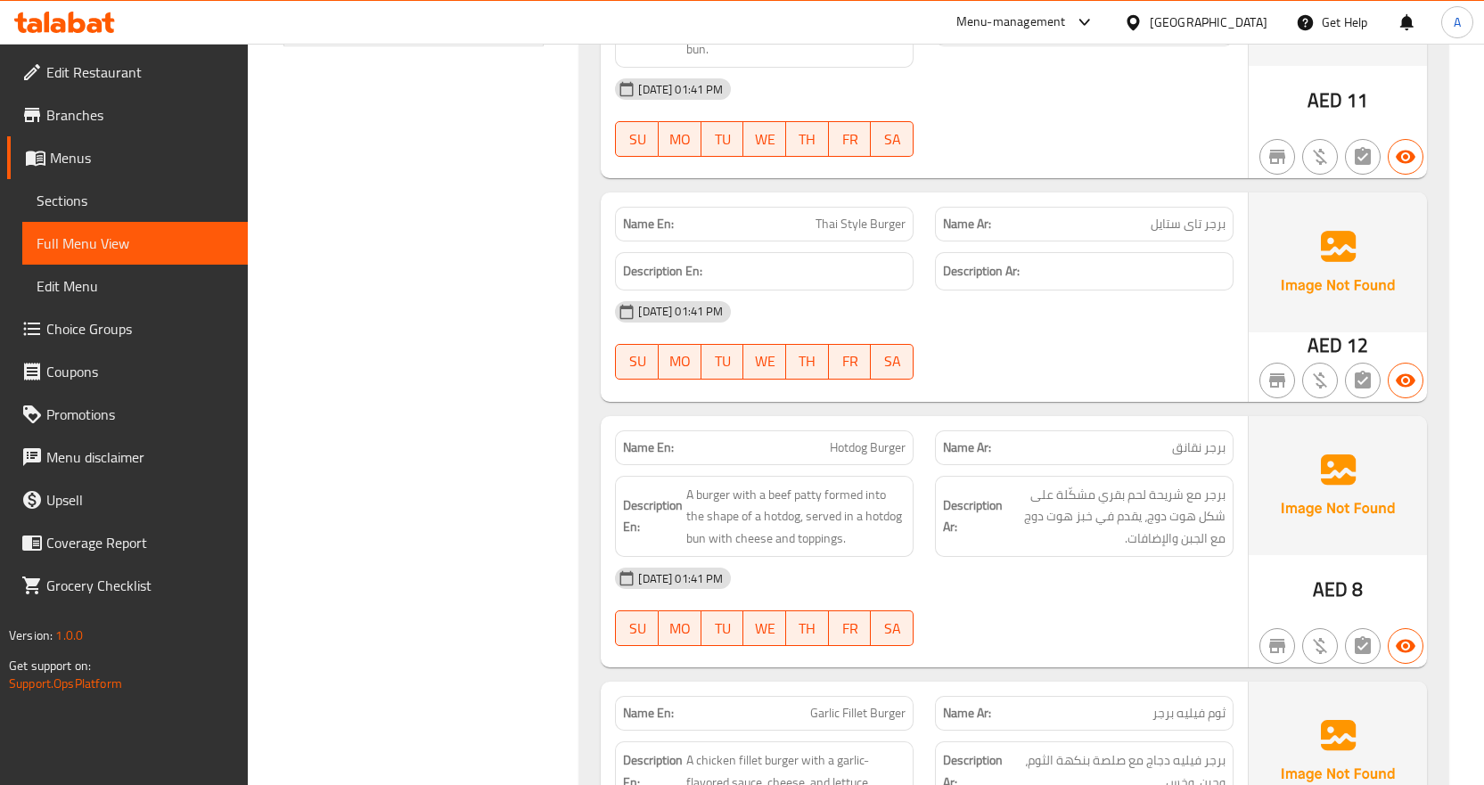
scroll to position [624, 0]
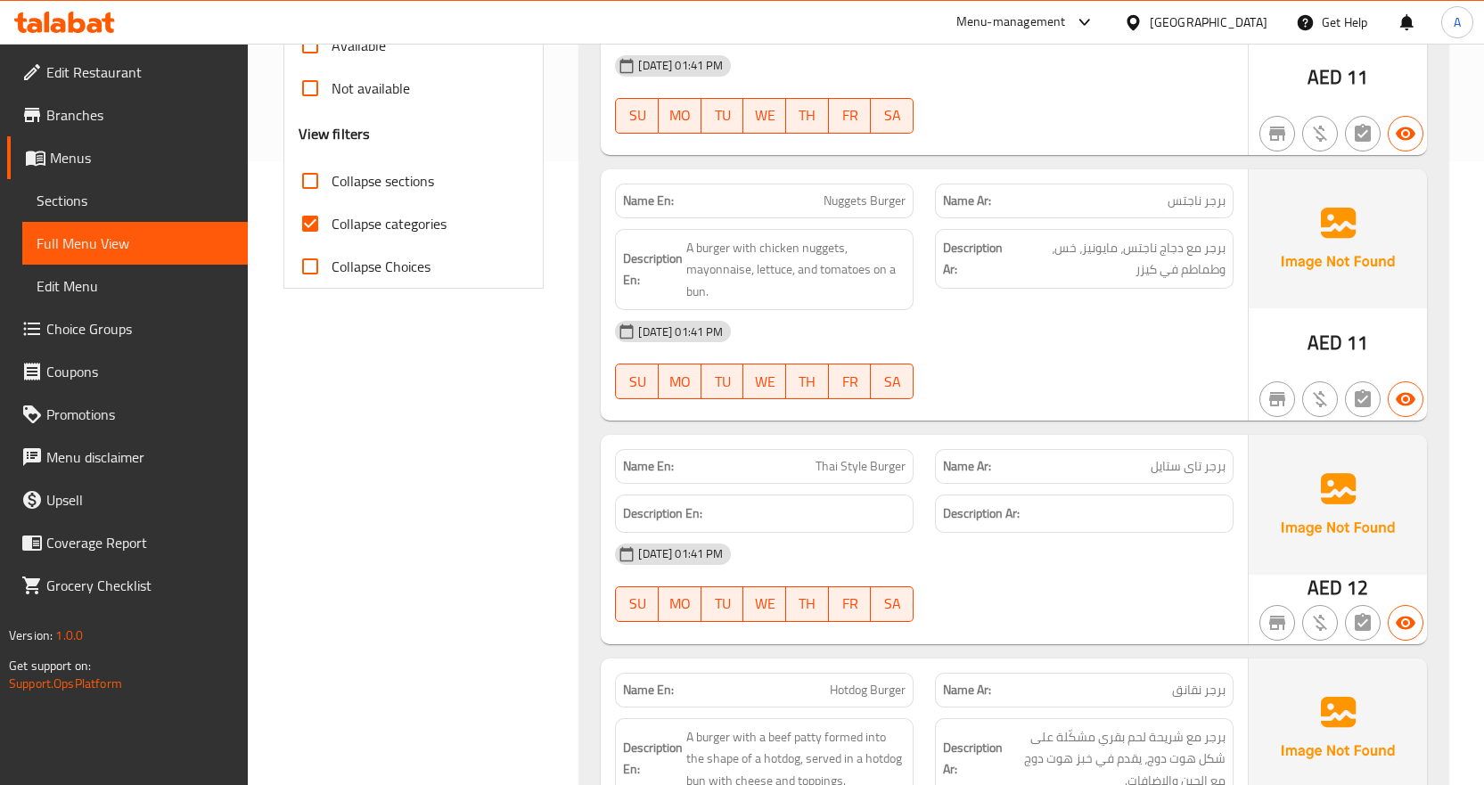
click at [313, 230] on input "Collapse categories" at bounding box center [310, 223] width 43 height 43
checkbox input "false"
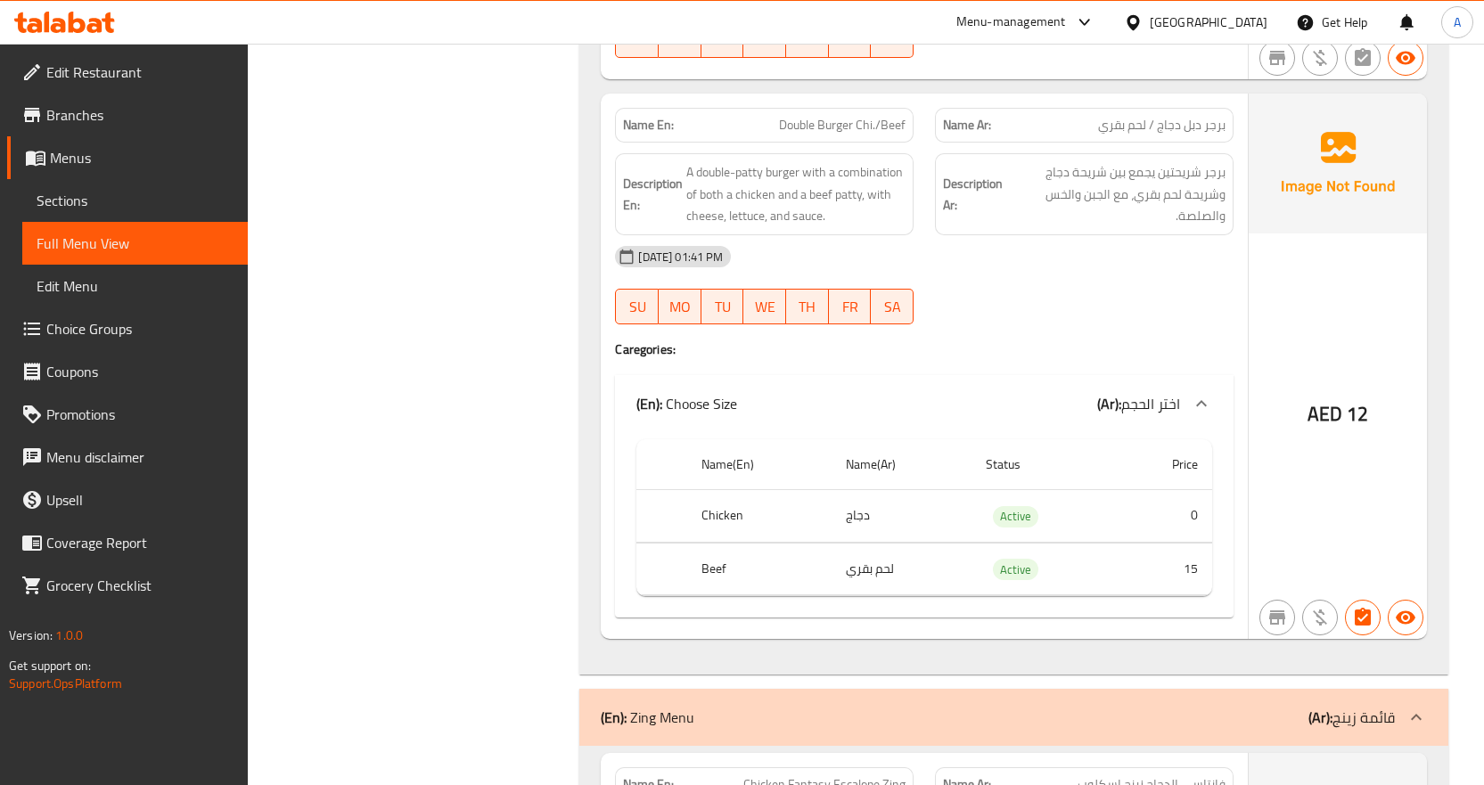
scroll to position [2985, 0]
click at [135, 296] on span "Edit Menu" at bounding box center [135, 285] width 197 height 21
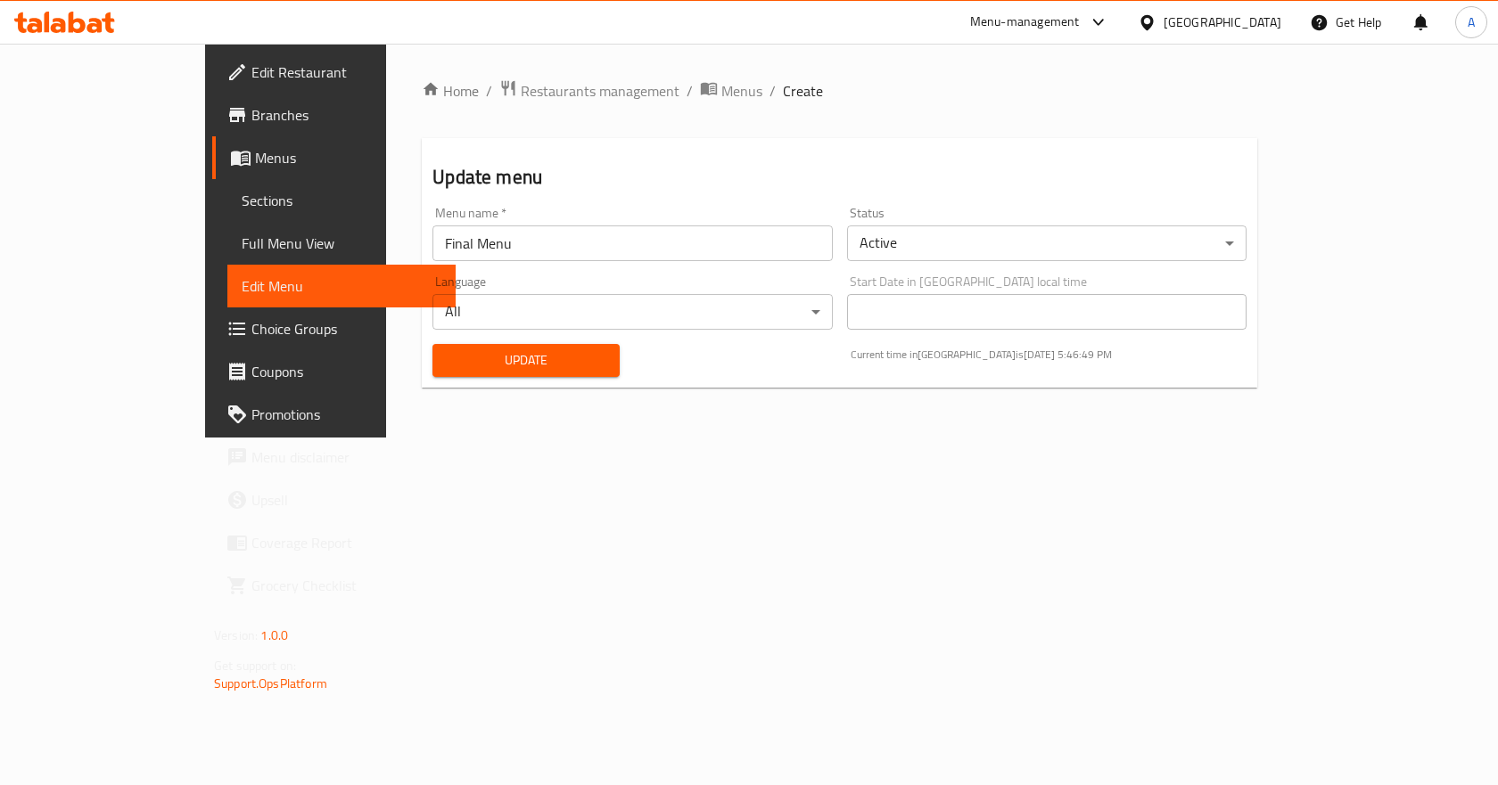
click at [242, 194] on span "Sections" at bounding box center [342, 200] width 200 height 21
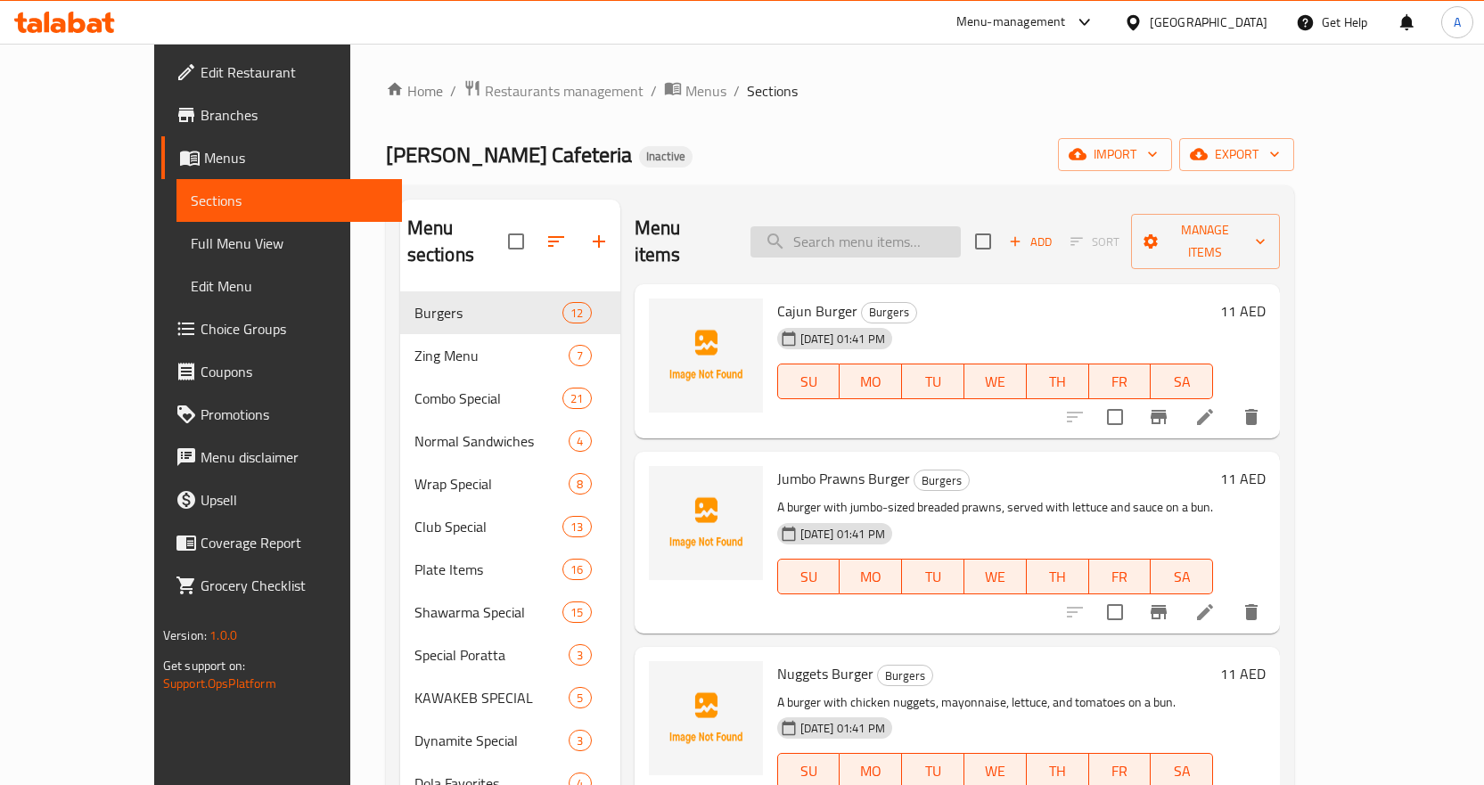
click at [920, 226] on input "search" at bounding box center [856, 241] width 210 height 31
paste input "Double Burger Chi./Beef"
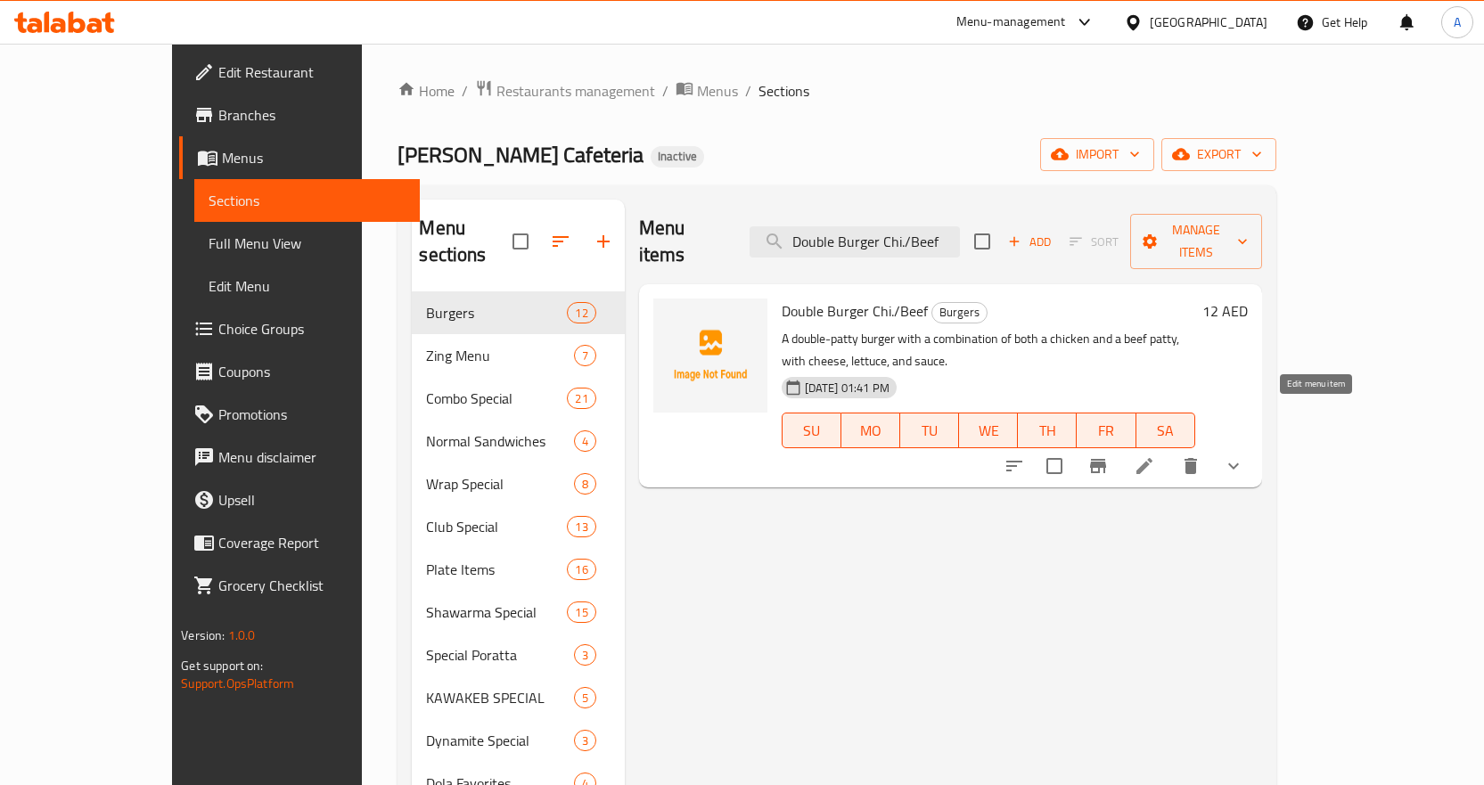
type input "Double Burger Chi./Beef"
click at [1155, 456] on icon at bounding box center [1144, 466] width 21 height 21
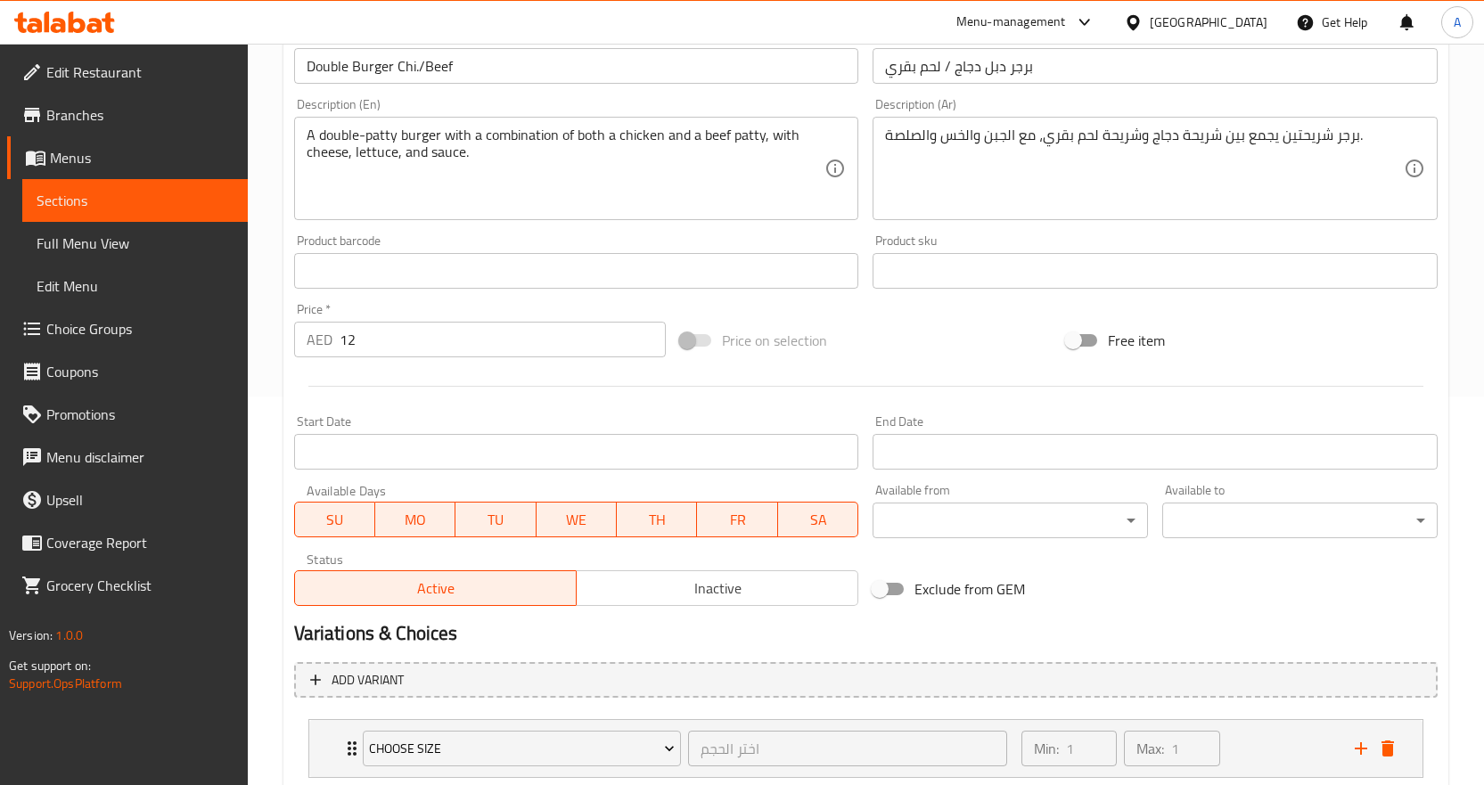
scroll to position [504, 0]
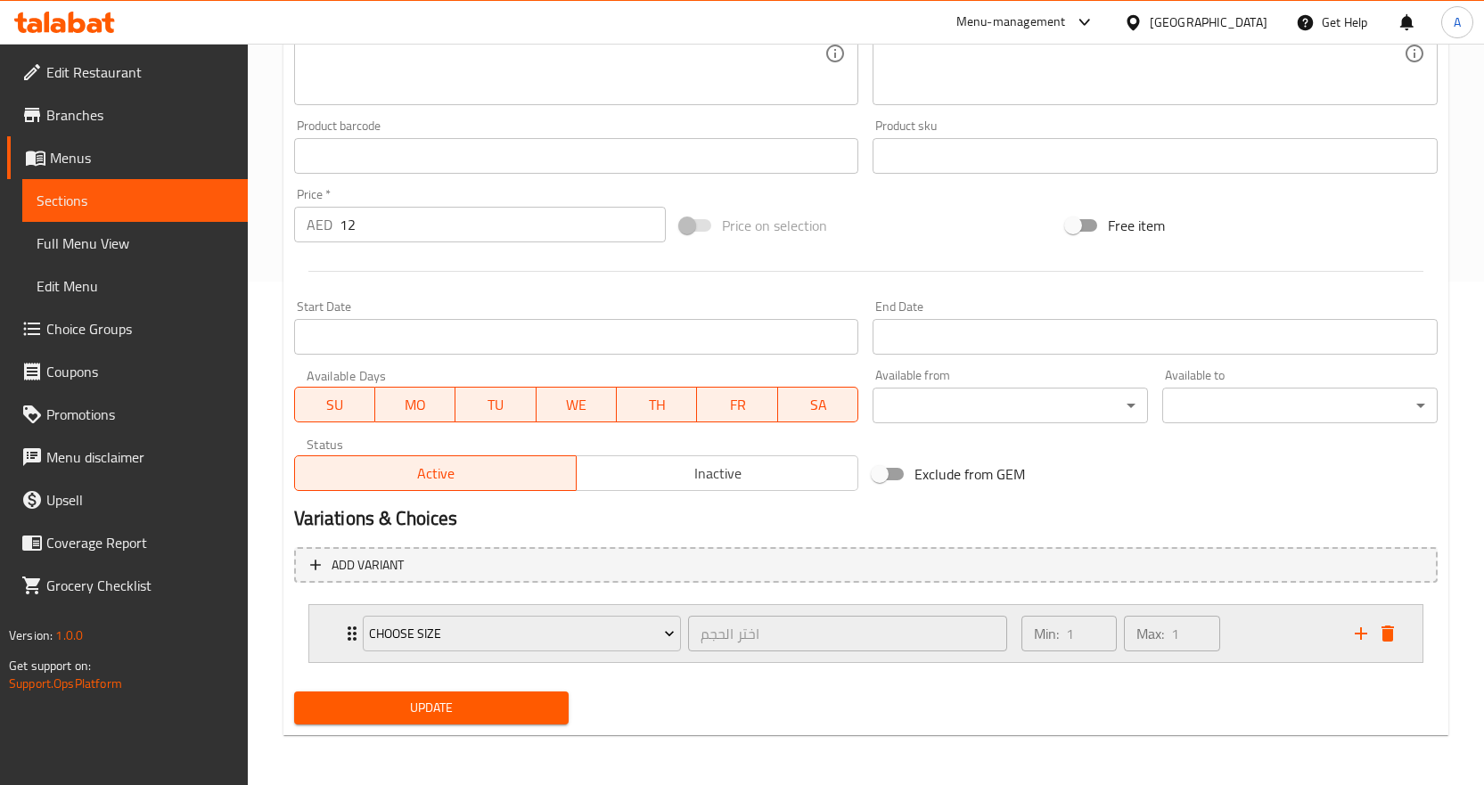
click at [1301, 641] on div "Min: 1 ​ Max: 1 ​" at bounding box center [1177, 633] width 333 height 57
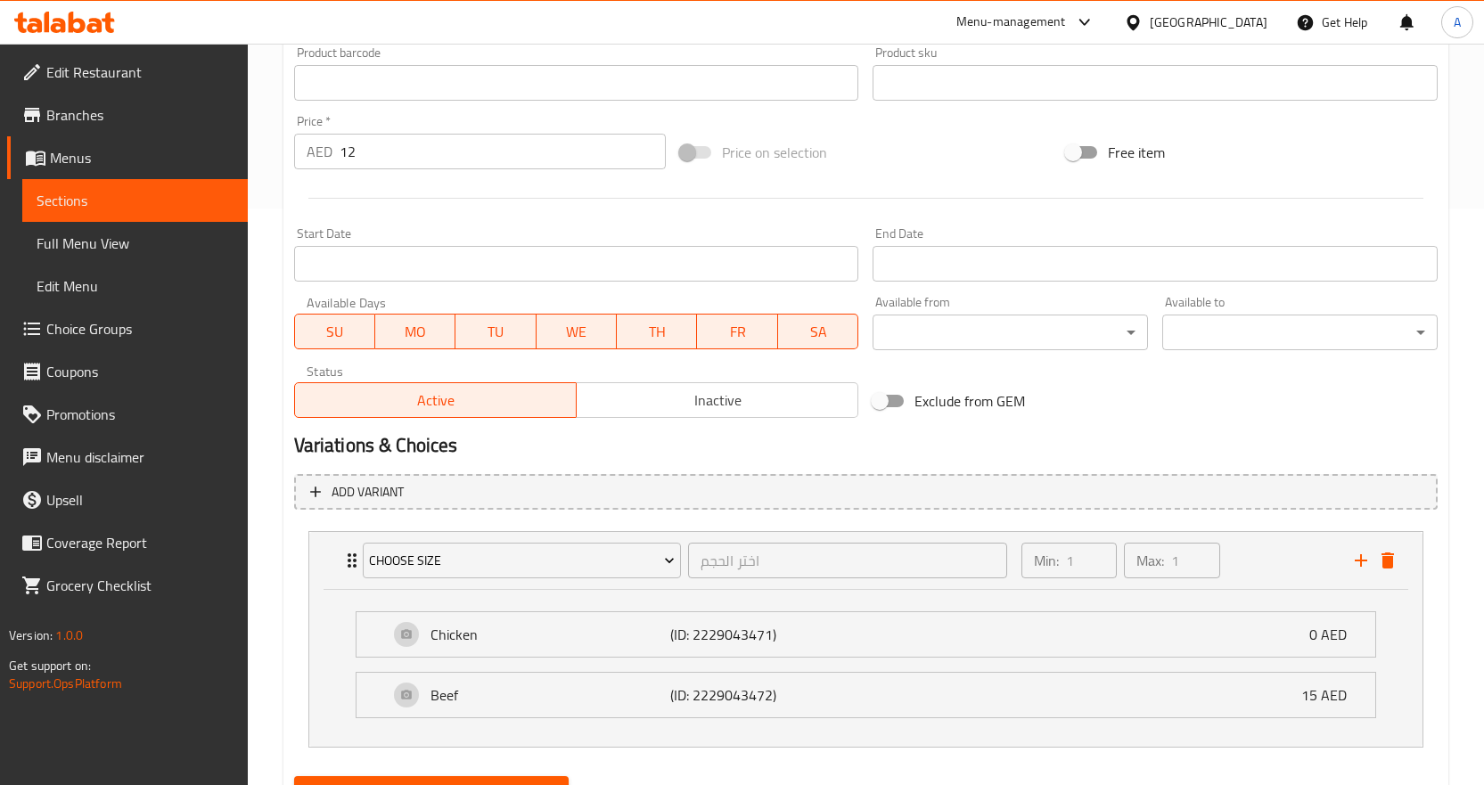
scroll to position [661, 0]
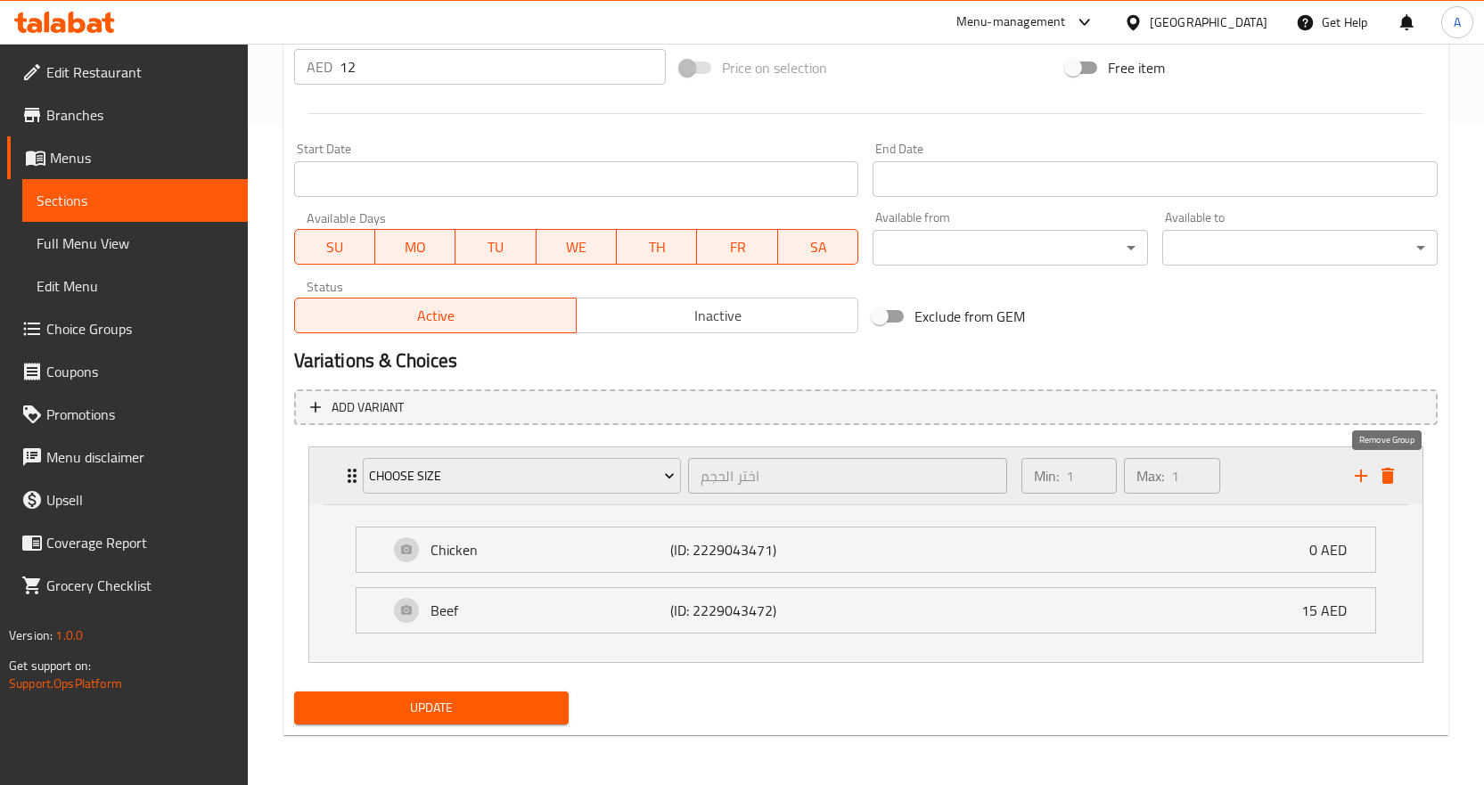
click at [1383, 477] on icon "delete" at bounding box center [1388, 476] width 12 height 16
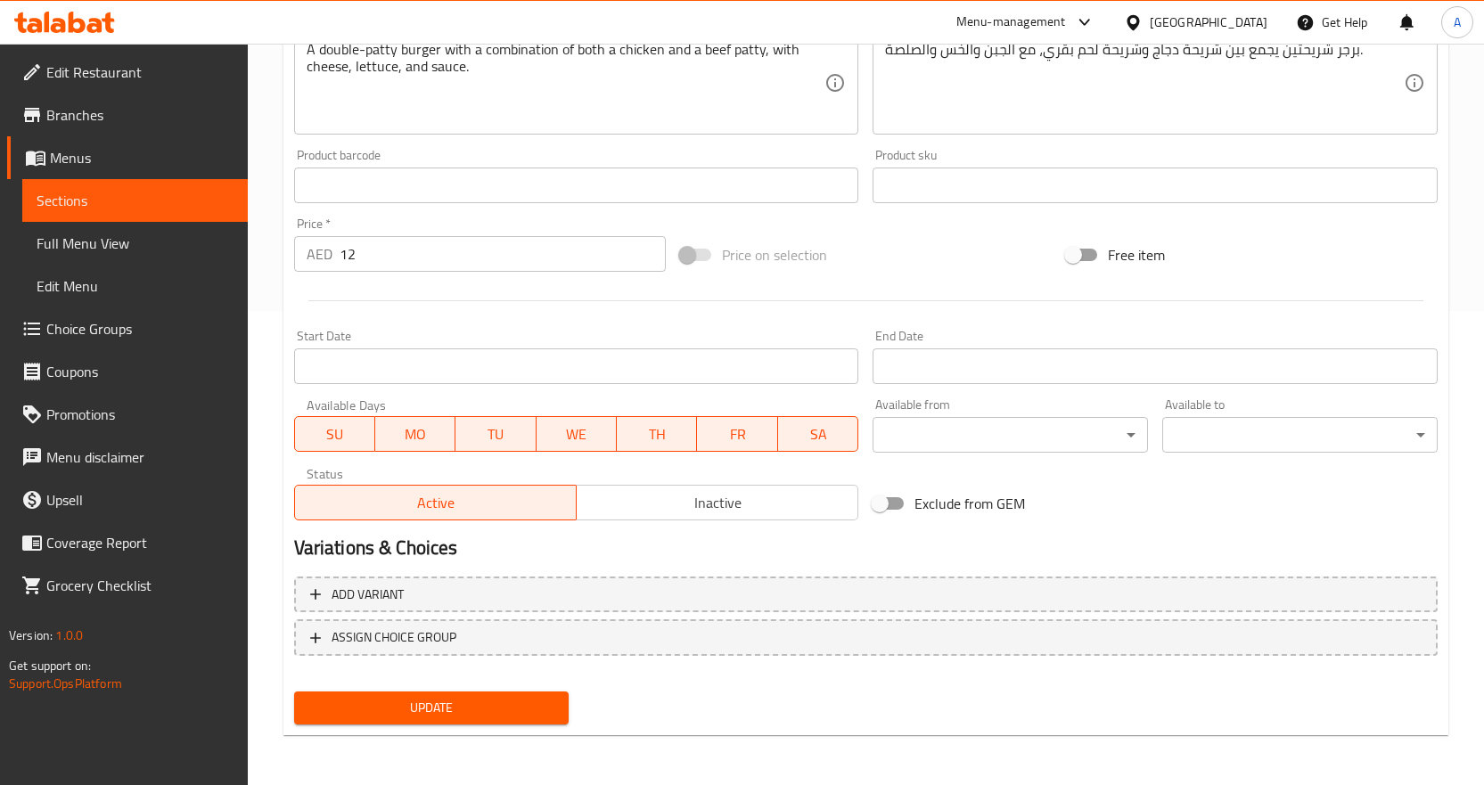
scroll to position [474, 0]
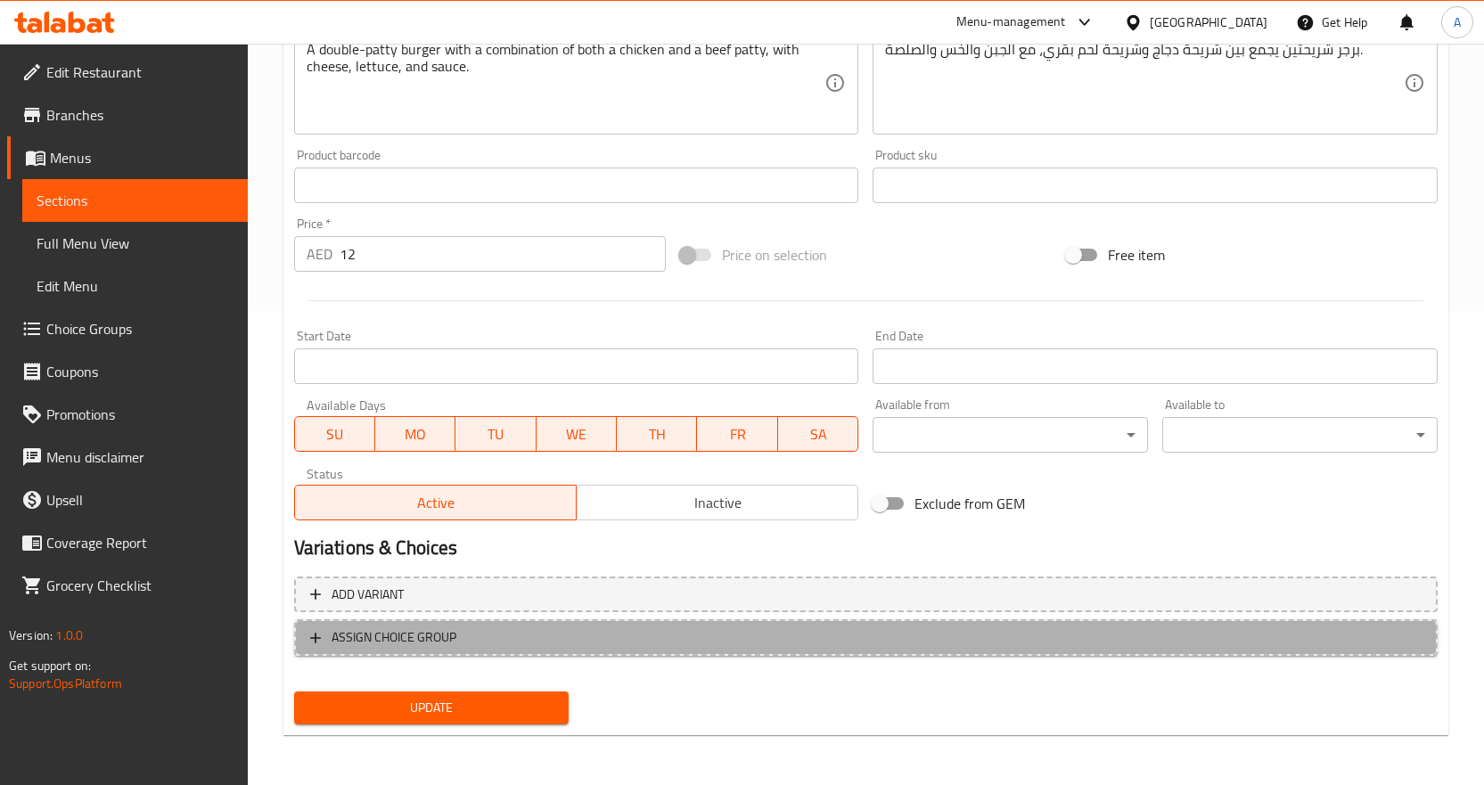
click at [452, 637] on span "ASSIGN CHOICE GROUP" at bounding box center [394, 638] width 125 height 22
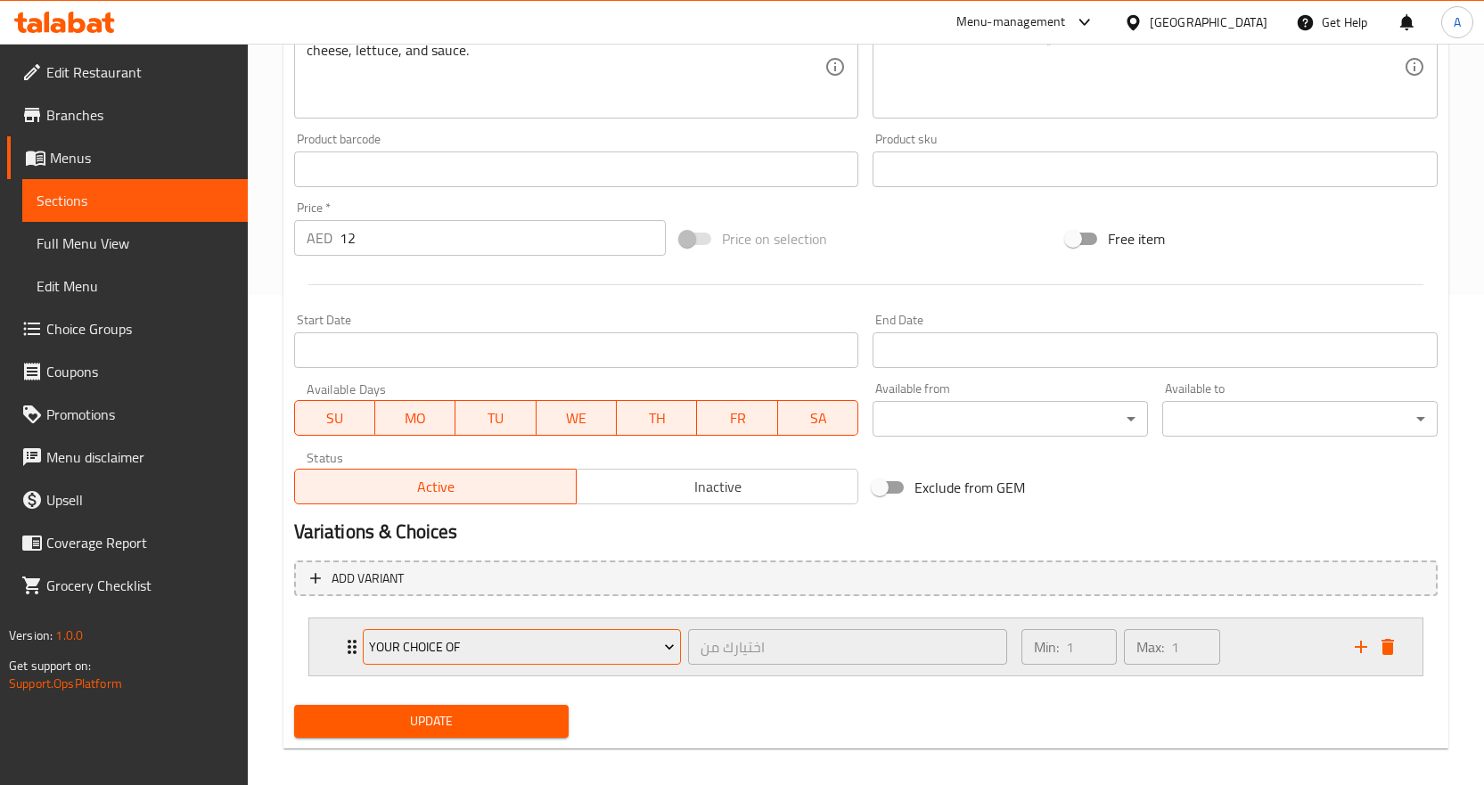
scroll to position [504, 0]
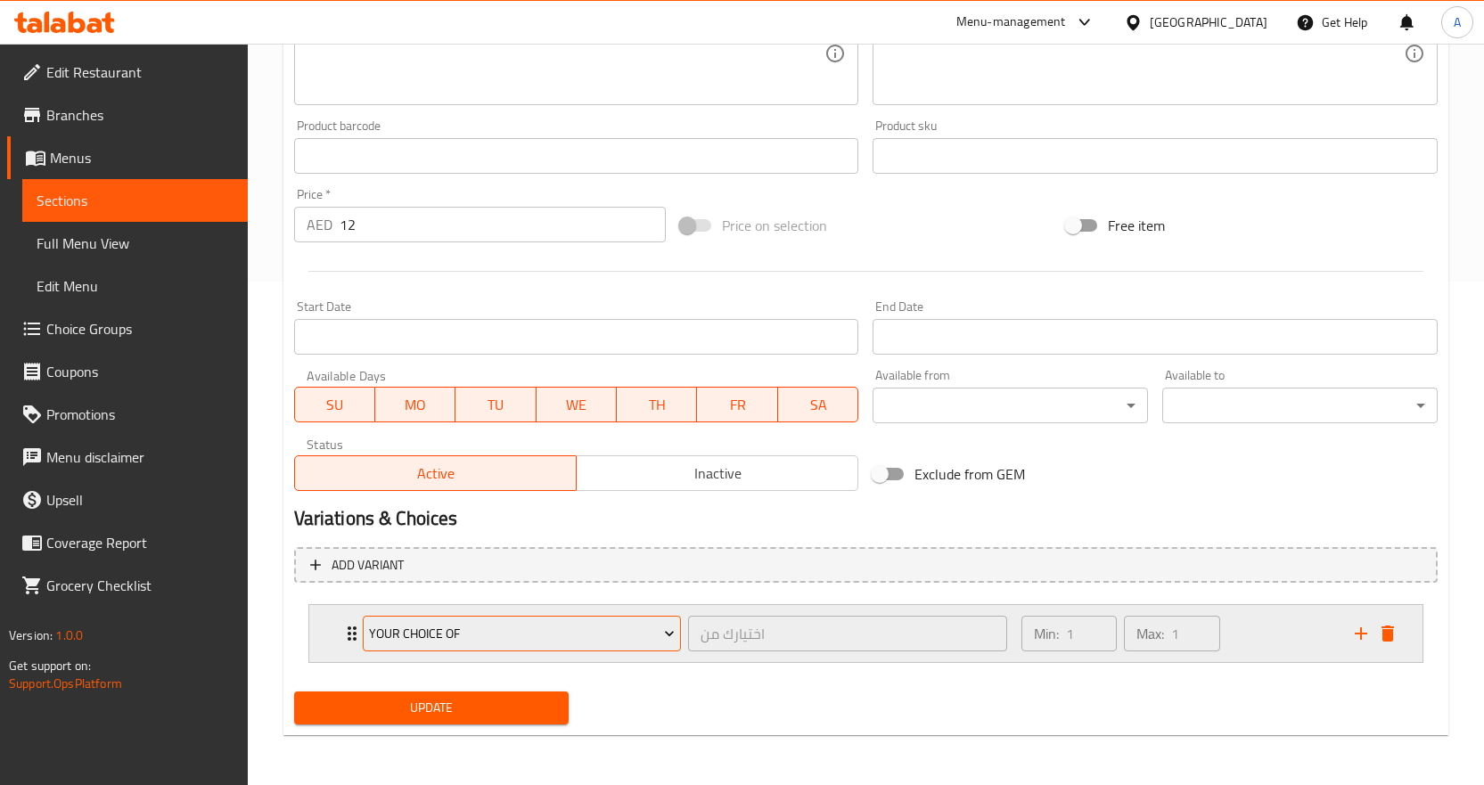
click at [581, 634] on span "Your Choice Of" at bounding box center [522, 634] width 306 height 22
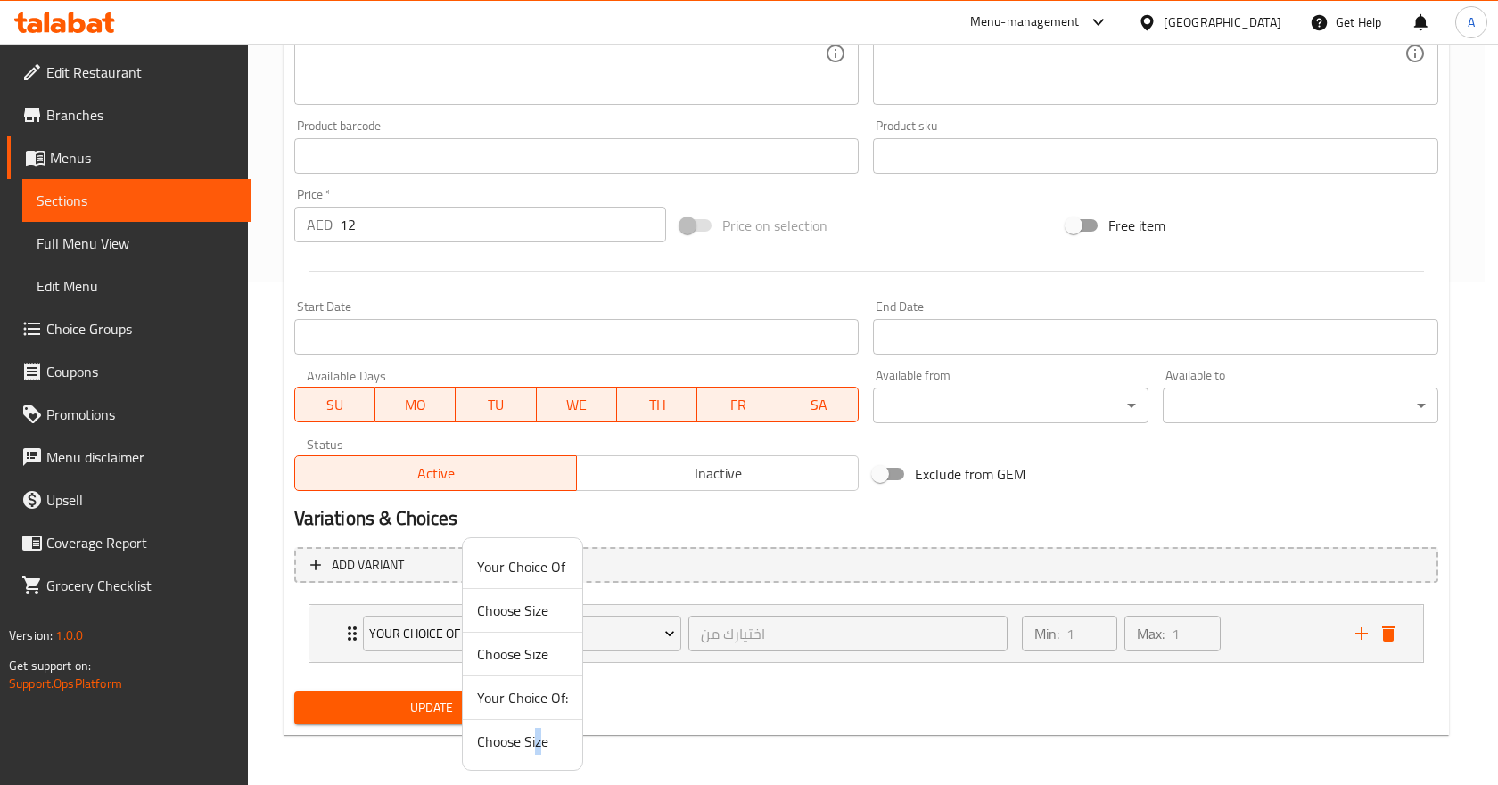
click at [538, 743] on span "Choose Size" at bounding box center [522, 741] width 91 height 21
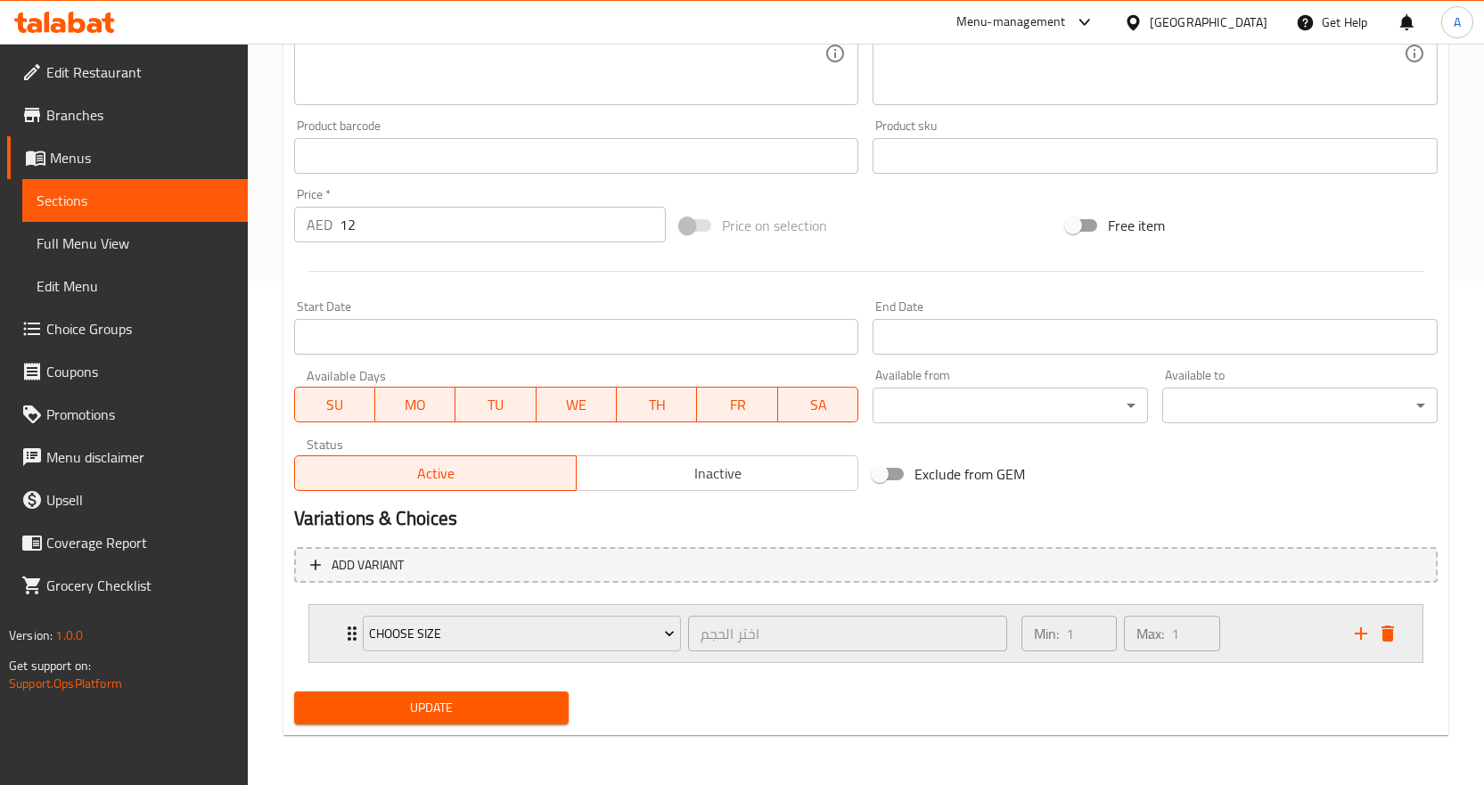
click at [1280, 640] on div "Min: 1 ​ Max: 1 ​" at bounding box center [1177, 633] width 333 height 57
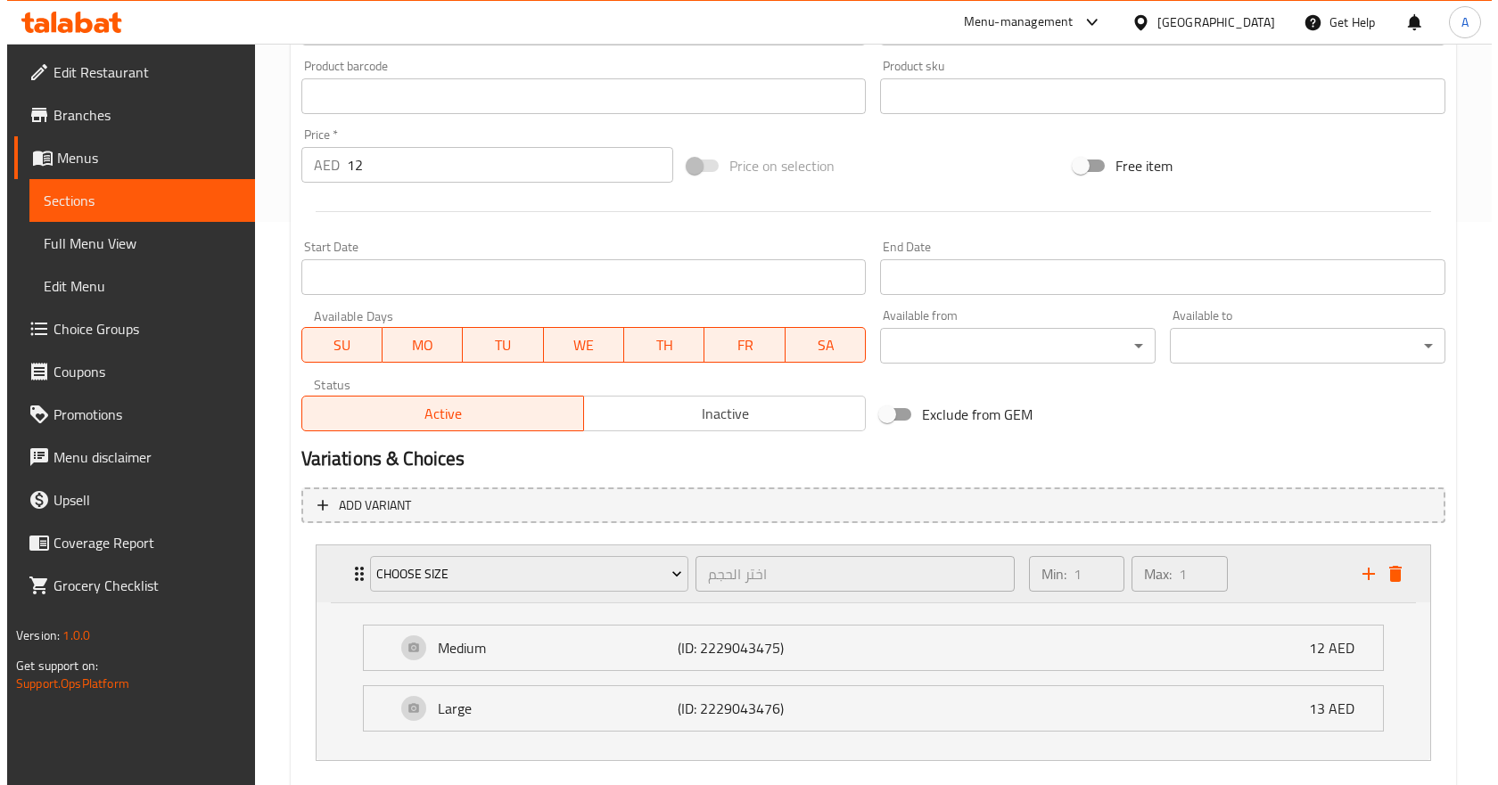
scroll to position [661, 0]
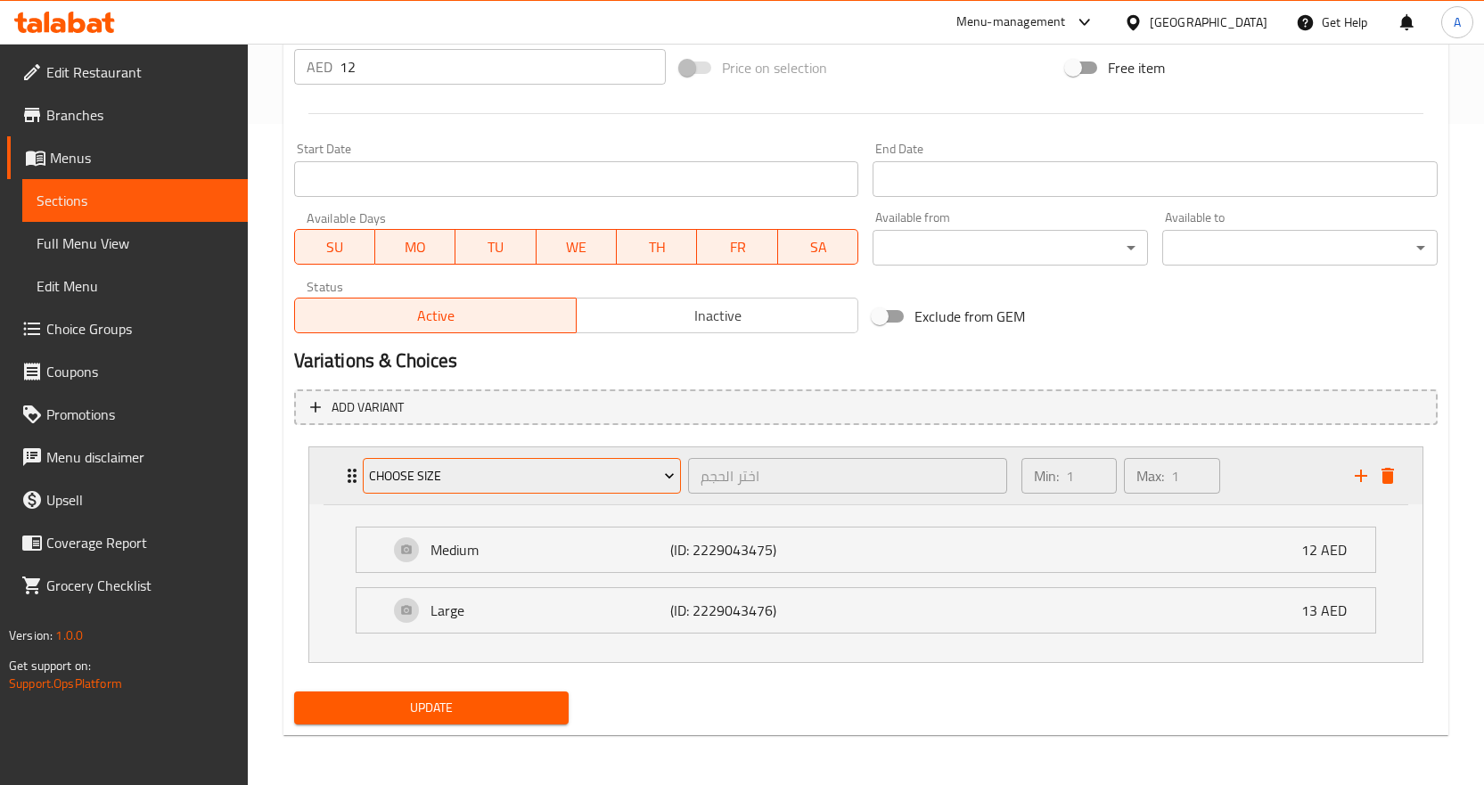
click at [579, 481] on span "Choose Size" at bounding box center [522, 476] width 306 height 22
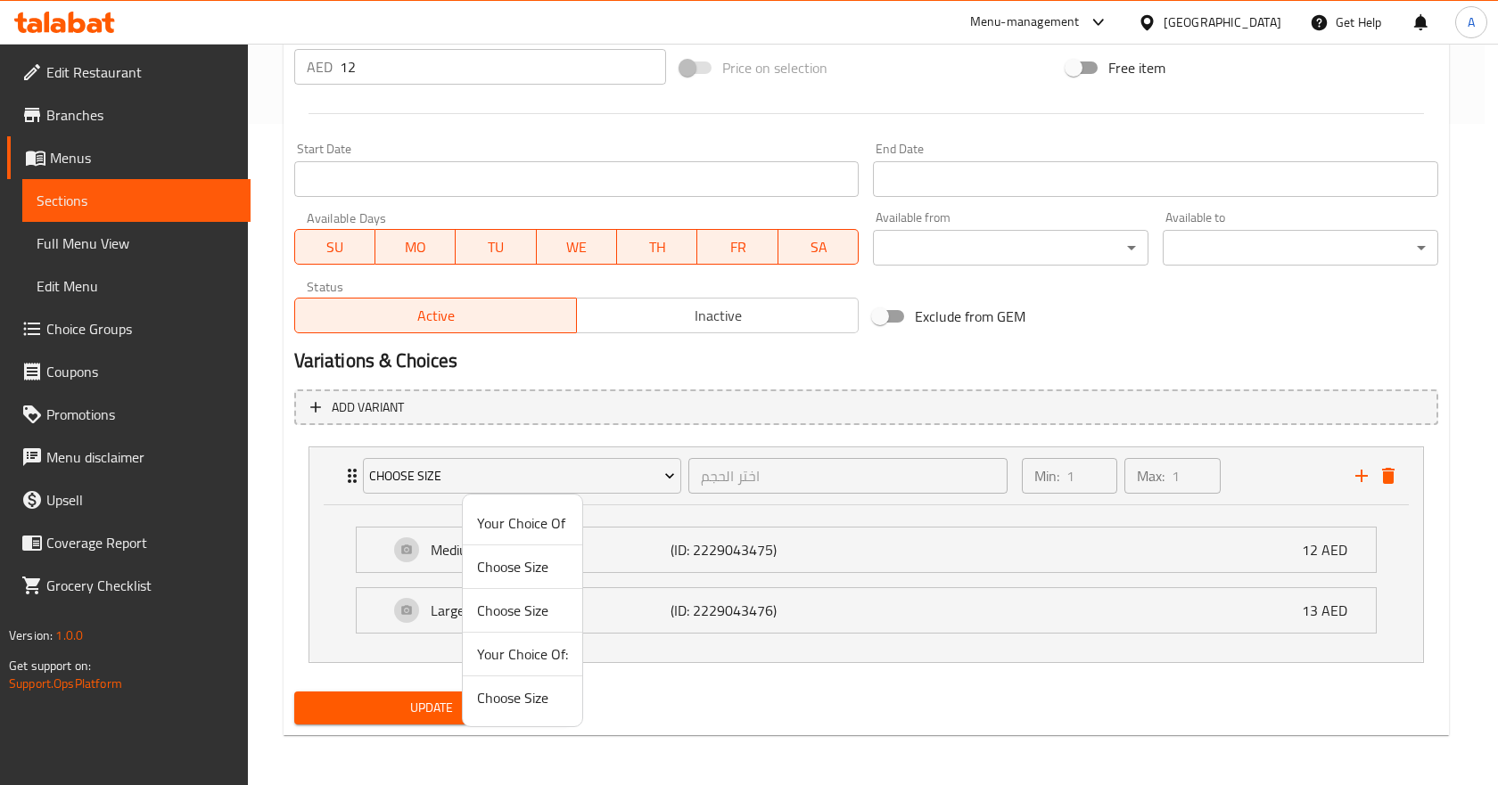
click at [530, 607] on span "Choose Size" at bounding box center [522, 610] width 91 height 21
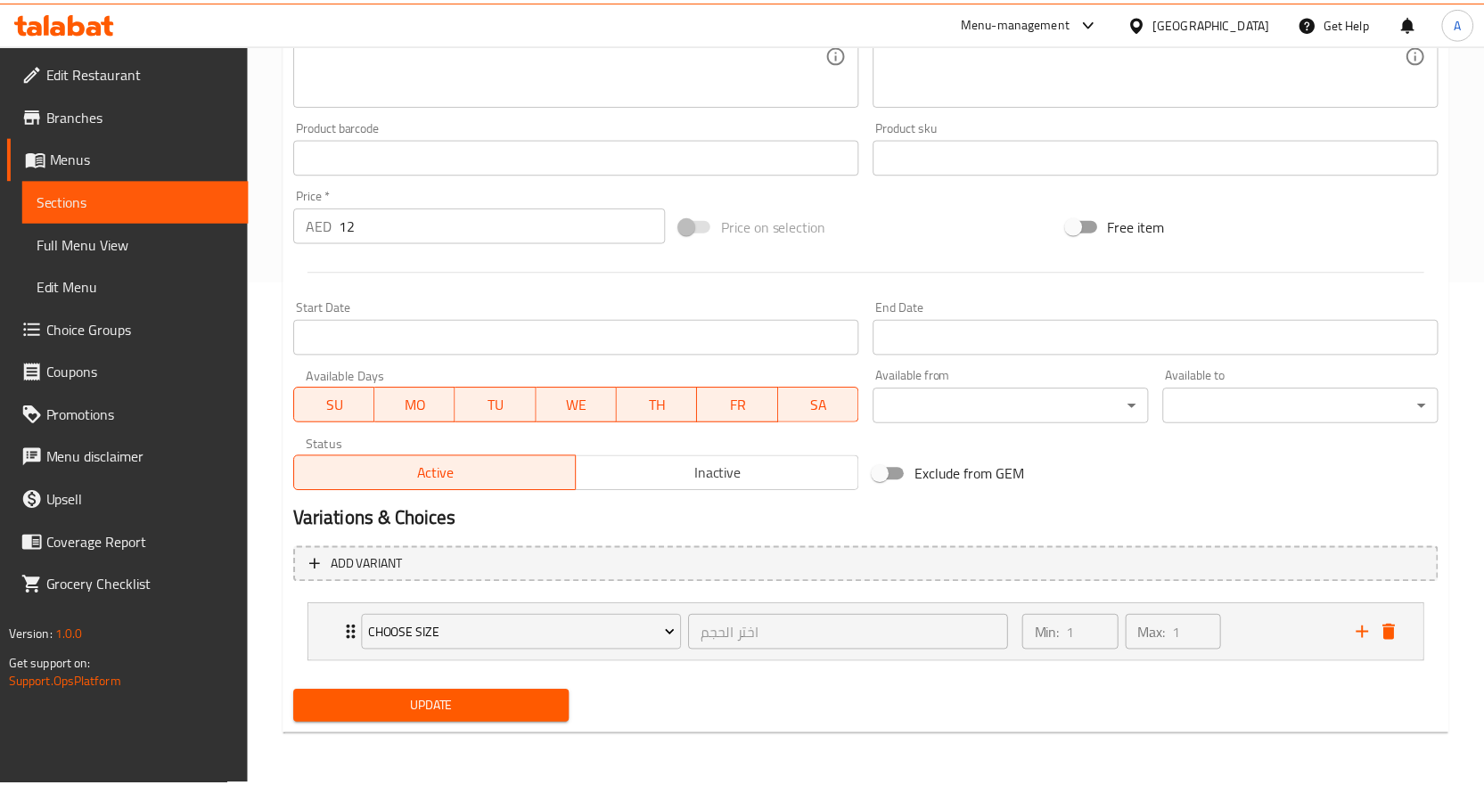
scroll to position [504, 0]
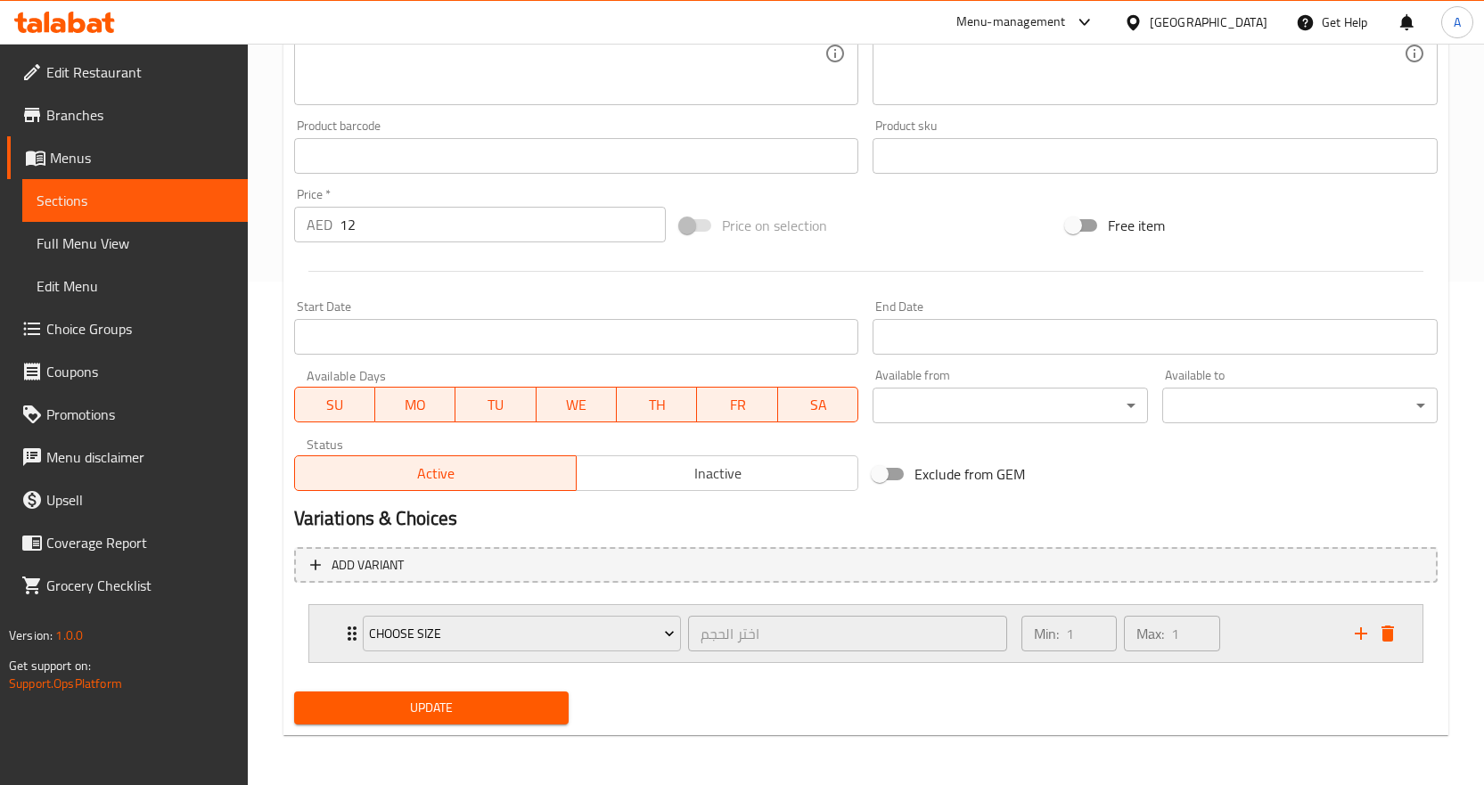
click at [1276, 647] on div "Min: 1 ​ Max: 1 ​" at bounding box center [1177, 633] width 333 height 57
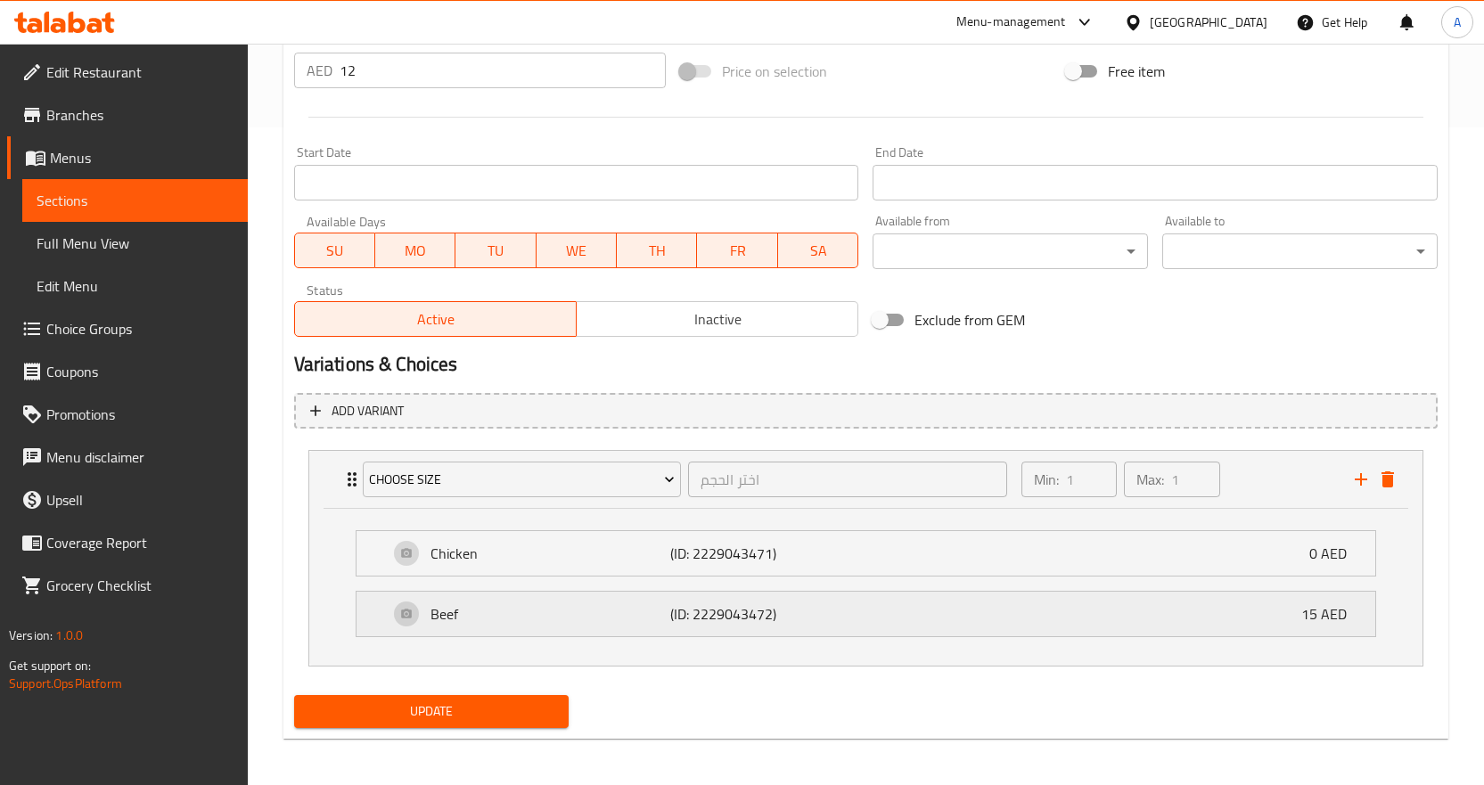
scroll to position [661, 0]
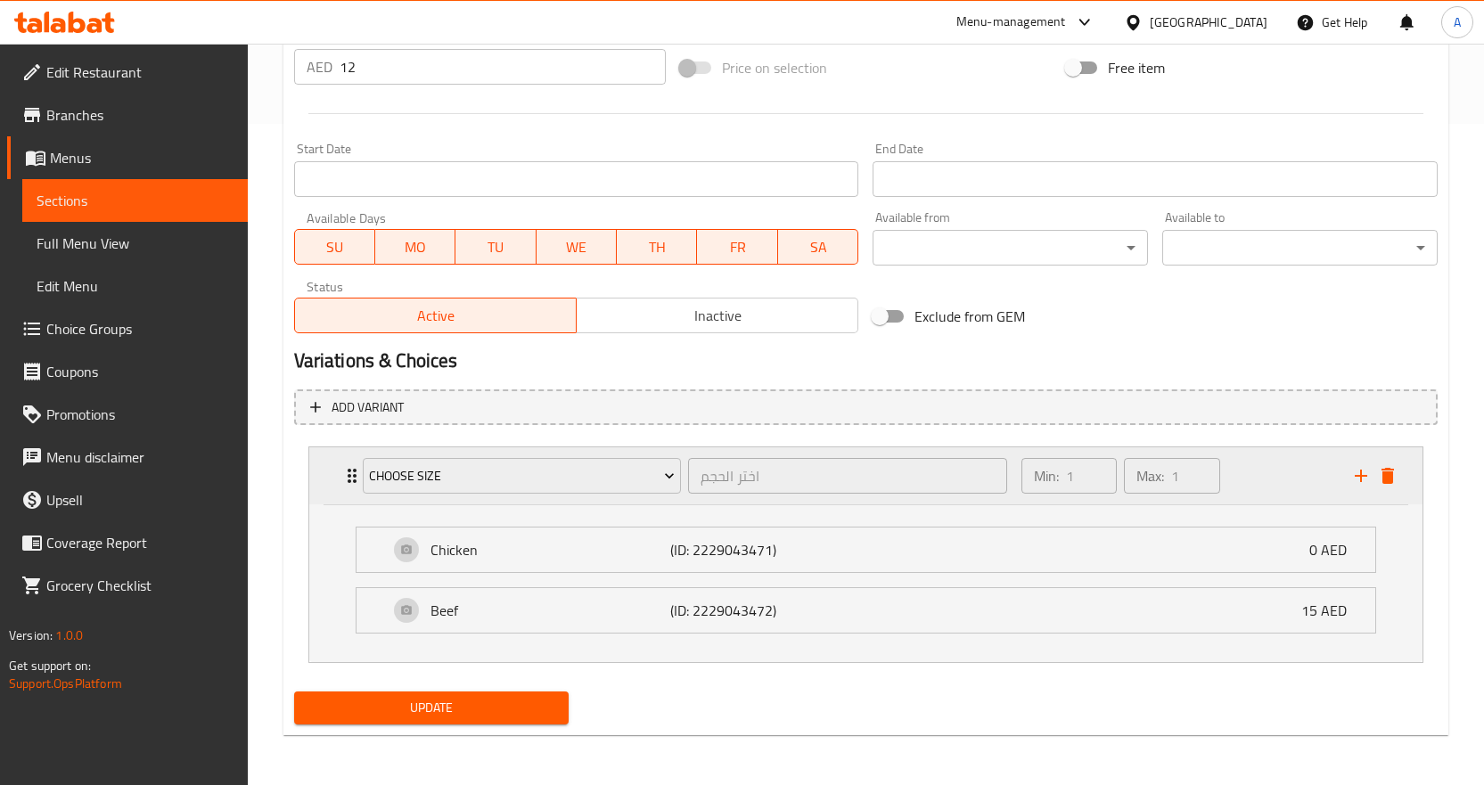
click at [1256, 480] on div "Min: 1 ​ Max: 1 ​" at bounding box center [1177, 475] width 333 height 57
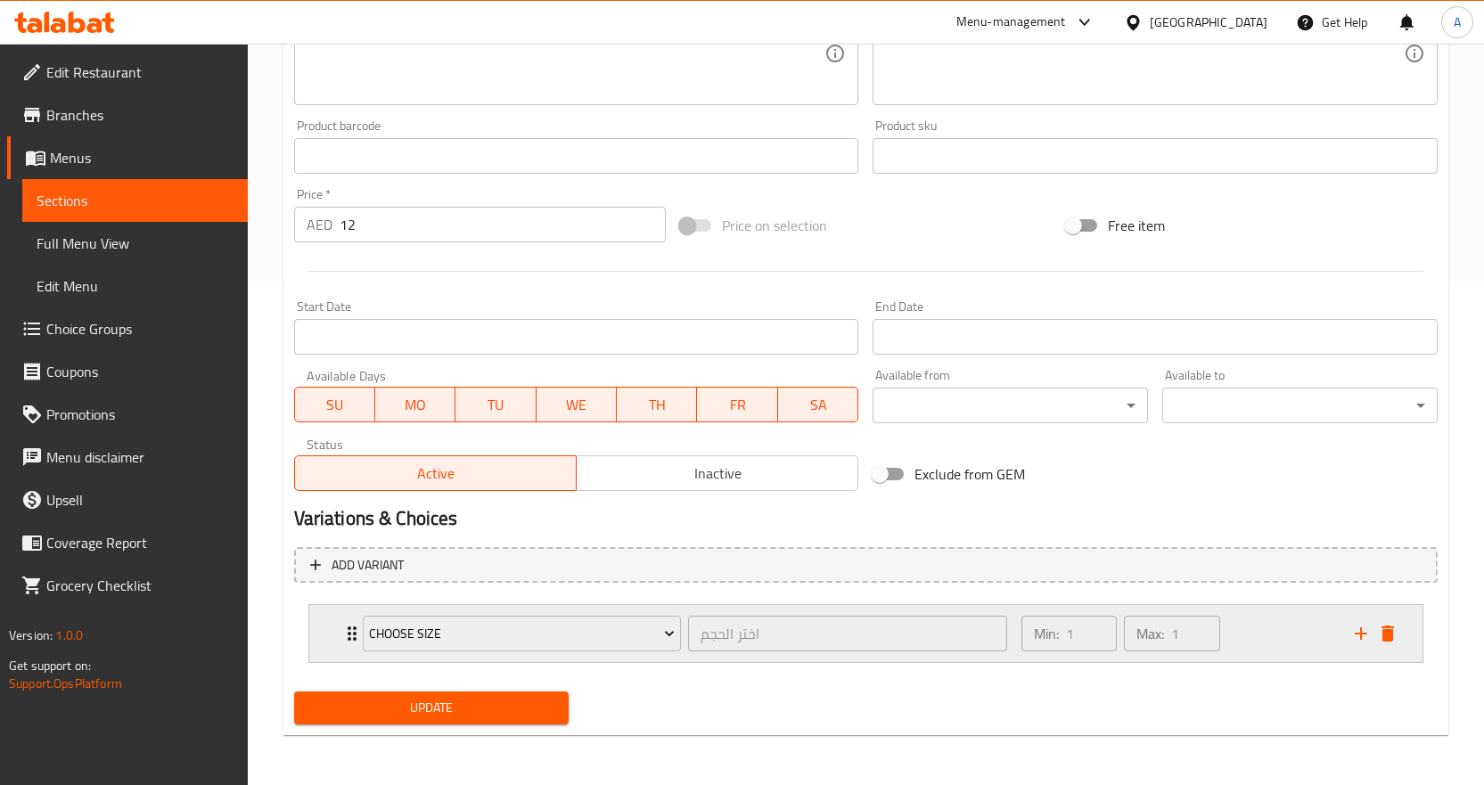
click at [1254, 641] on div "Min: 1 ​ Max: 1 ​" at bounding box center [1177, 633] width 333 height 57
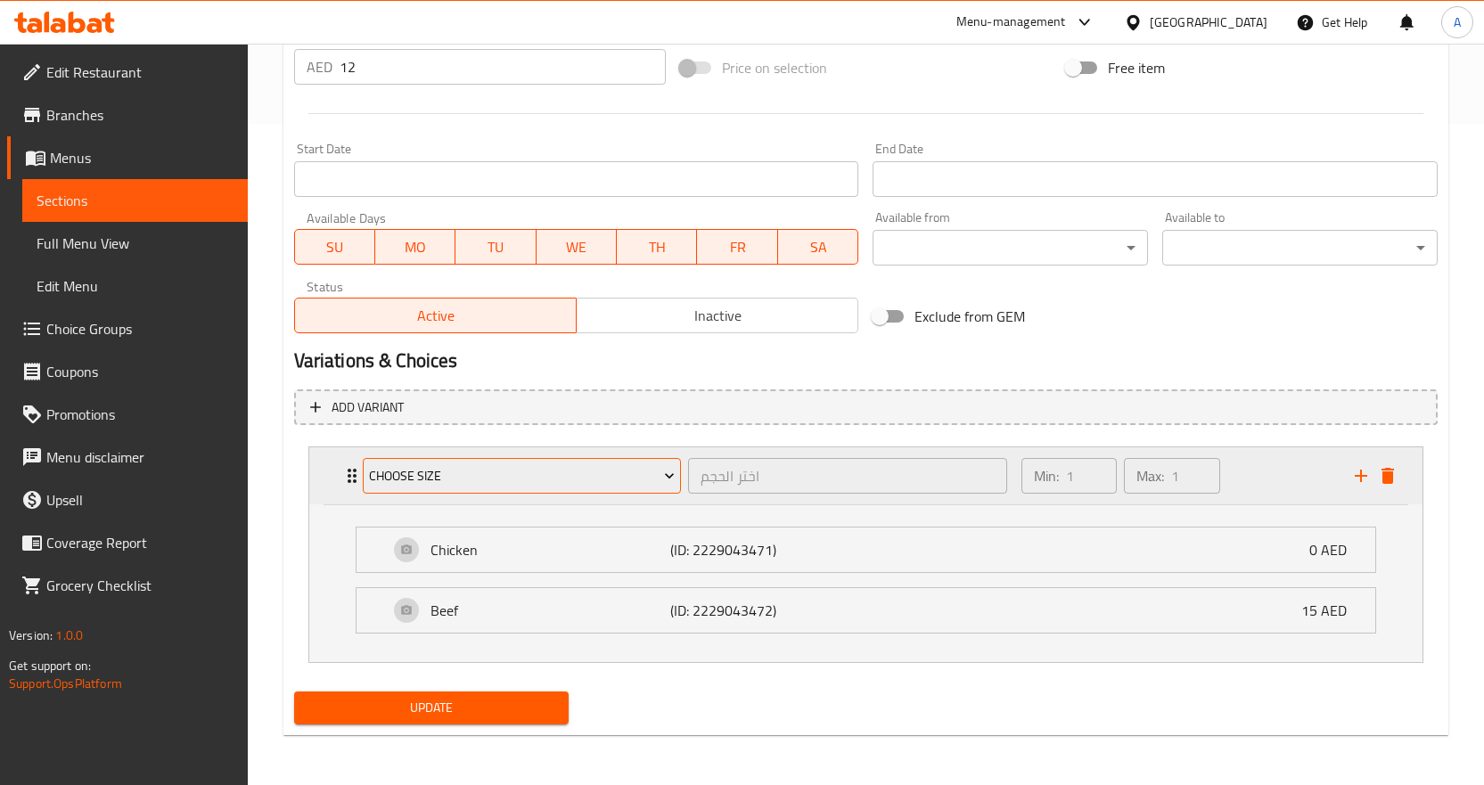
click at [611, 485] on span "Choose Size" at bounding box center [522, 476] width 306 height 22
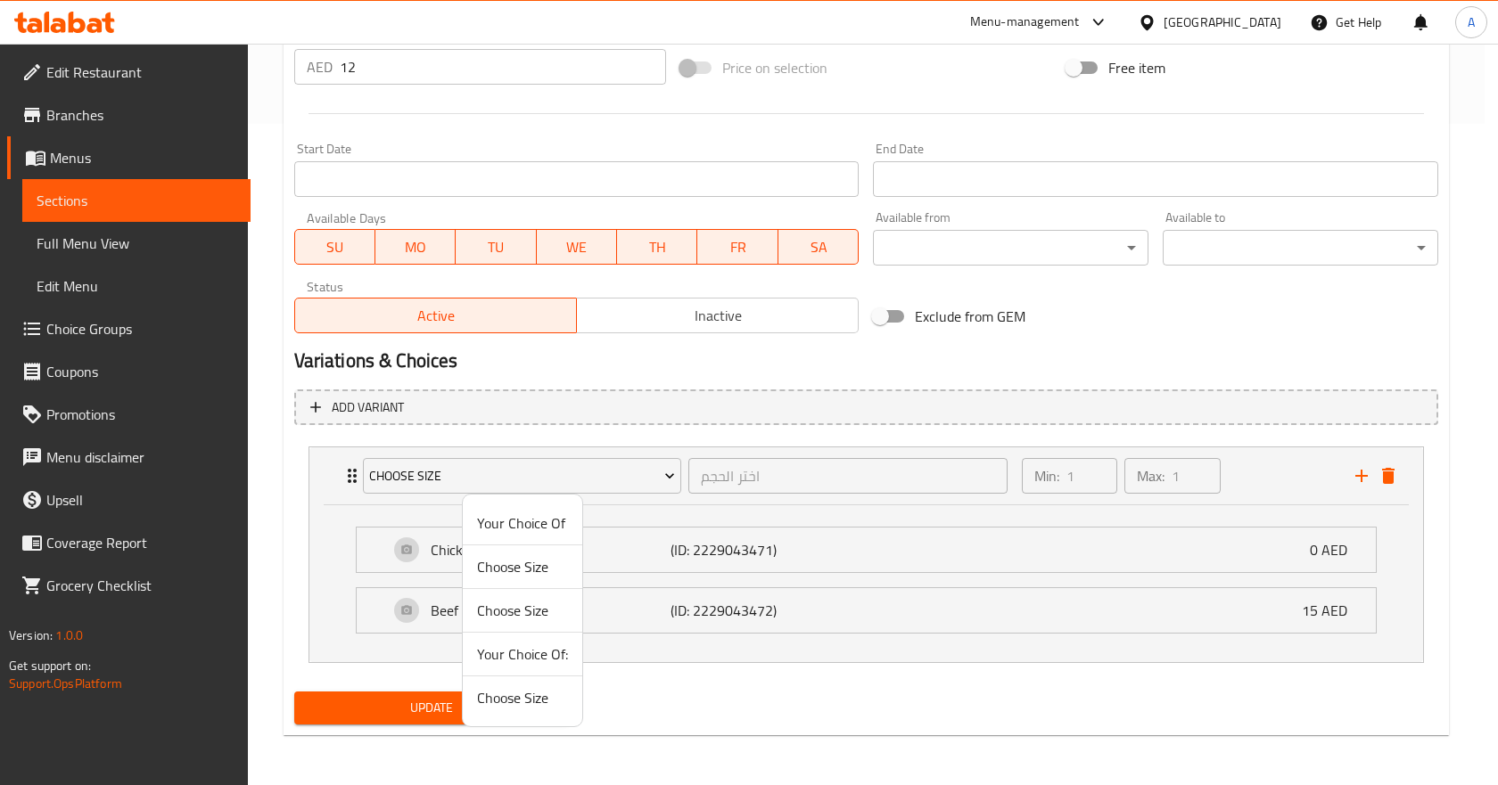
click at [537, 615] on span "Choose Size" at bounding box center [522, 610] width 91 height 21
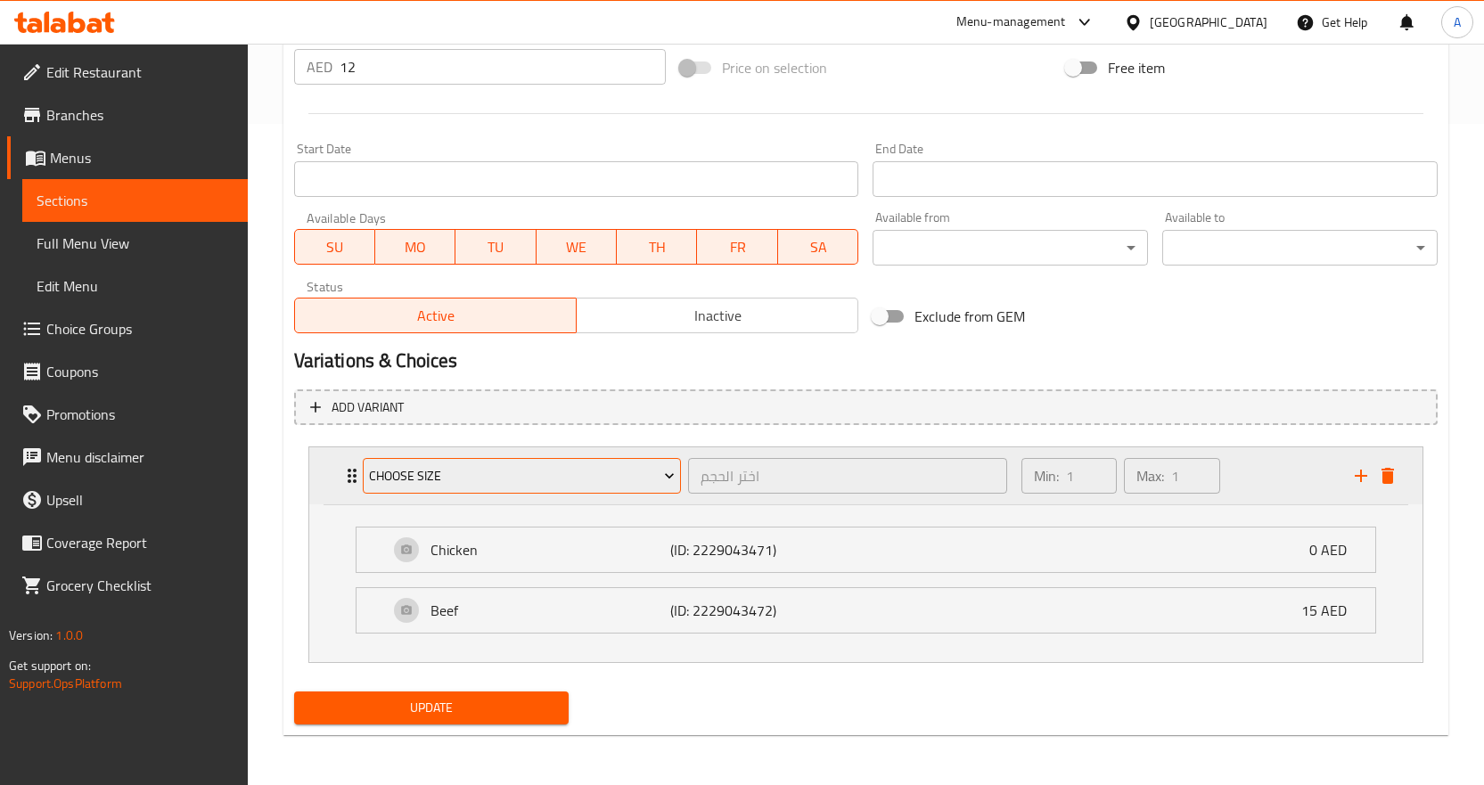
click at [555, 487] on span "Choose Size" at bounding box center [522, 476] width 306 height 22
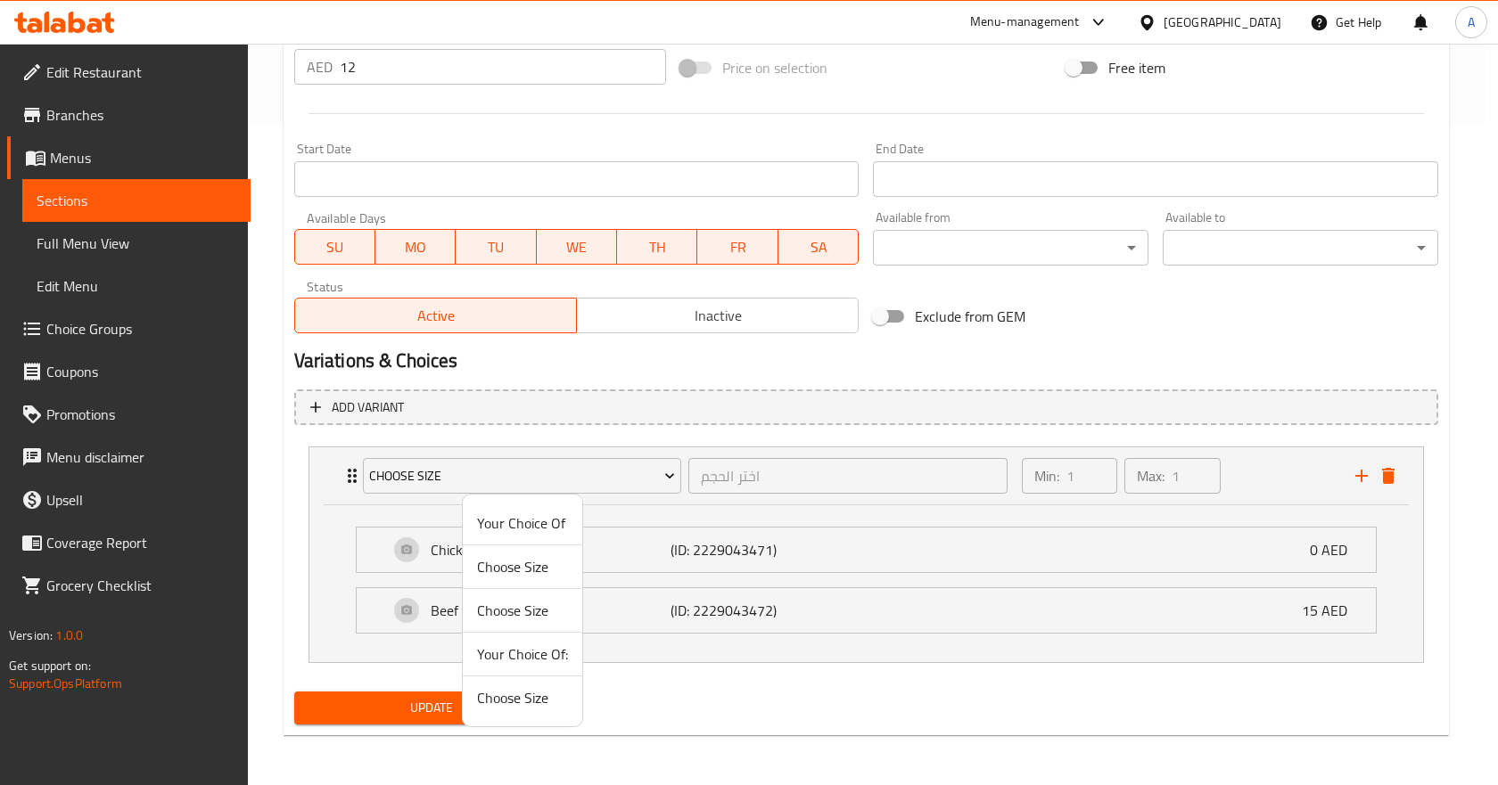
click at [513, 578] on span "Choose Size" at bounding box center [522, 566] width 91 height 21
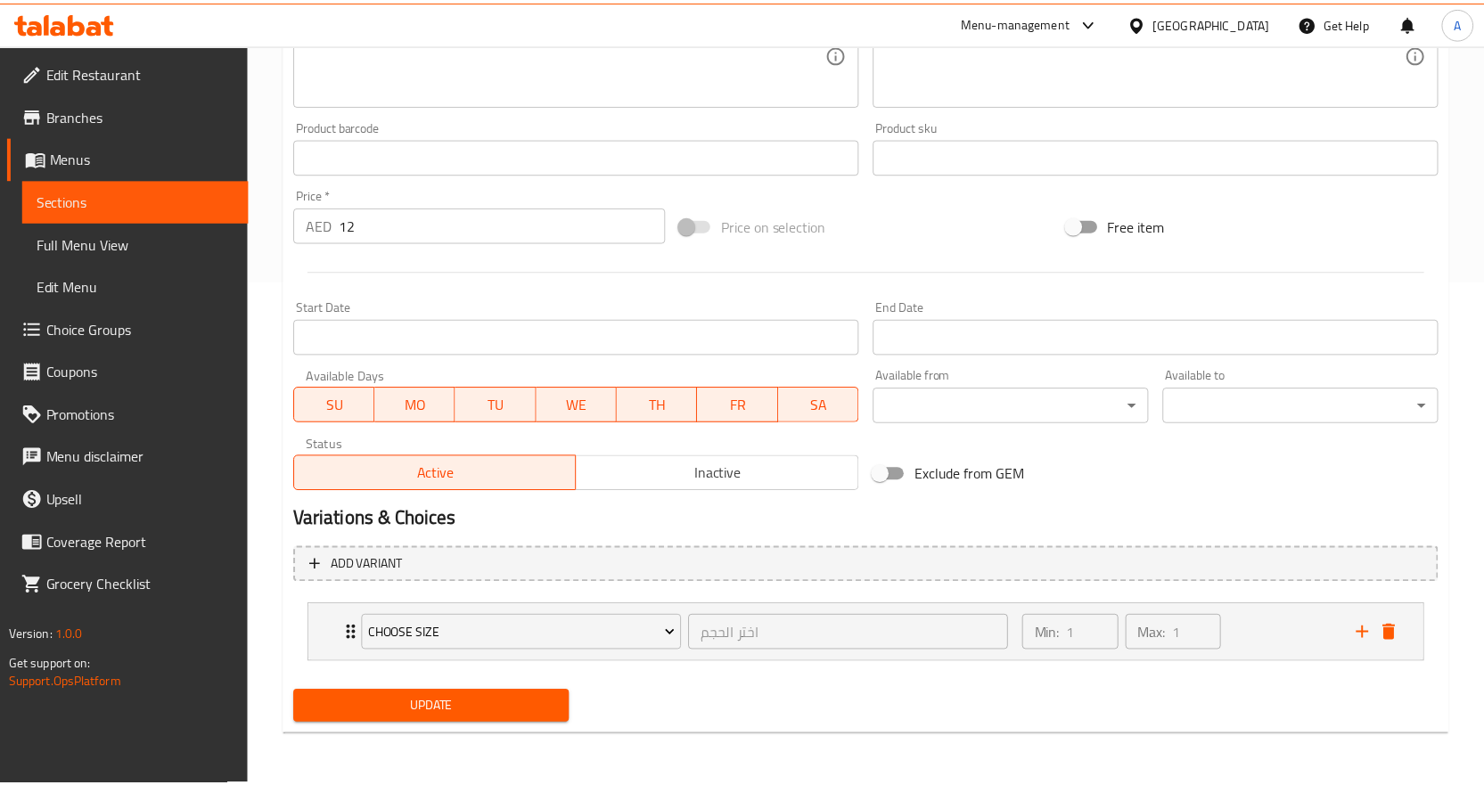
scroll to position [504, 0]
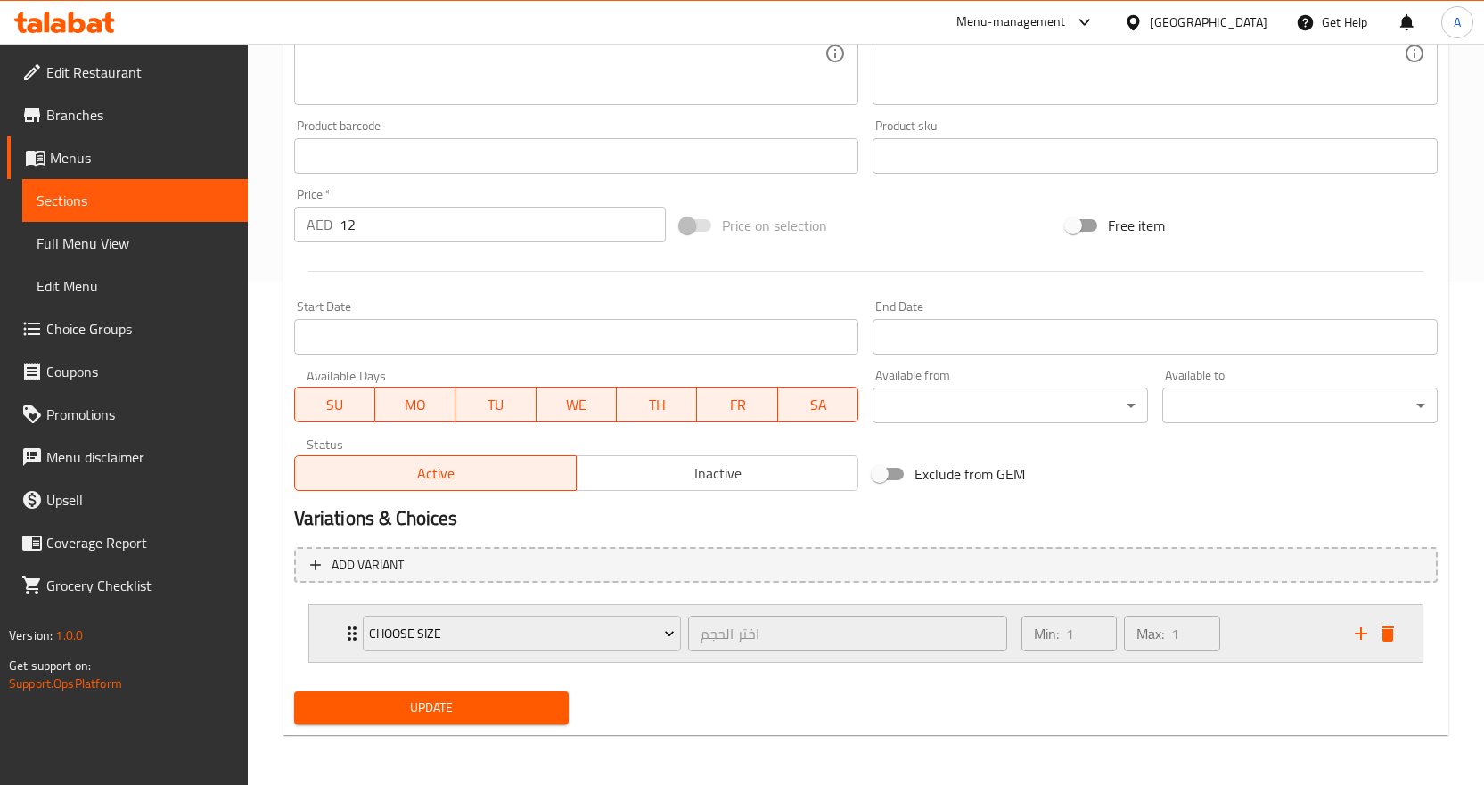
click at [1280, 636] on div "Min: 1 ​ Max: 1 ​" at bounding box center [1177, 633] width 333 height 57
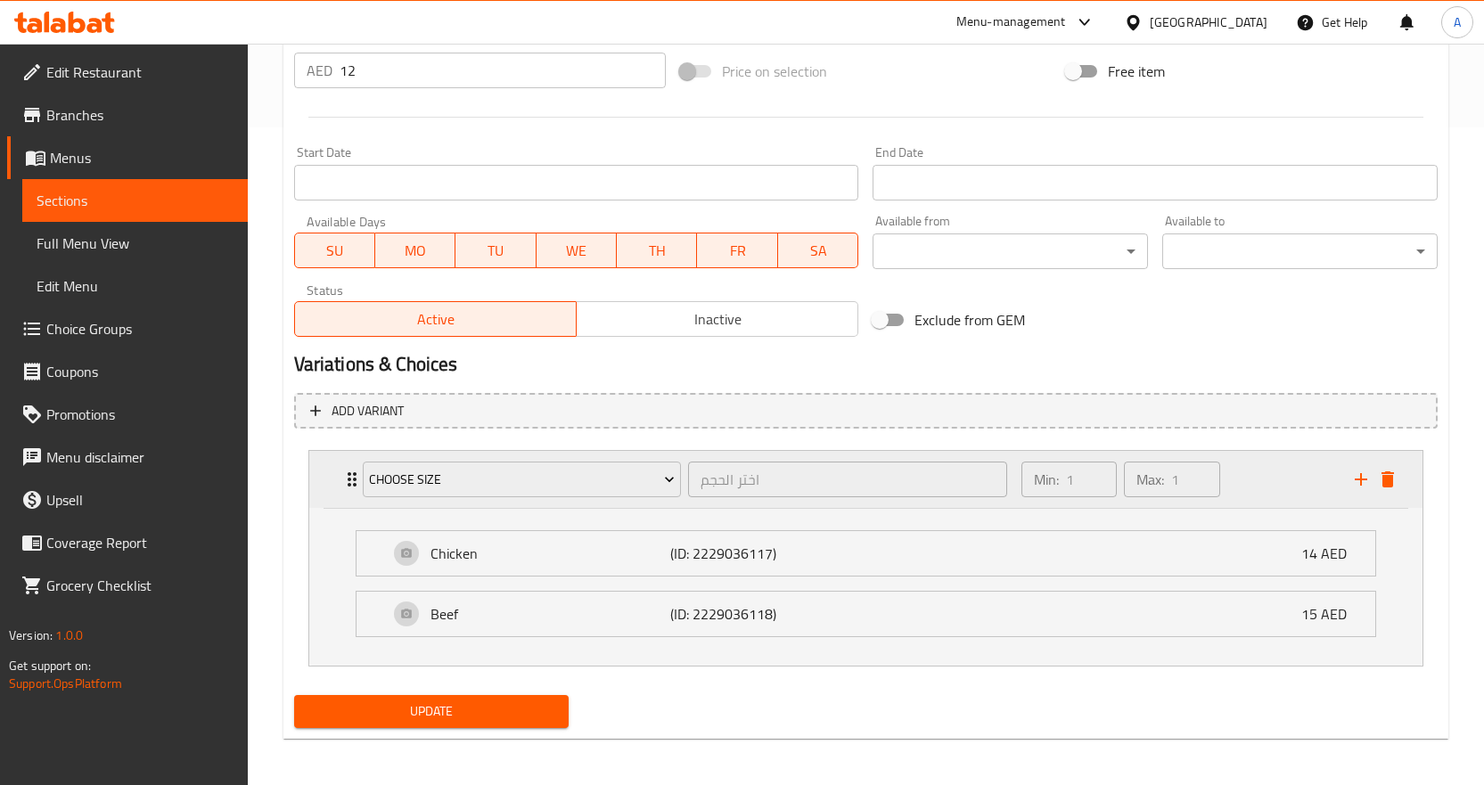
scroll to position [661, 0]
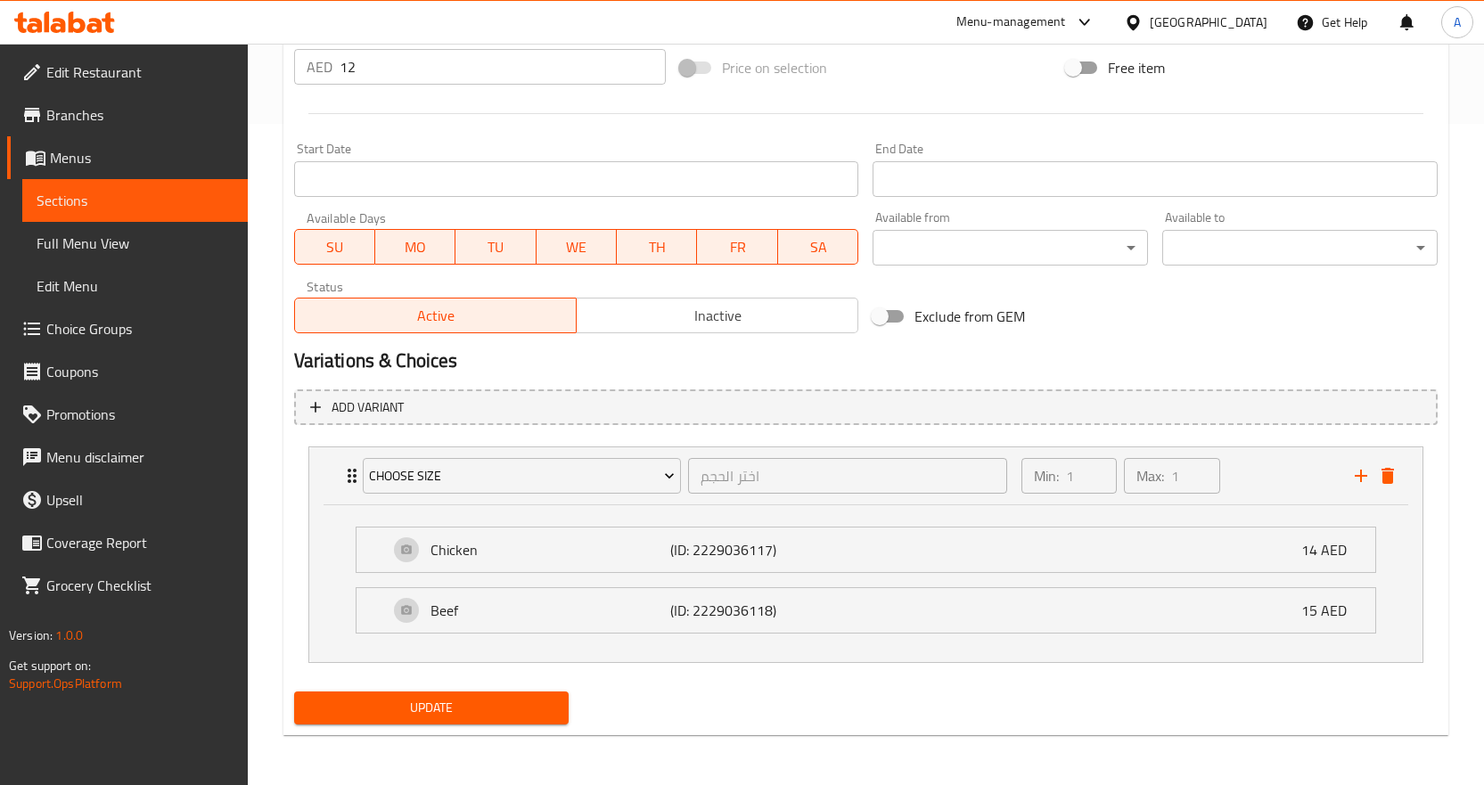
click at [300, 513] on li "Choose Size اختر الحجم ​ Min: 1 ​ Max: 1 ​ Chicken (ID: 2229036117) 14 AED Name…" at bounding box center [866, 554] width 1144 height 231
click at [1390, 473] on icon "delete" at bounding box center [1388, 476] width 12 height 16
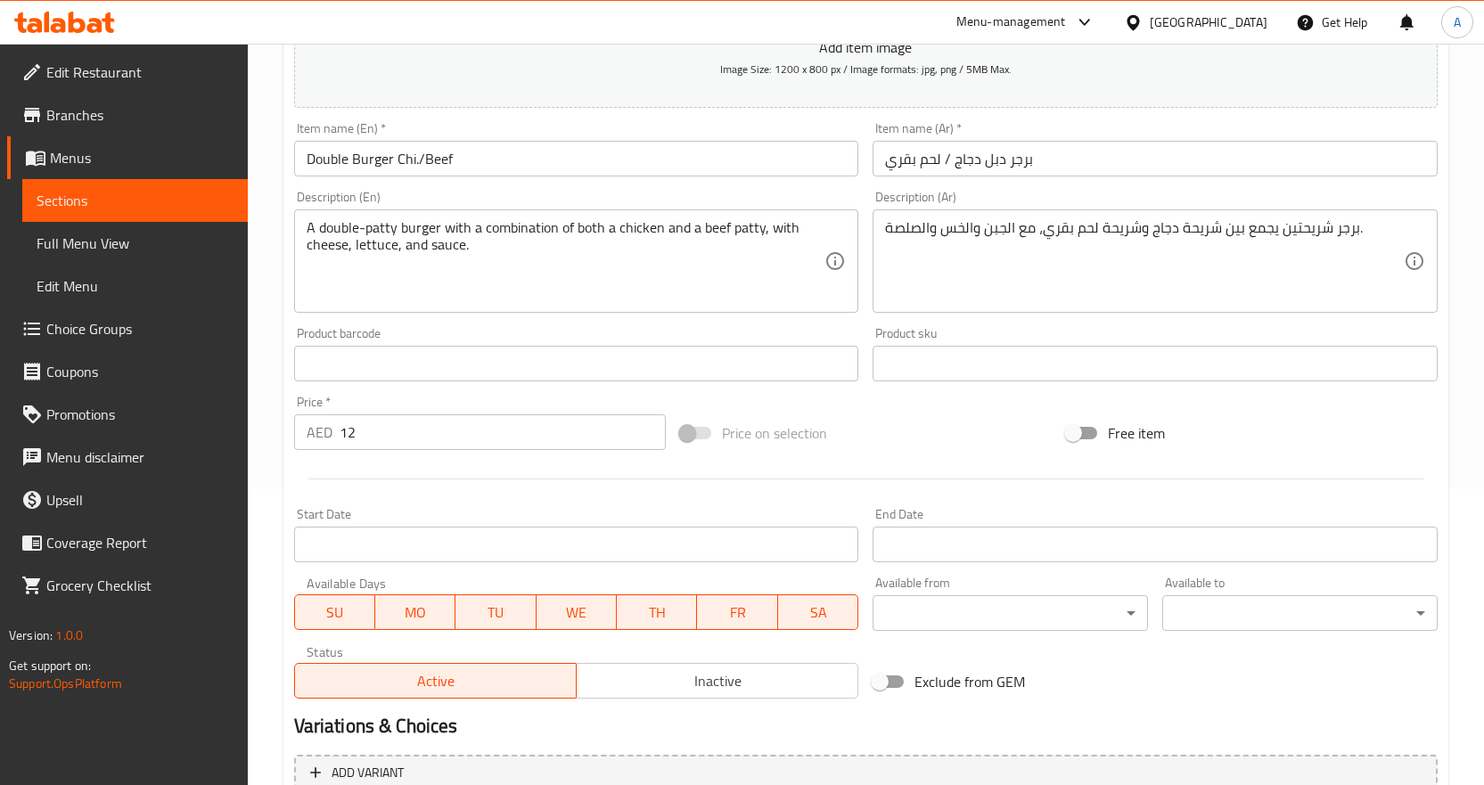
scroll to position [474, 0]
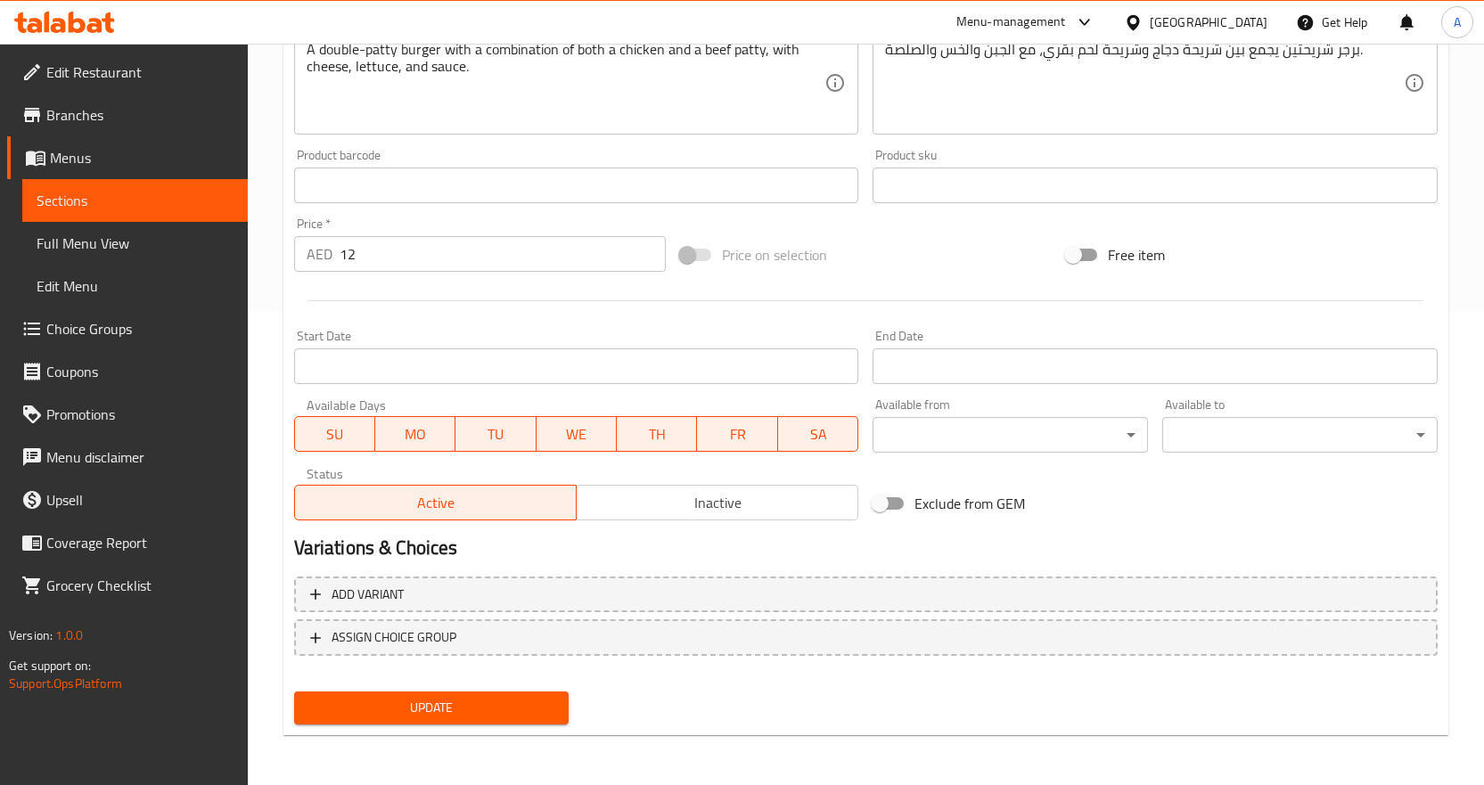
click at [440, 713] on span "Update" at bounding box center [431, 708] width 247 height 22
click at [119, 321] on span "Choice Groups" at bounding box center [139, 328] width 187 height 21
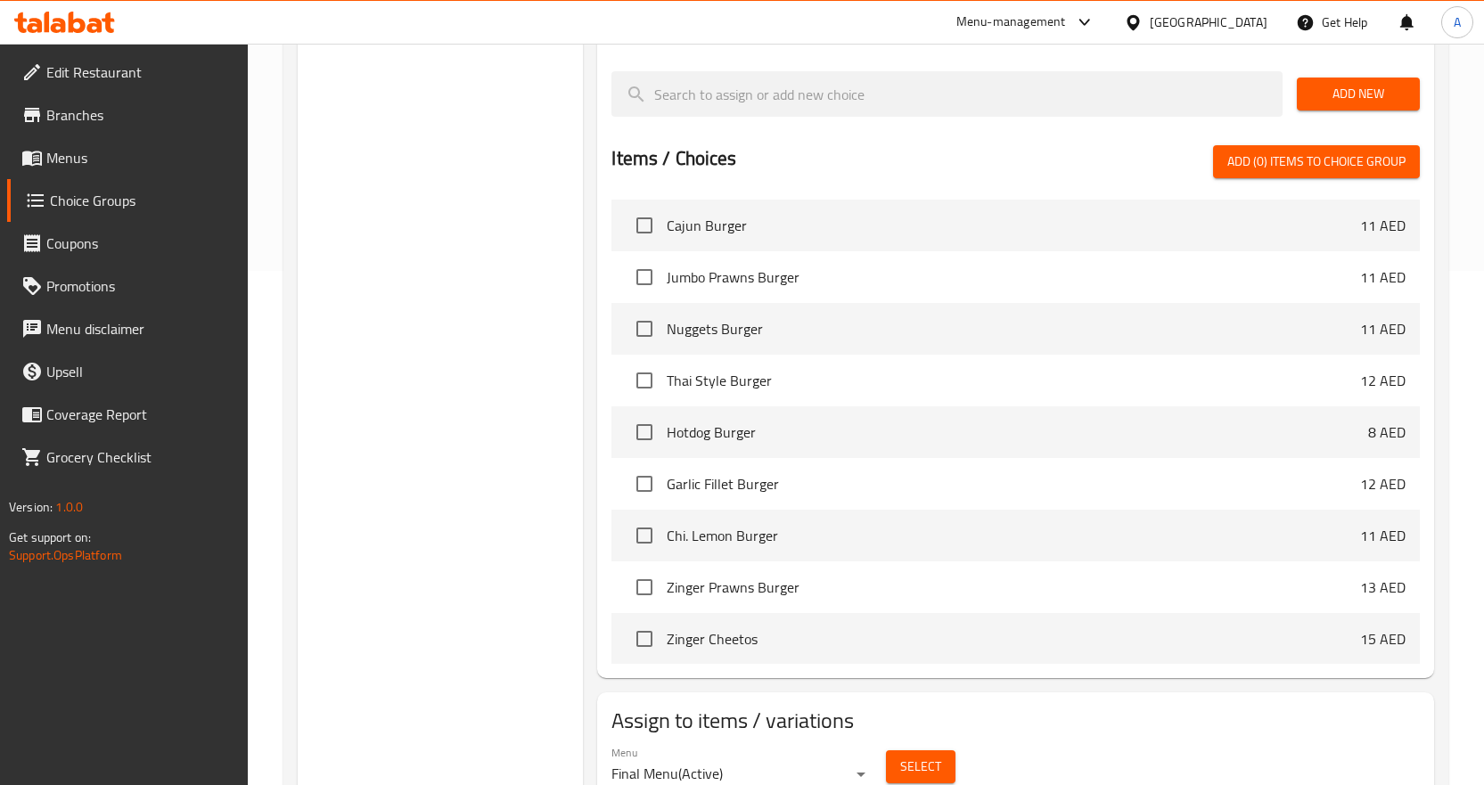
scroll to position [520, 0]
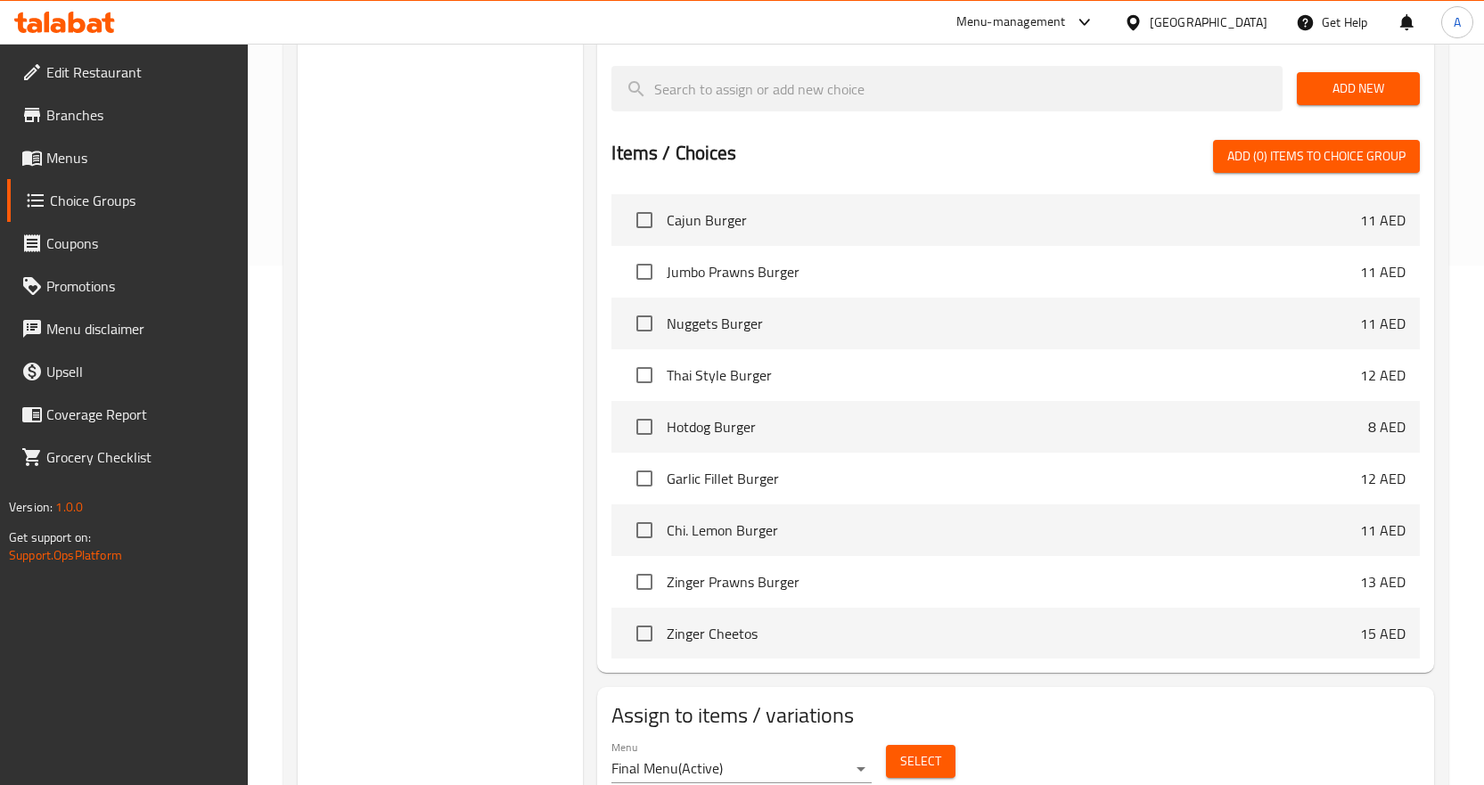
click at [919, 775] on button "Select" at bounding box center [921, 761] width 70 height 33
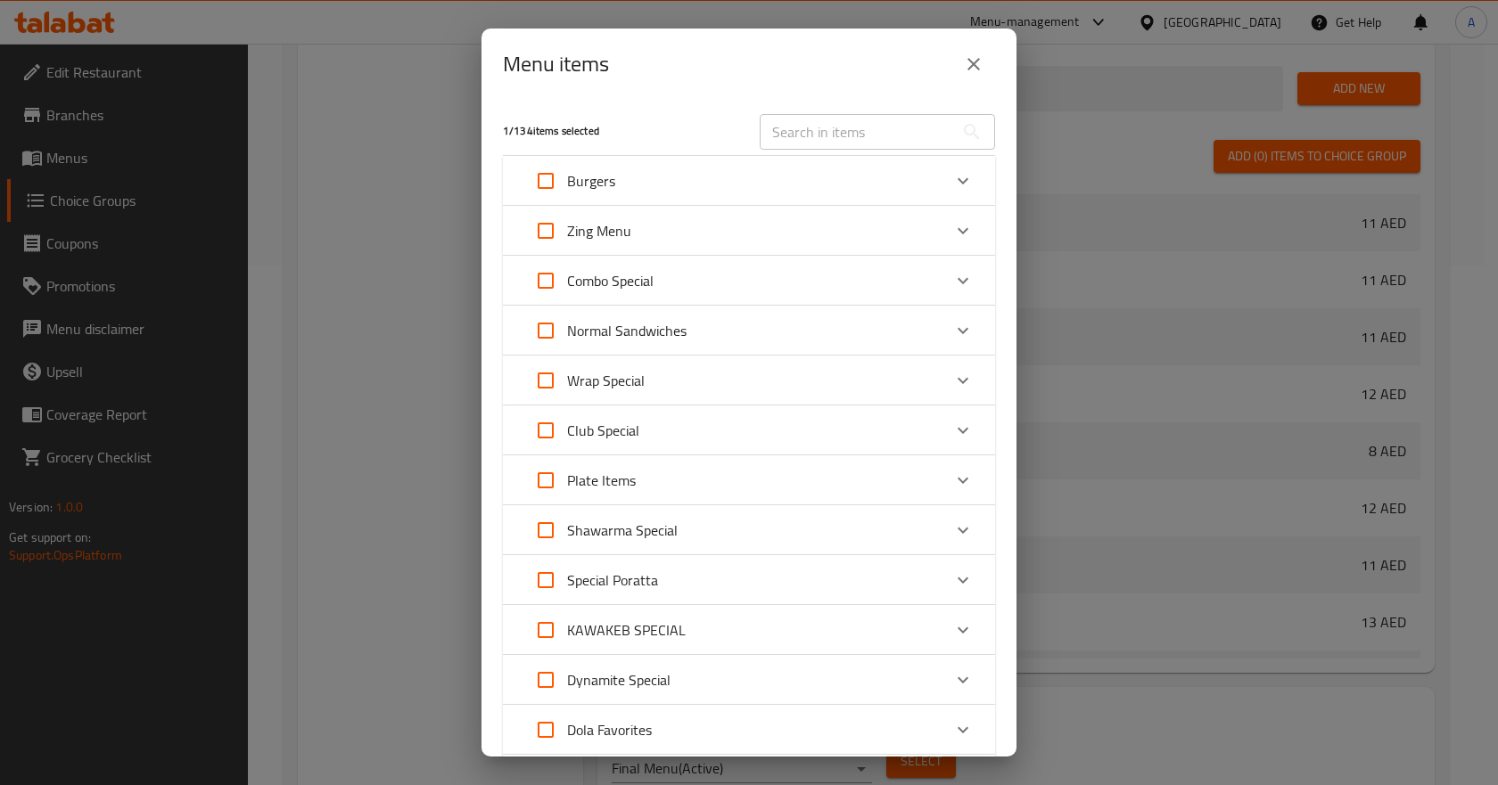
click at [887, 127] on input "text" at bounding box center [856, 132] width 194 height 36
paste input "Double Burger Chi./Beef"
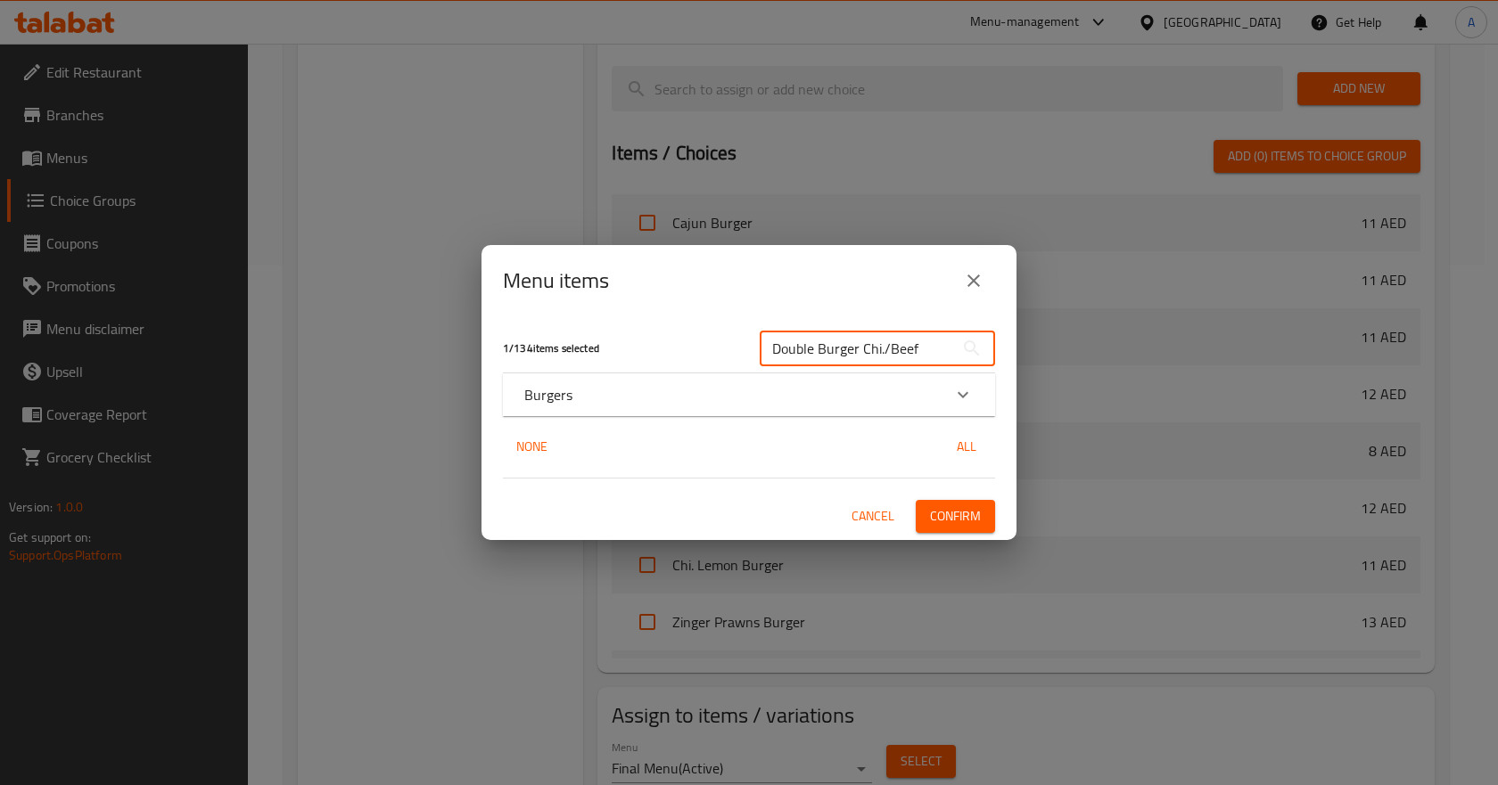
type input "Double Burger Chi./Beef"
click at [955, 395] on icon "Expand" at bounding box center [962, 394] width 21 height 21
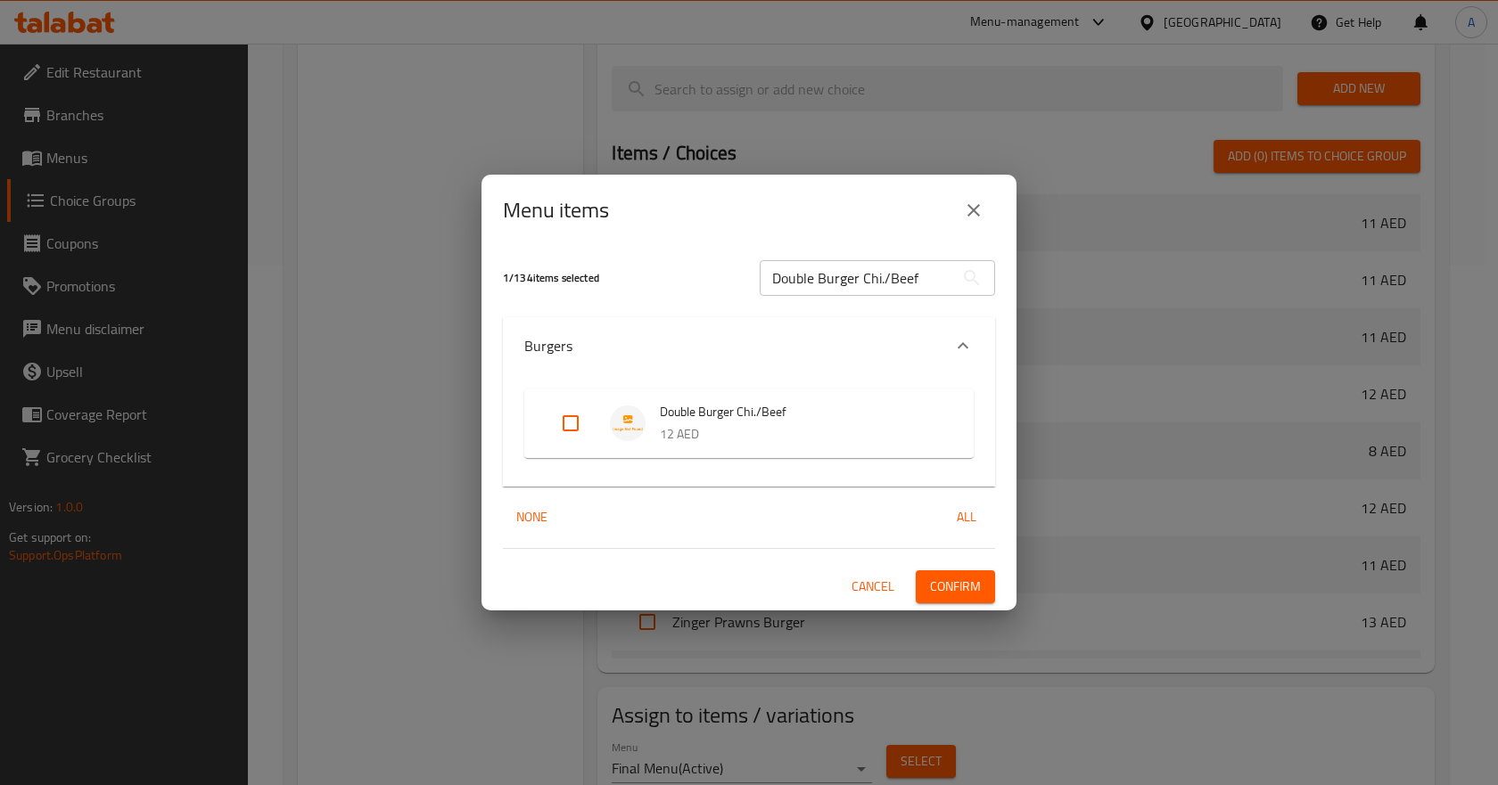
click at [580, 419] on input "Expand" at bounding box center [570, 423] width 43 height 43
checkbox input "true"
click at [948, 580] on span "Confirm" at bounding box center [955, 587] width 51 height 22
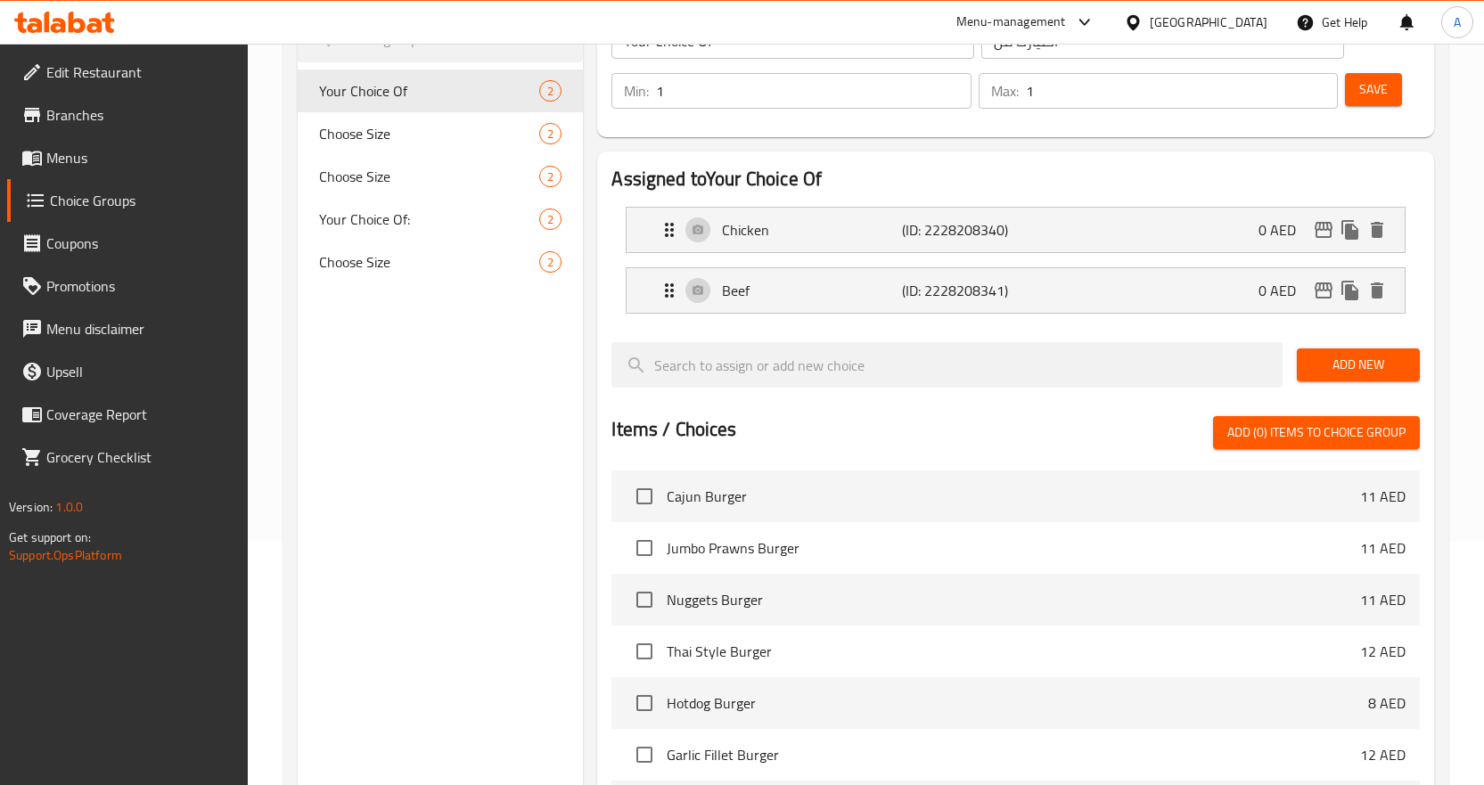
scroll to position [0, 0]
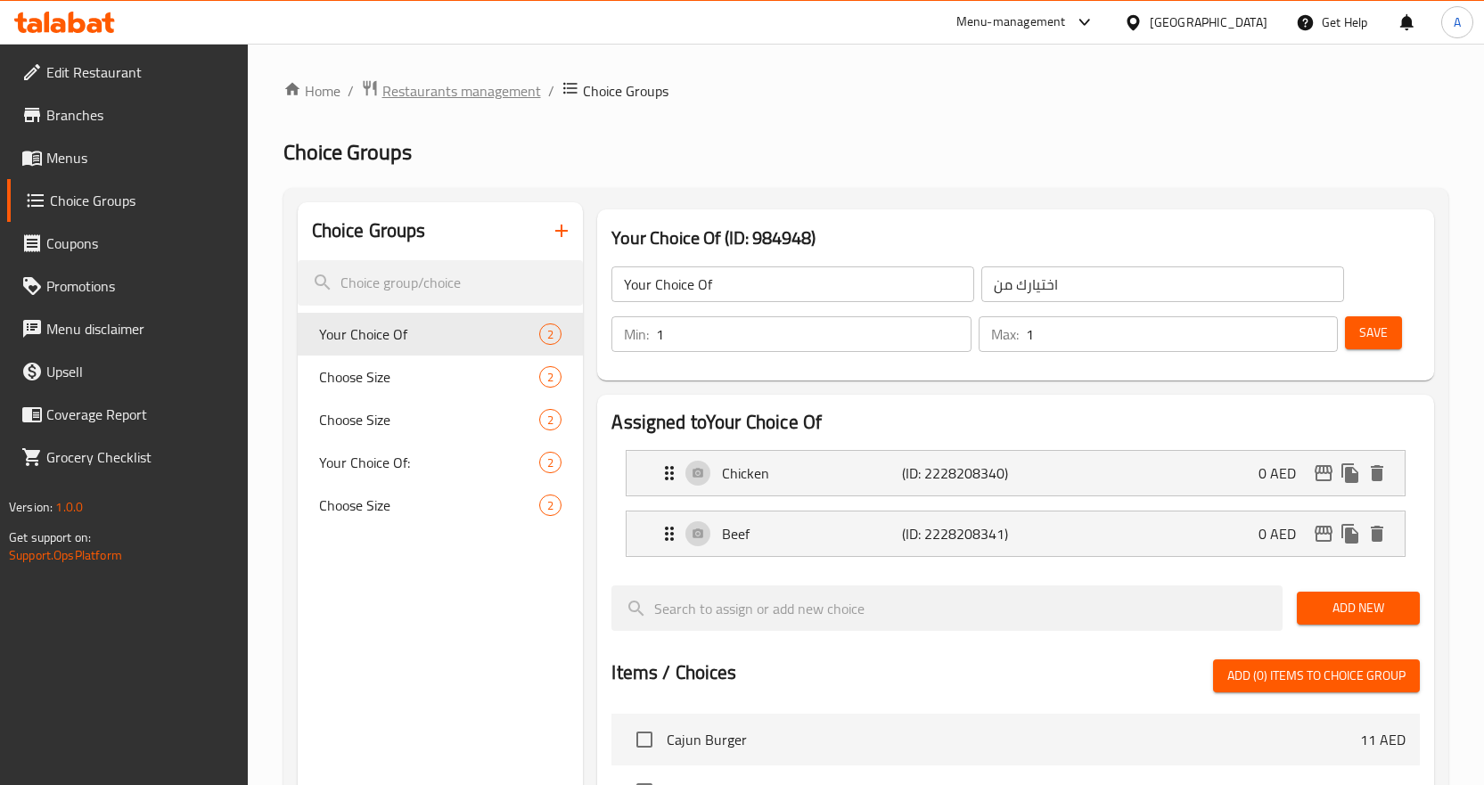
click at [472, 93] on span "Restaurants management" at bounding box center [461, 90] width 159 height 21
click at [109, 157] on span "Menus" at bounding box center [139, 157] width 187 height 21
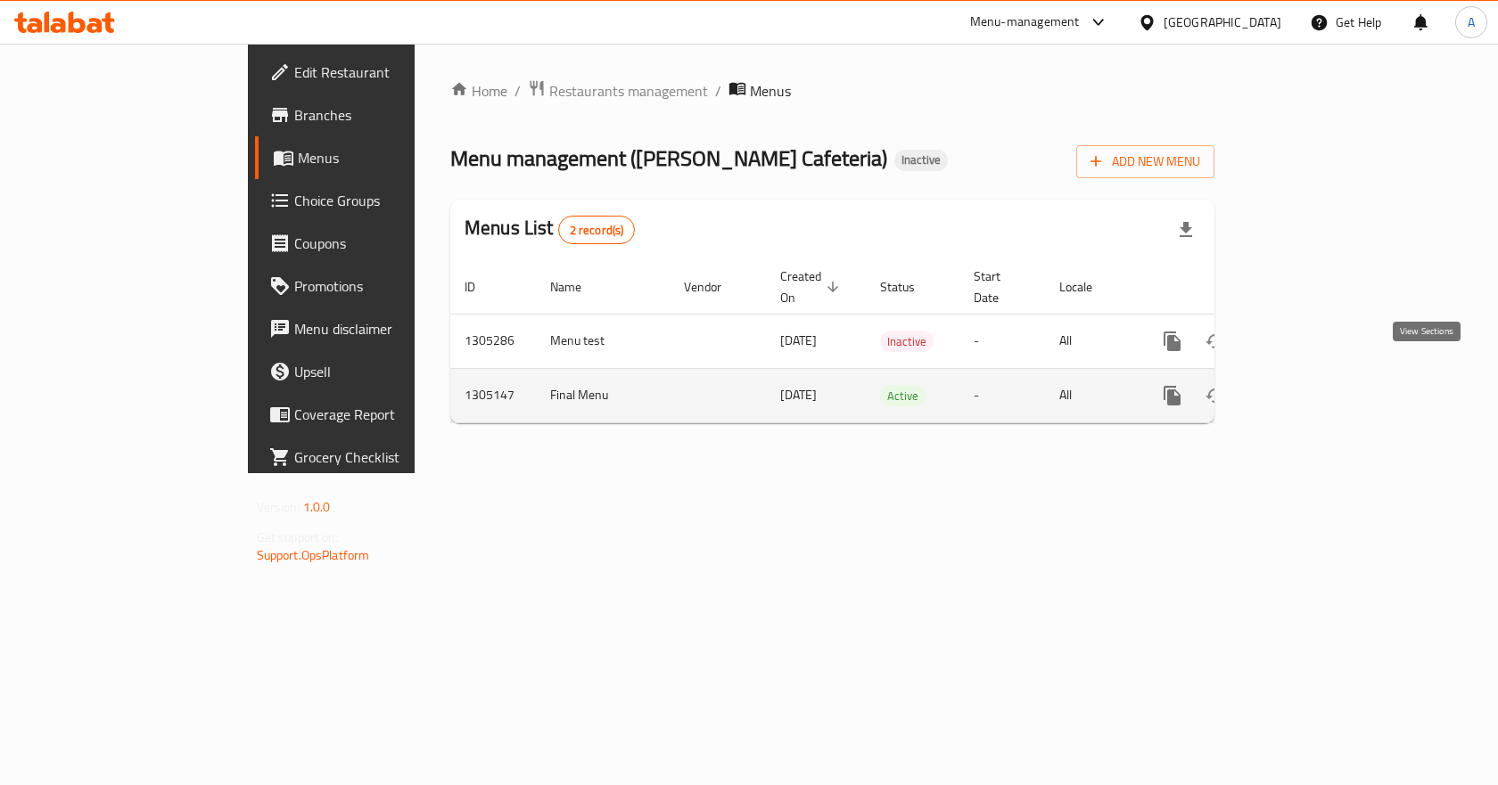
click at [1311, 385] on icon "enhanced table" at bounding box center [1300, 395] width 21 height 21
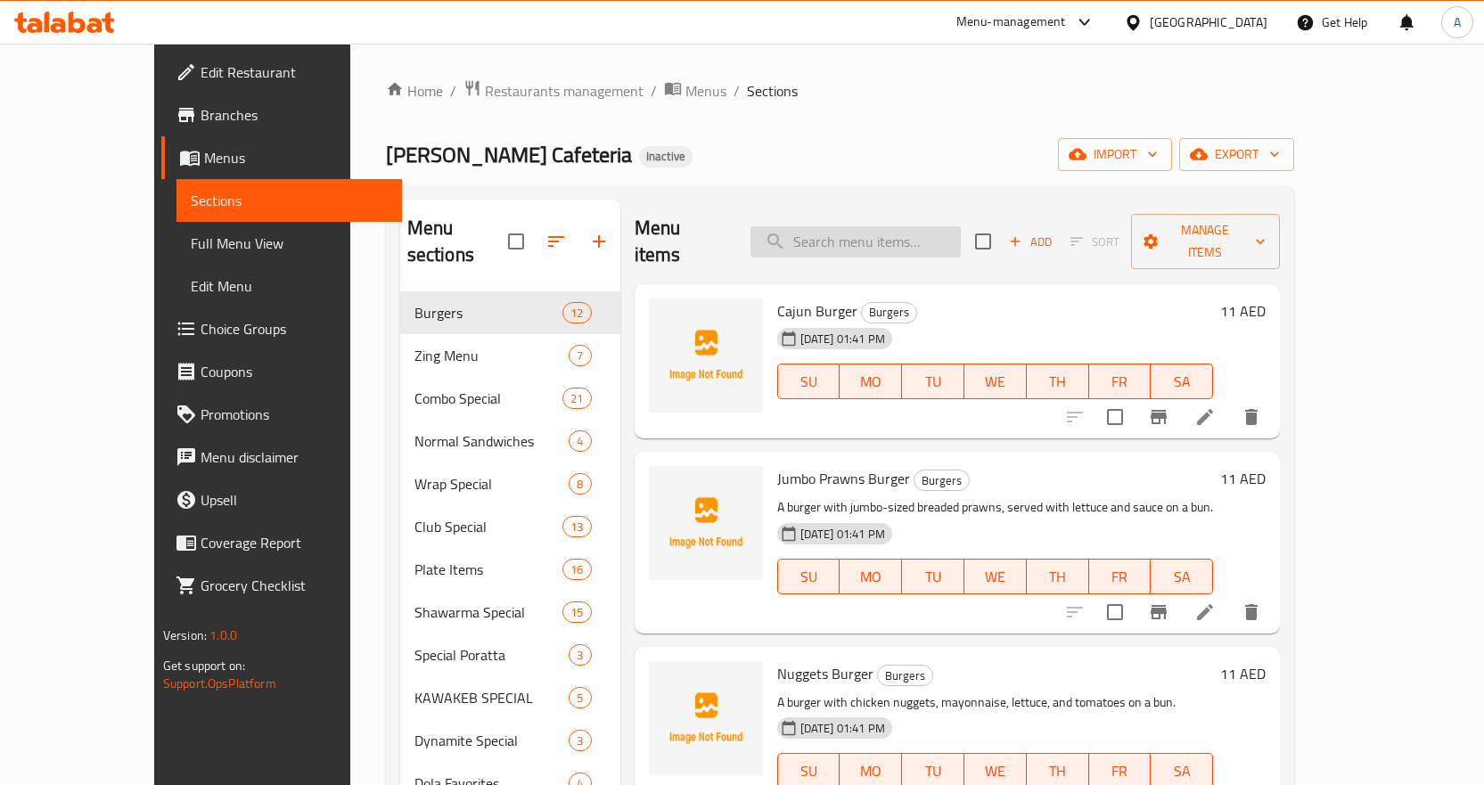
click at [961, 233] on input "search" at bounding box center [856, 241] width 210 height 31
click at [957, 233] on input "search" at bounding box center [856, 241] width 210 height 31
paste input "Double Burger Chi./Beef"
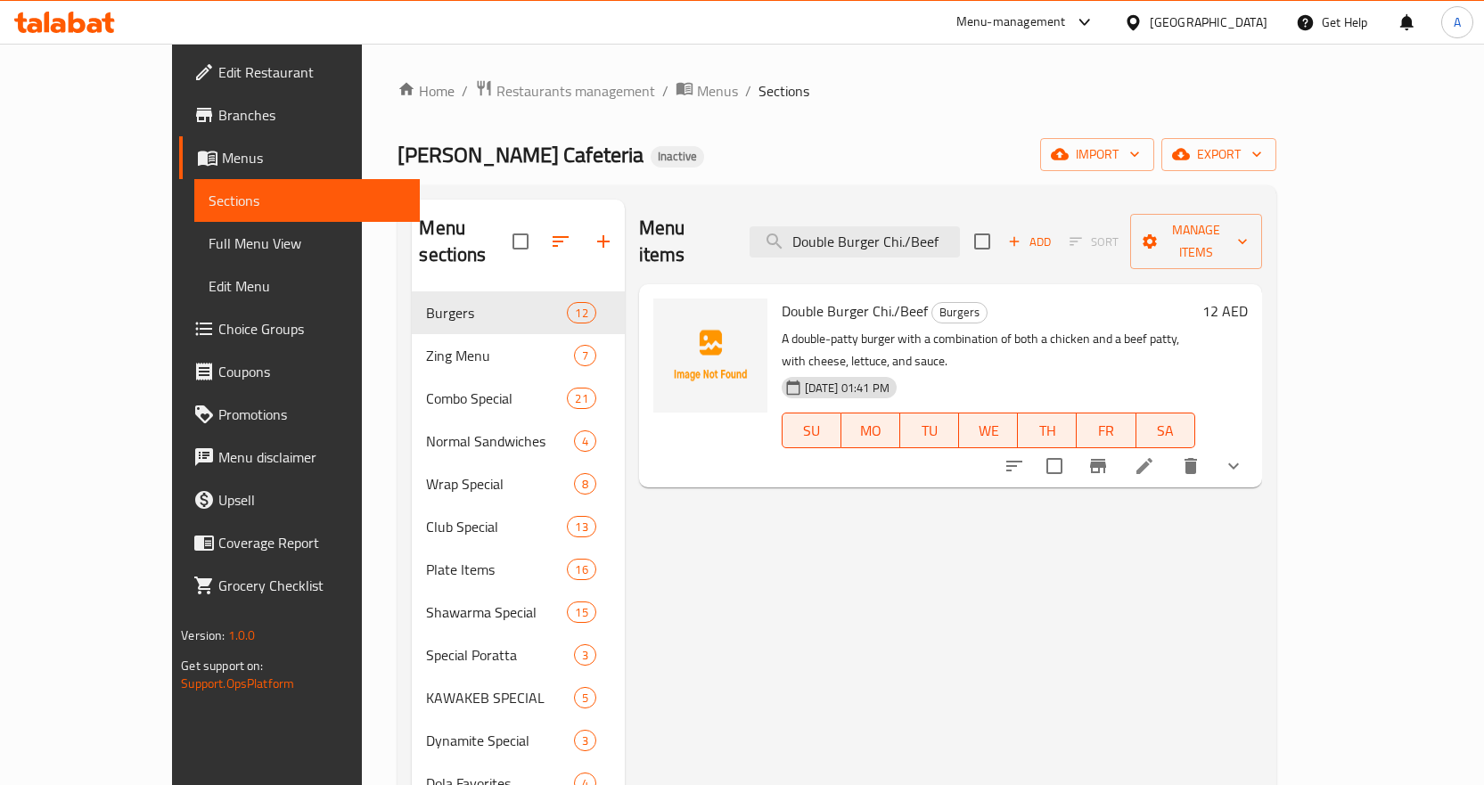
type input "Double Burger Chi./Beef"
click at [1244, 456] on icon "show more" at bounding box center [1233, 466] width 21 height 21
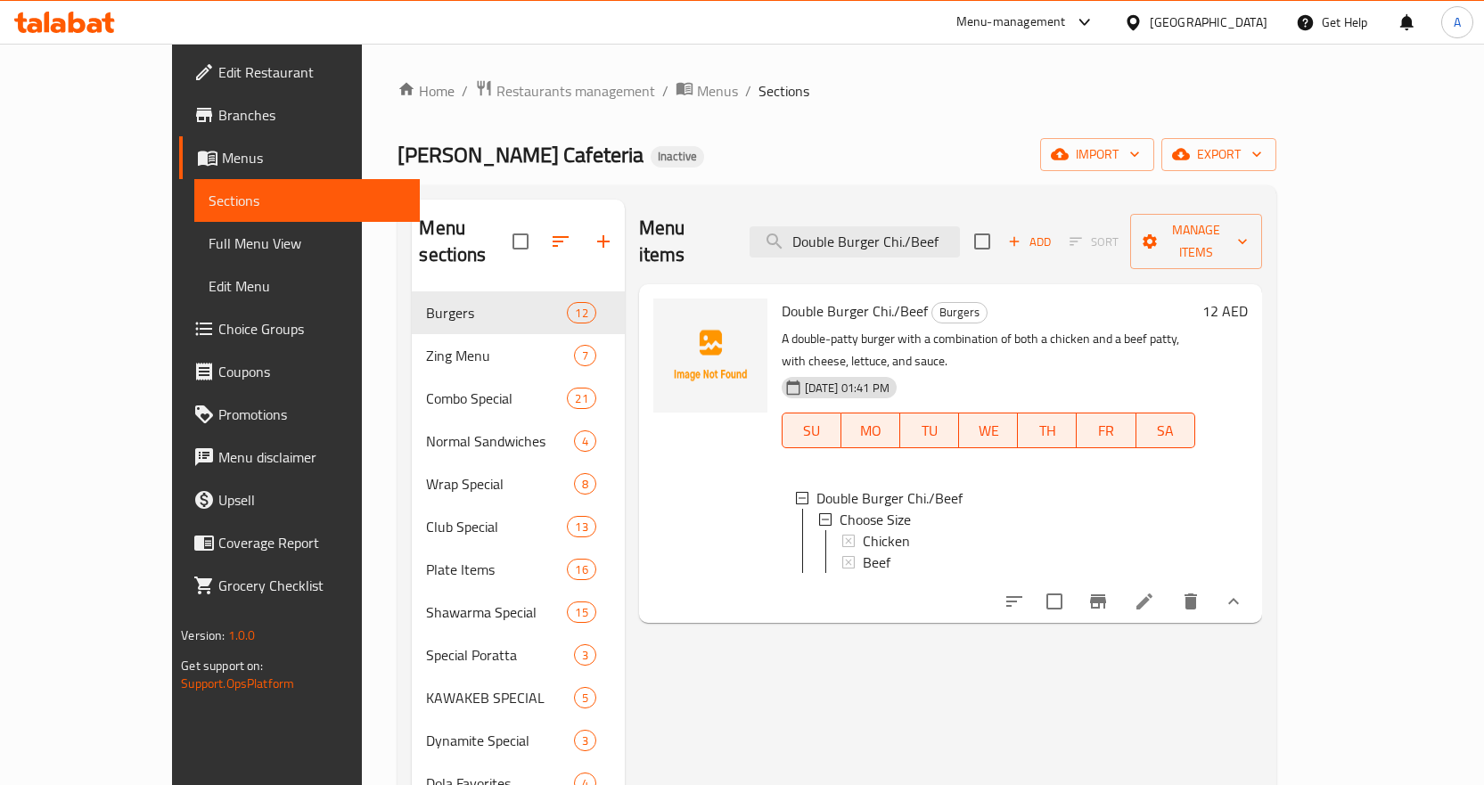
click at [1170, 586] on li at bounding box center [1145, 602] width 50 height 32
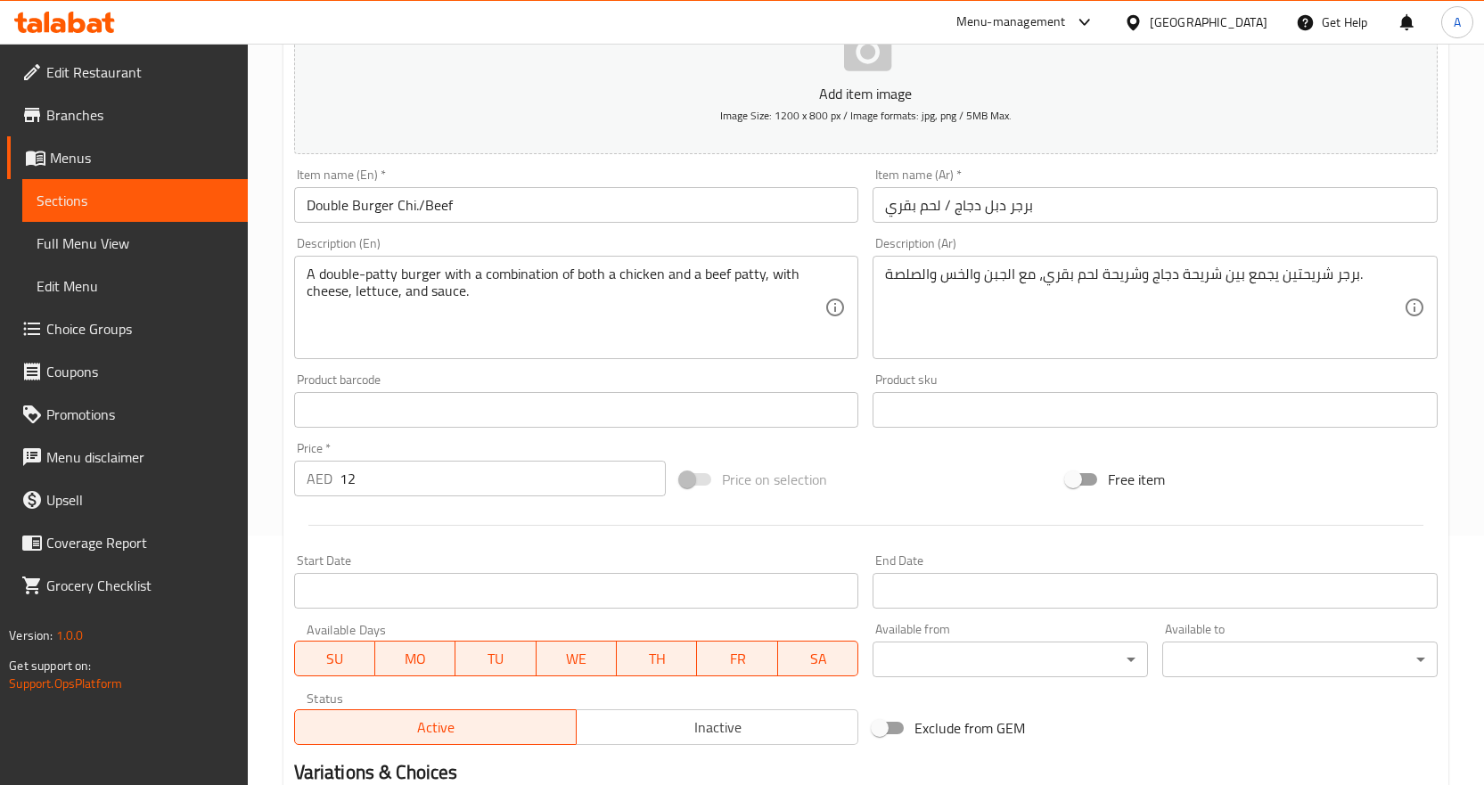
scroll to position [504, 0]
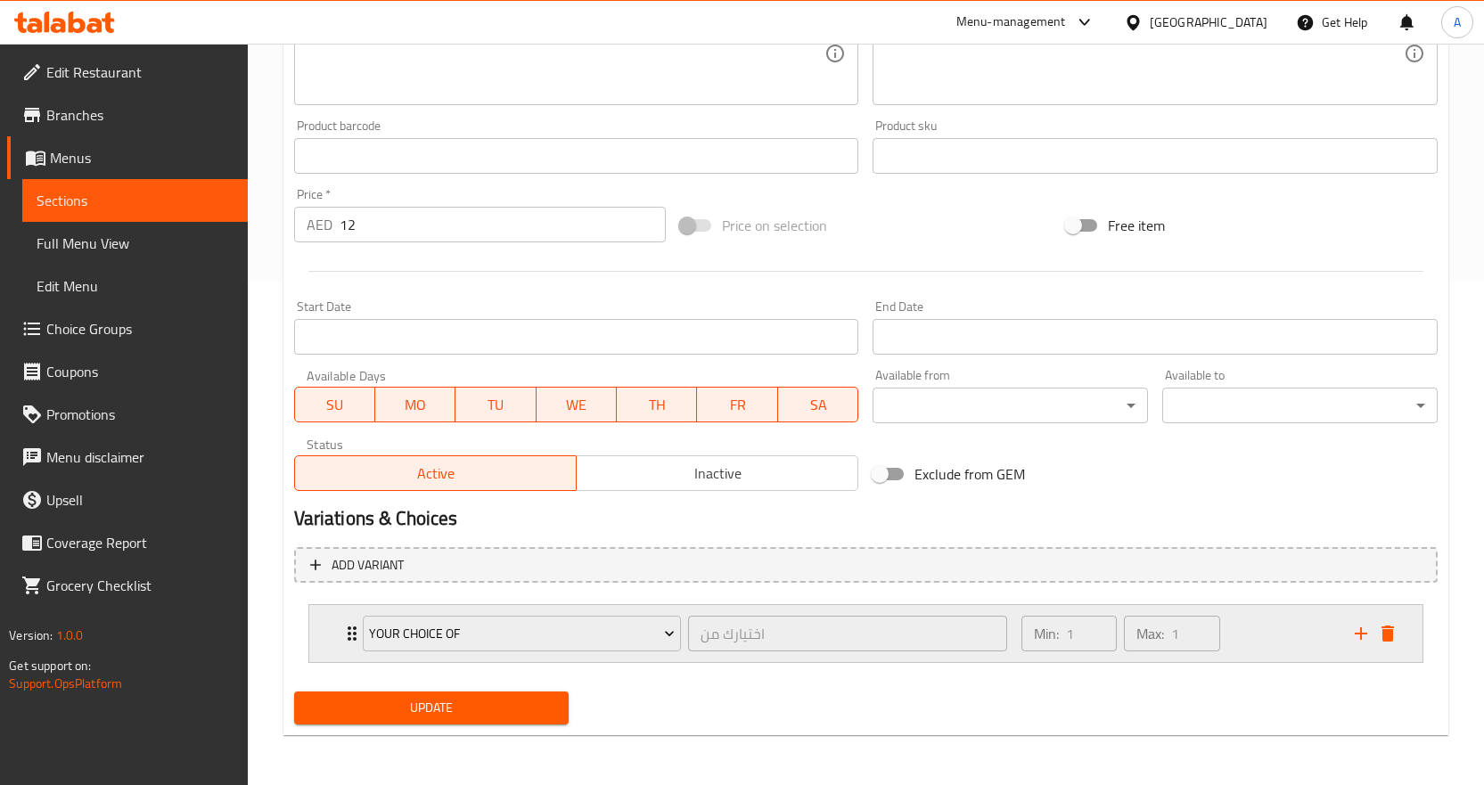
click at [1257, 626] on div "Min: 1 ​ Max: 1 ​" at bounding box center [1177, 633] width 333 height 57
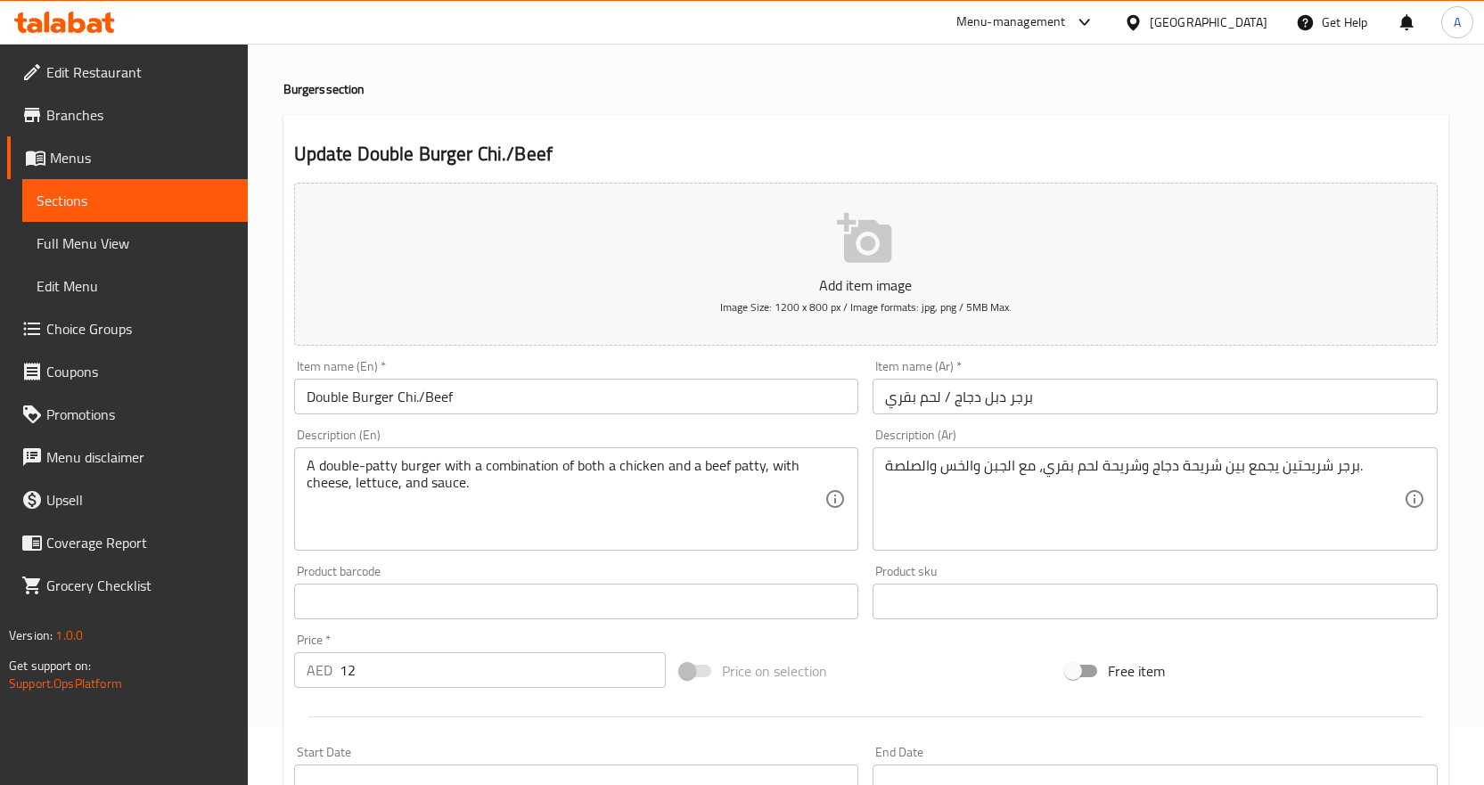
scroll to position [0, 0]
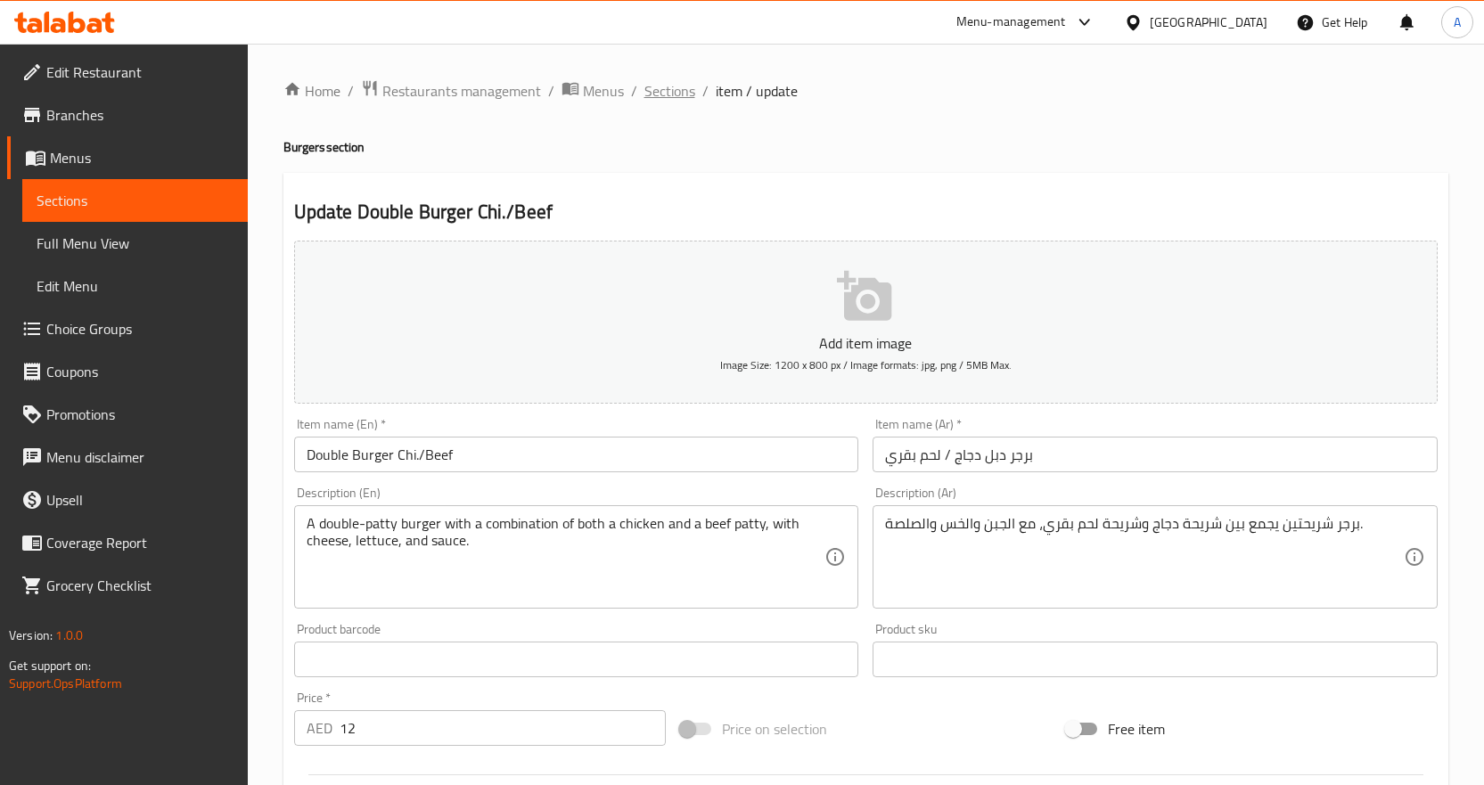
click at [673, 89] on span "Sections" at bounding box center [669, 90] width 51 height 21
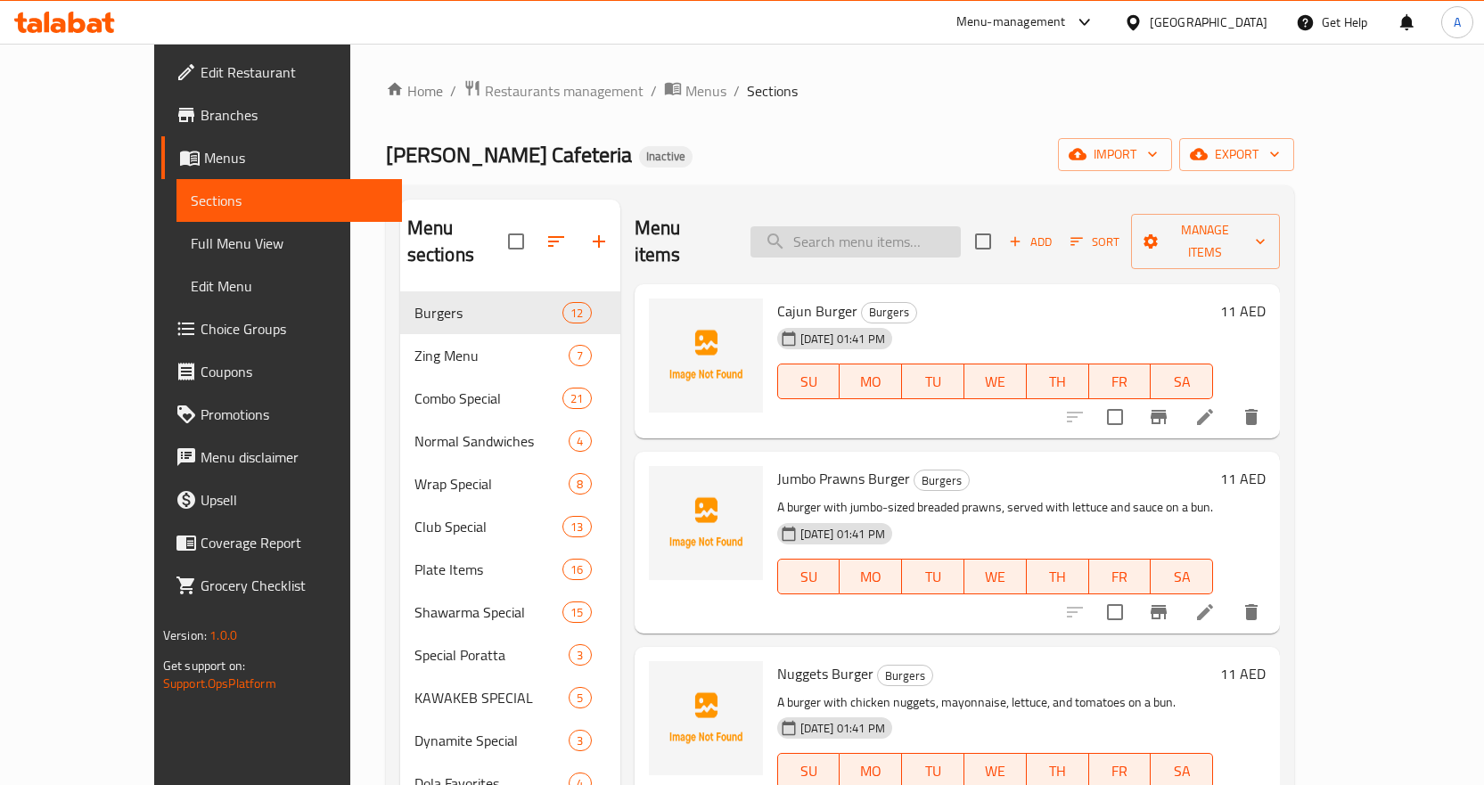
click at [895, 232] on input "search" at bounding box center [856, 241] width 210 height 31
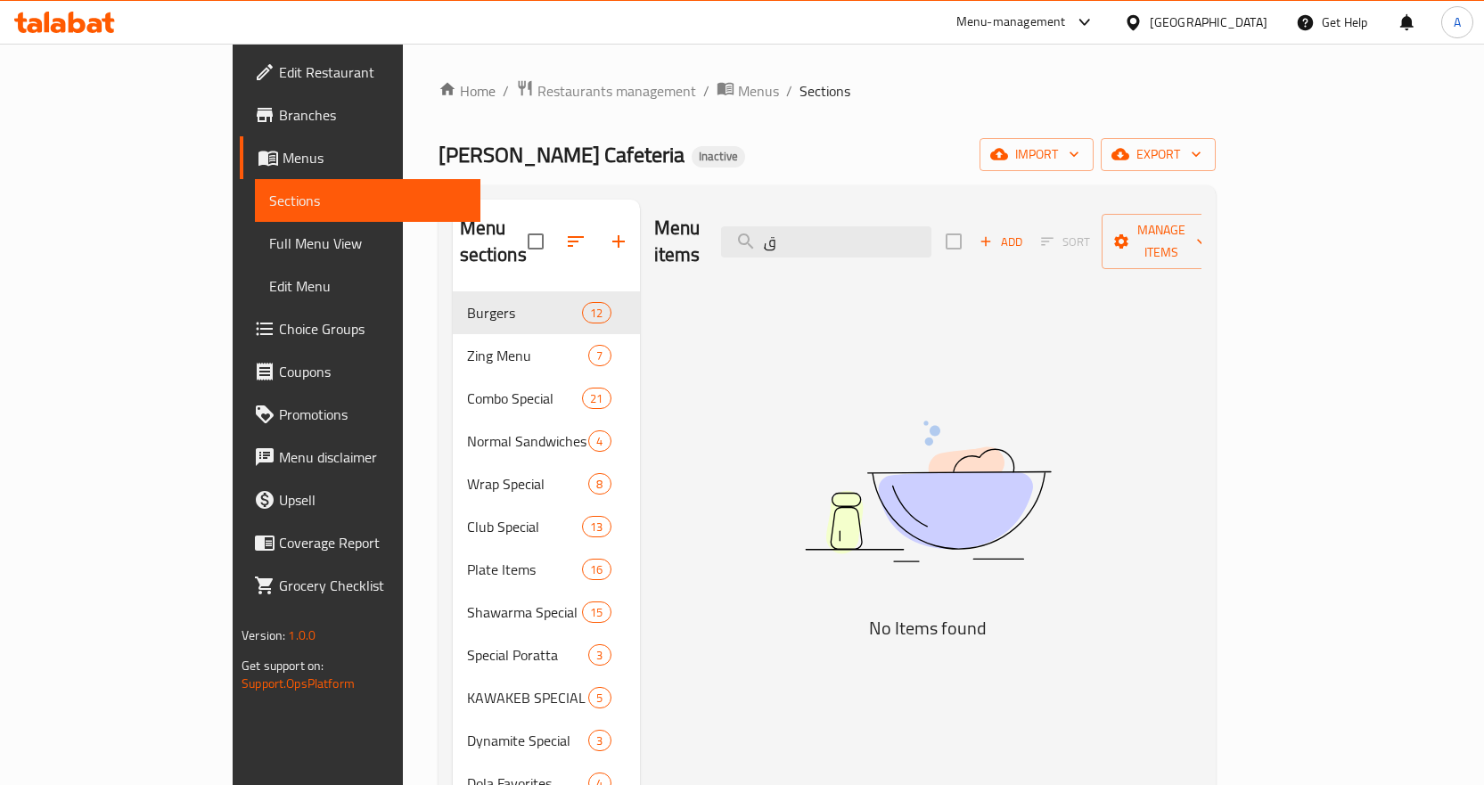
type input "ِ"
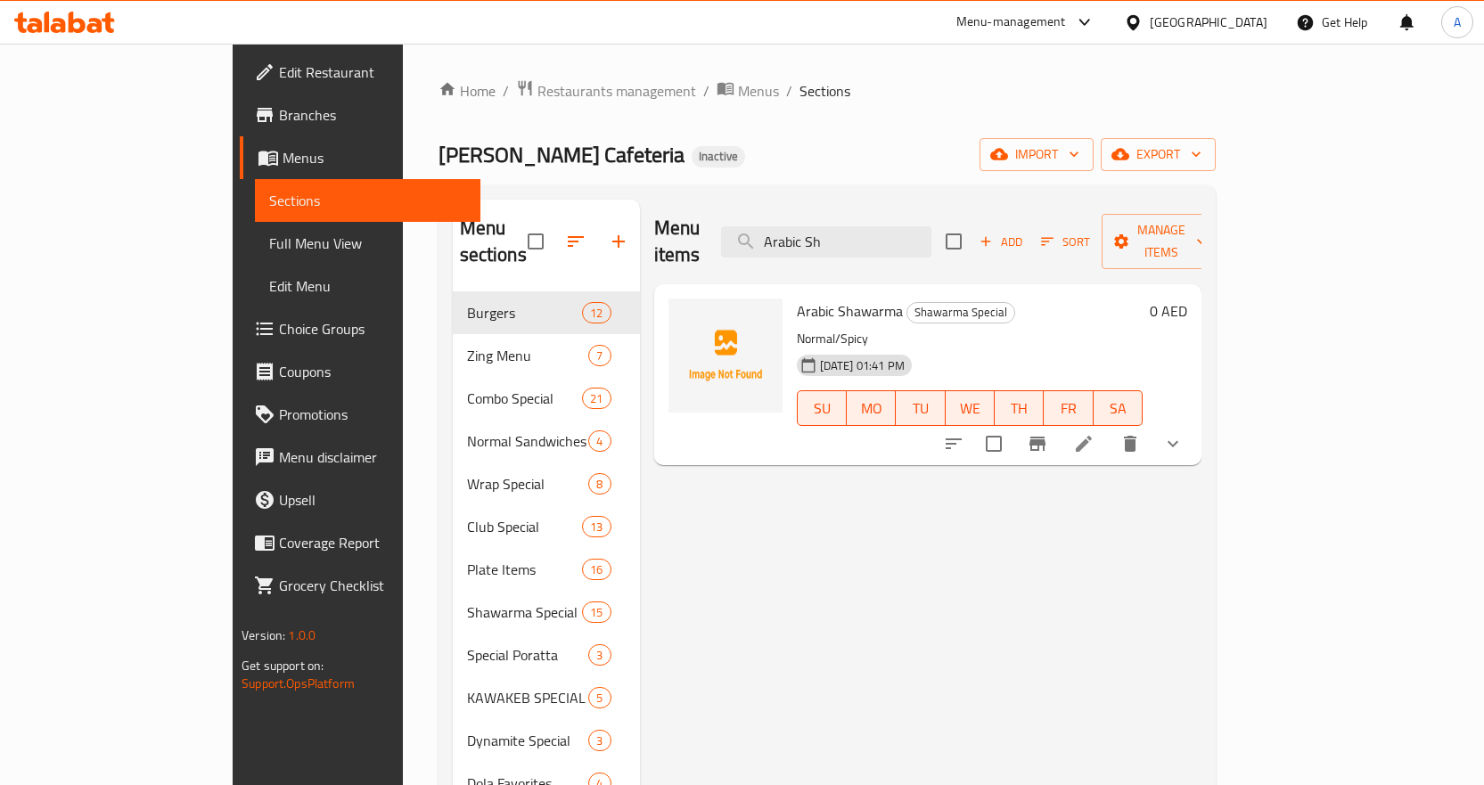
type input "Arabic Sh"
click at [1184, 433] on icon "show more" at bounding box center [1172, 443] width 21 height 21
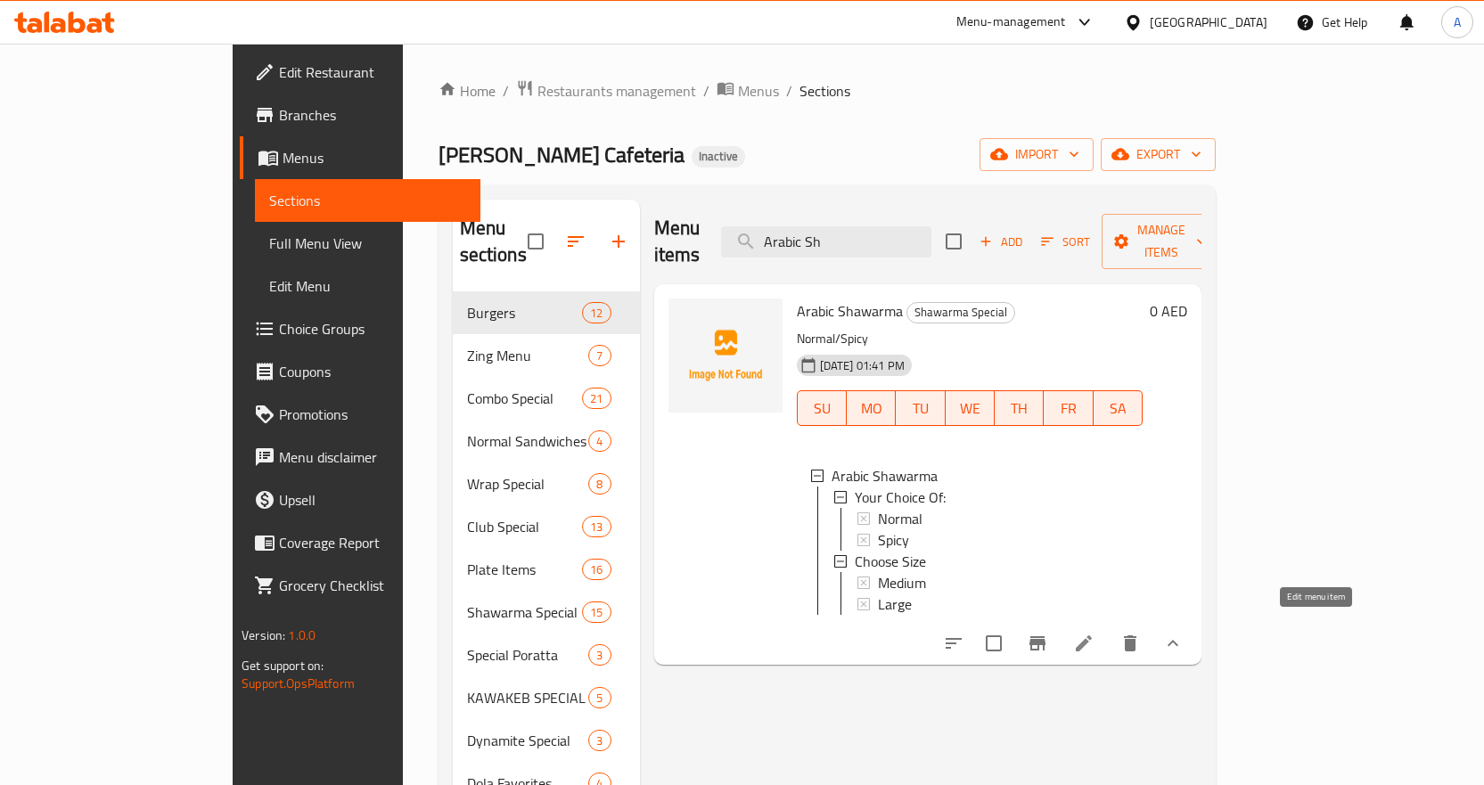
click at [1092, 636] on icon at bounding box center [1084, 644] width 16 height 16
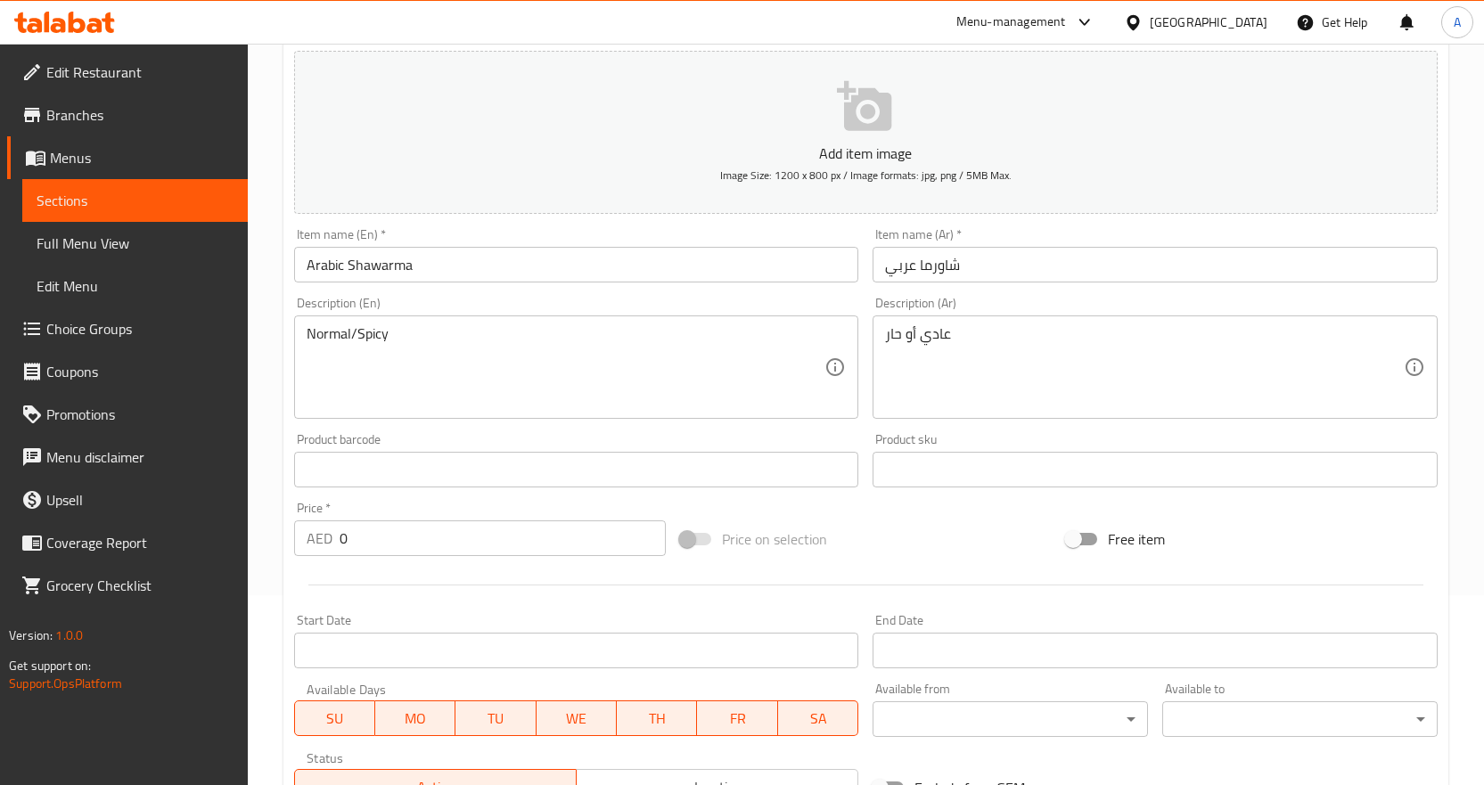
scroll to position [577, 0]
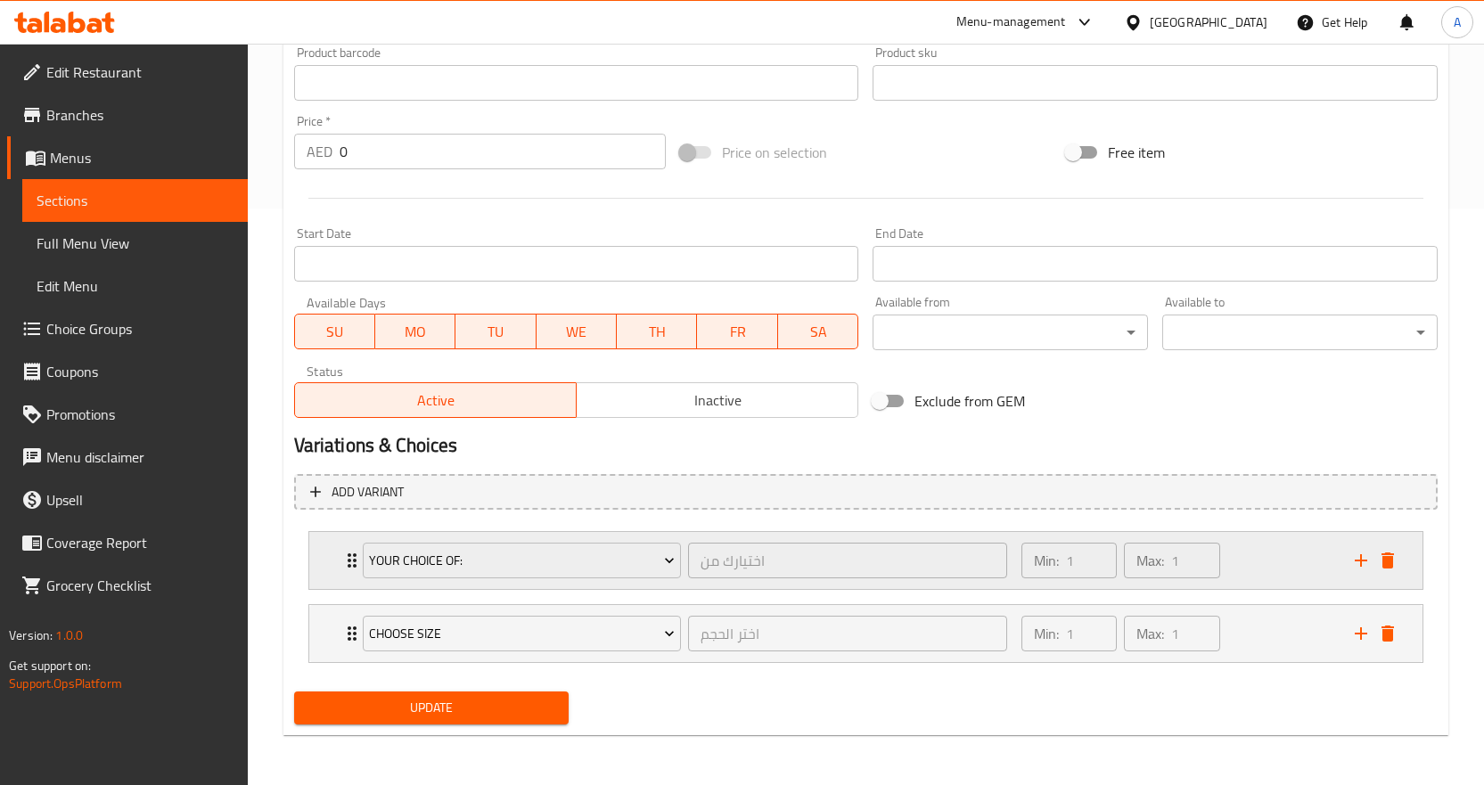
click at [1293, 558] on div "Min: 1 ​ Max: 1 ​" at bounding box center [1177, 560] width 333 height 57
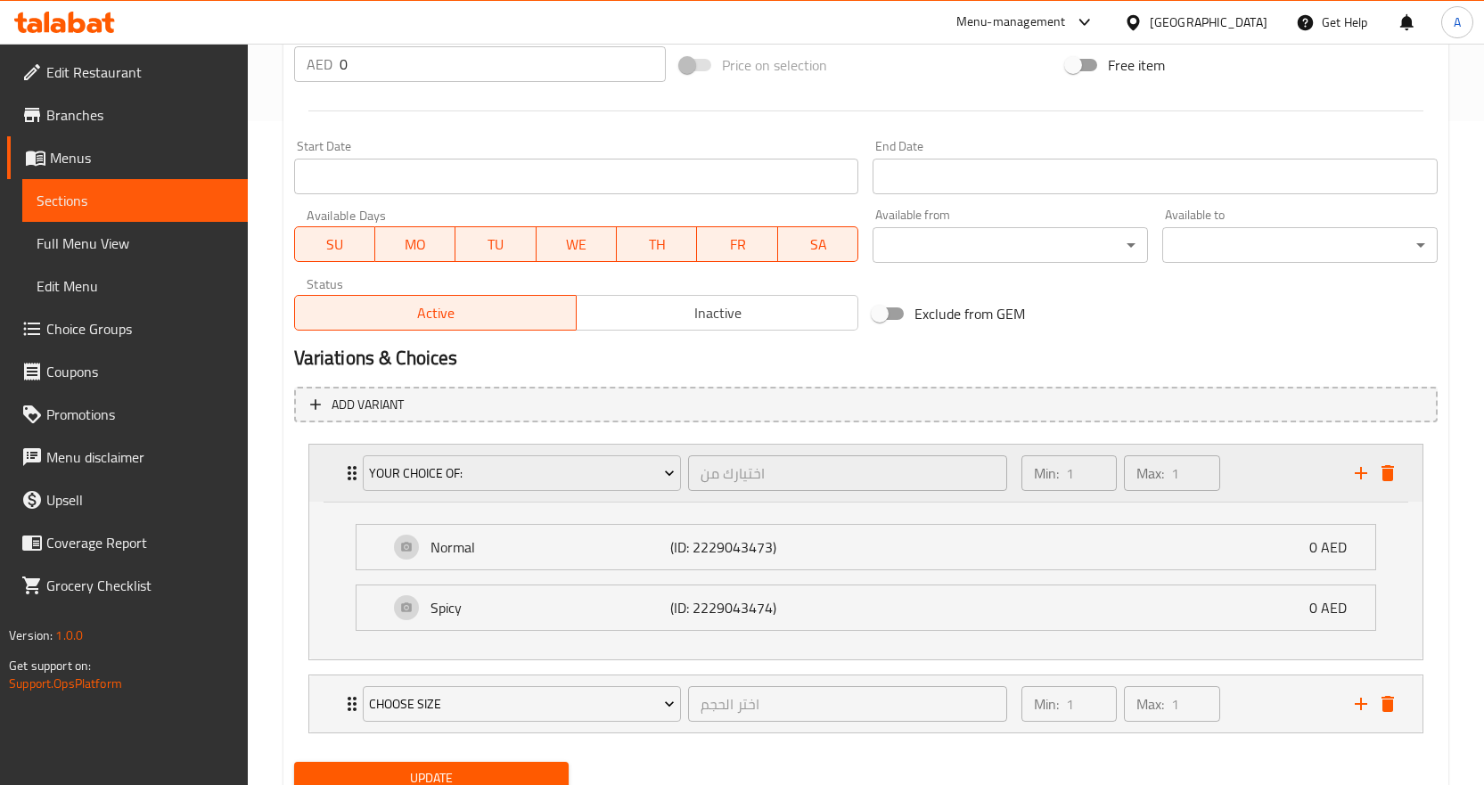
scroll to position [735, 0]
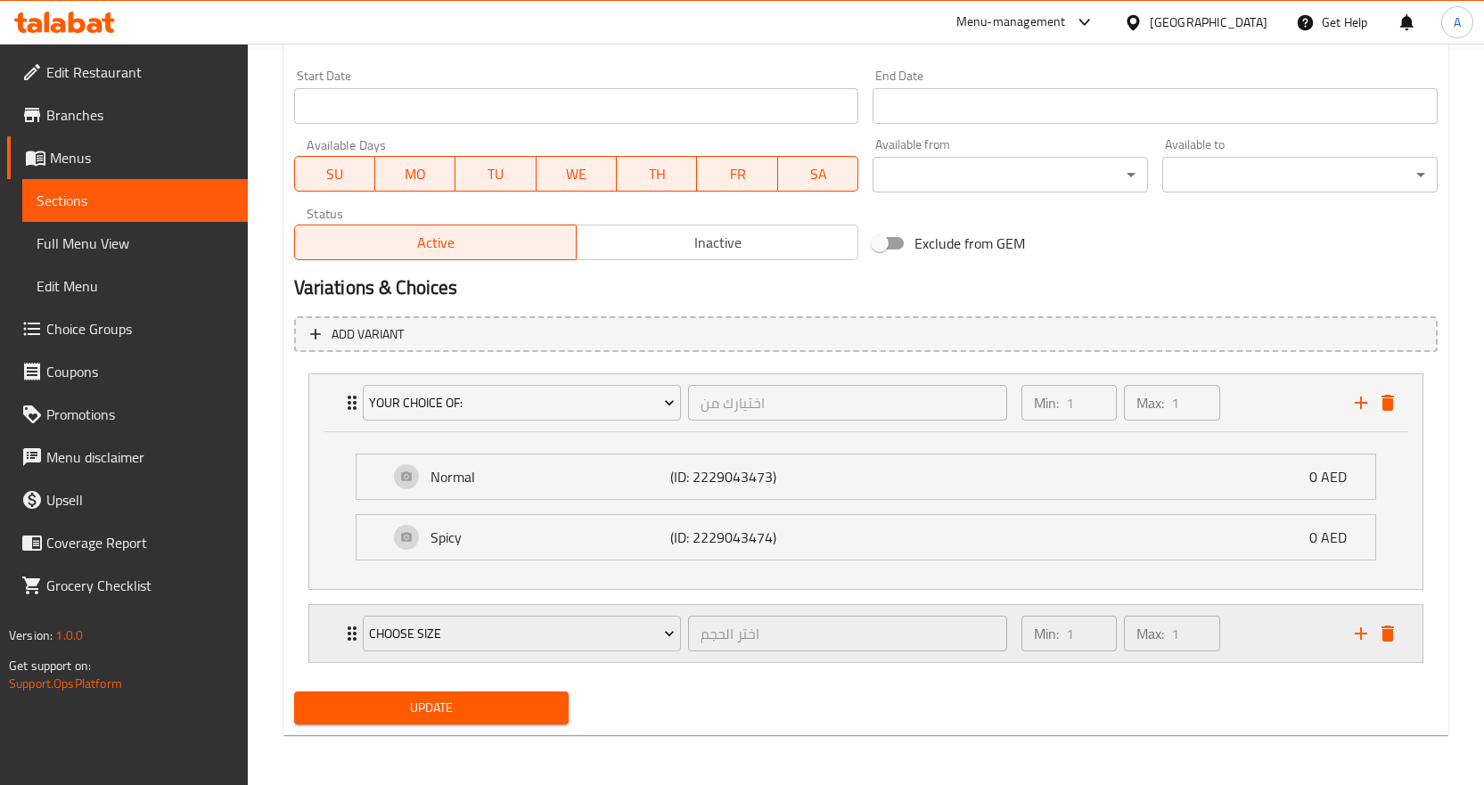
click at [1257, 632] on div "Min: 1 ​ Max: 1 ​" at bounding box center [1177, 633] width 333 height 57
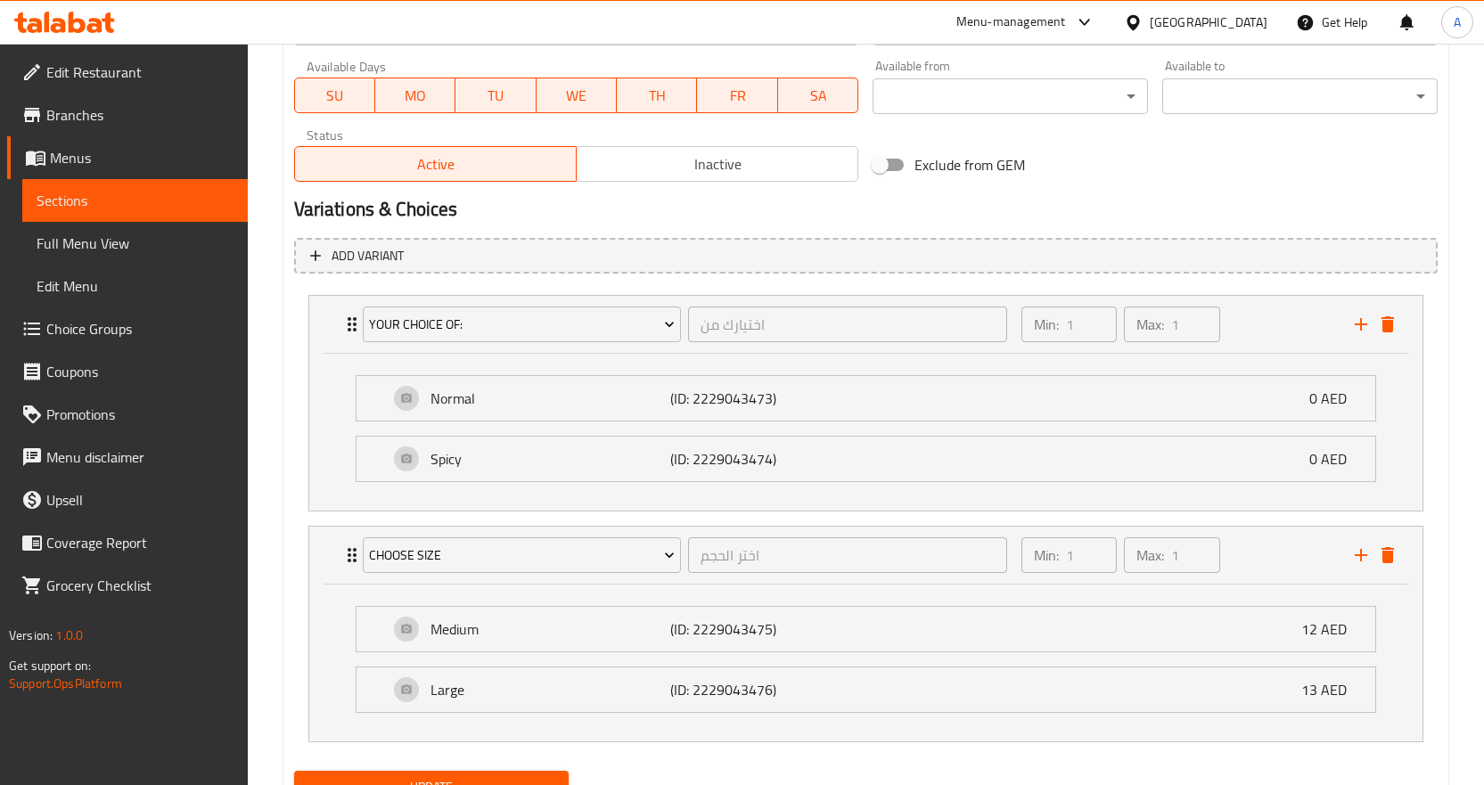
scroll to position [892, 0]
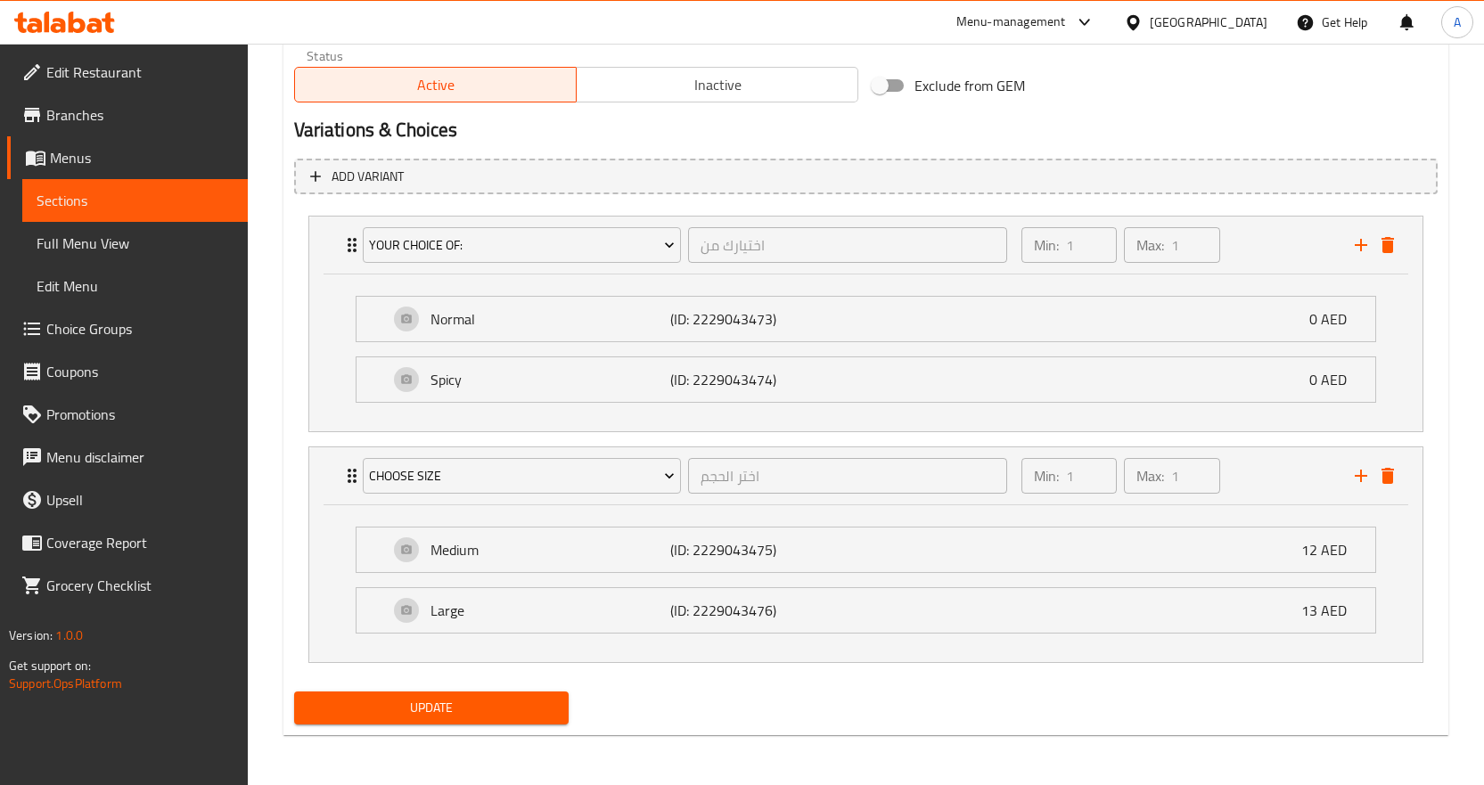
click at [538, 717] on span "Update" at bounding box center [431, 708] width 247 height 22
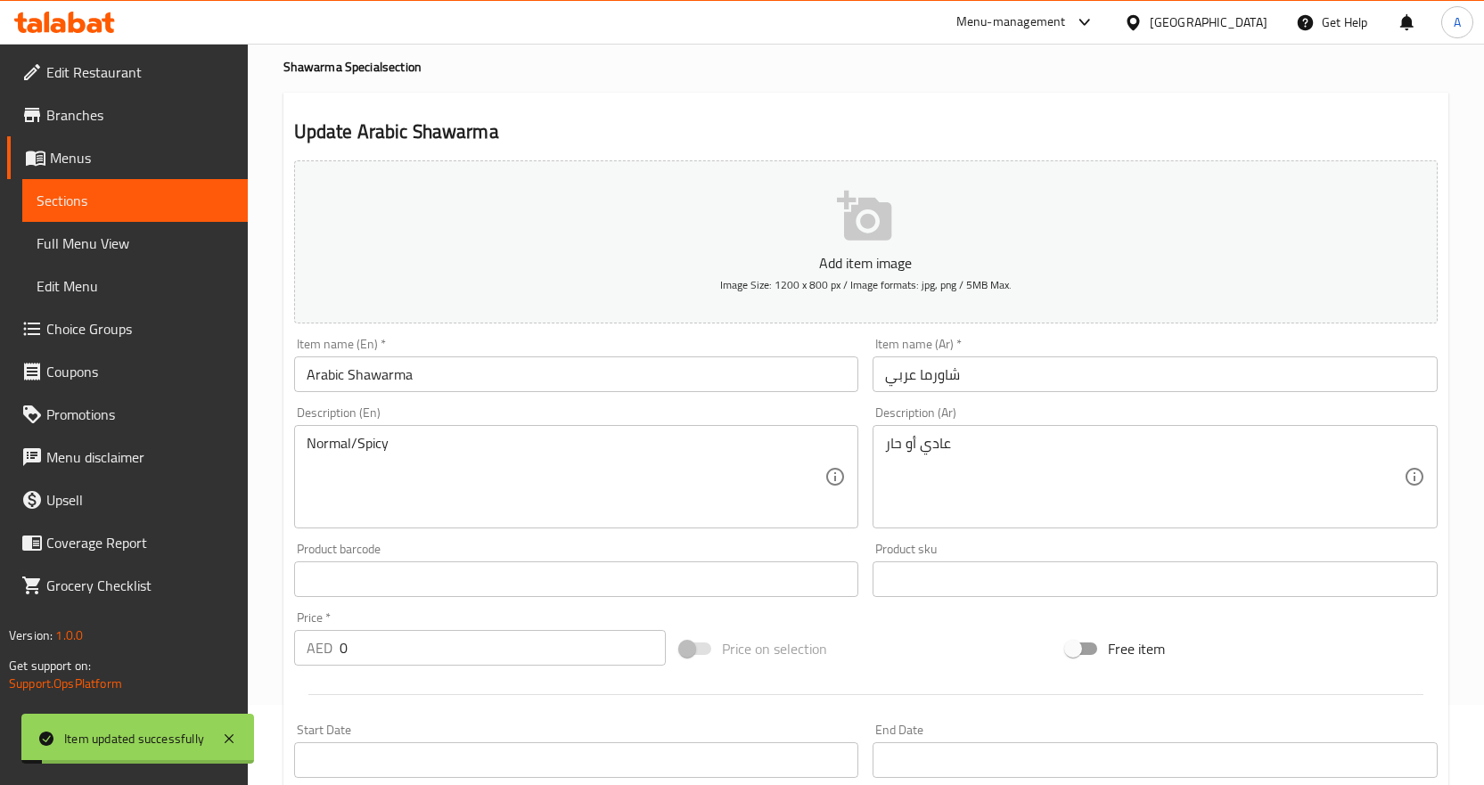
scroll to position [0, 0]
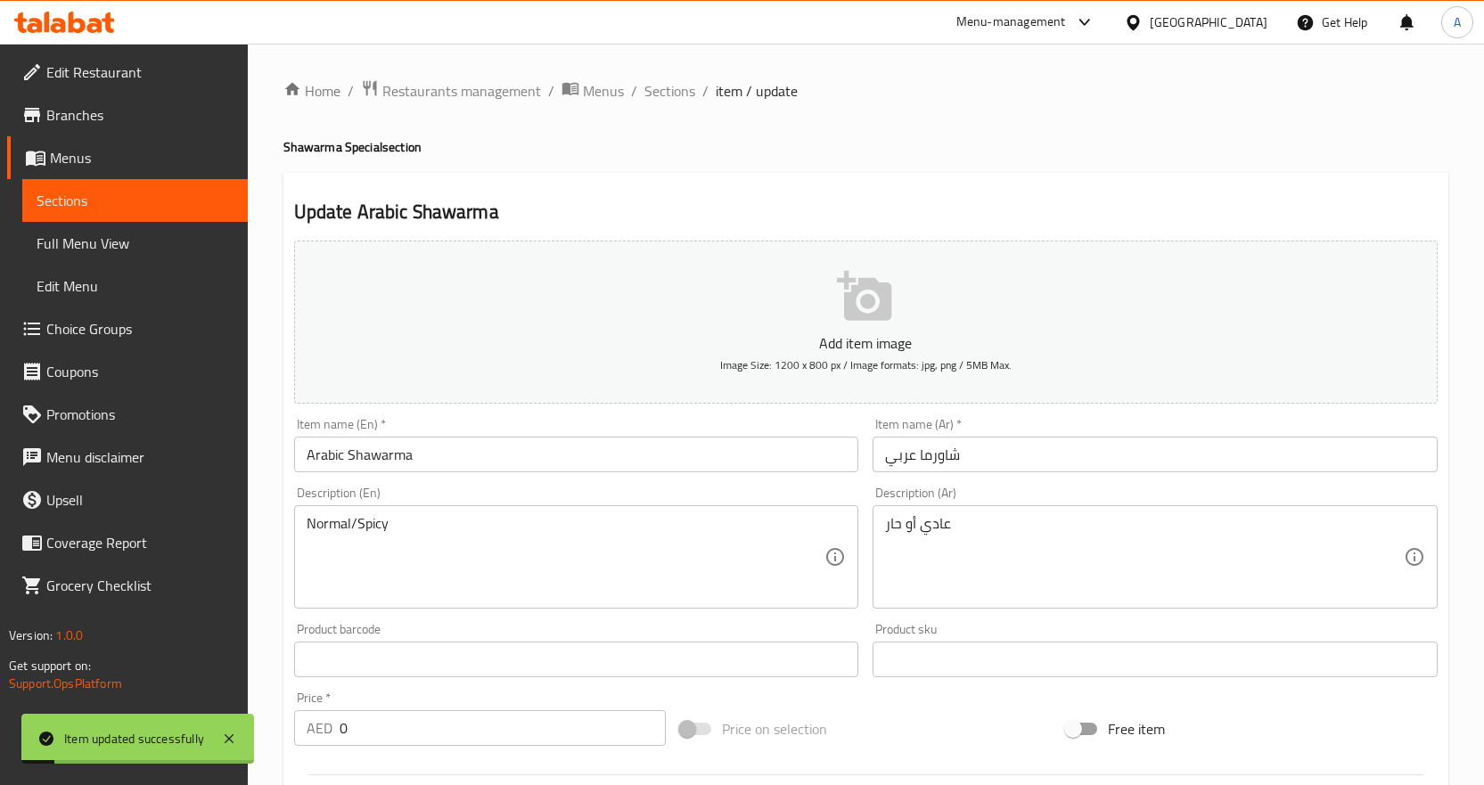
click at [420, 458] on input "Arabic Shawarma" at bounding box center [576, 455] width 565 height 36
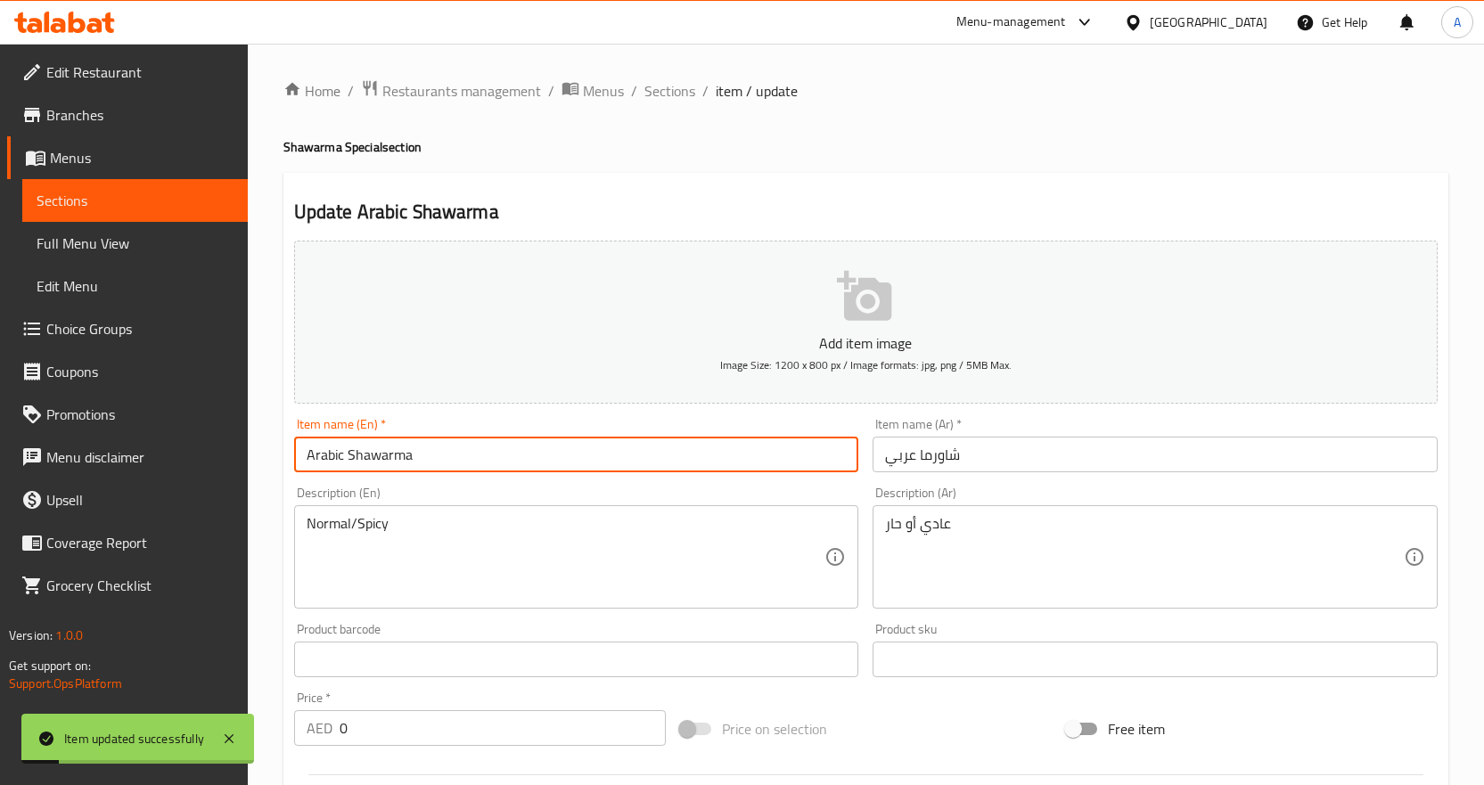
click at [420, 458] on input "Arabic Shawarma" at bounding box center [576, 455] width 565 height 36
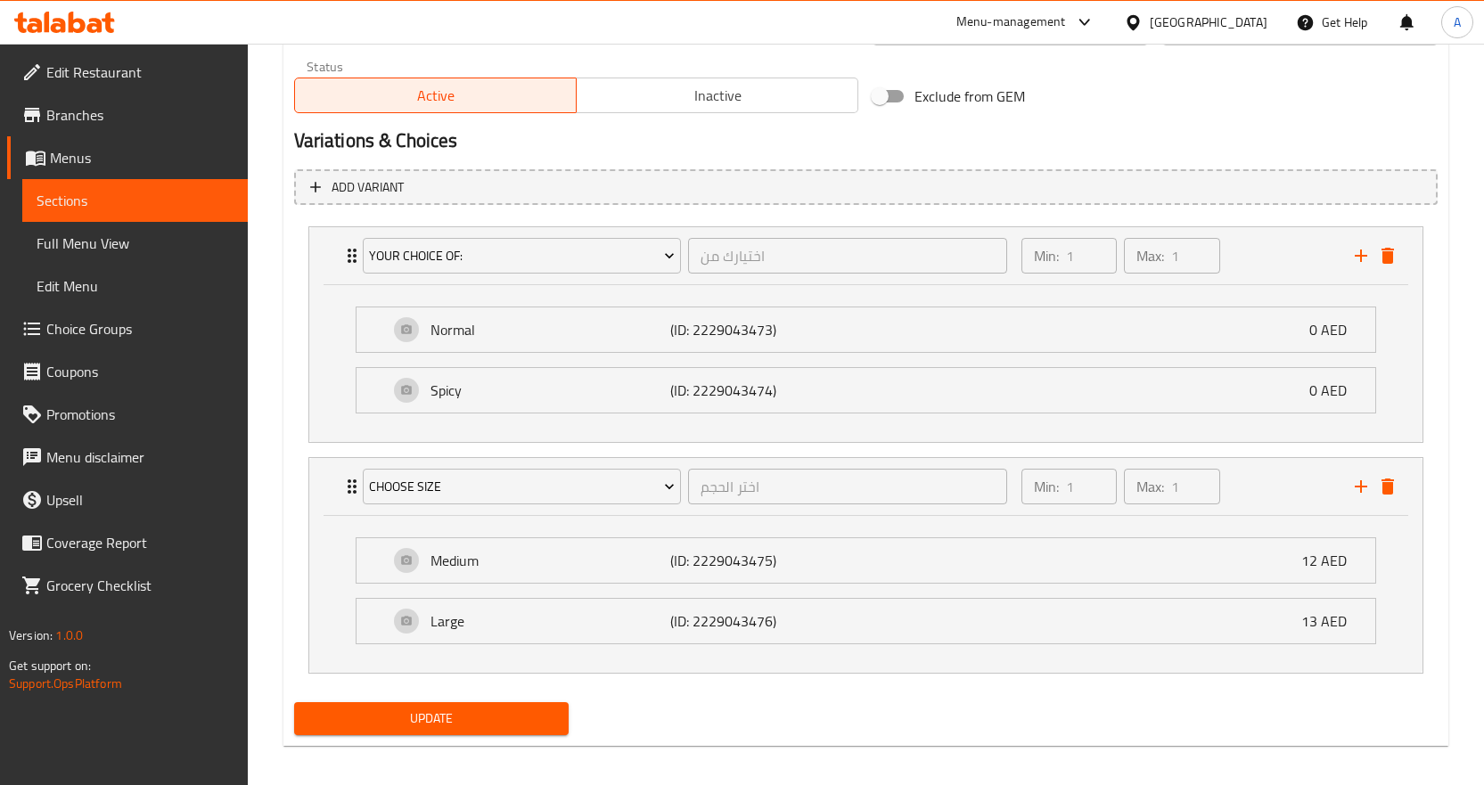
scroll to position [892, 0]
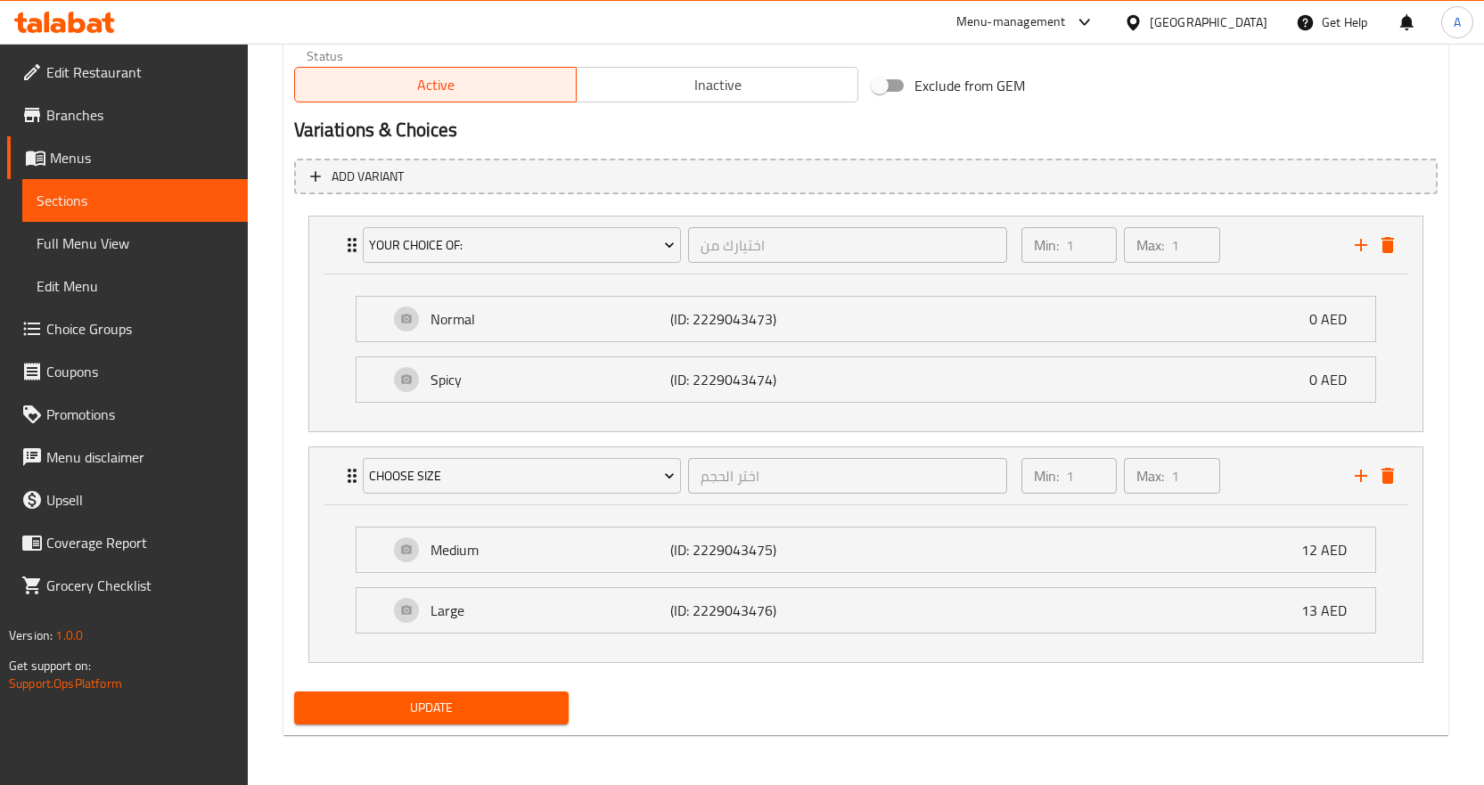
click at [546, 705] on span "Update" at bounding box center [431, 708] width 247 height 22
click at [117, 250] on span "Full Menu View" at bounding box center [135, 243] width 197 height 21
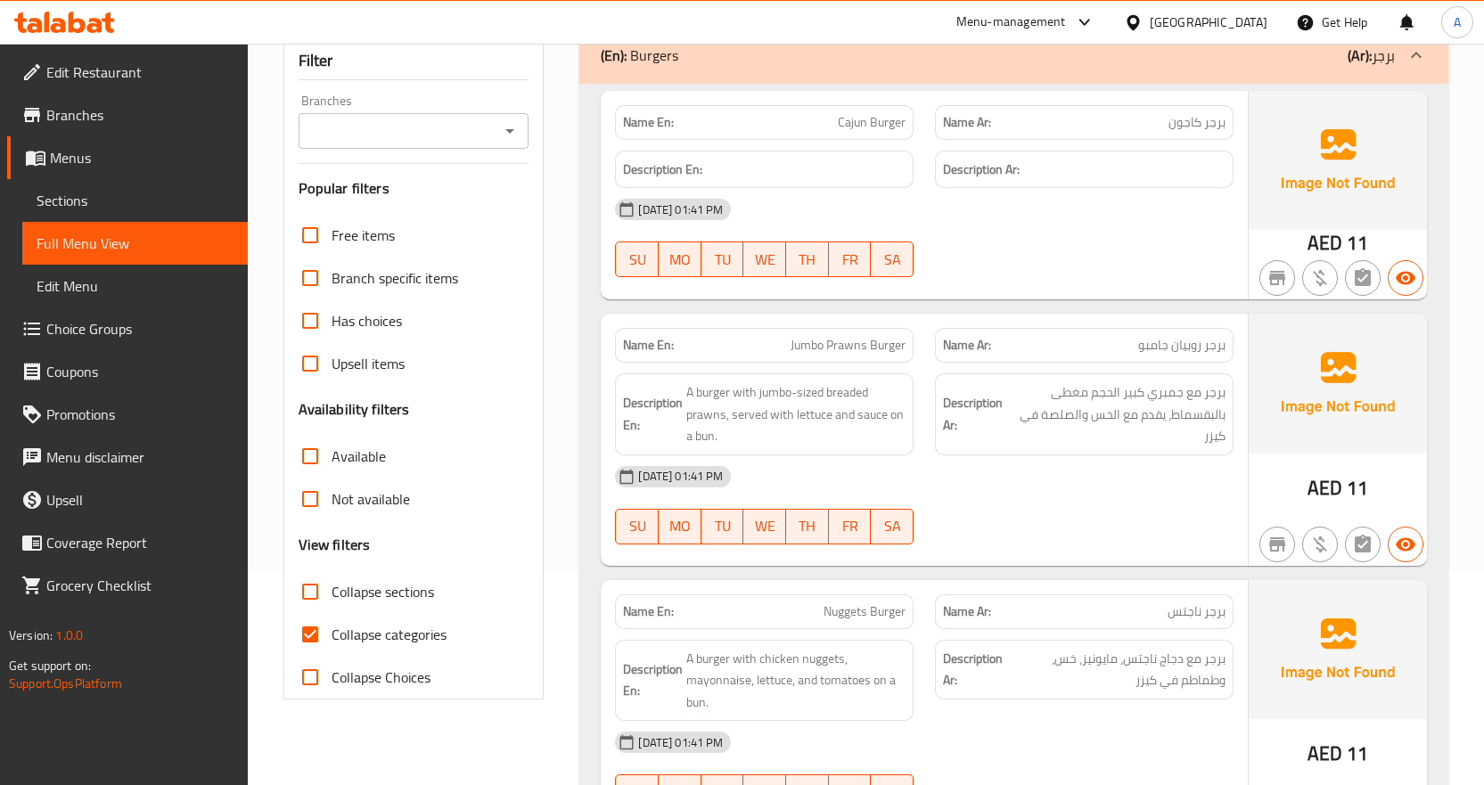
scroll to position [357, 0]
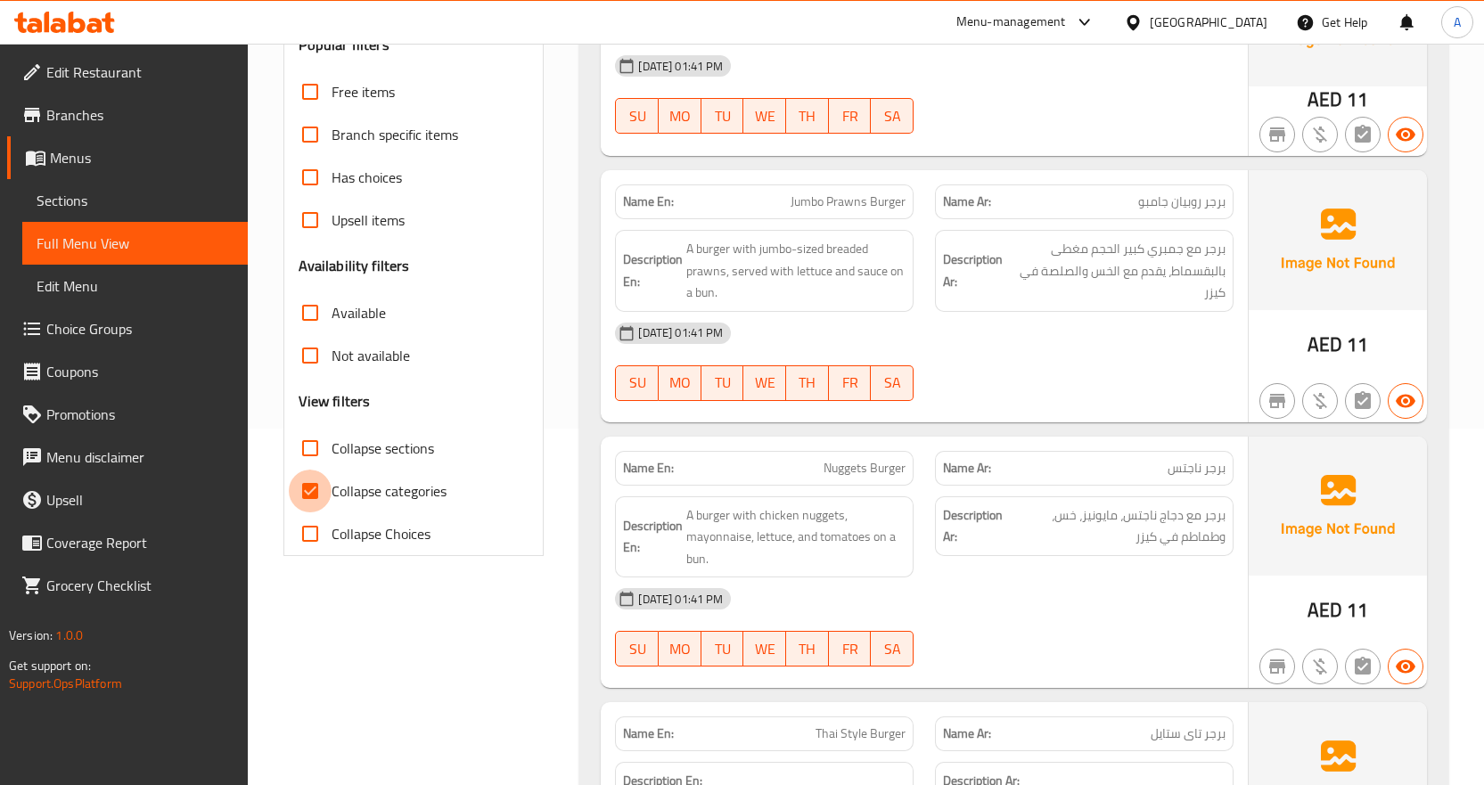
click at [308, 490] on input "Collapse categories" at bounding box center [310, 491] width 43 height 43
checkbox input "false"
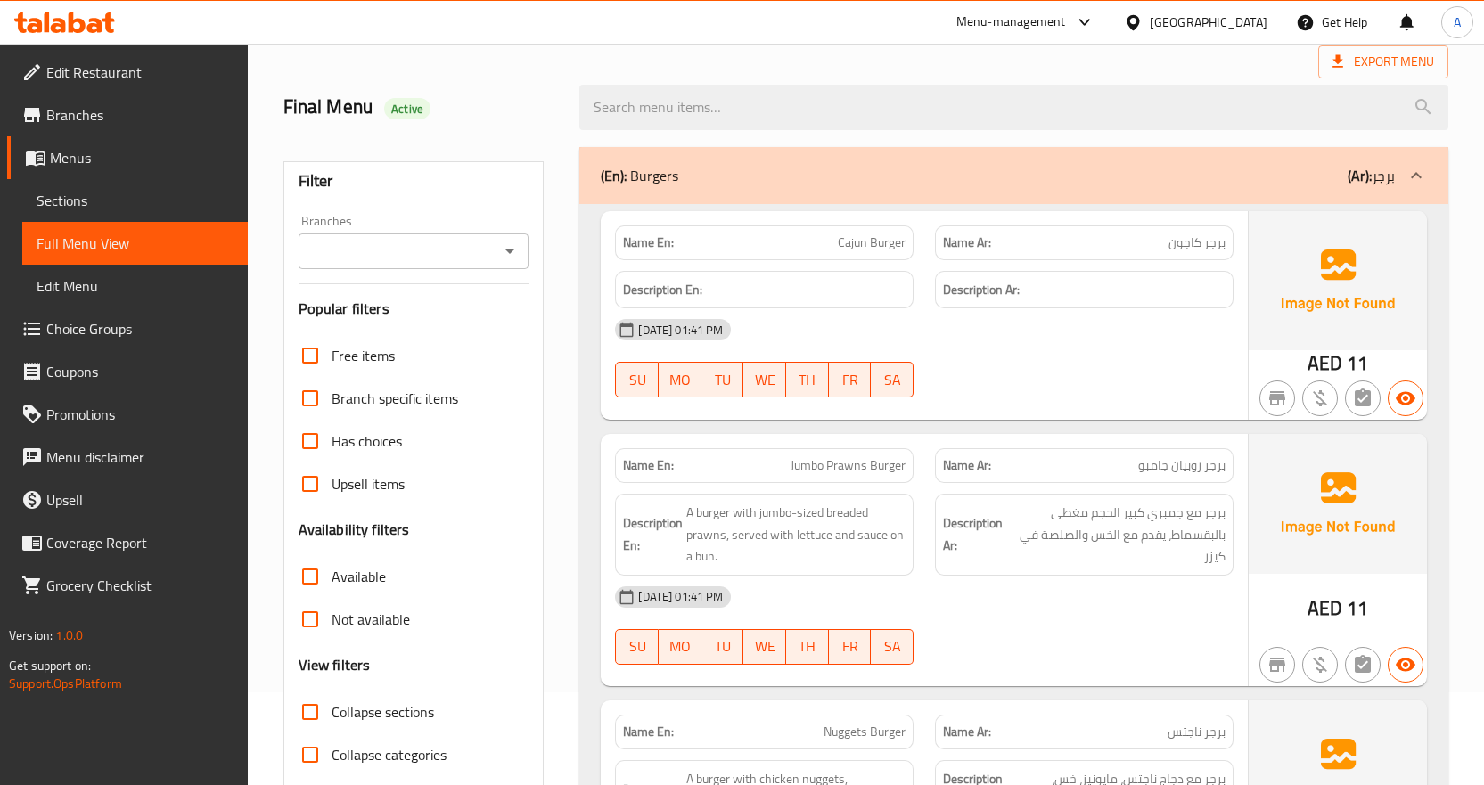
scroll to position [178, 0]
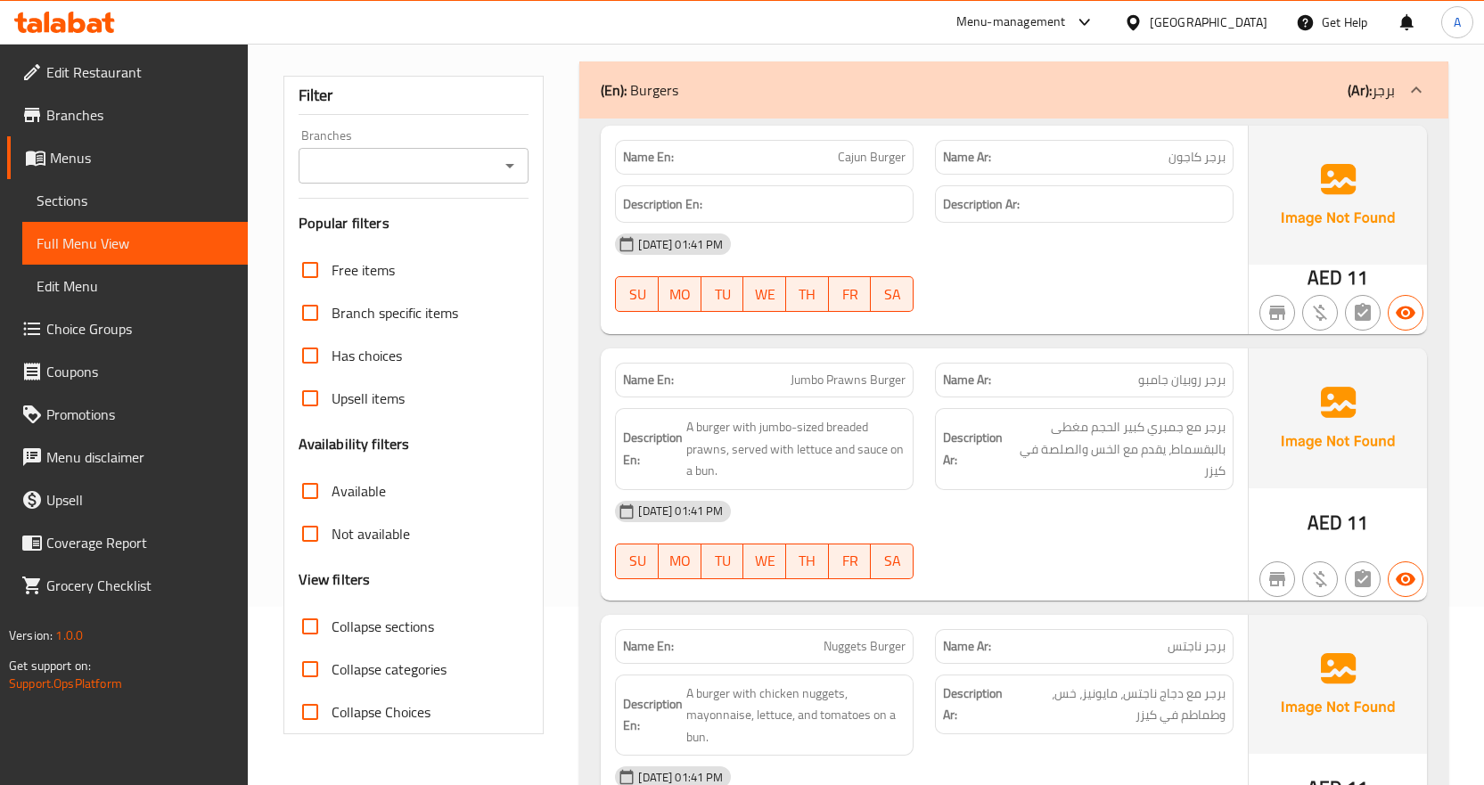
drag, startPoint x: 317, startPoint y: 626, endPoint x: 578, endPoint y: 581, distance: 264.1
click at [317, 626] on input "Collapse sections" at bounding box center [310, 626] width 43 height 43
checkbox input "true"
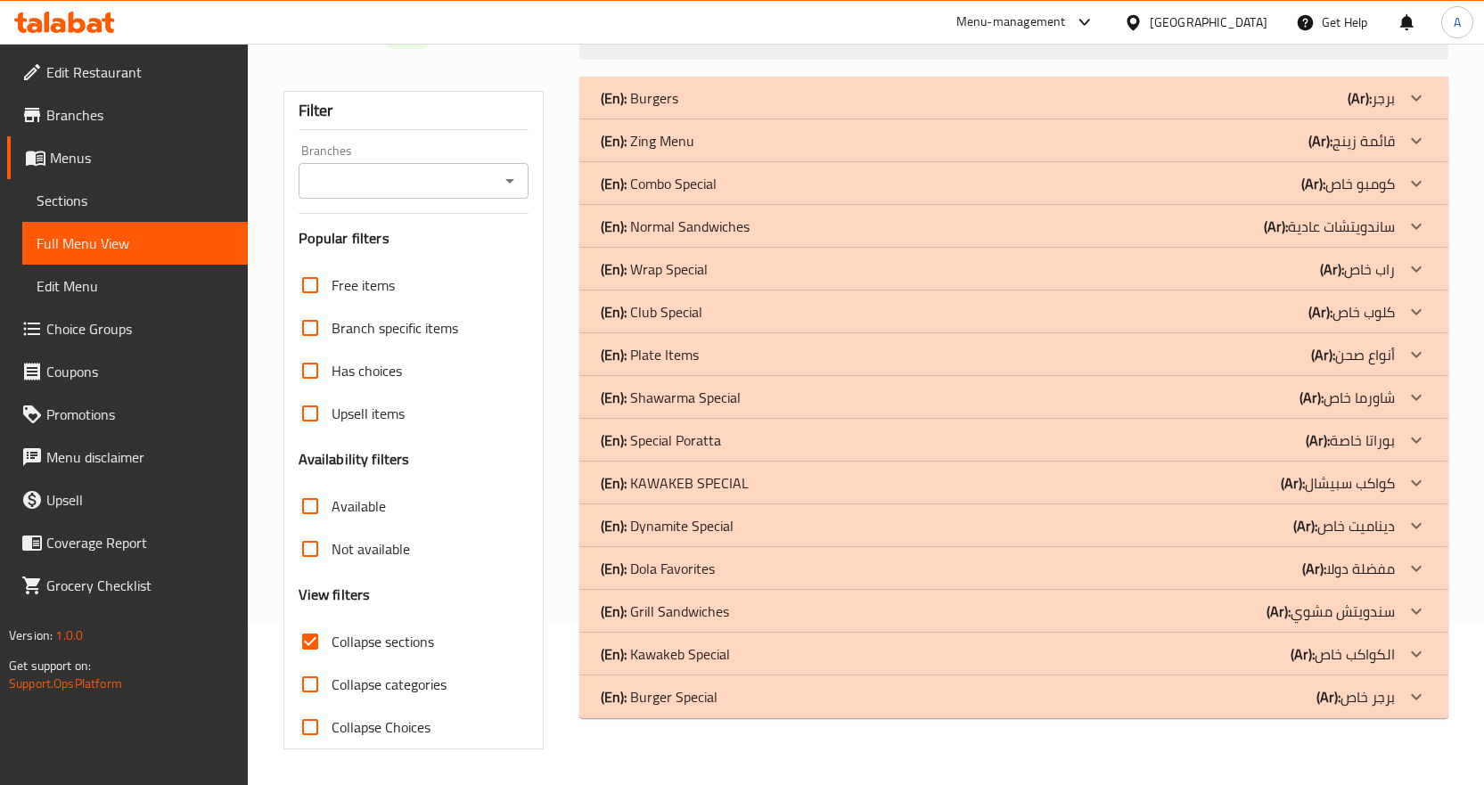
scroll to position [163, 0]
click at [1422, 100] on icon at bounding box center [1416, 97] width 21 height 21
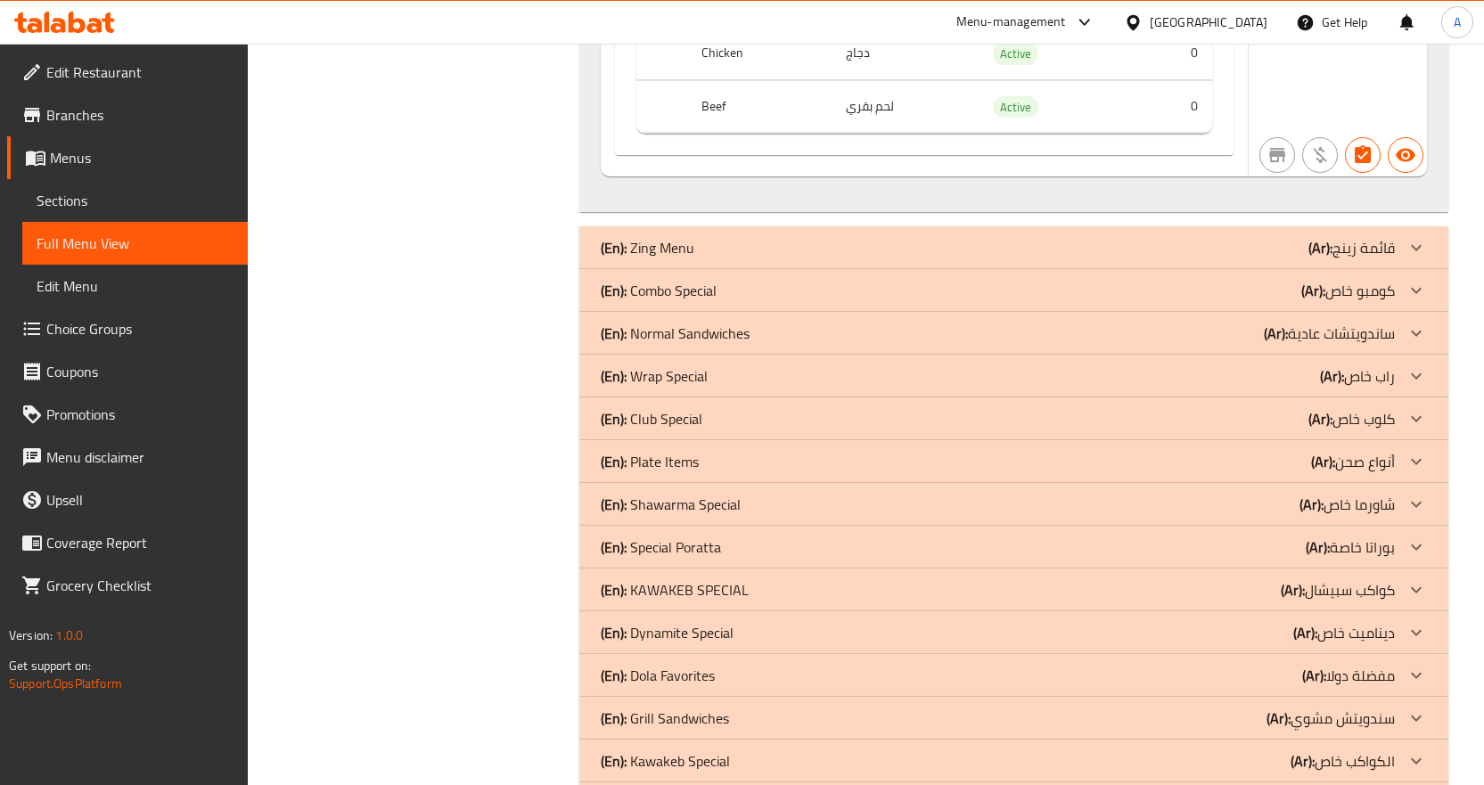
scroll to position [3525, 0]
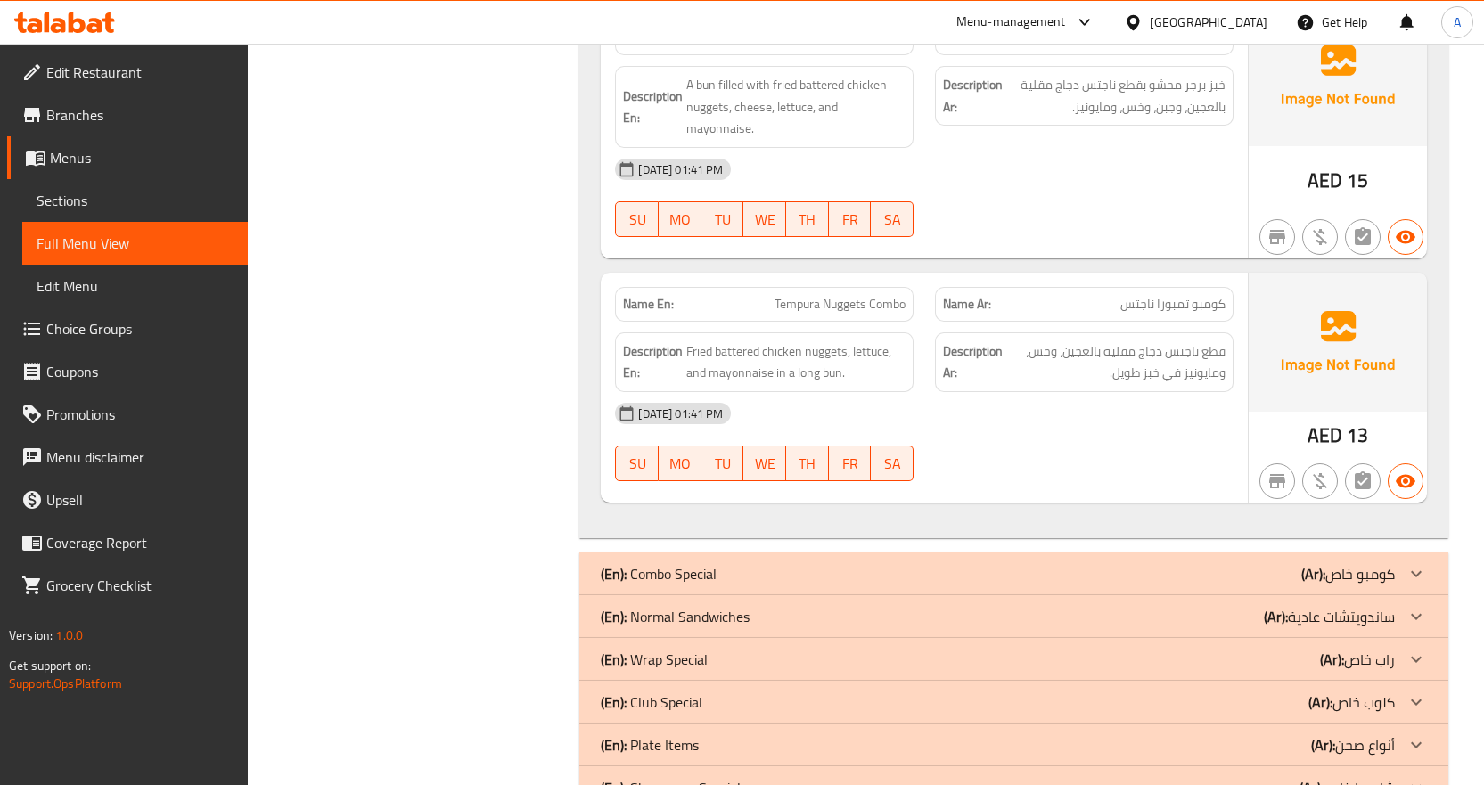
scroll to position [5607, 0]
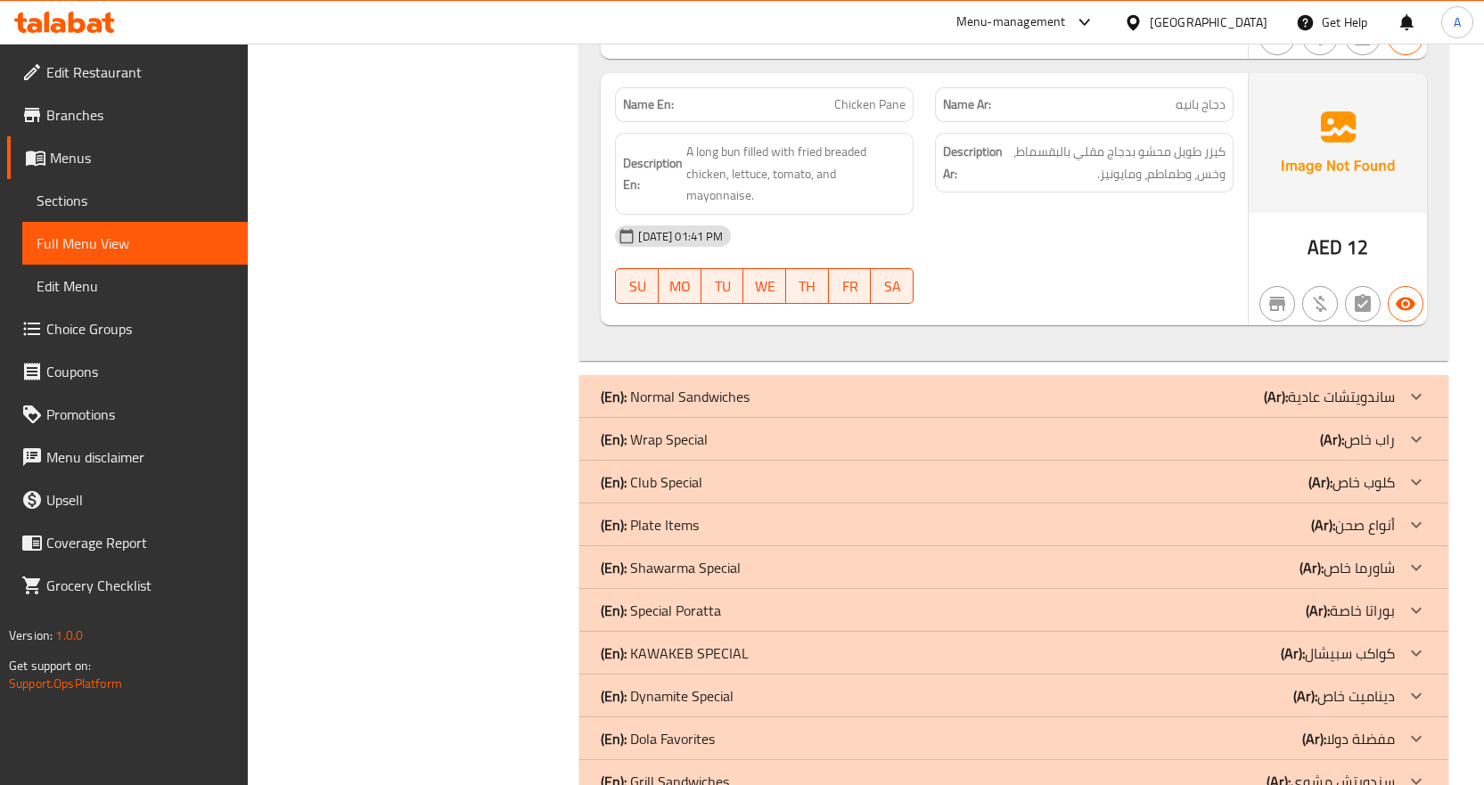
scroll to position [10858, 0]
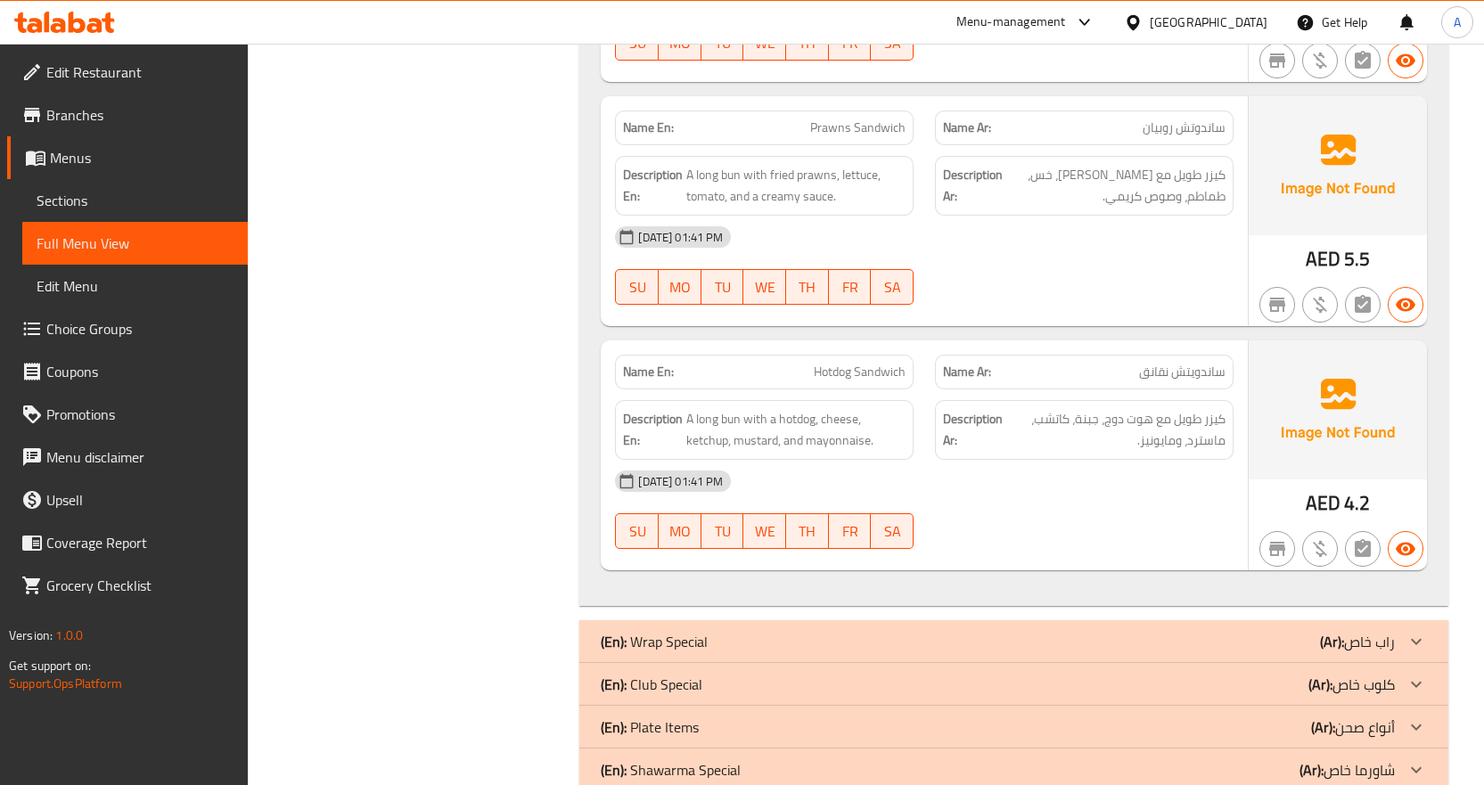
scroll to position [11892, 0]
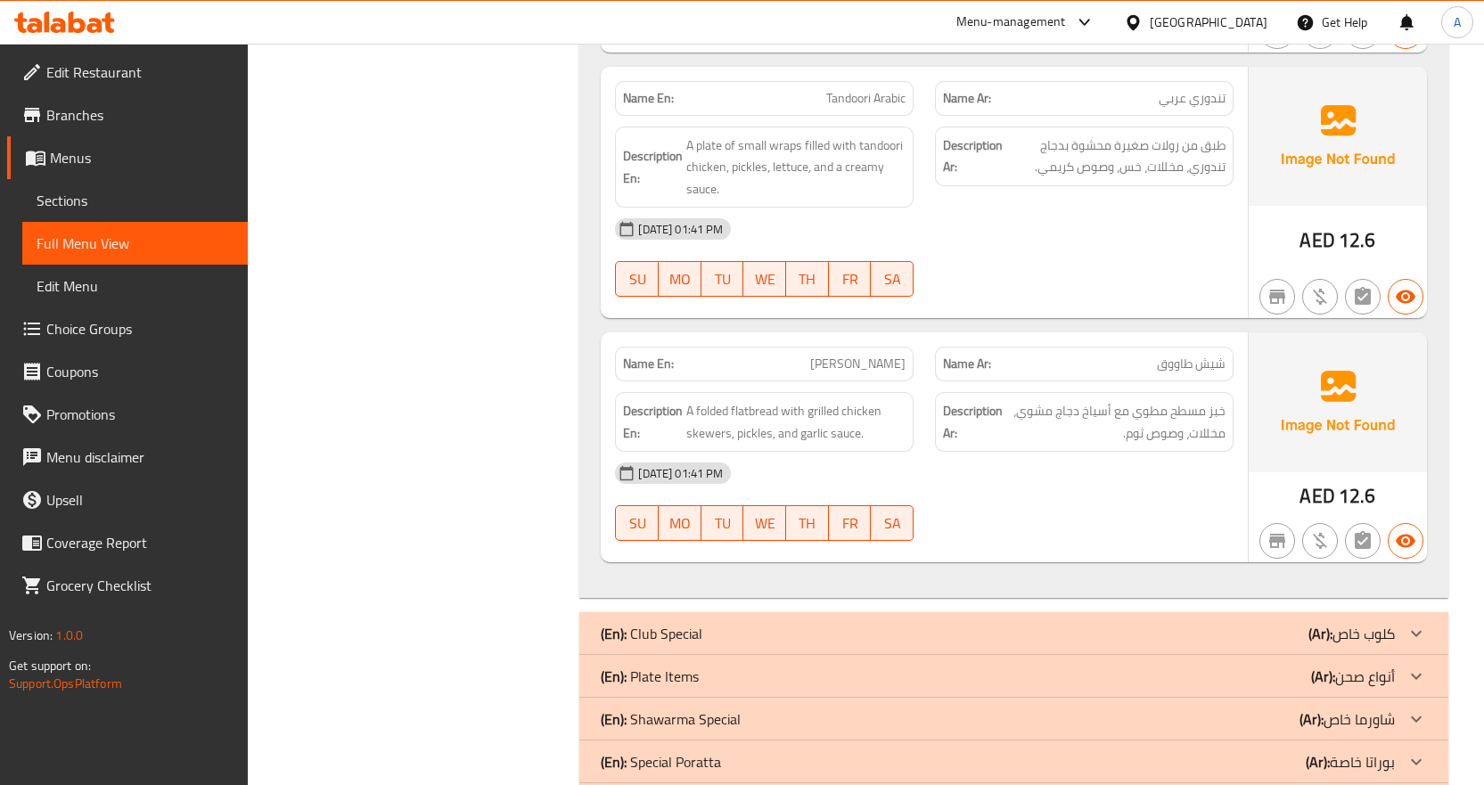
scroll to position [13926, 0]
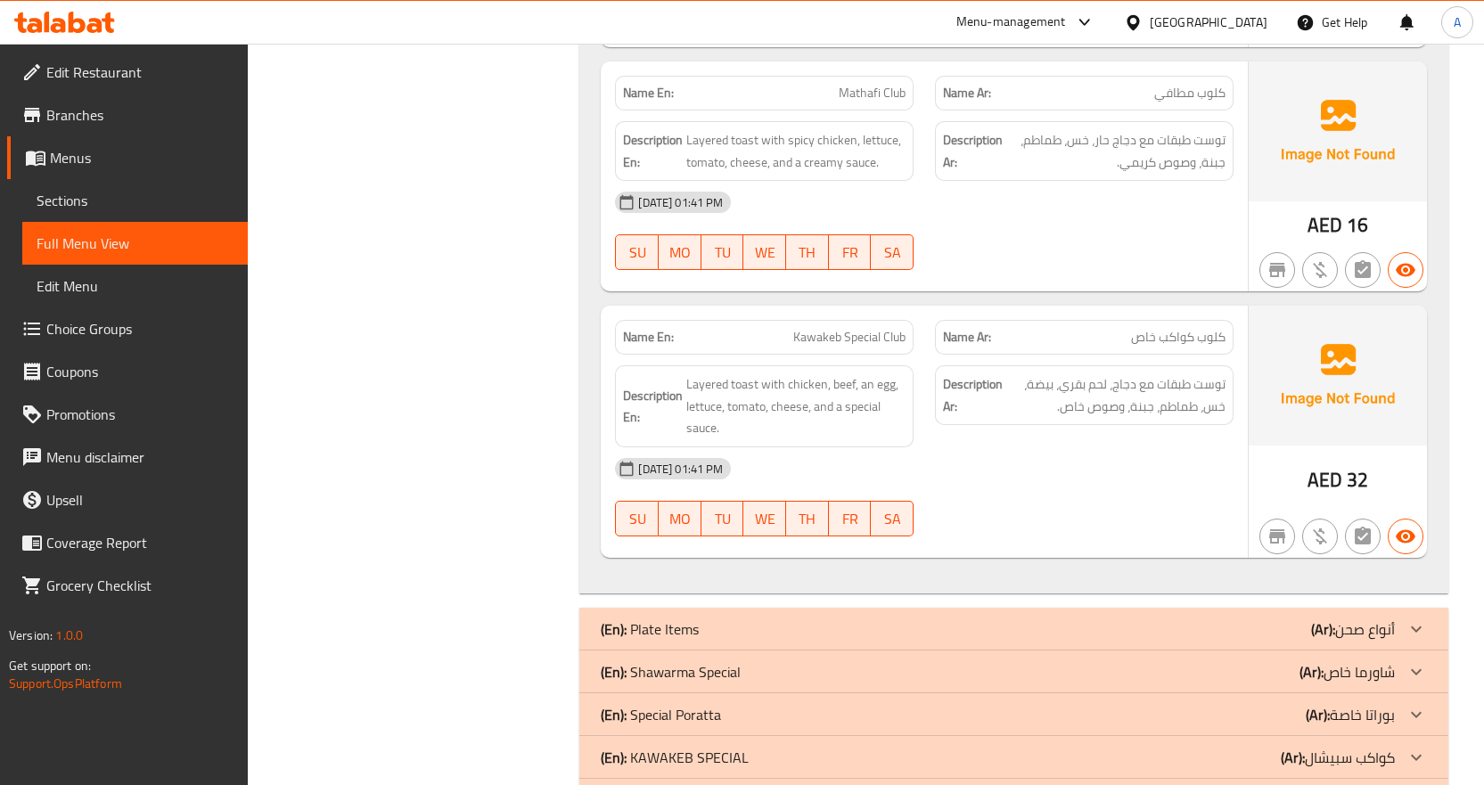
scroll to position [17179, 0]
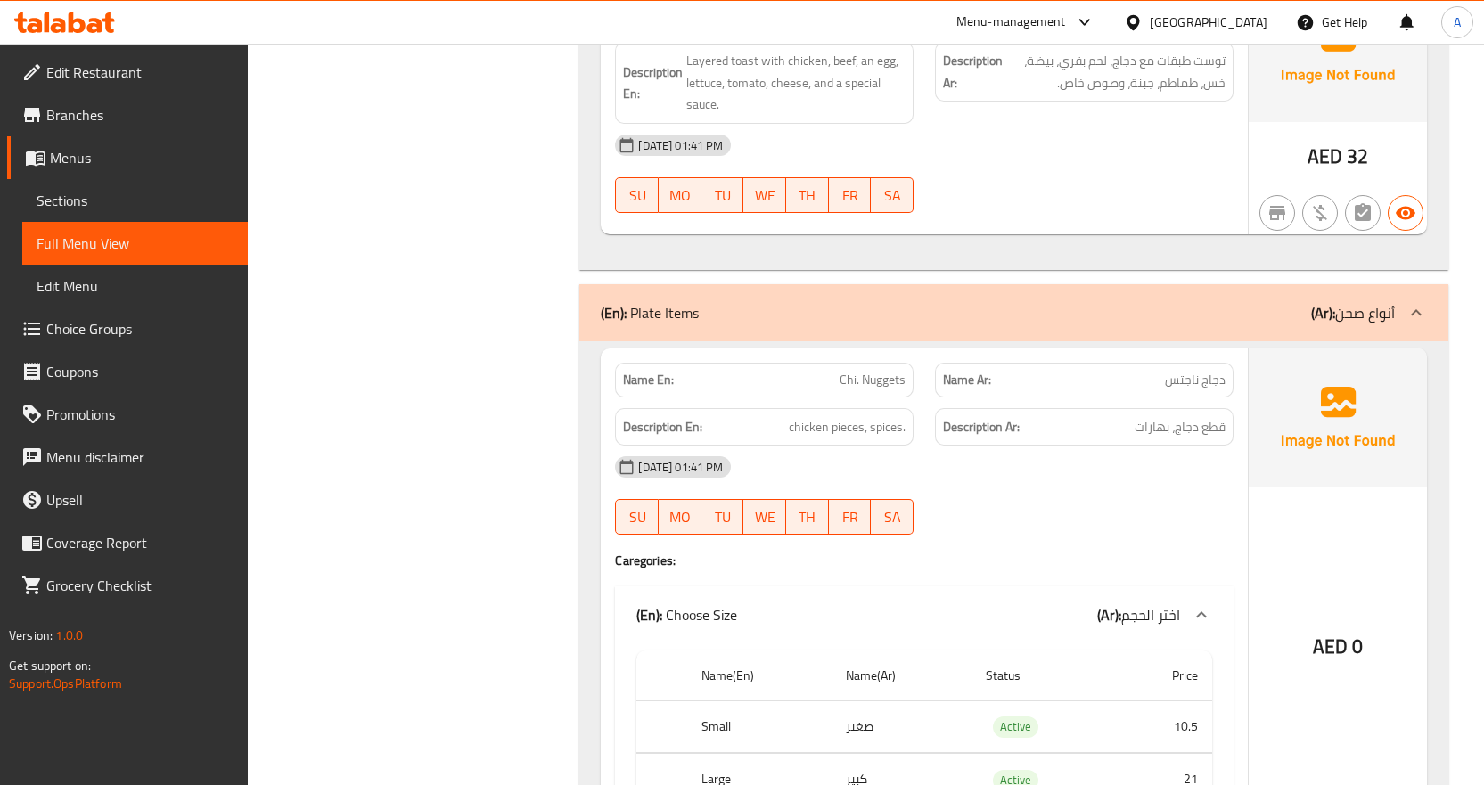
scroll to position [17357, 0]
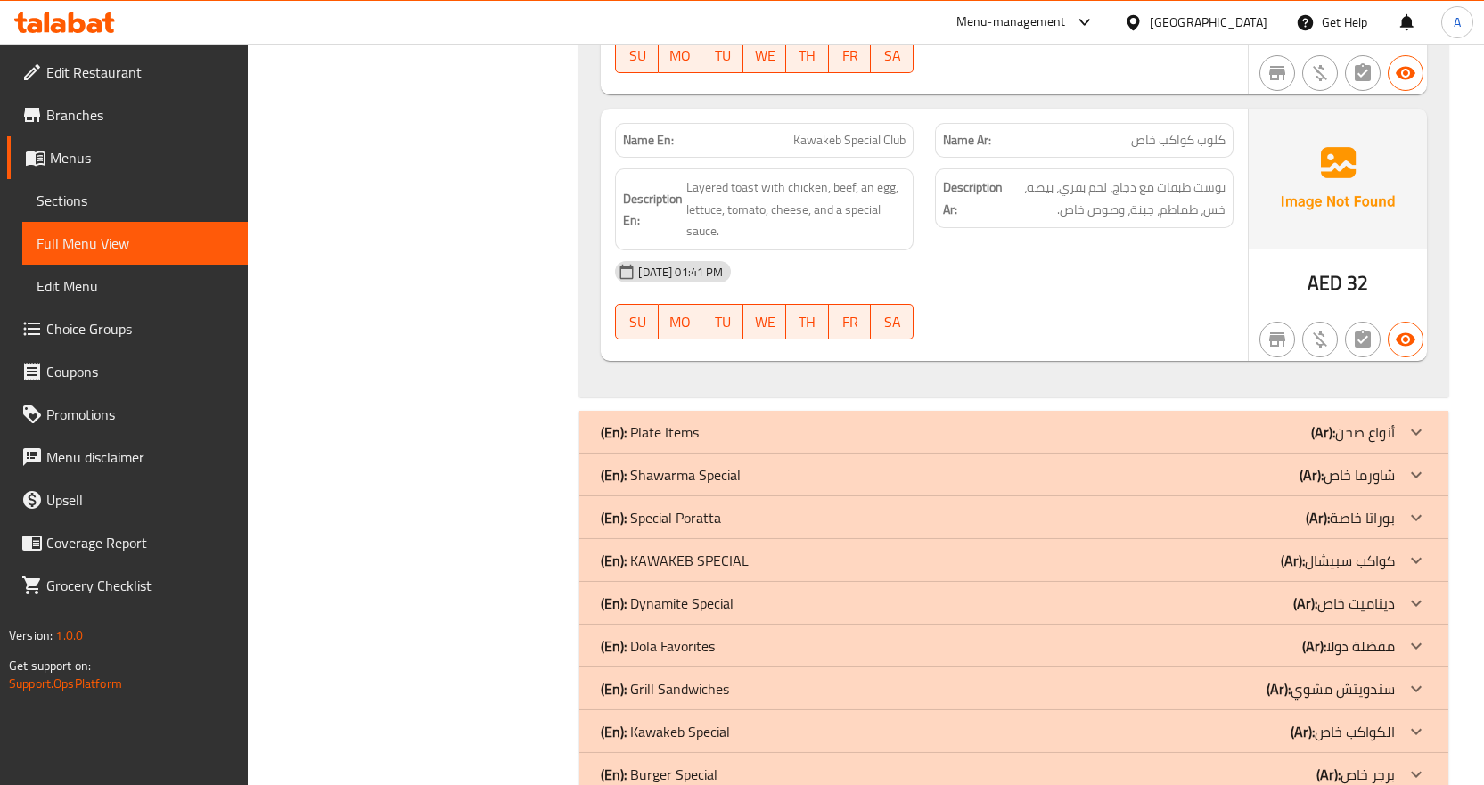
scroll to position [17179, 0]
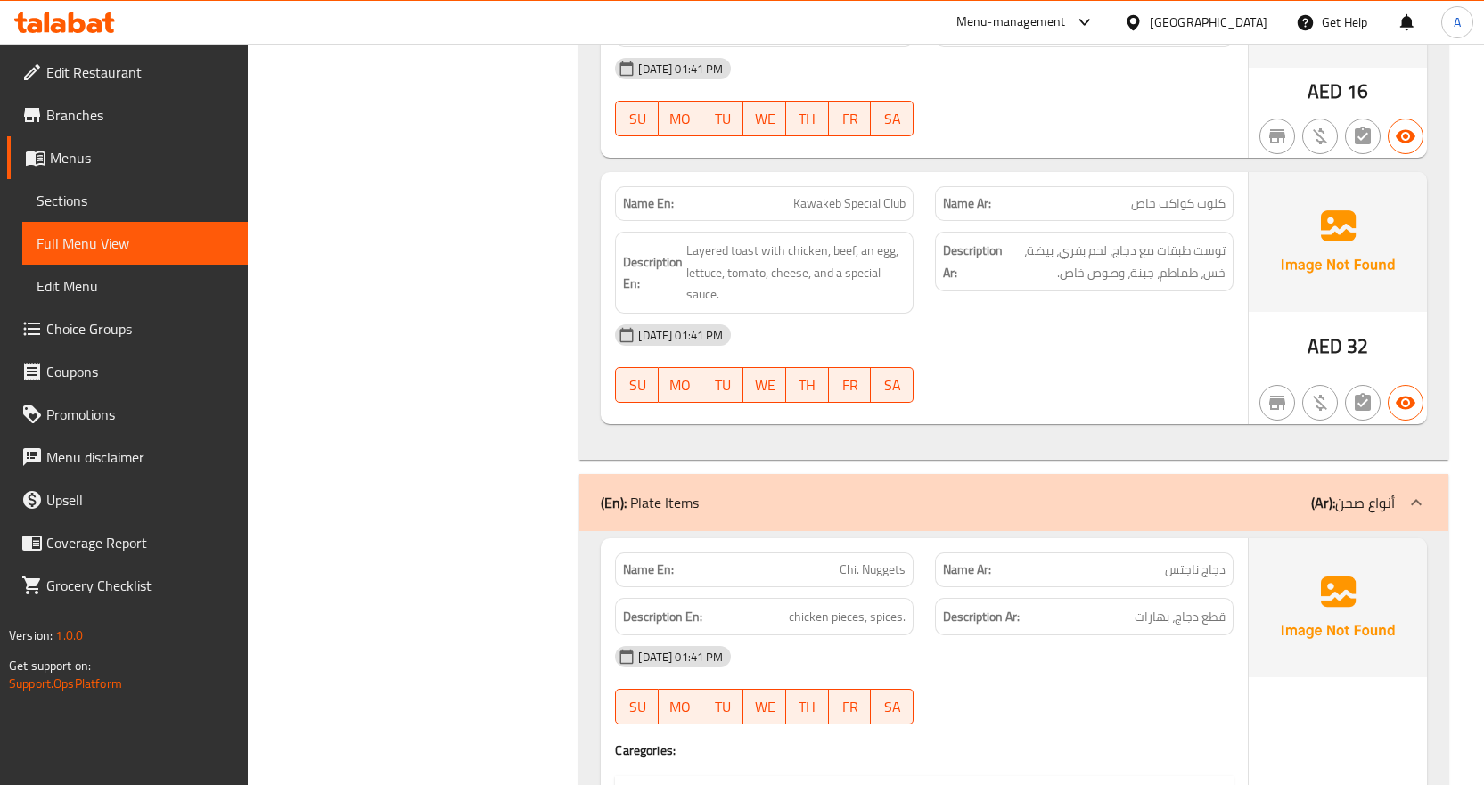
scroll to position [17357, 0]
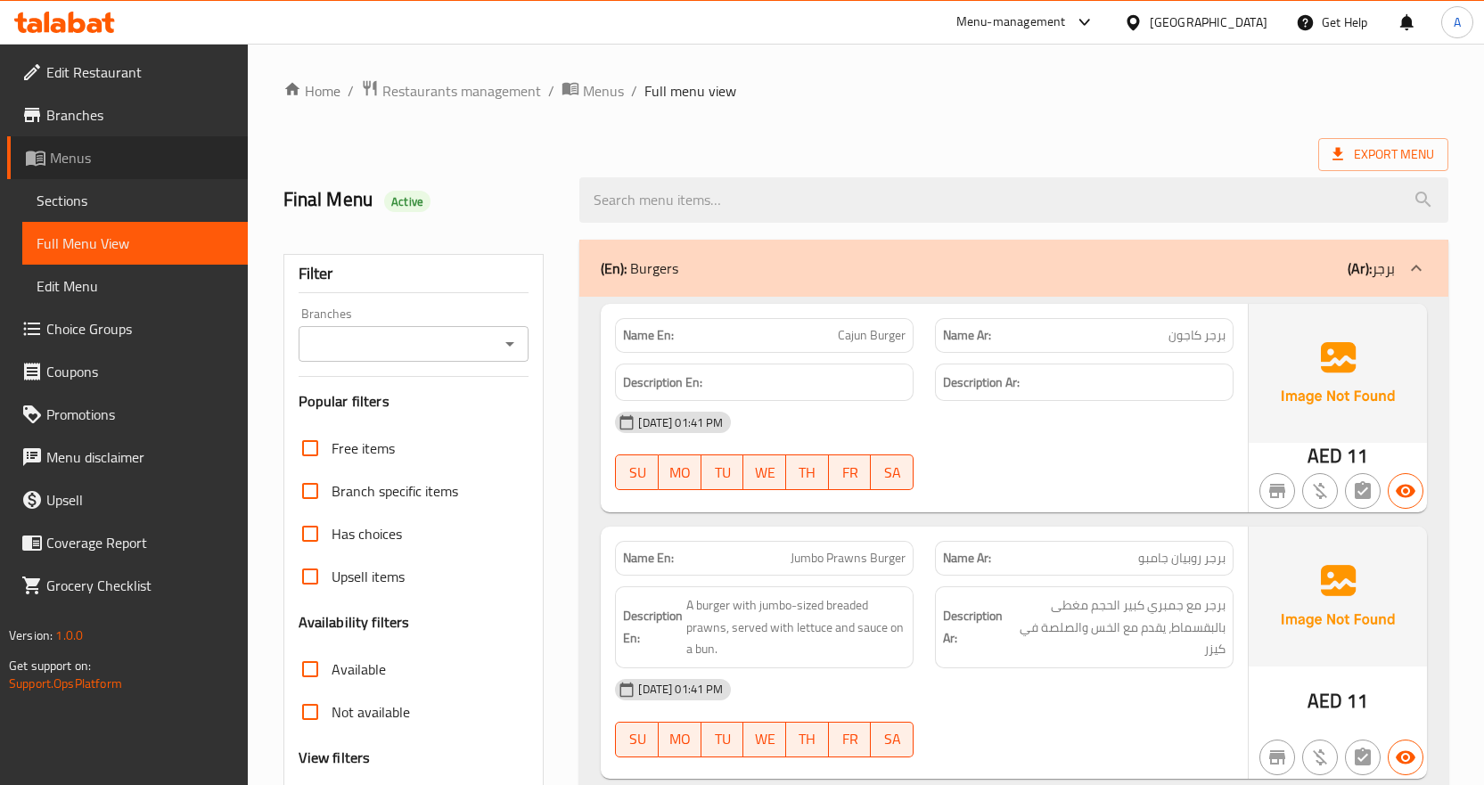
click at [119, 160] on span "Menus" at bounding box center [142, 157] width 184 height 21
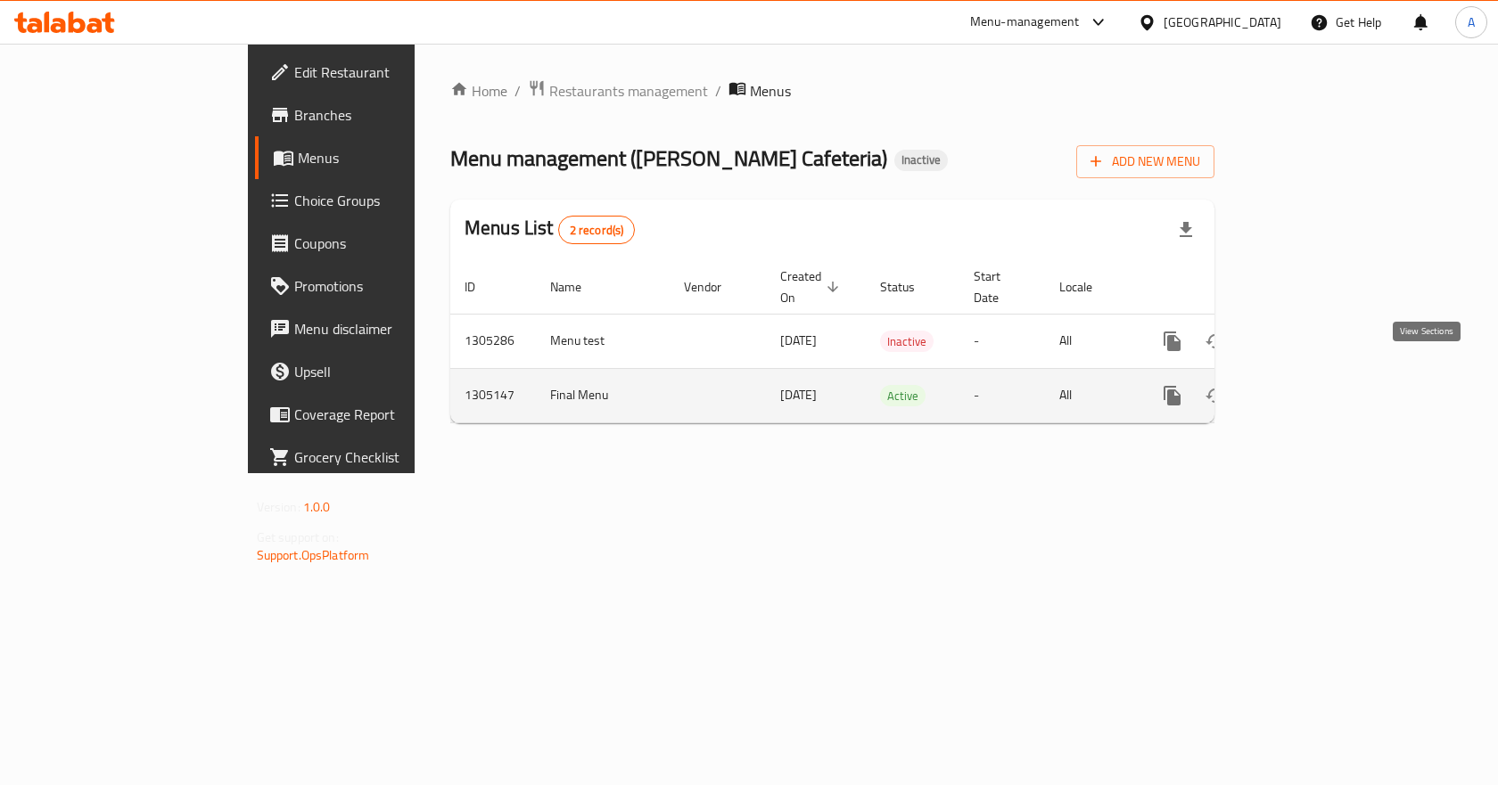
click at [1311, 385] on icon "enhanced table" at bounding box center [1300, 395] width 21 height 21
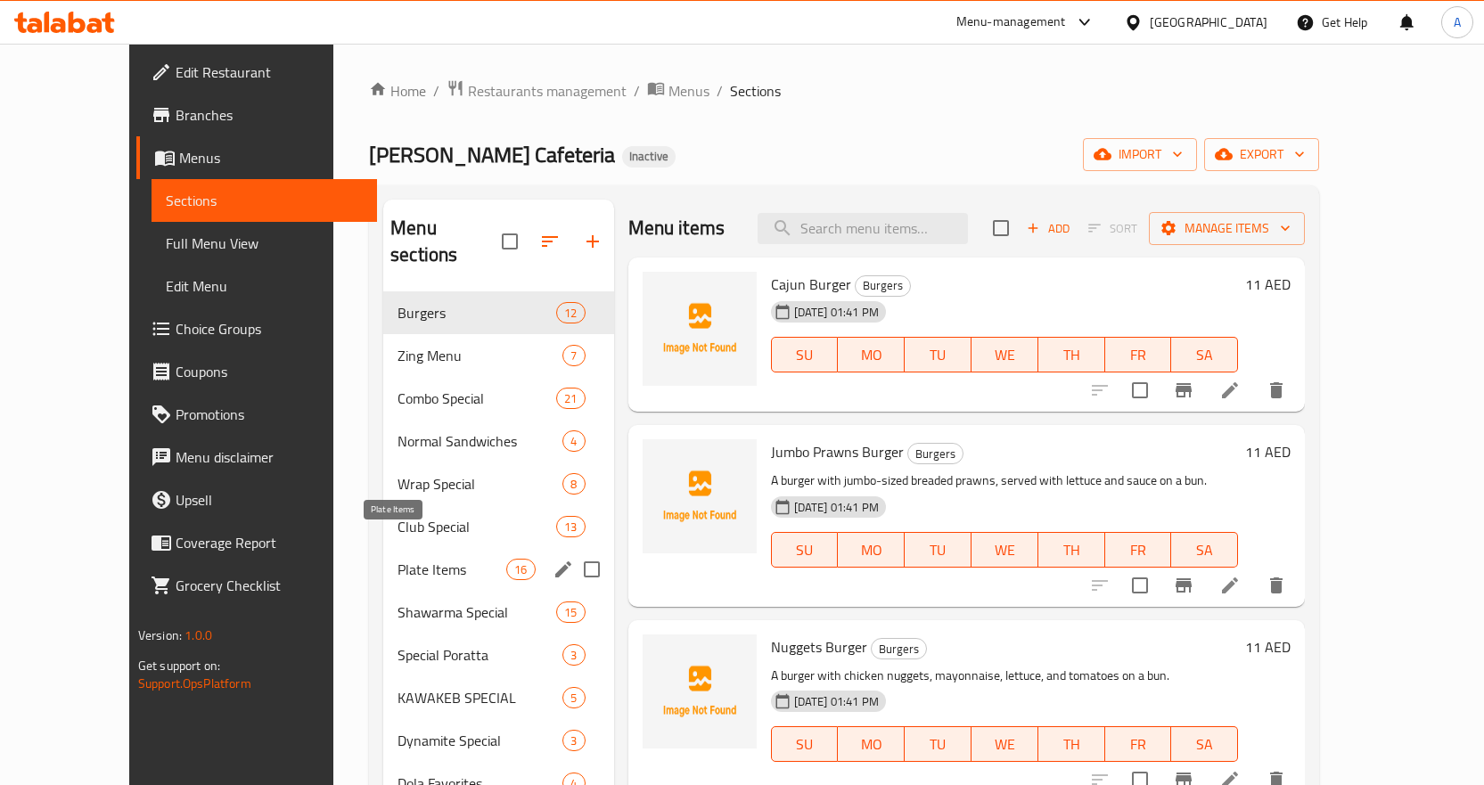
scroll to position [89, 0]
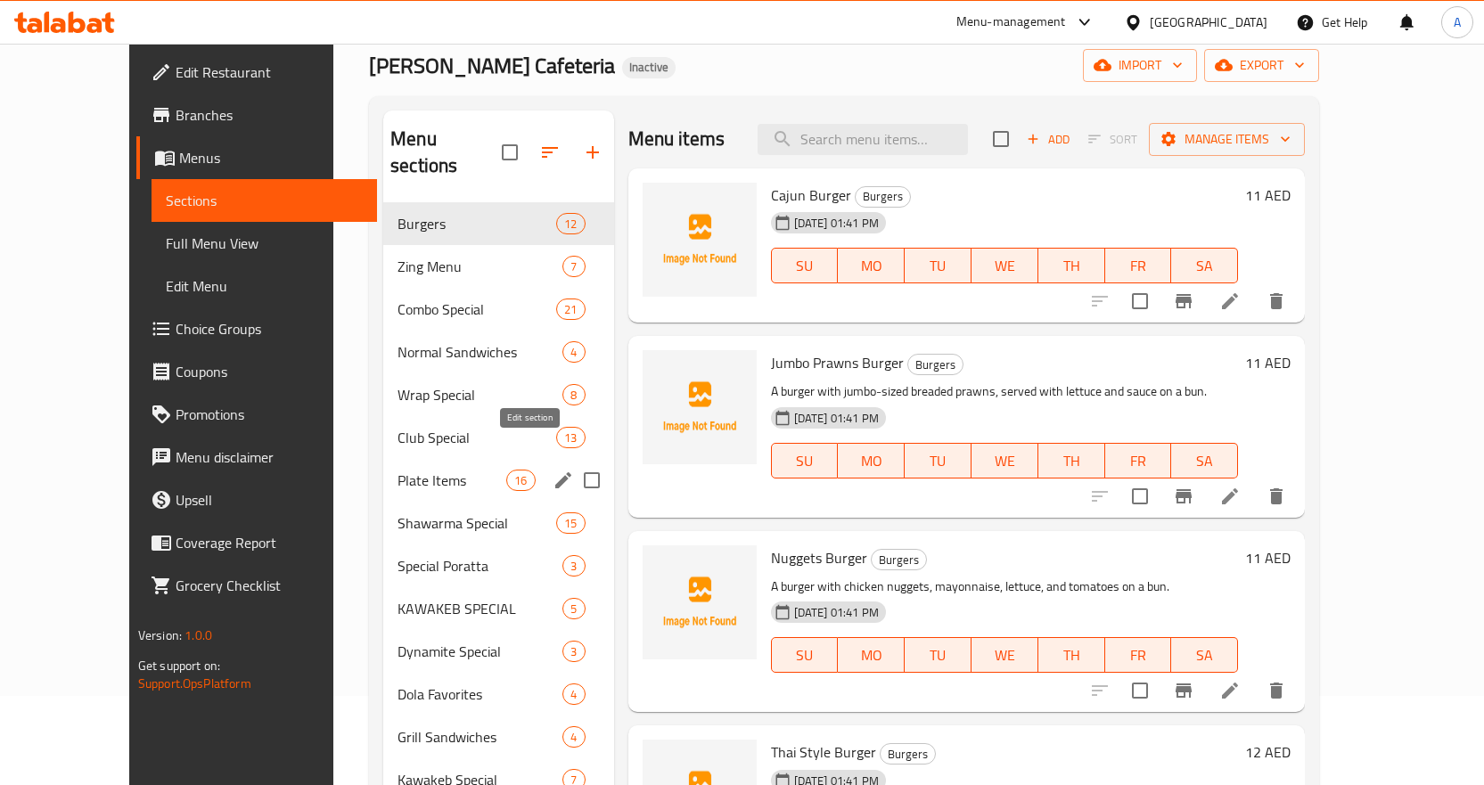
click at [553, 470] on icon "edit" at bounding box center [563, 480] width 21 height 21
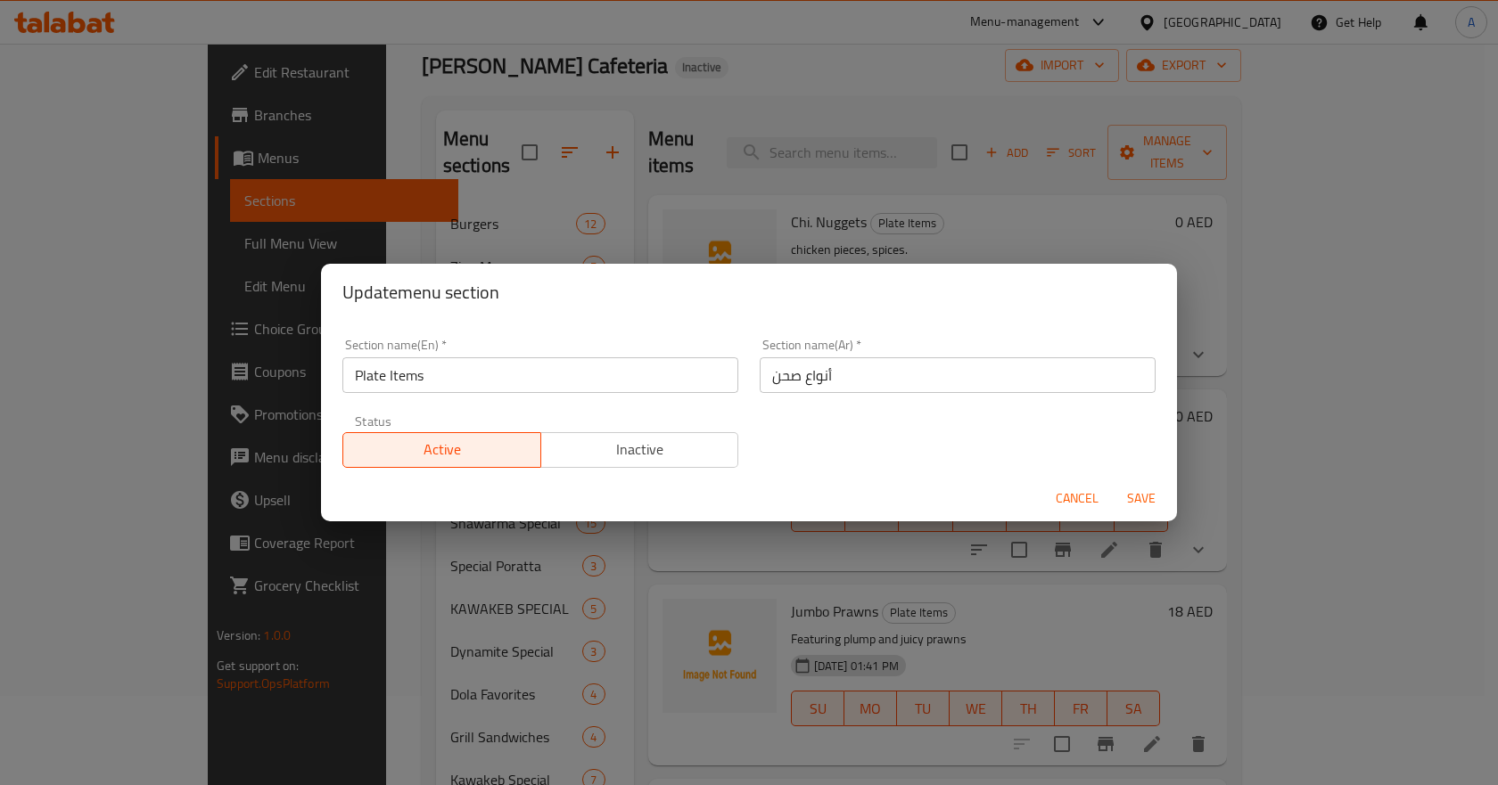
click at [815, 378] on input "أنواع صحن" at bounding box center [957, 375] width 396 height 36
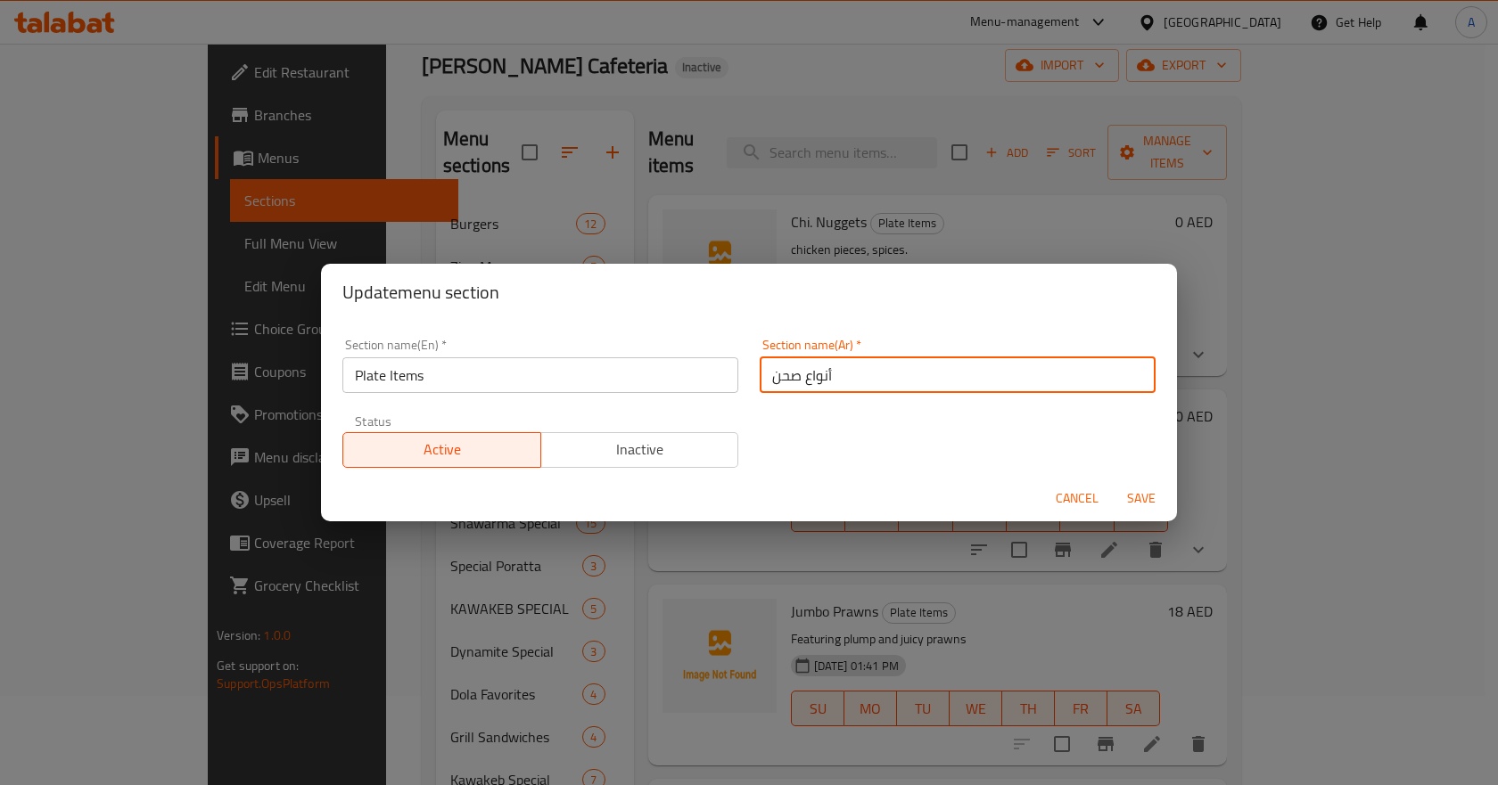
click at [815, 378] on input "أنواع صحن" at bounding box center [957, 375] width 396 height 36
type input "اصناف صحن"
click at [1147, 496] on span "Save" at bounding box center [1141, 499] width 43 height 22
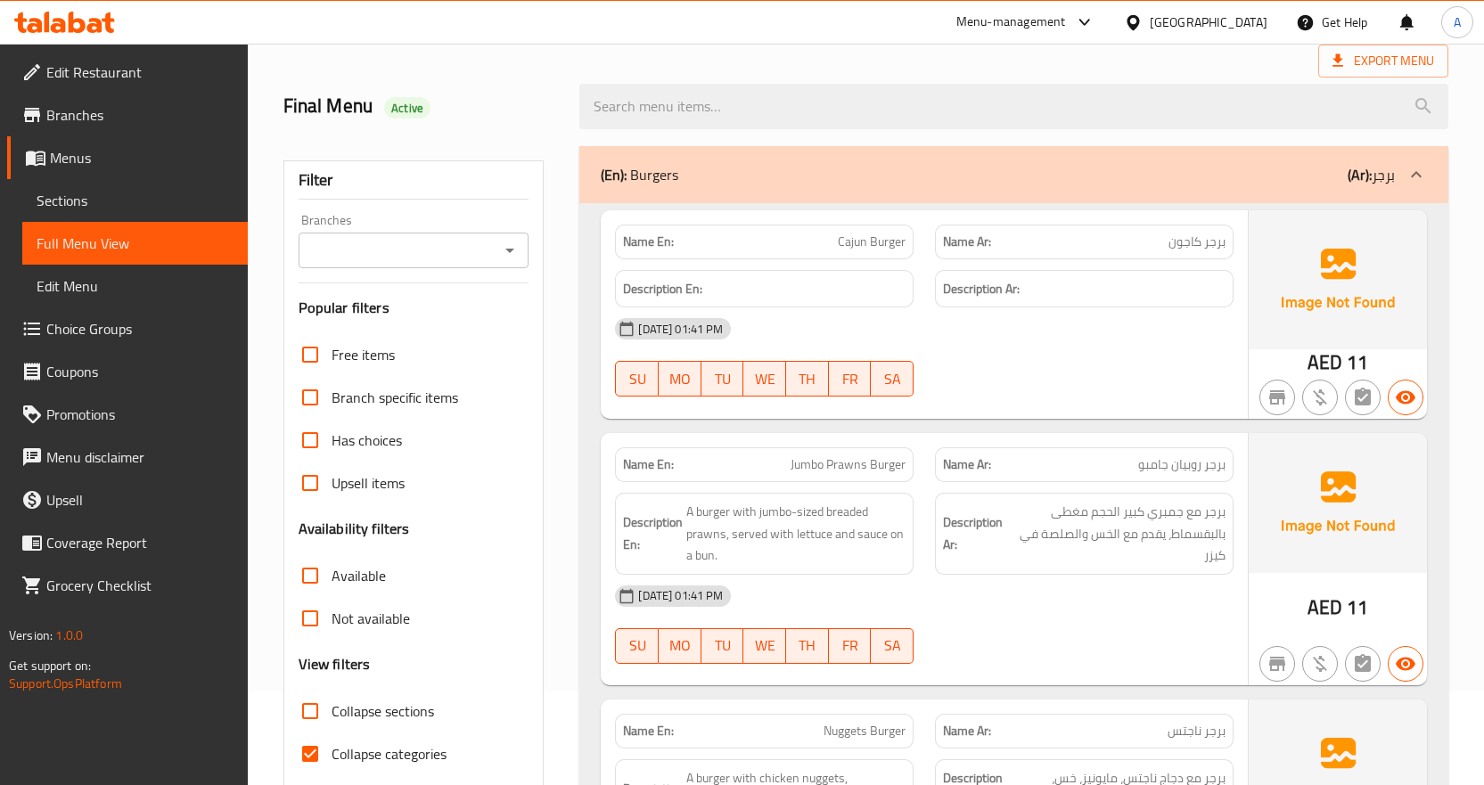
scroll to position [535, 0]
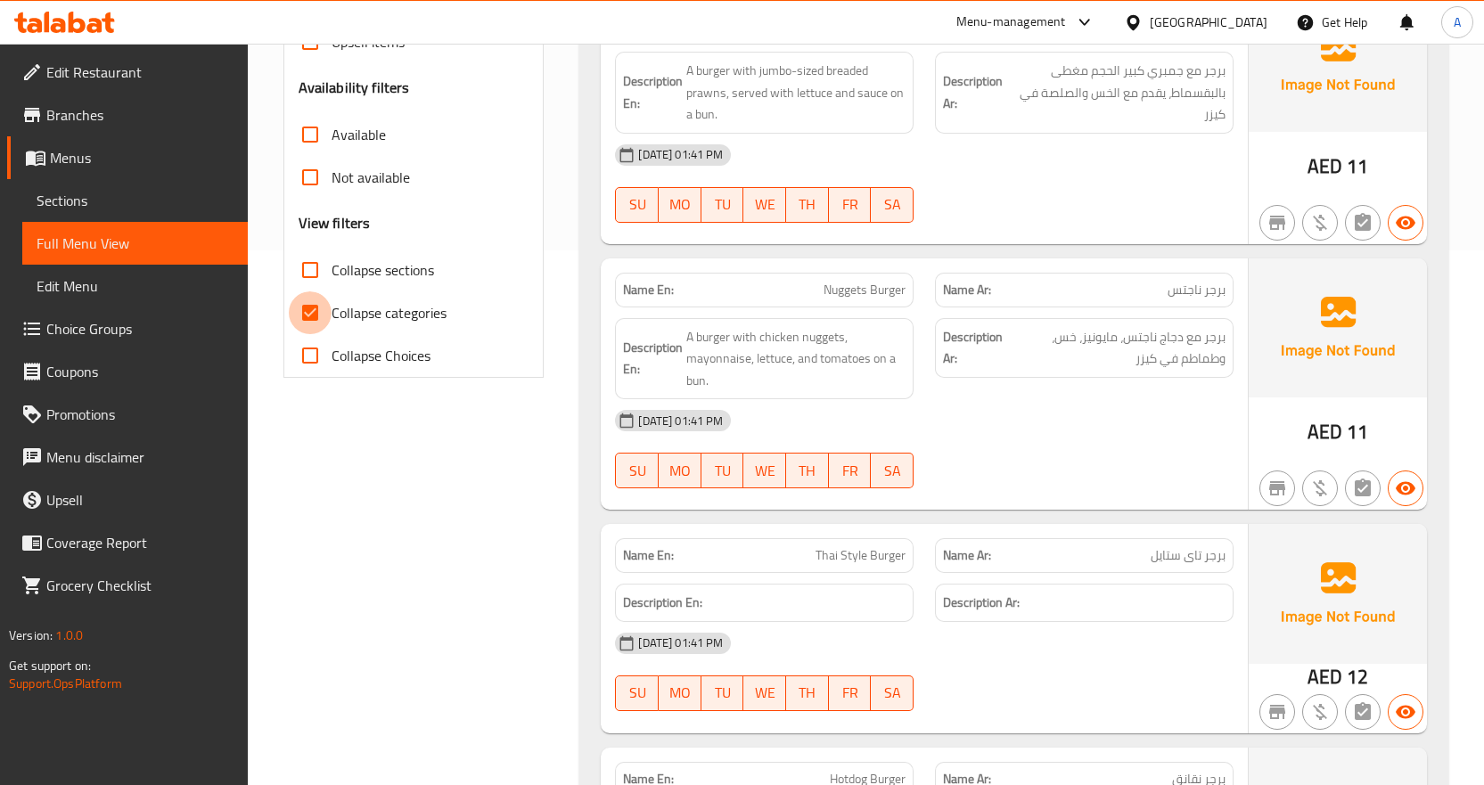
click at [310, 313] on input "Collapse categories" at bounding box center [310, 312] width 43 height 43
checkbox input "false"
click at [311, 272] on input "Collapse sections" at bounding box center [310, 270] width 43 height 43
checkbox input "true"
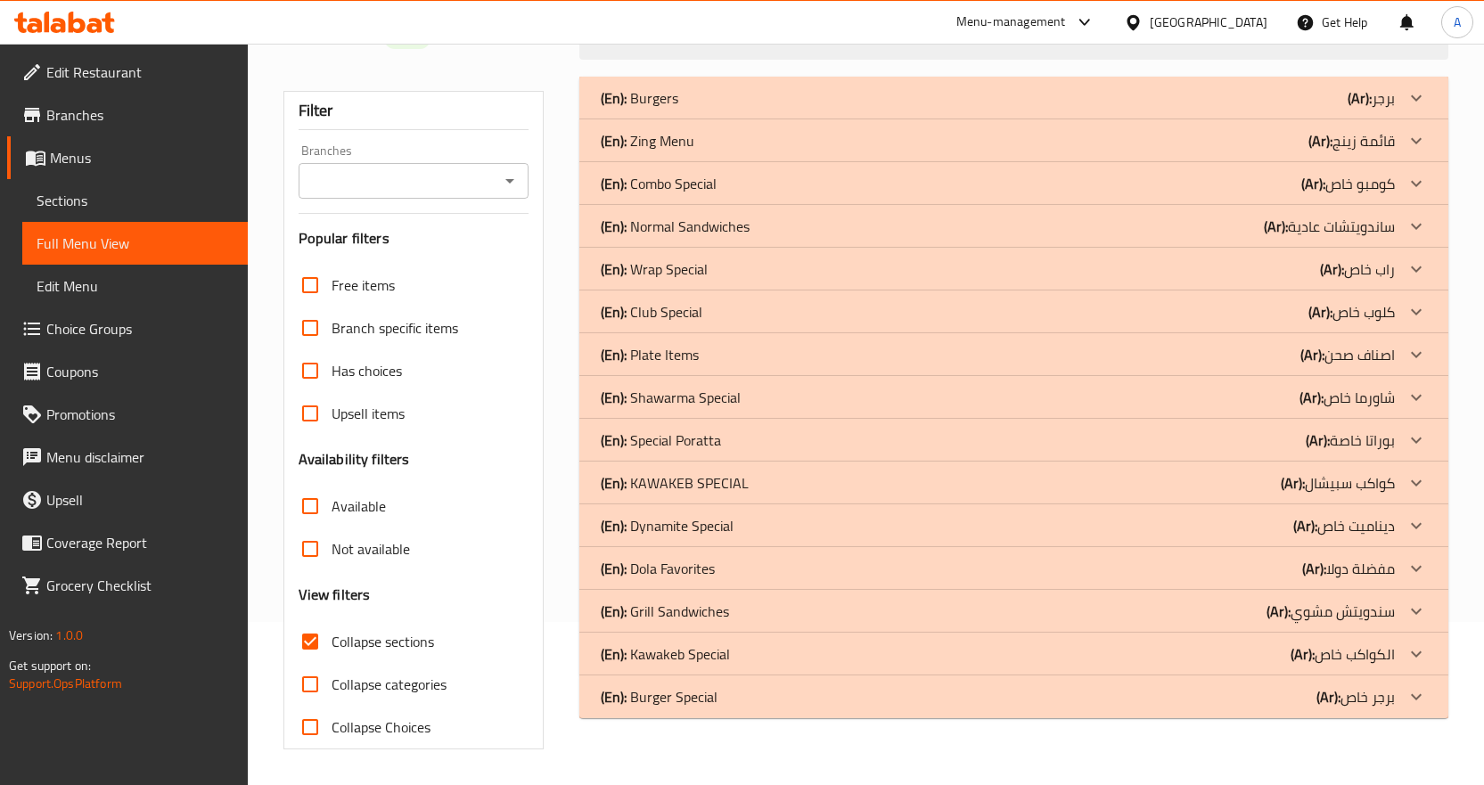
scroll to position [163, 0]
click at [1417, 95] on icon at bounding box center [1416, 97] width 21 height 21
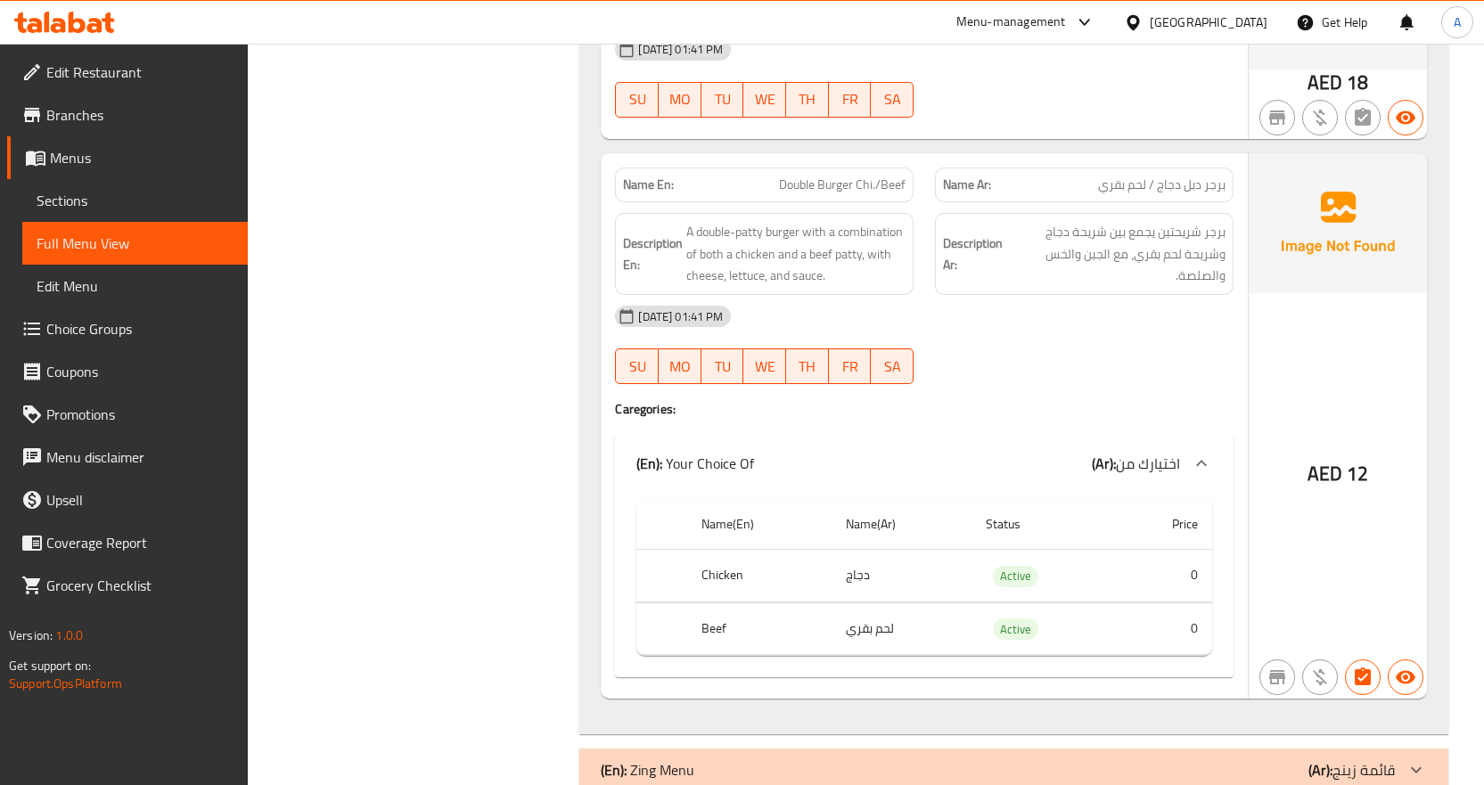
scroll to position [3461, 0]
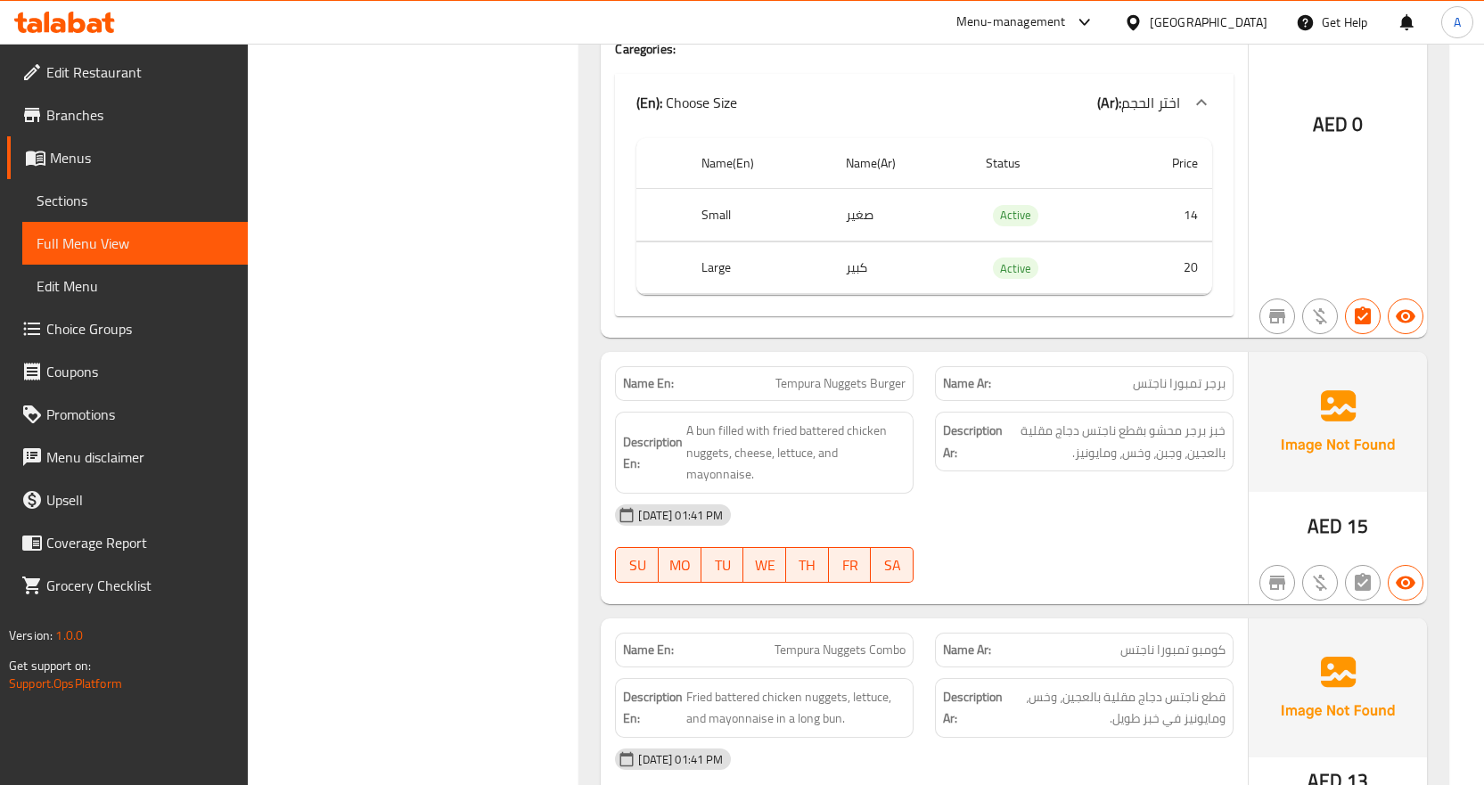
scroll to position [5607, 0]
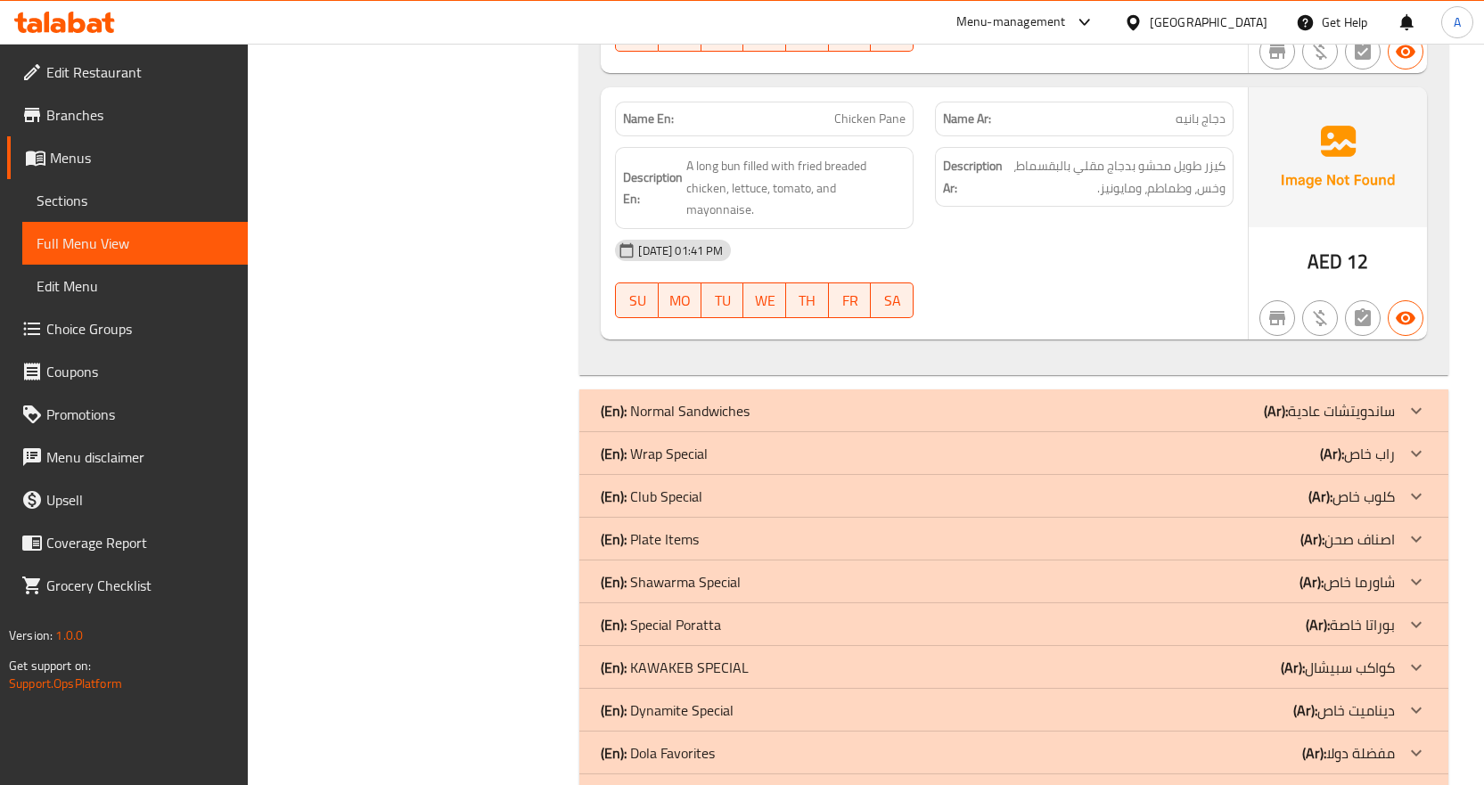
scroll to position [10858, 0]
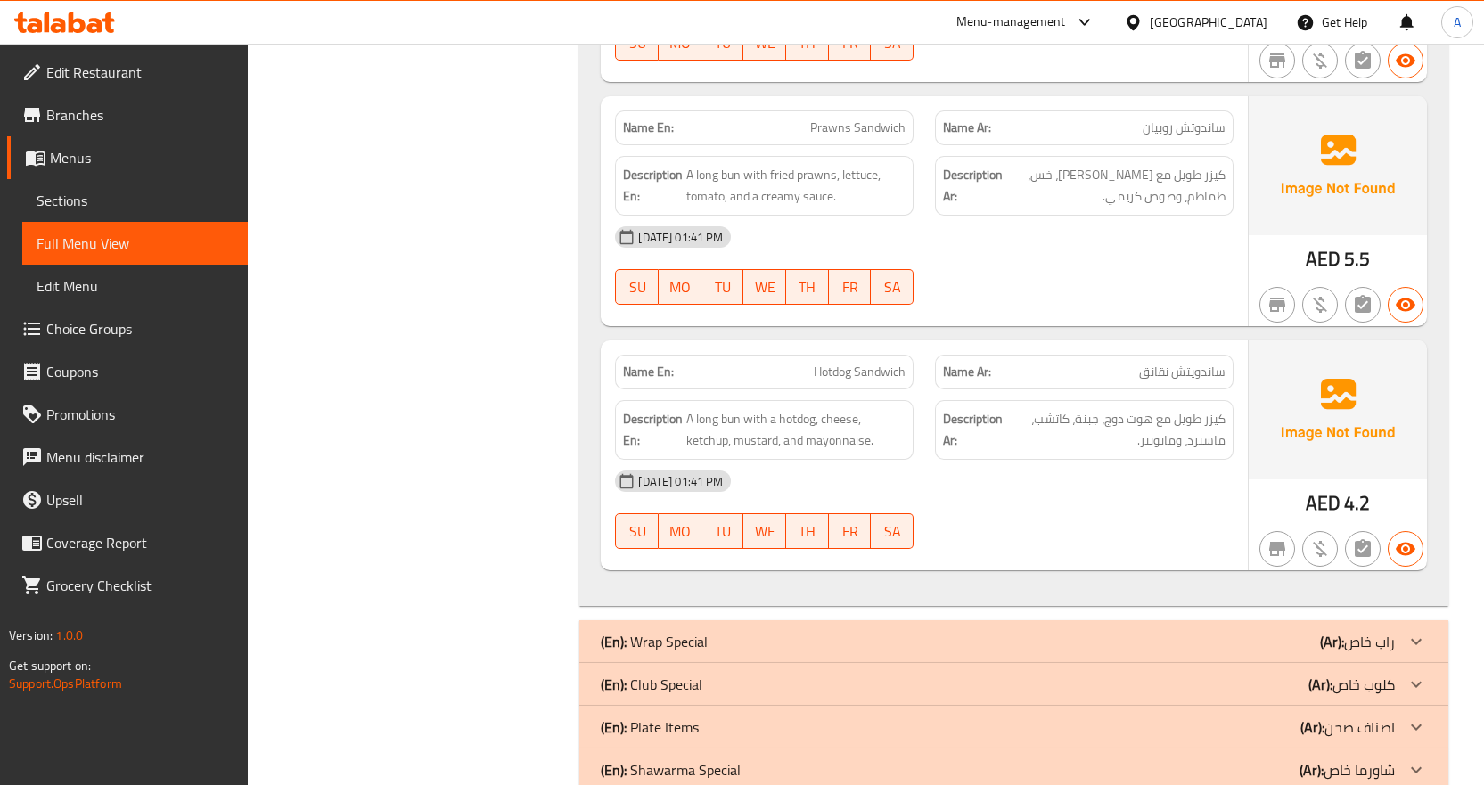
scroll to position [11892, 0]
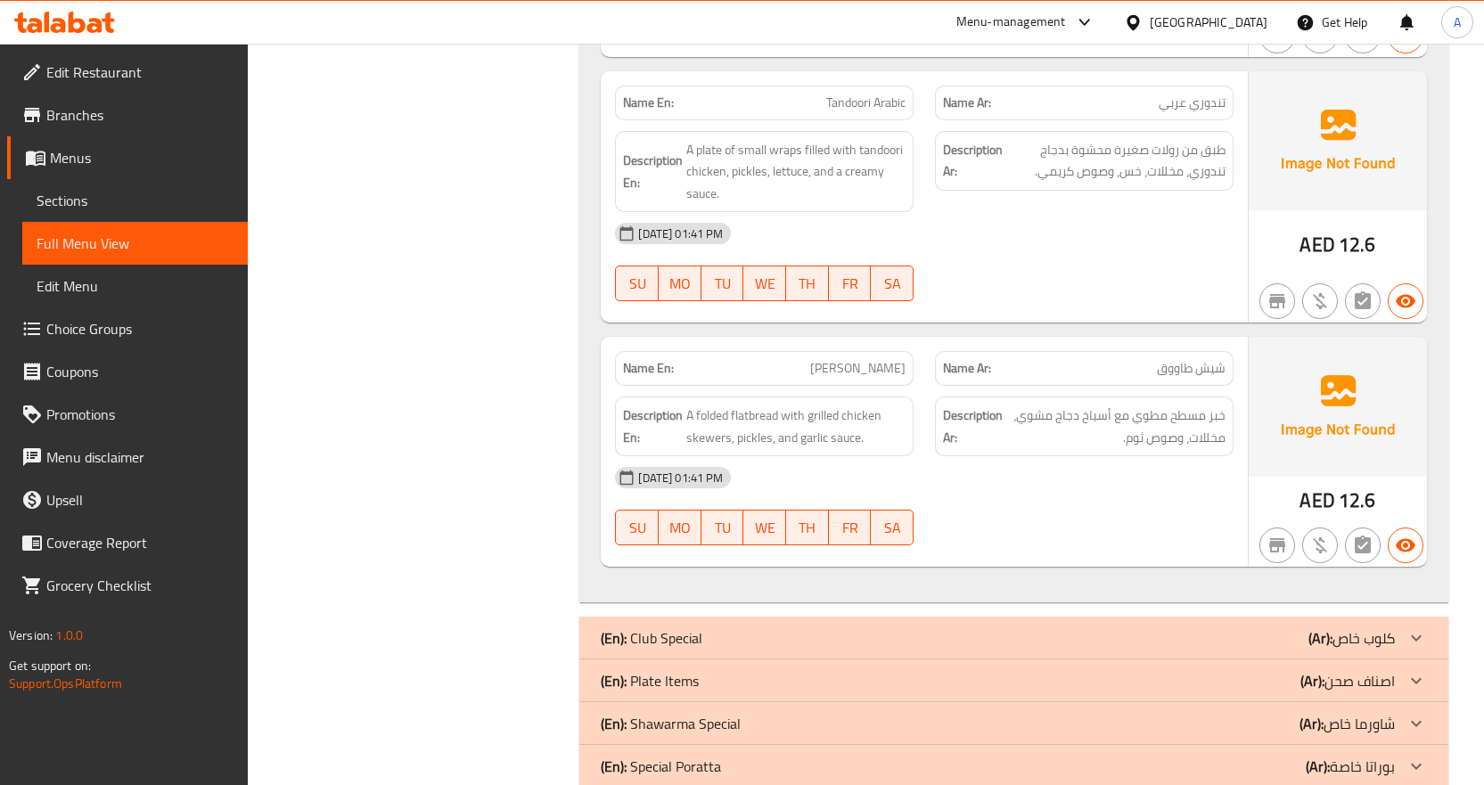
scroll to position [13926, 0]
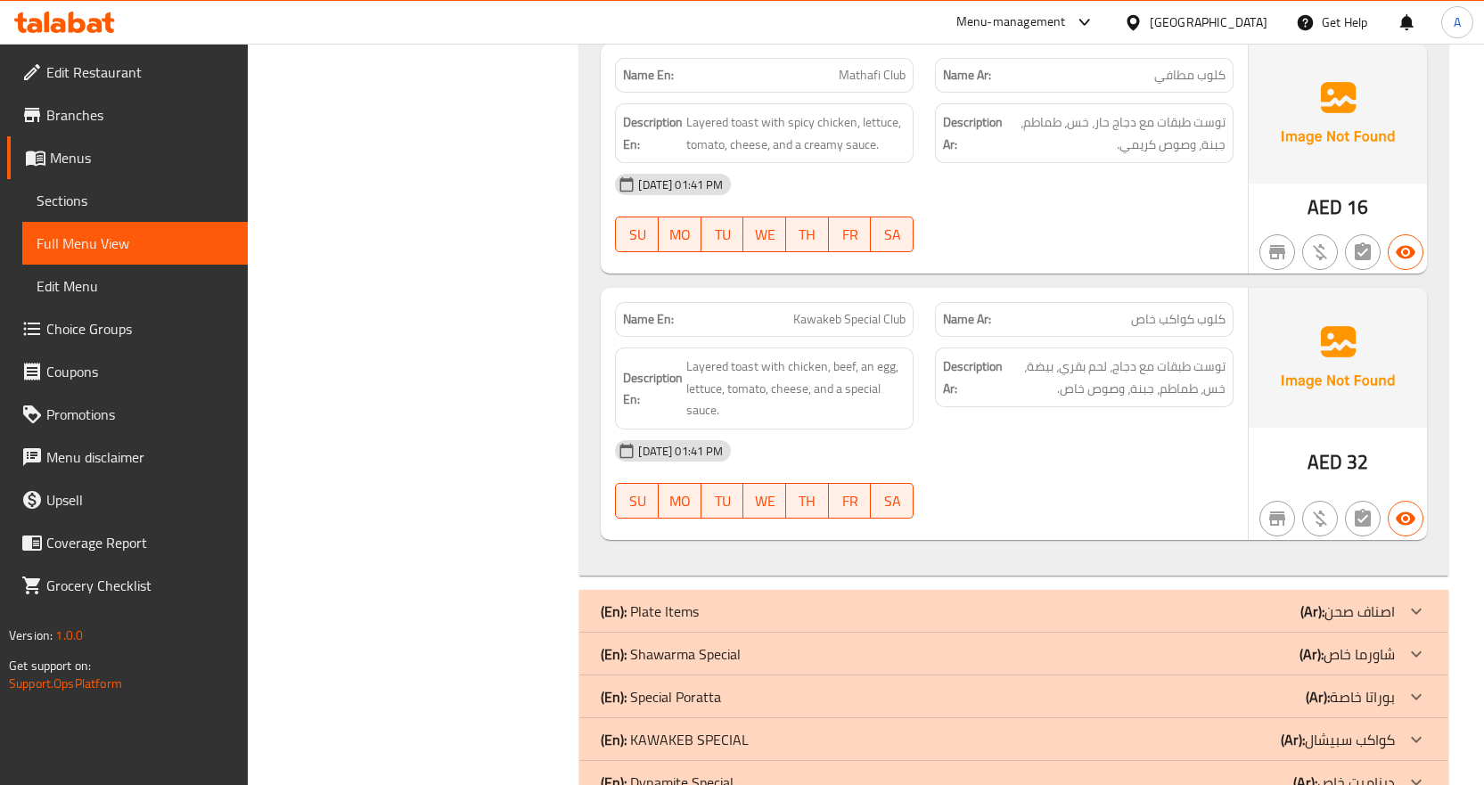
scroll to position [17179, 0]
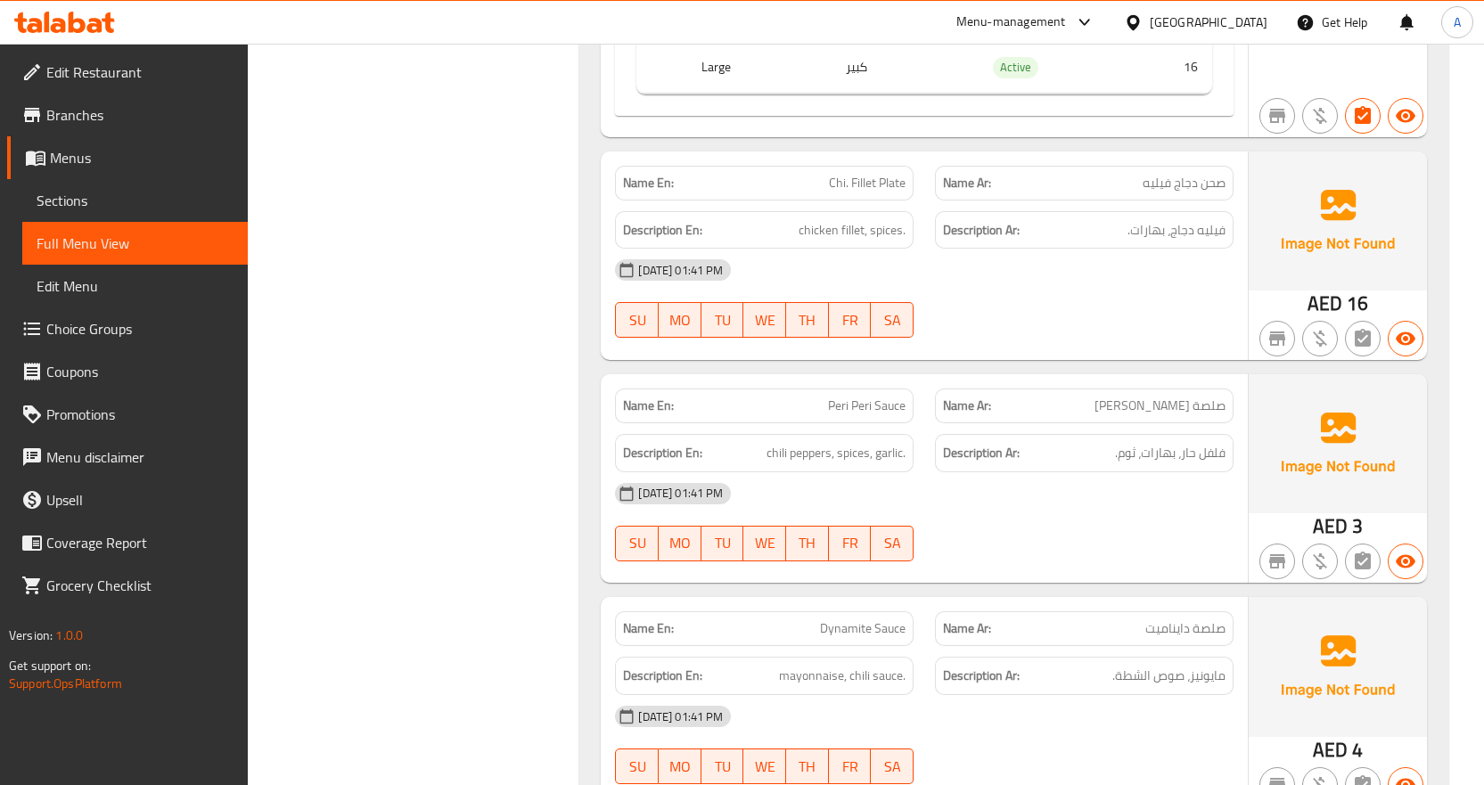
scroll to position [23560, 0]
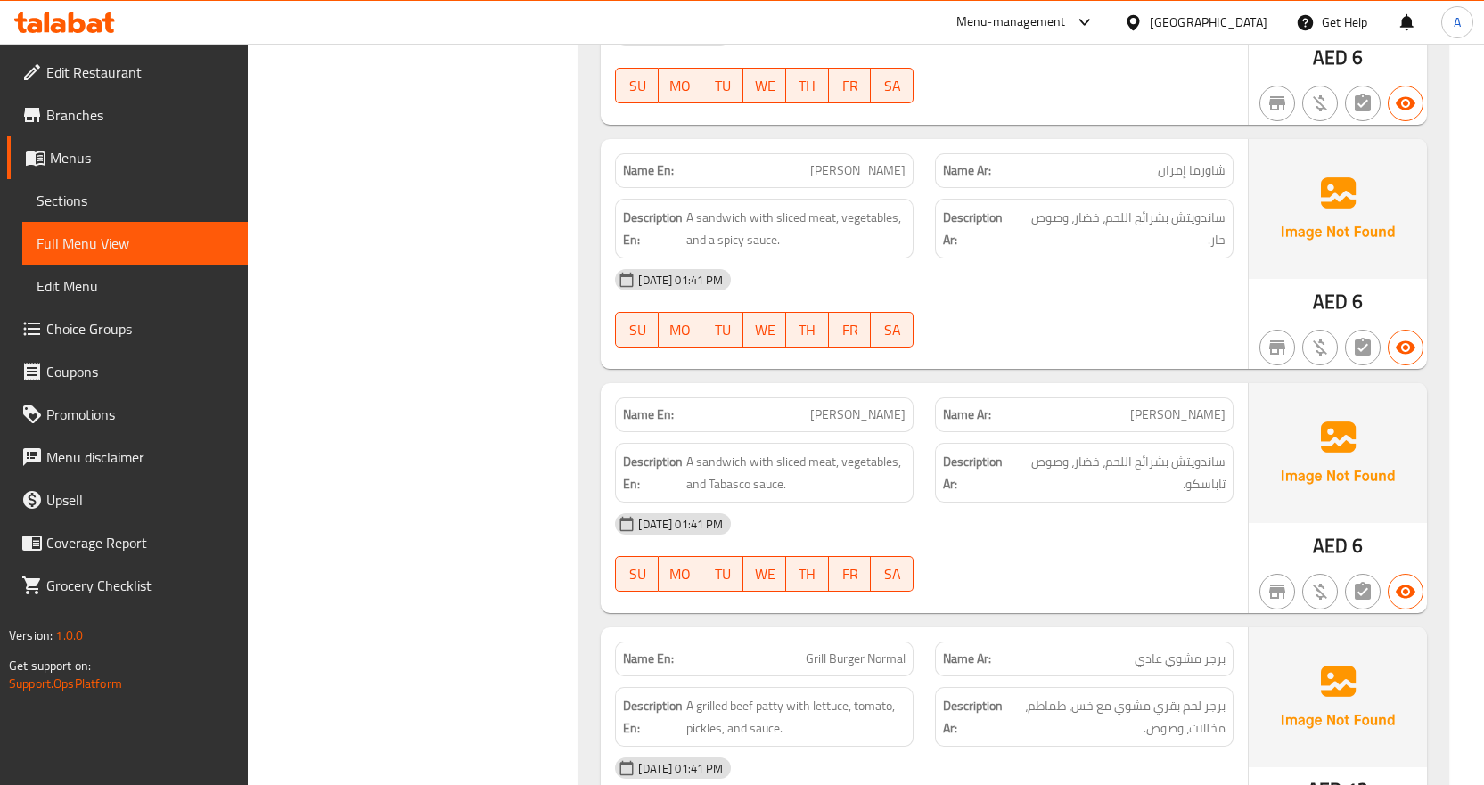
scroll to position [27809, 0]
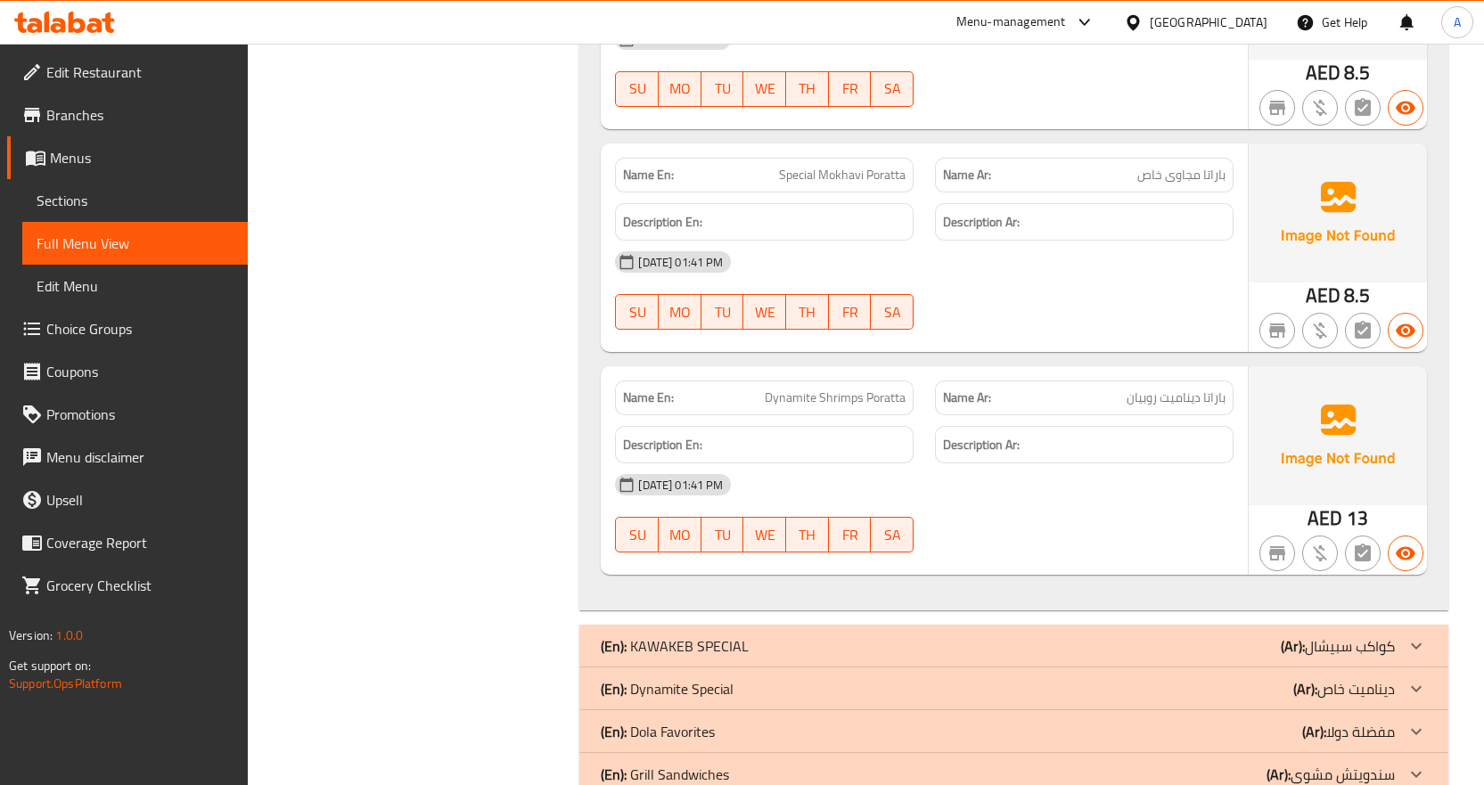
scroll to position [28536, 0]
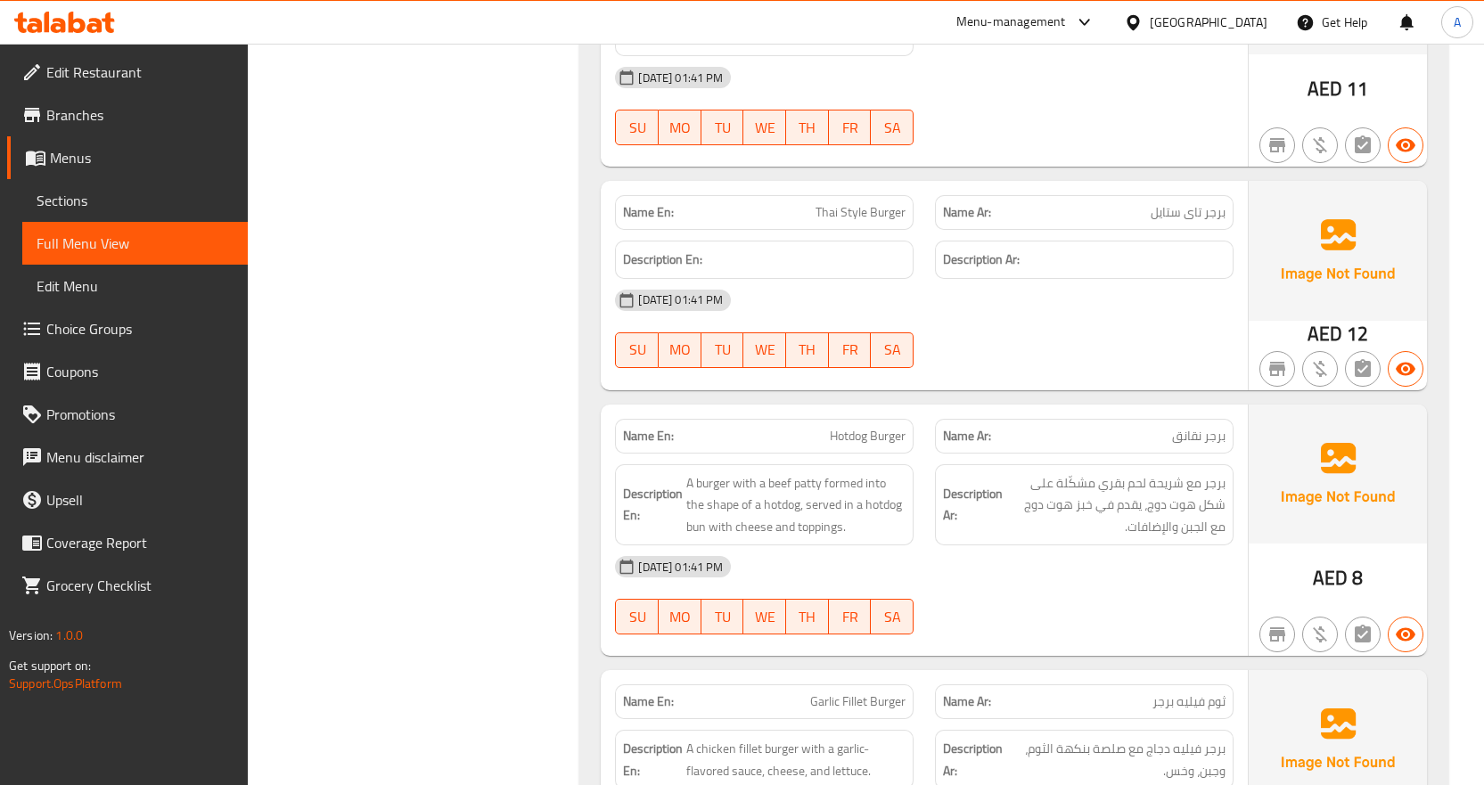
scroll to position [0, 0]
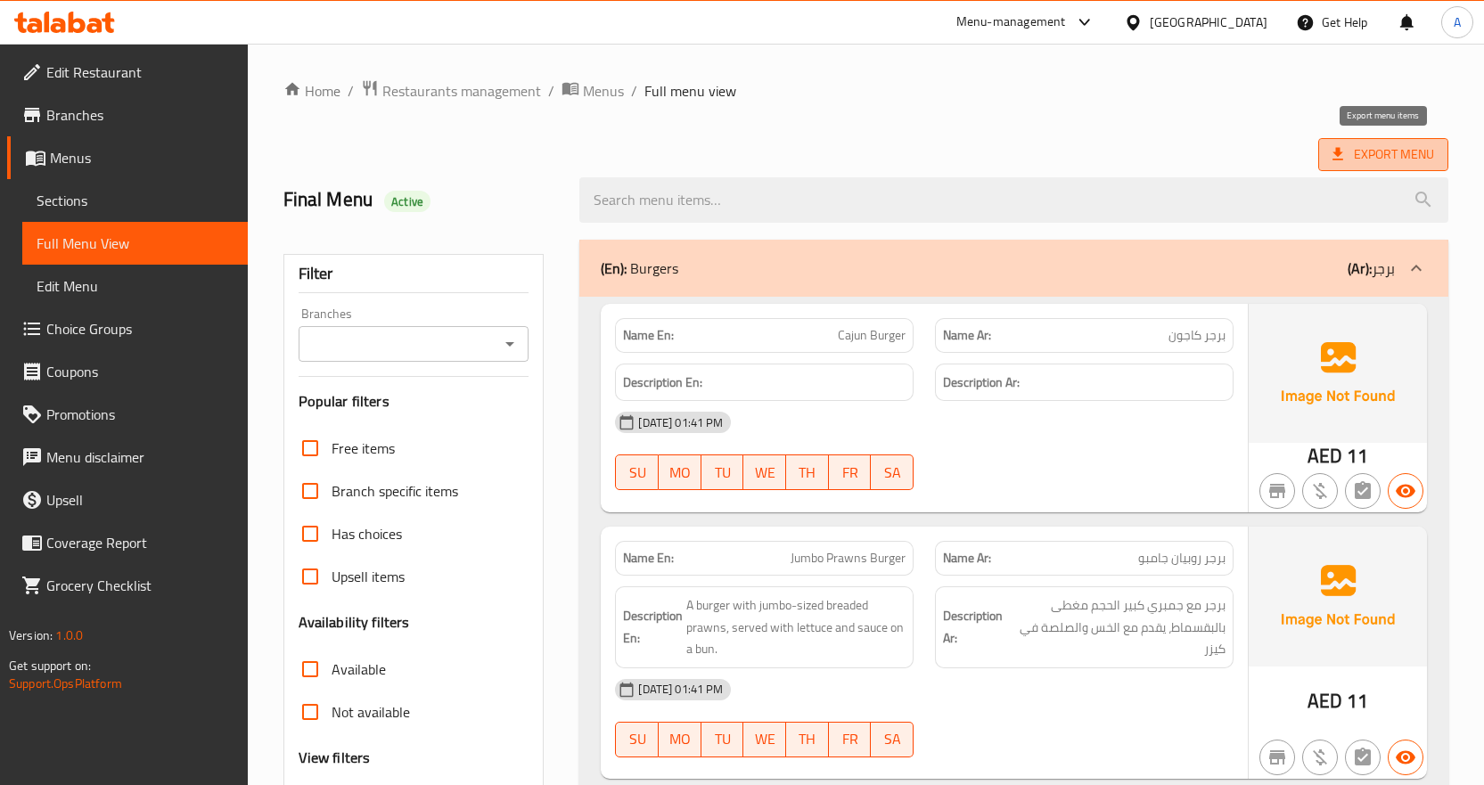
click at [1396, 161] on span "Export Menu" at bounding box center [1384, 155] width 102 height 22
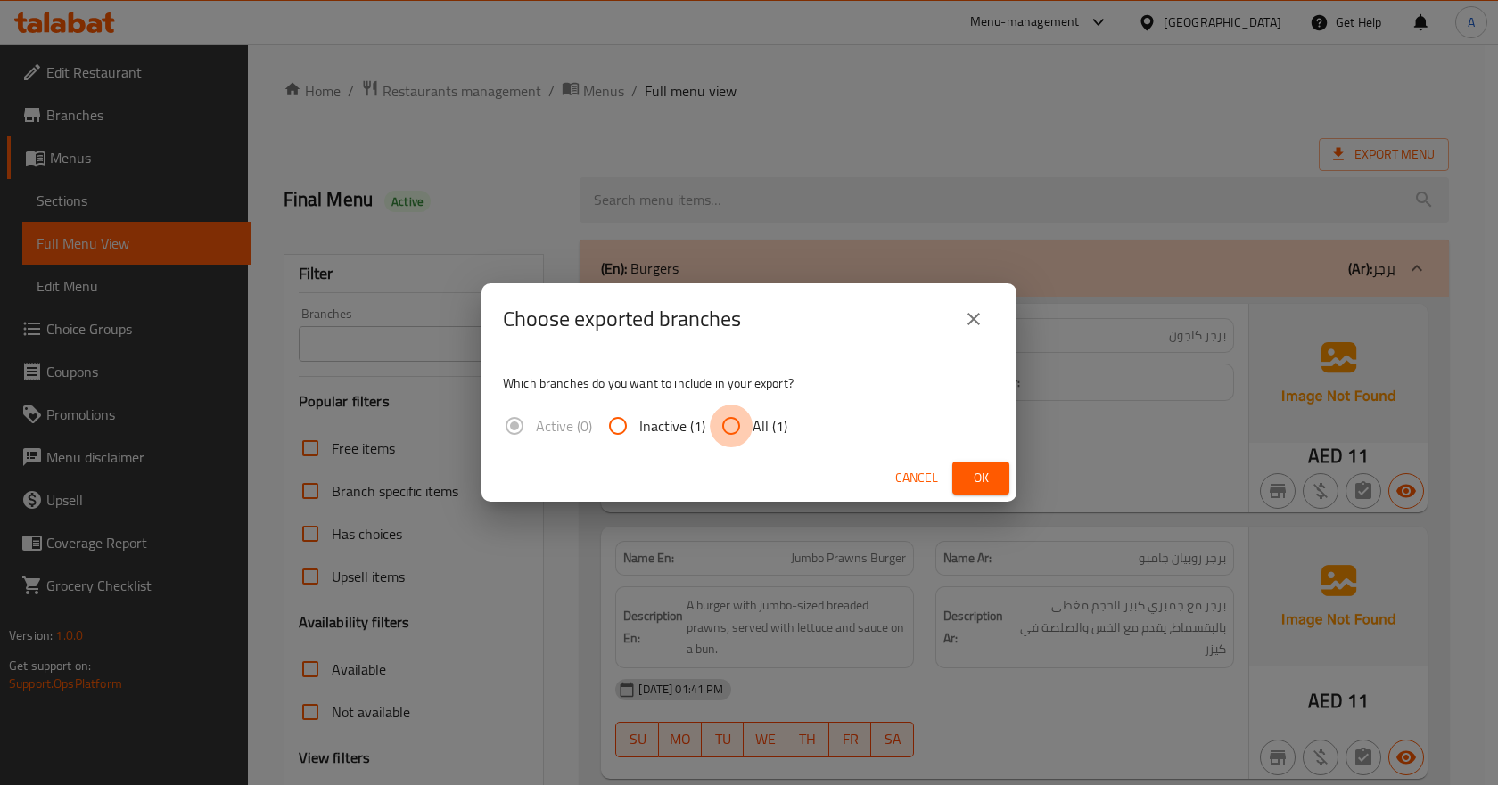
click at [748, 431] on input "All (1)" at bounding box center [731, 426] width 43 height 43
radio input "true"
click at [979, 478] on span "Ok" at bounding box center [980, 478] width 29 height 22
